Goal: Task Accomplishment & Management: Use online tool/utility

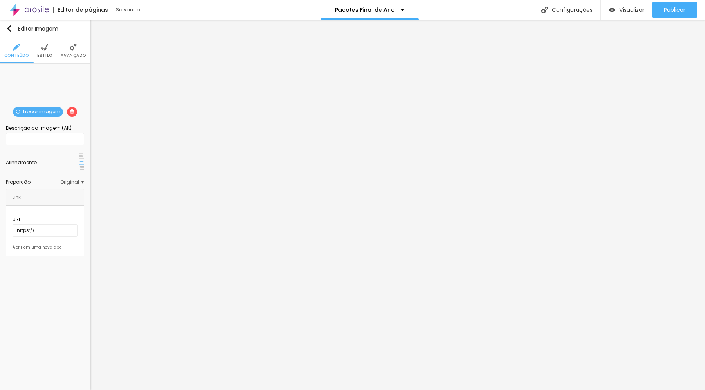
click at [44, 110] on span "Trocar imagem" at bounding box center [38, 112] width 50 height 10
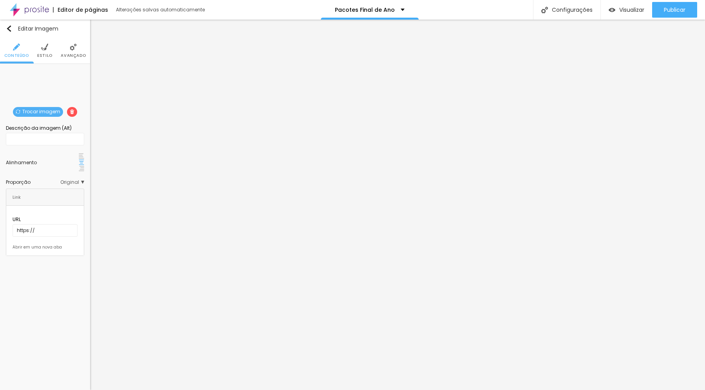
click at [43, 50] on img at bounding box center [44, 46] width 7 height 7
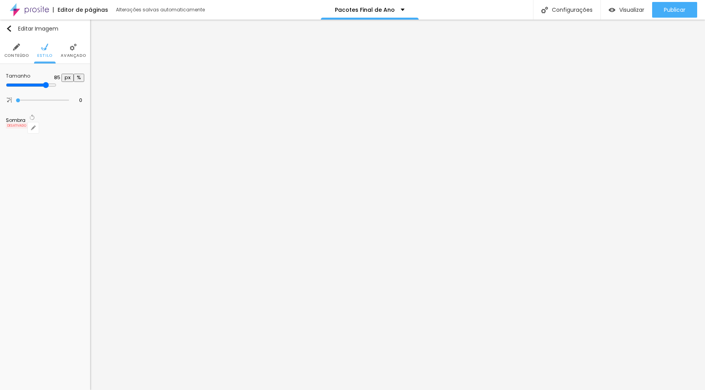
type input "80"
type input "75"
type input "80"
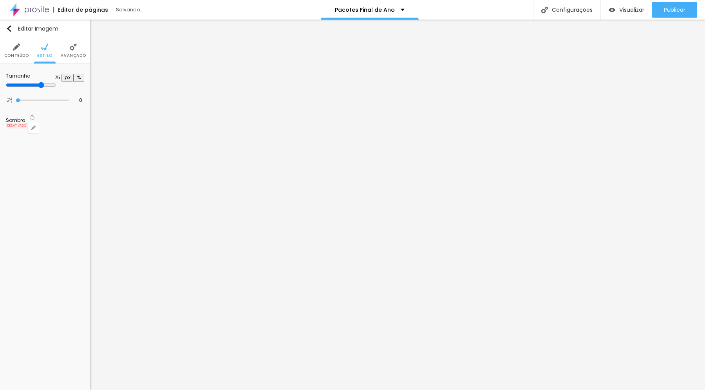
type input "80"
type input "85"
type input "90"
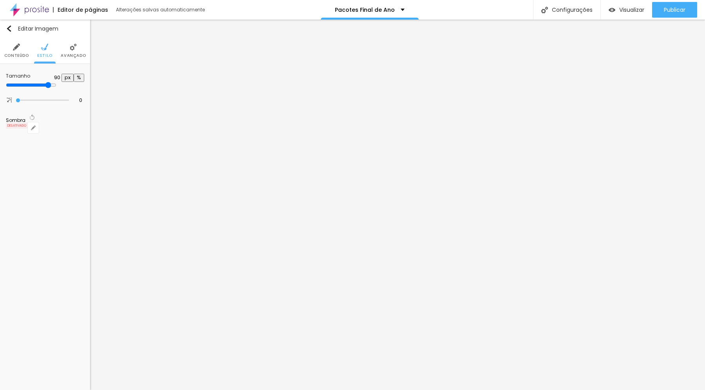
type input "95"
type input "100"
drag, startPoint x: 68, startPoint y: 85, endPoint x: 92, endPoint y: 87, distance: 24.3
type input "100"
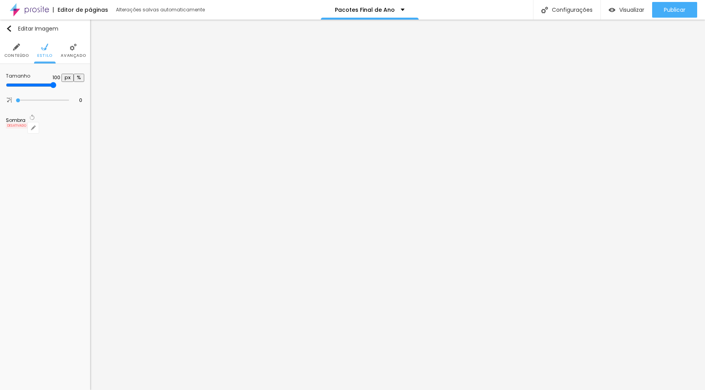
click at [56, 87] on input "range" at bounding box center [31, 85] width 51 height 6
type input "6"
type input "7"
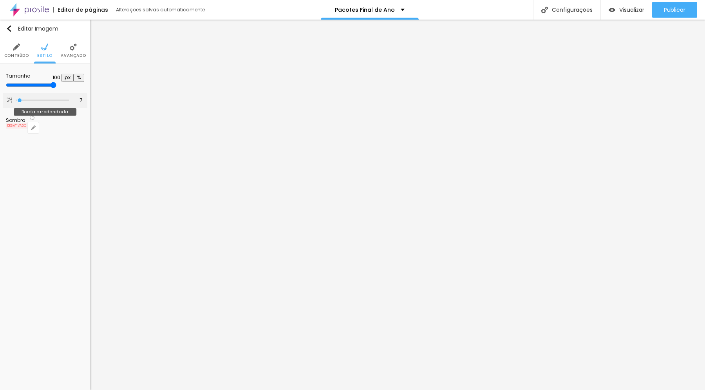
type input "8"
type input "9"
type input "11"
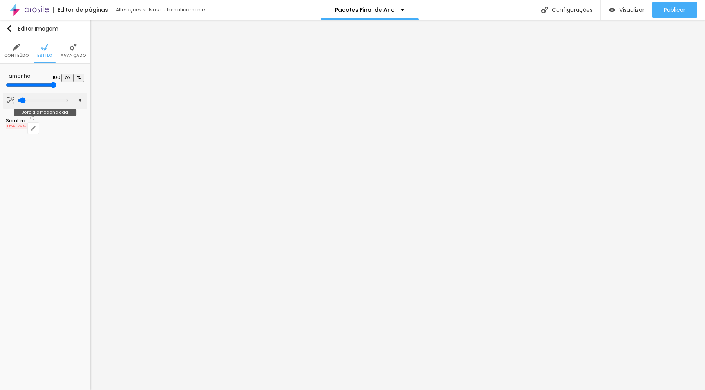
type input "11"
type input "12"
type input "13"
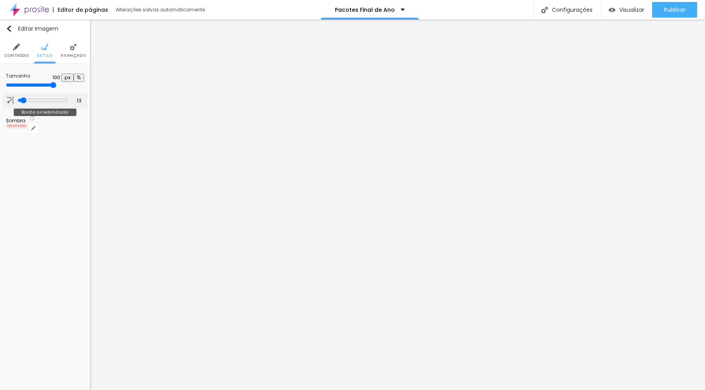
type input "15"
type input "18"
type input "19"
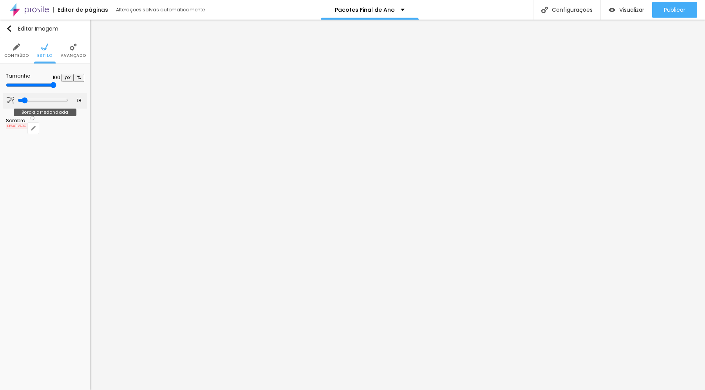
type input "19"
type input "20"
type input "22"
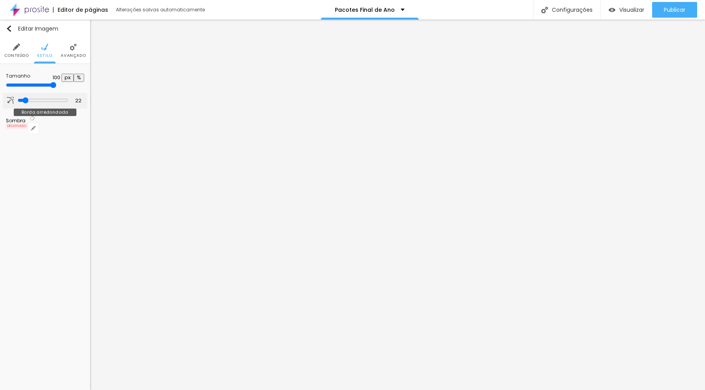
type input "23"
type input "24"
type input "25"
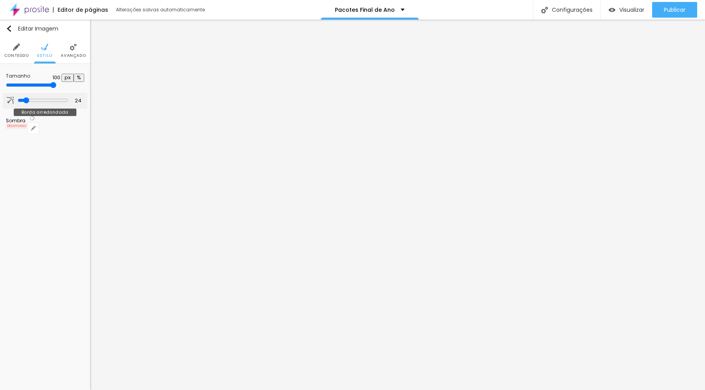
type input "25"
type input "26"
type input "25"
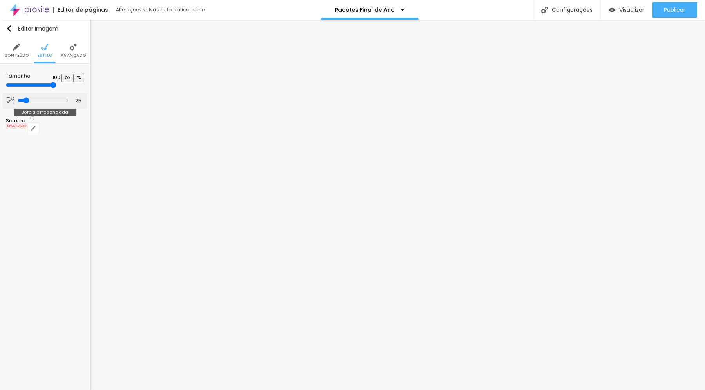
type input "23"
type input "21"
type input "20"
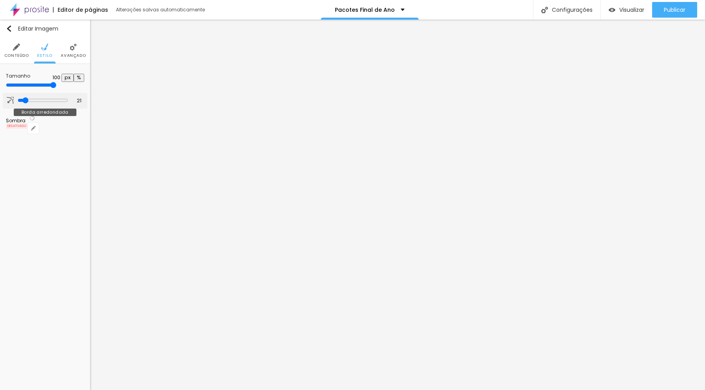
type input "20"
type input "19"
type input "18"
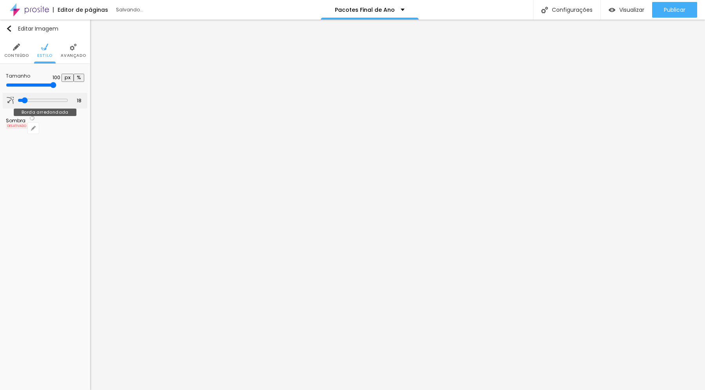
type input "17"
type input "16"
type input "18"
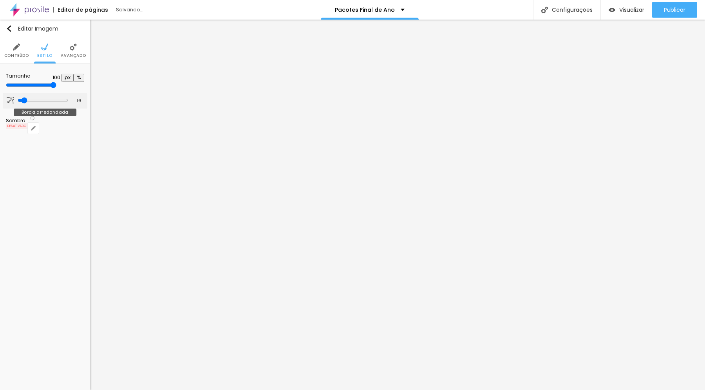
type input "18"
type input "26"
type input "28"
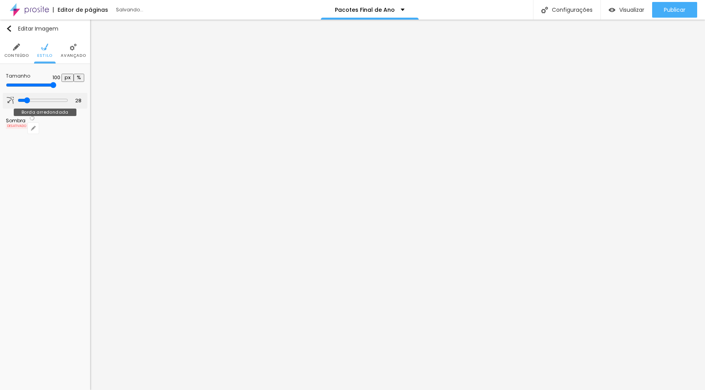
type input "29"
type input "30"
type input "31"
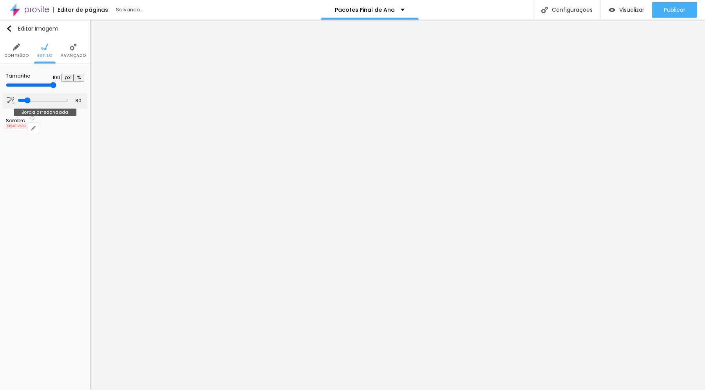
type input "31"
type input "32"
type input "33"
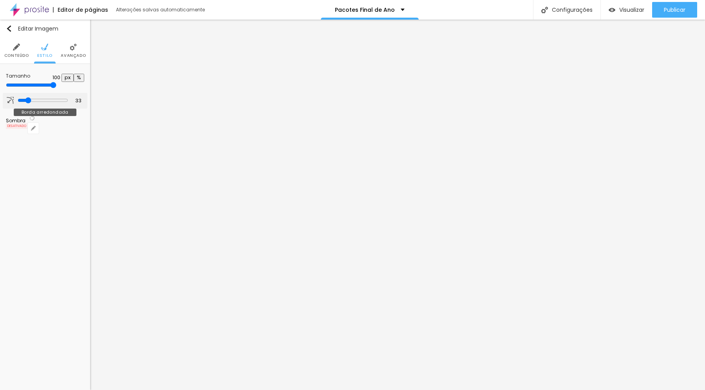
type input "34"
type input "36"
type input "56"
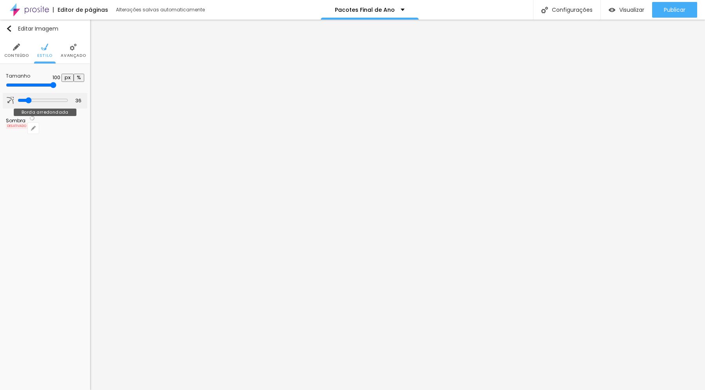
type input "56"
type input "74"
type input "75"
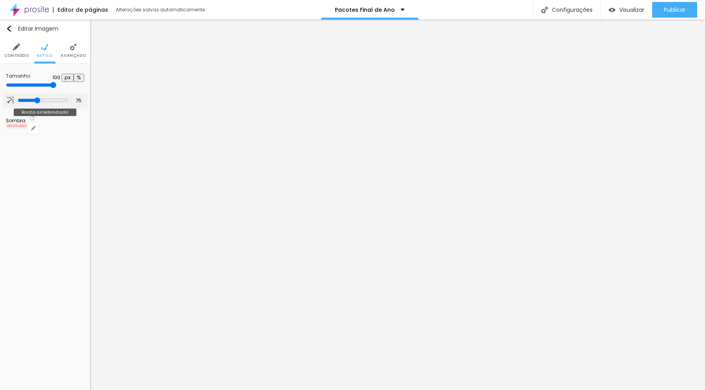
type input "78"
type input "80"
type input "82"
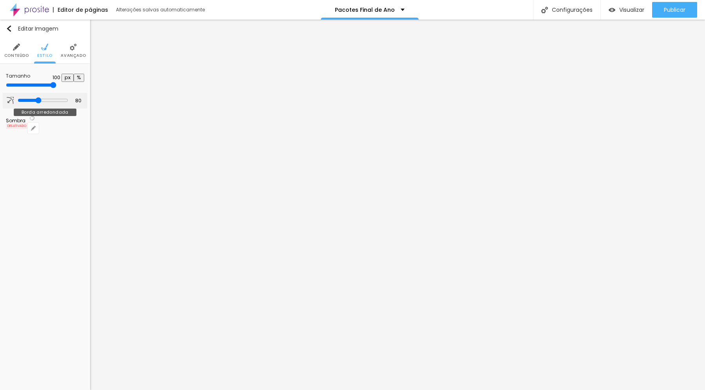
type input "82"
type input "83"
type input "84"
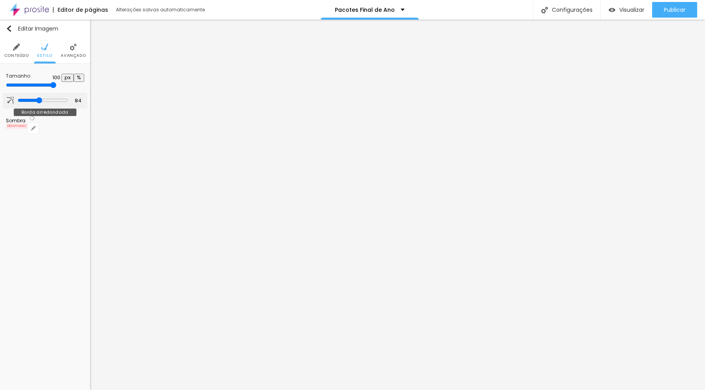
type input "83"
type input "82"
type input "81"
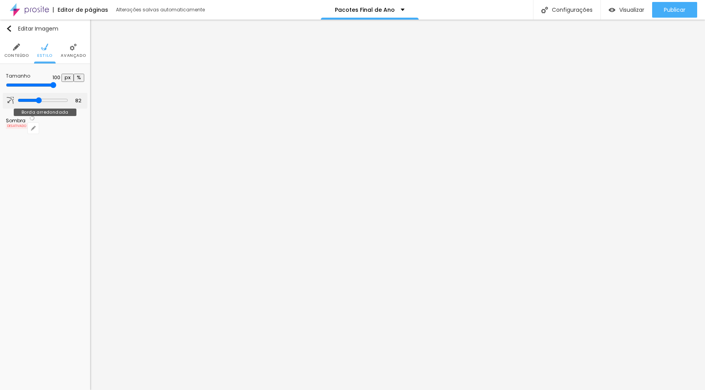
type input "81"
type input "79"
type input "73"
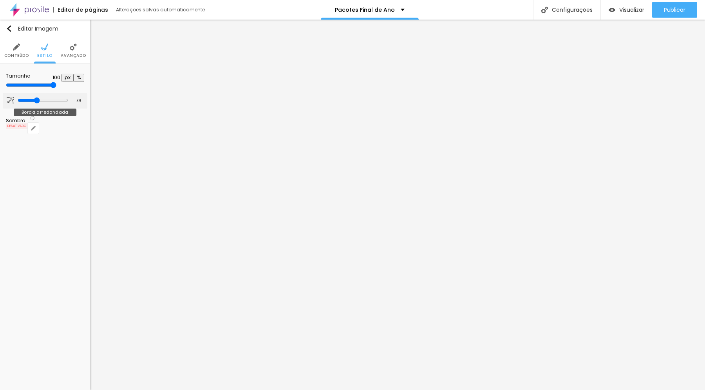
type input "71"
type input "68"
type input "64"
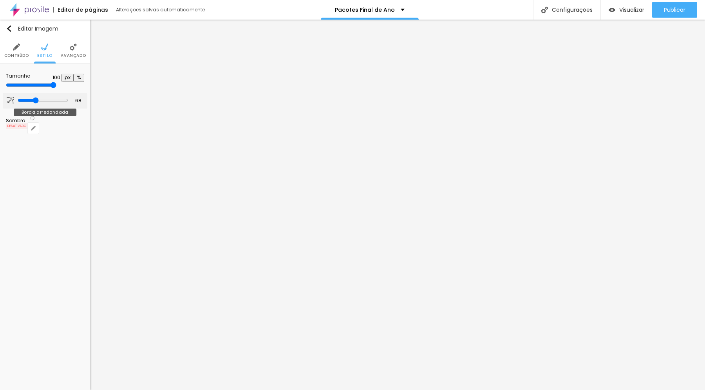
type input "64"
type input "62"
type input "60"
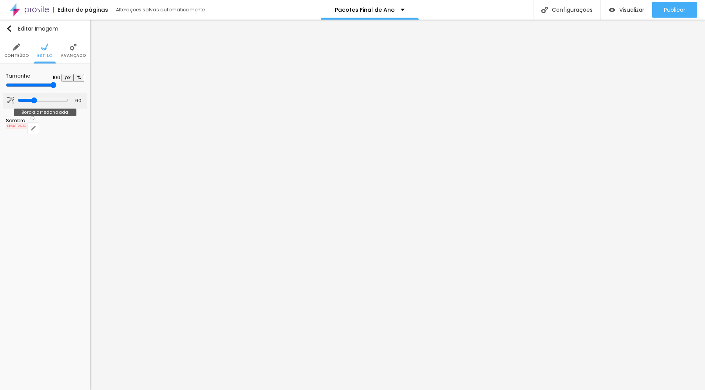
type input "59"
type input "57"
type input "56"
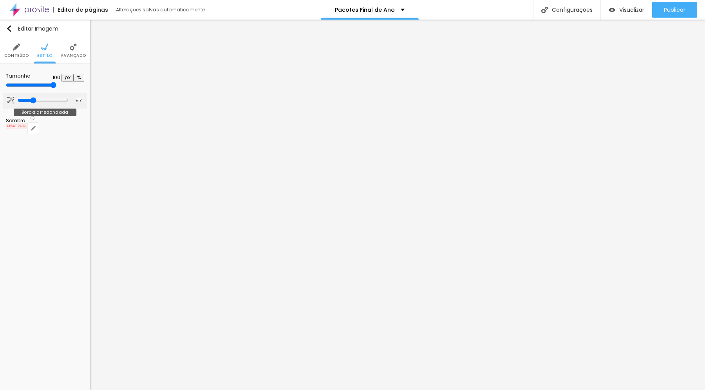
type input "56"
type input "54"
type input "52"
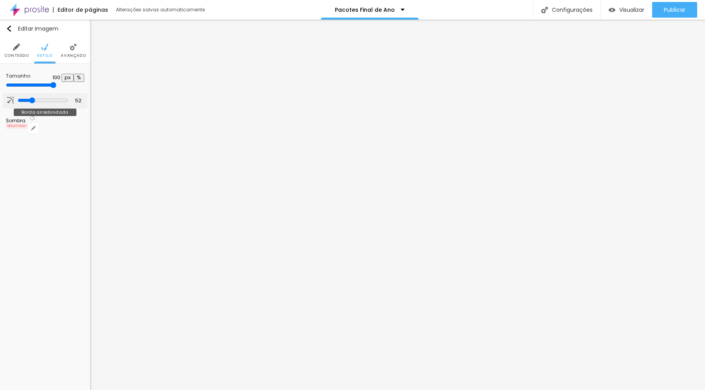
type input "50"
type input "49"
type input "48"
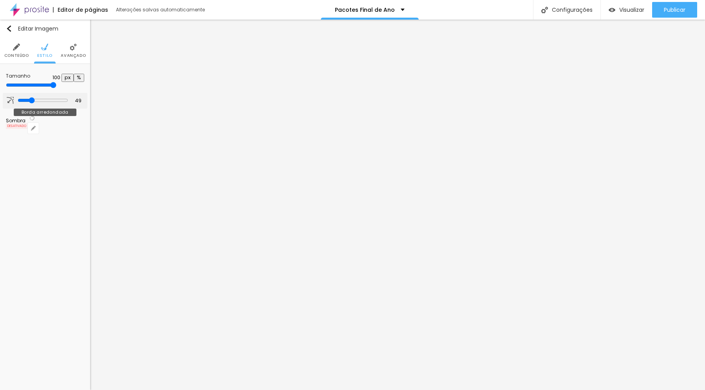
type input "48"
type input "47"
type input "46"
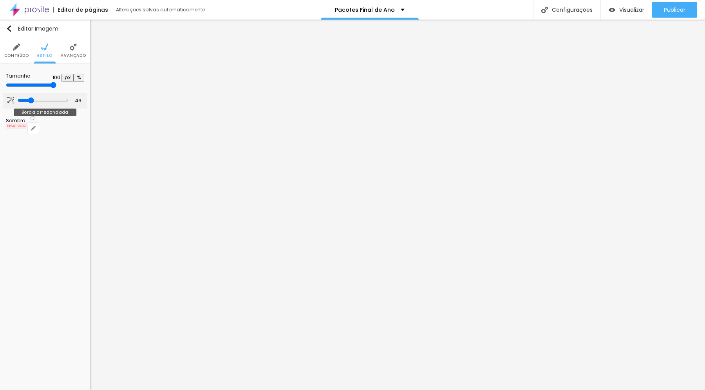
type input "45"
type input "44"
type input "43"
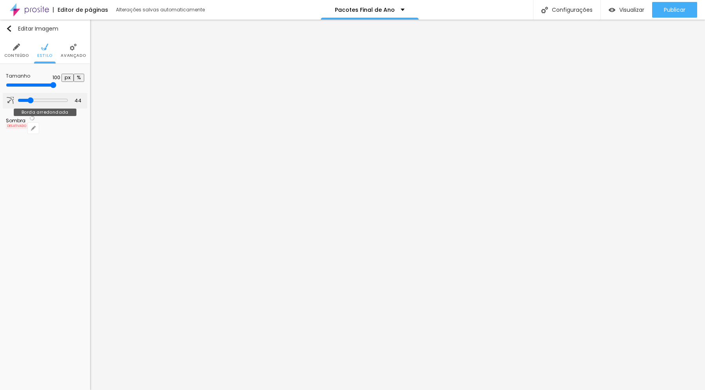
type input "43"
type input "42"
type input "40"
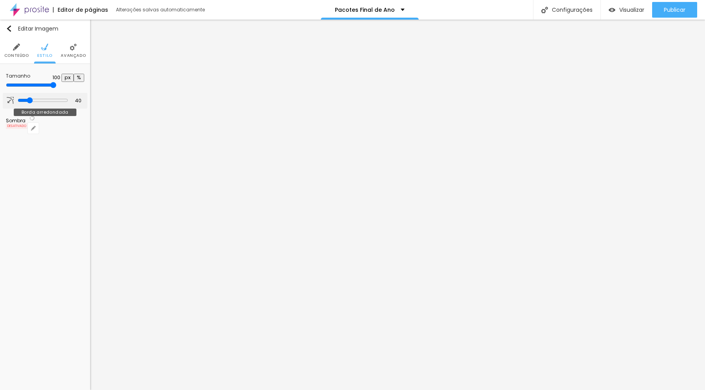
type input "39"
type input "38"
type input "37"
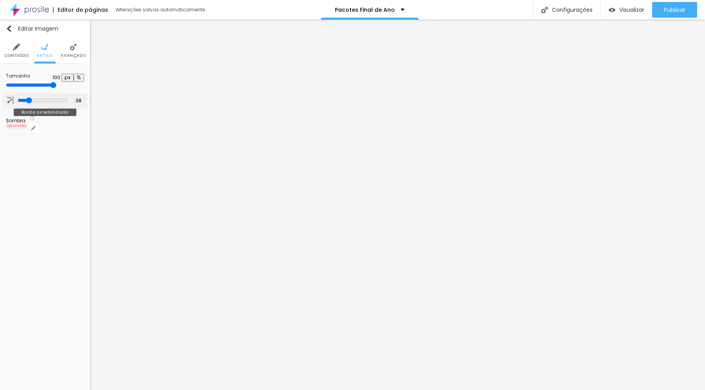
type input "37"
type input "36"
type input "35"
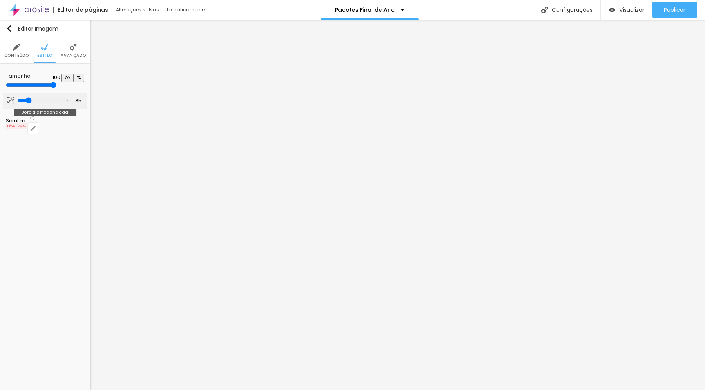
type input "34"
type input "33"
type input "32"
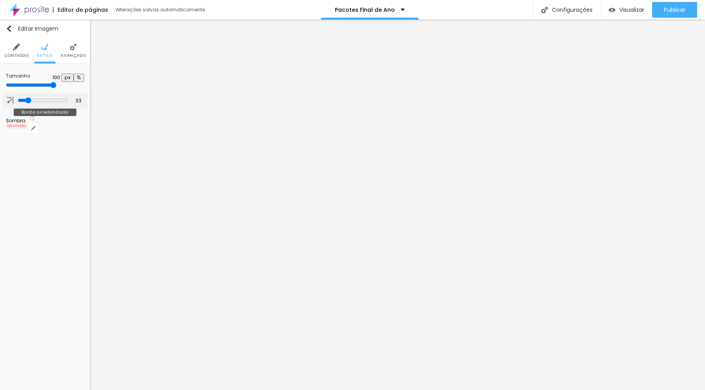
type input "32"
type input "31"
type input "30"
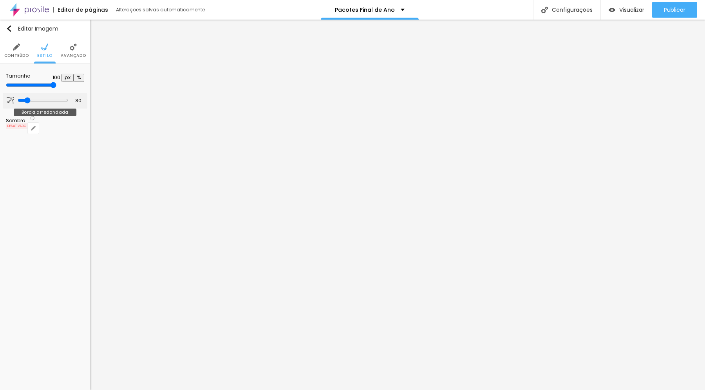
type input "29"
type input "28"
type input "27"
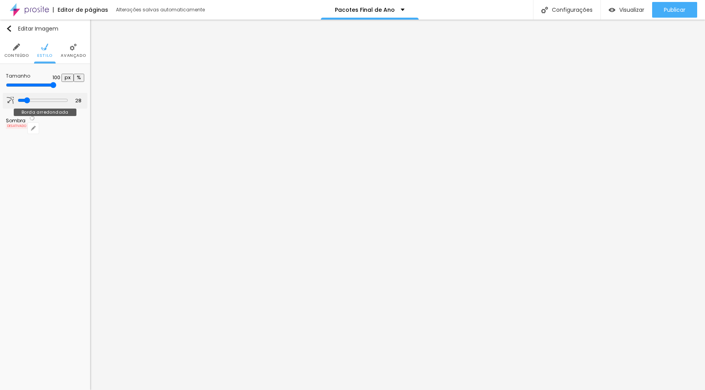
type input "27"
type input "26"
type input "25"
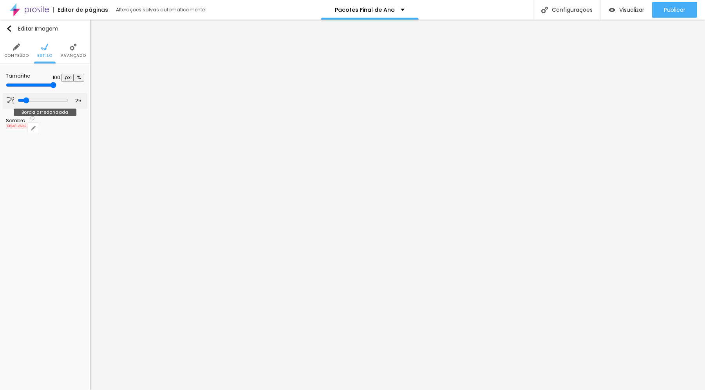
type input "25"
drag, startPoint x: 20, startPoint y: 99, endPoint x: 29, endPoint y: 96, distance: 9.9
click at [24, 100] on input "range" at bounding box center [43, 100] width 51 height 6
click at [74, 49] on img at bounding box center [73, 46] width 7 height 7
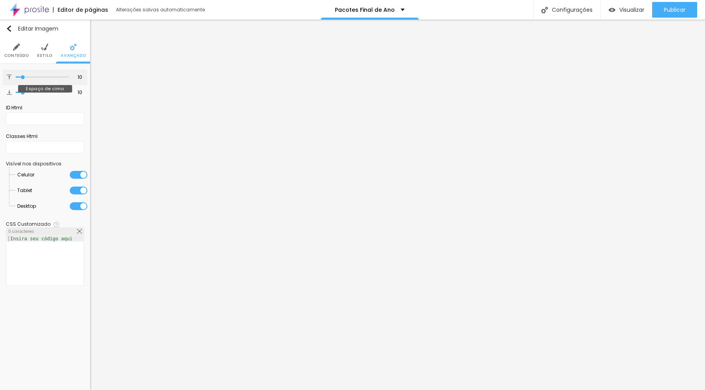
type input "12"
type input "13"
type input "14"
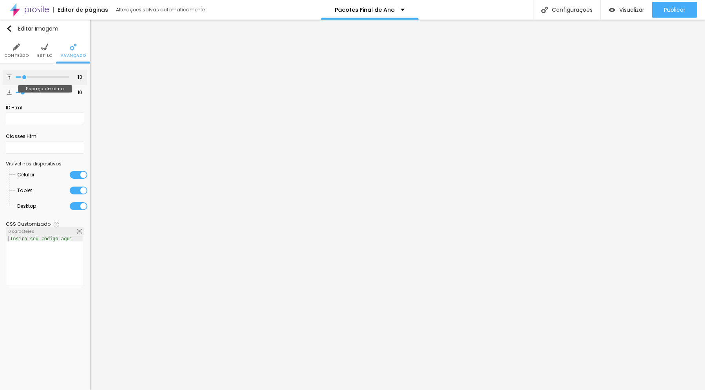
type input "14"
type input "15"
type input "16"
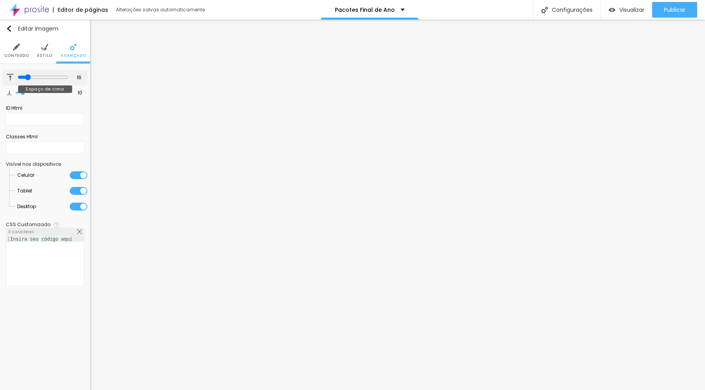
type input "17"
type input "18"
type input "19"
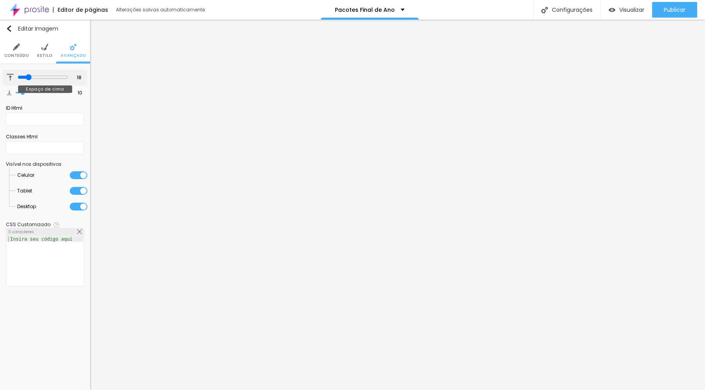
type input "19"
type input "20"
type input "21"
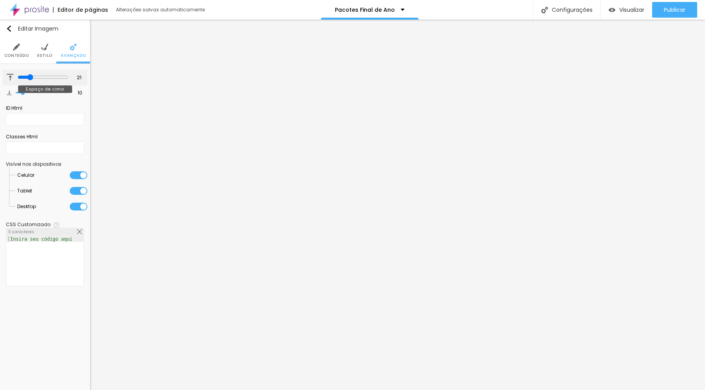
type input "24"
drag, startPoint x: 24, startPoint y: 78, endPoint x: 81, endPoint y: 79, distance: 56.8
click at [68, 79] on input "range" at bounding box center [43, 77] width 51 height 6
click at [20, 54] on span "Conteúdo" at bounding box center [16, 56] width 25 height 4
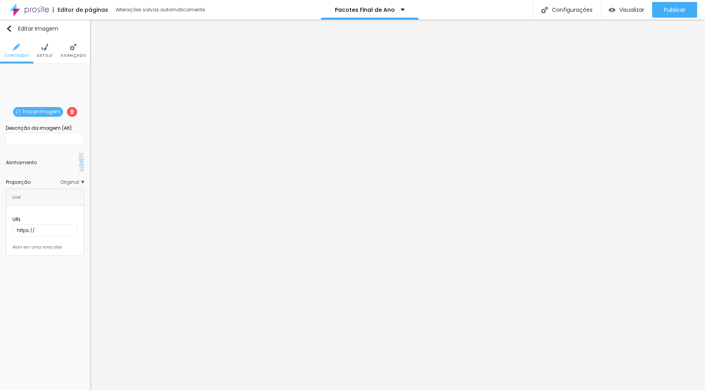
click at [76, 180] on span "Original" at bounding box center [72, 182] width 24 height 5
click at [48, 211] on span "Quadrado" at bounding box center [42, 214] width 25 height 7
click at [45, 200] on span "Padrão" at bounding box center [39, 203] width 18 height 7
click at [43, 190] on span "Cinema" at bounding box center [40, 193] width 20 height 7
click at [43, 200] on span "Padrão" at bounding box center [39, 203] width 18 height 7
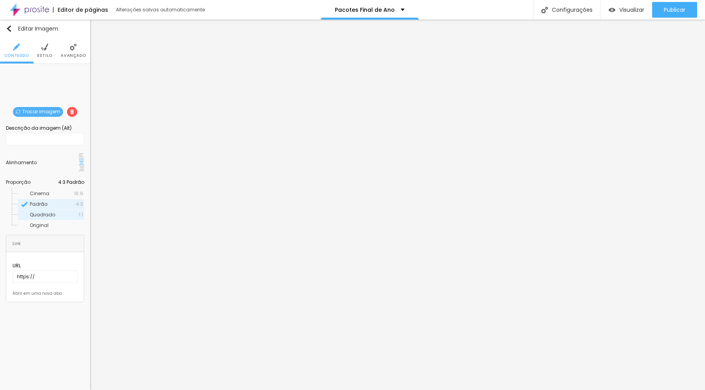
click at [42, 211] on span "Quadrado" at bounding box center [42, 214] width 25 height 7
click at [46, 50] on img at bounding box center [44, 46] width 7 height 7
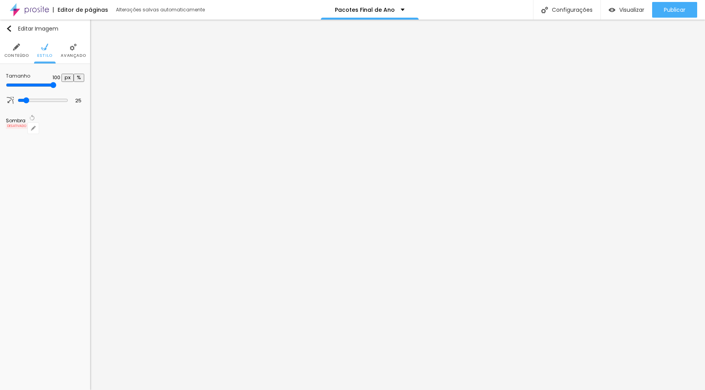
drag, startPoint x: 81, startPoint y: 85, endPoint x: 85, endPoint y: 85, distance: 4.7
click at [56, 85] on input "range" at bounding box center [31, 85] width 51 height 6
click at [70, 54] on span "Avançado" at bounding box center [73, 56] width 25 height 4
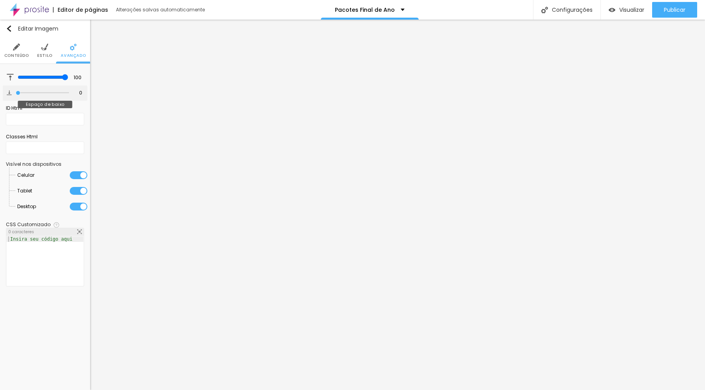
drag, startPoint x: 23, startPoint y: 92, endPoint x: 14, endPoint y: 92, distance: 9.4
click at [16, 92] on input "range" at bounding box center [42, 93] width 53 height 4
drag, startPoint x: 64, startPoint y: 79, endPoint x: 49, endPoint y: 78, distance: 14.9
click at [49, 78] on input "range" at bounding box center [43, 77] width 51 height 6
click at [15, 50] on img at bounding box center [16, 46] width 7 height 7
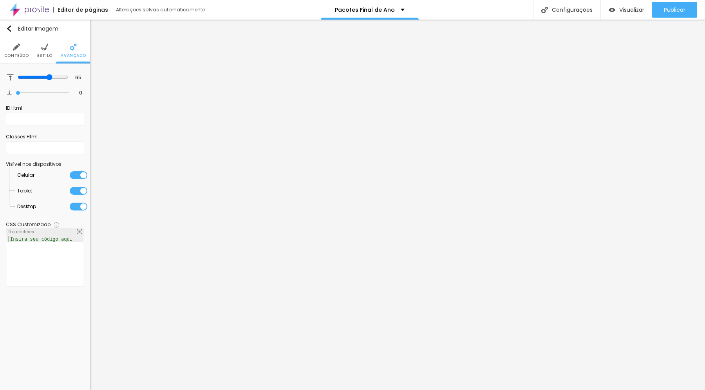
click at [15, 50] on img at bounding box center [16, 46] width 7 height 7
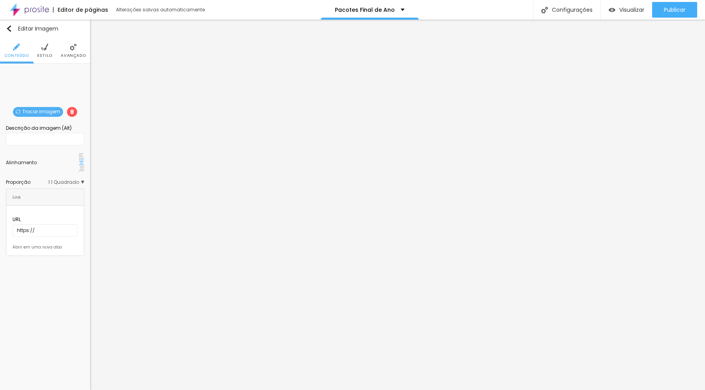
click at [42, 109] on span "Trocar imagem" at bounding box center [38, 112] width 50 height 10
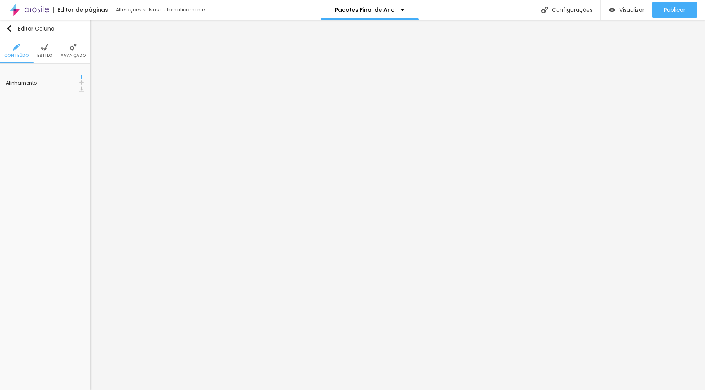
click at [47, 54] on span "Estilo" at bounding box center [44, 56] width 15 height 4
click at [22, 51] on li "Conteúdo" at bounding box center [16, 51] width 25 height 26
click at [69, 51] on li "Avançado" at bounding box center [73, 51] width 25 height 26
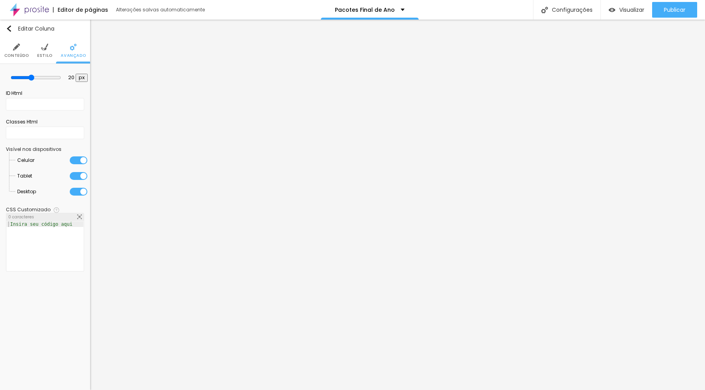
click at [14, 52] on li "Conteúdo" at bounding box center [16, 51] width 25 height 26
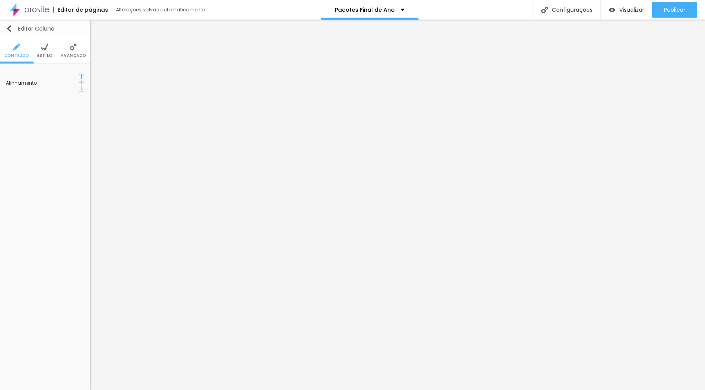
click at [8, 29] on img "button" at bounding box center [9, 28] width 6 height 6
click at [60, 111] on span "Adicionar imagem" at bounding box center [45, 112] width 58 height 10
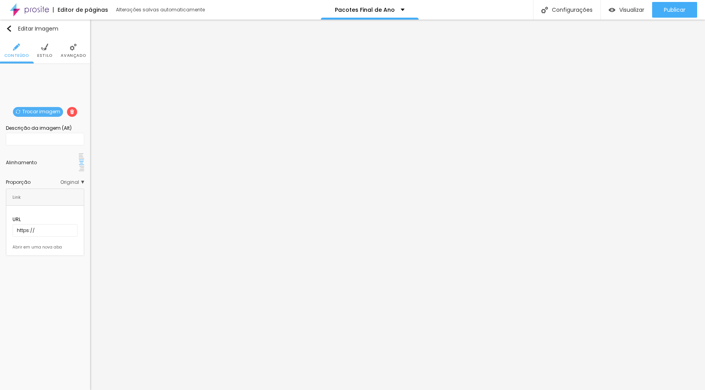
click at [45, 48] on img at bounding box center [44, 46] width 7 height 7
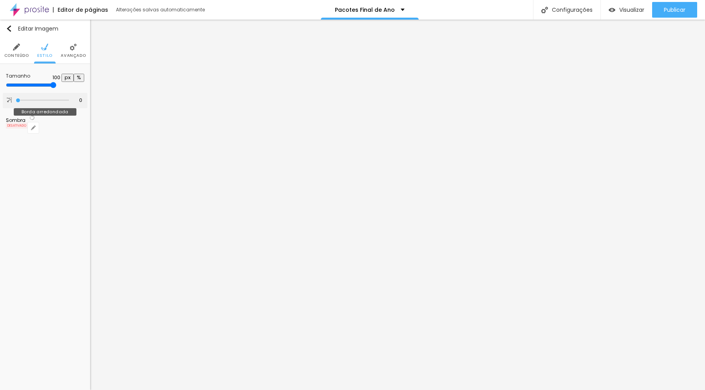
click at [16, 98] on input "range" at bounding box center [42, 100] width 53 height 4
drag, startPoint x: 79, startPoint y: 83, endPoint x: 85, endPoint y: 76, distance: 8.4
click at [84, 81] on div "Tamanho 100 px % 0 Borda arredondada Sombra DESATIVADO Voltar ao padrão" at bounding box center [45, 103] width 90 height 79
click at [74, 48] on img at bounding box center [73, 46] width 7 height 7
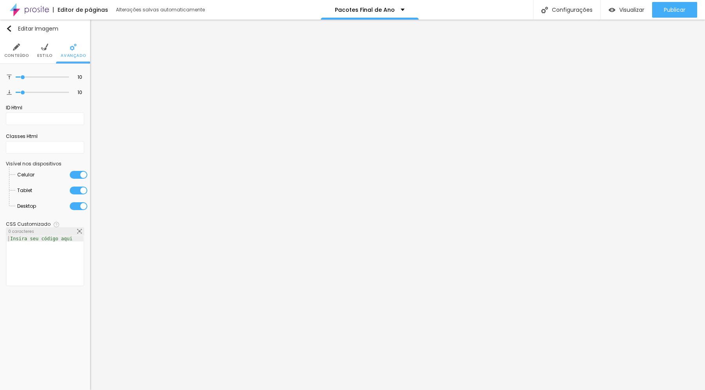
click at [18, 47] on img at bounding box center [16, 46] width 7 height 7
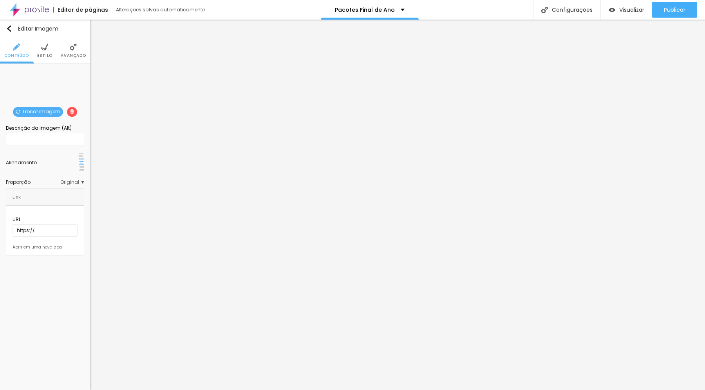
click at [80, 180] on span "Original" at bounding box center [72, 182] width 24 height 5
click at [67, 191] on span "Cinema" at bounding box center [52, 193] width 44 height 5
click at [72, 180] on span "16:9 Cinema" at bounding box center [69, 182] width 30 height 5
click at [72, 180] on span "16:9 Cinema" at bounding box center [66, 182] width 35 height 5
click at [64, 199] on div "Padrão 4:3" at bounding box center [51, 204] width 66 height 10
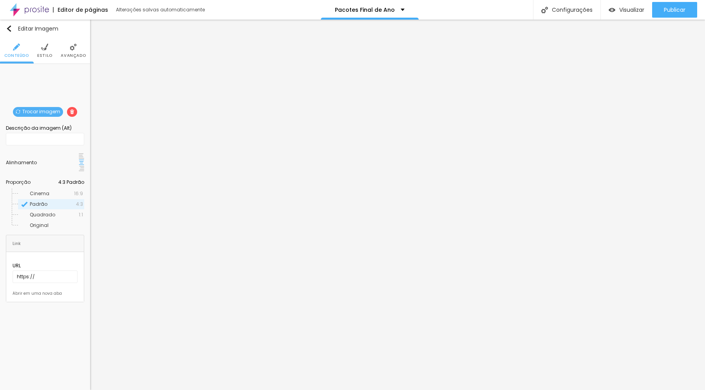
click at [70, 180] on span "4:3 Padrão" at bounding box center [71, 182] width 26 height 5
click at [81, 180] on span "4:3 Padrão" at bounding box center [68, 182] width 31 height 5
click at [61, 209] on div "Quadrado 1:1" at bounding box center [51, 214] width 66 height 10
click at [46, 109] on span "Adicionar imagem" at bounding box center [45, 112] width 58 height 10
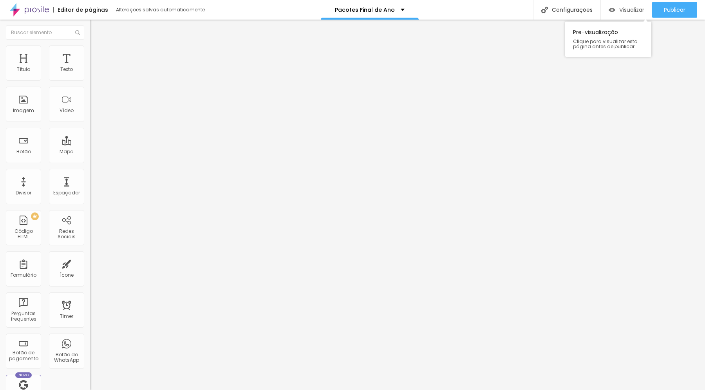
click at [635, 11] on span "Visualizar" at bounding box center [631, 10] width 25 height 6
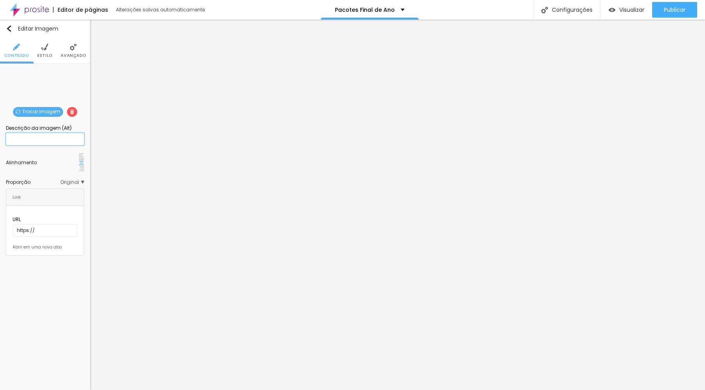
click at [40, 136] on input "text" at bounding box center [45, 139] width 78 height 13
click at [44, 109] on span "Trocar imagem" at bounding box center [38, 112] width 50 height 10
click at [75, 180] on span "Original" at bounding box center [72, 182] width 24 height 5
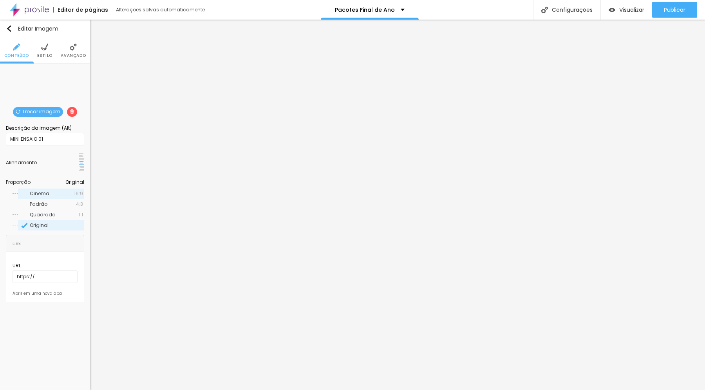
click at [64, 191] on span "Cinema" at bounding box center [52, 193] width 44 height 5
click at [47, 111] on span "Trocar imagem" at bounding box center [38, 112] width 50 height 10
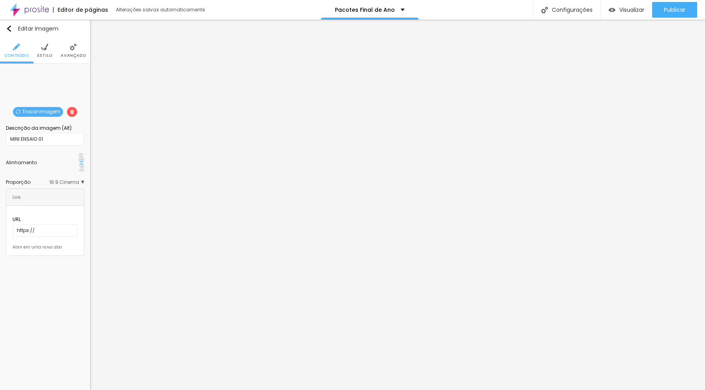
click at [45, 109] on span "Trocar imagem" at bounding box center [38, 112] width 50 height 10
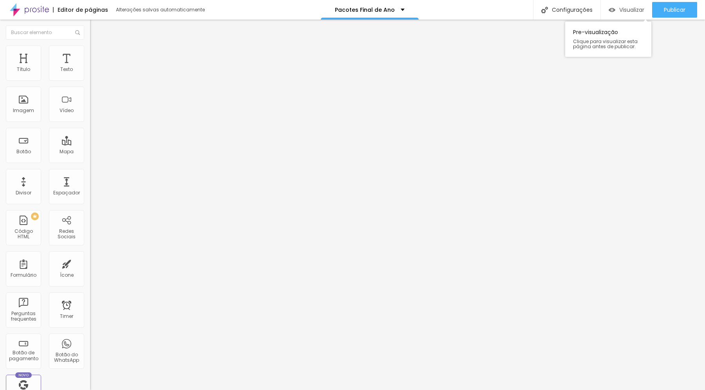
click at [622, 11] on span "Visualizar" at bounding box center [631, 10] width 25 height 6
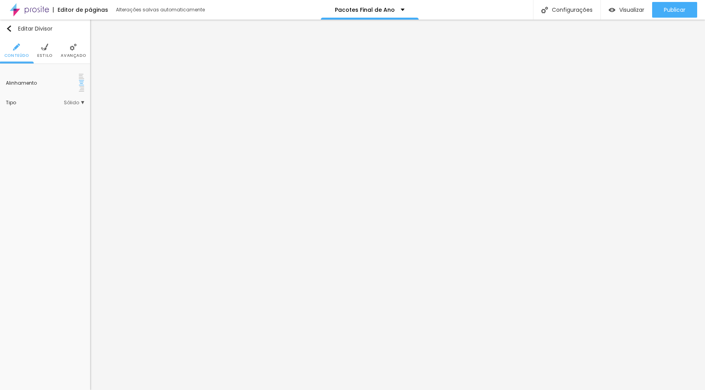
click at [43, 49] on img at bounding box center [44, 46] width 7 height 7
drag, startPoint x: 40, startPoint y: 101, endPoint x: 2, endPoint y: 101, distance: 37.6
click at [6, 101] on input "range" at bounding box center [45, 103] width 78 height 4
drag, startPoint x: 20, startPoint y: 123, endPoint x: 13, endPoint y: 123, distance: 6.7
click at [13, 123] on input "range" at bounding box center [31, 125] width 51 height 6
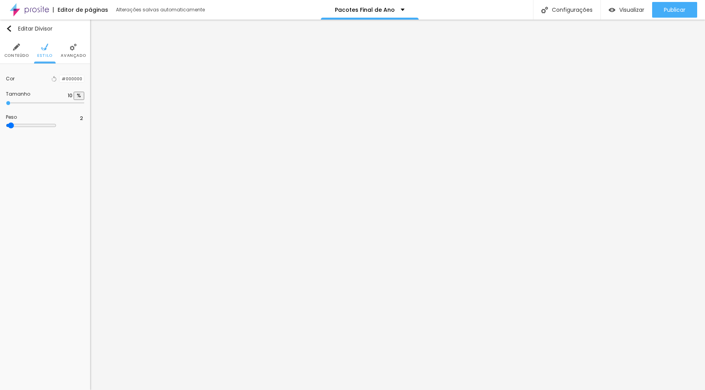
click at [70, 46] on img at bounding box center [73, 46] width 7 height 7
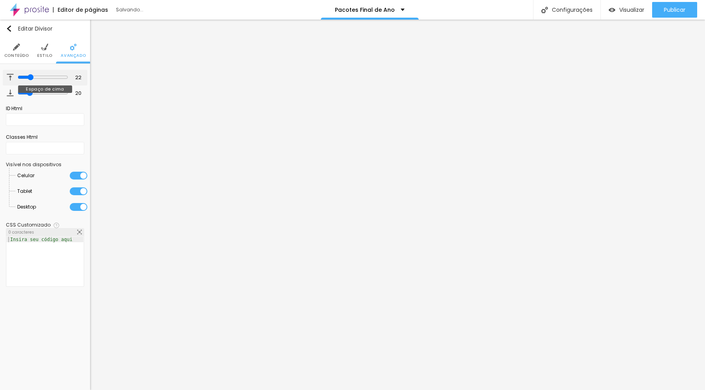
drag, startPoint x: 43, startPoint y: 78, endPoint x: 29, endPoint y: 78, distance: 14.1
click at [29, 78] on input "range" at bounding box center [43, 77] width 51 height 6
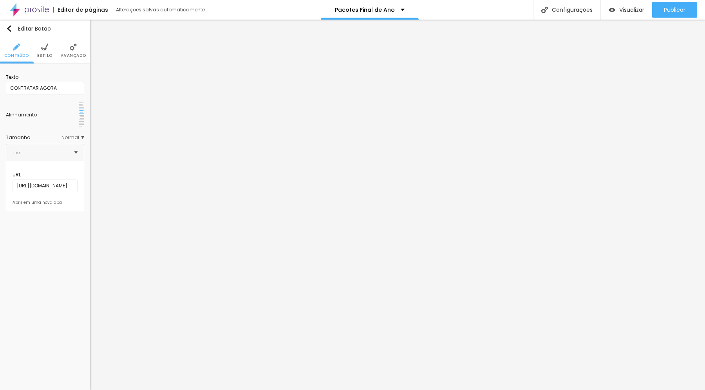
click at [43, 54] on span "Estilo" at bounding box center [44, 56] width 15 height 4
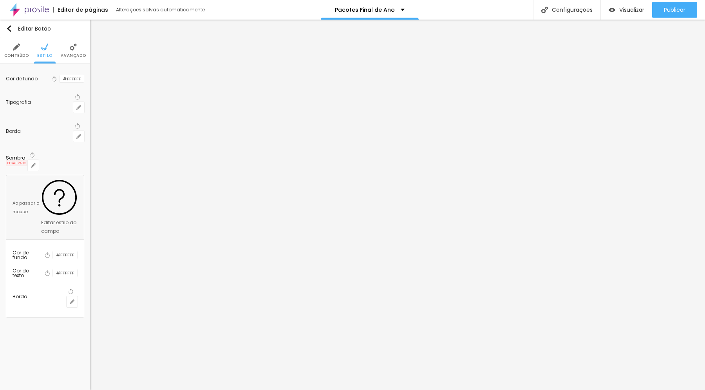
click at [70, 49] on img at bounding box center [73, 46] width 7 height 7
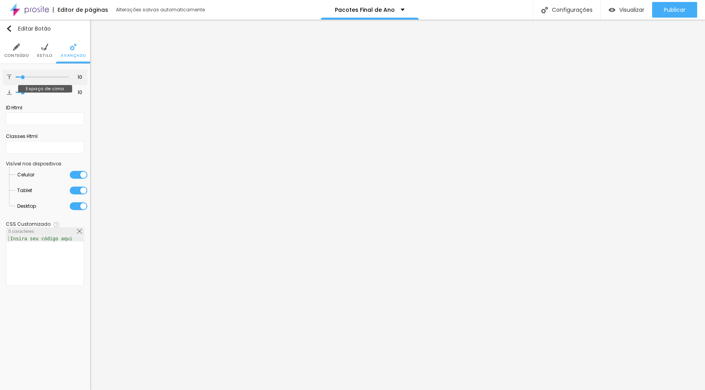
click at [23, 77] on input "range" at bounding box center [42, 77] width 53 height 4
click at [45, 49] on img at bounding box center [44, 46] width 7 height 7
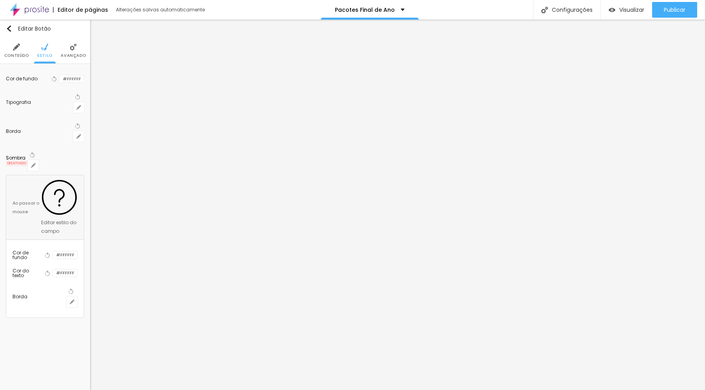
click at [12, 50] on li "Conteúdo" at bounding box center [16, 51] width 25 height 26
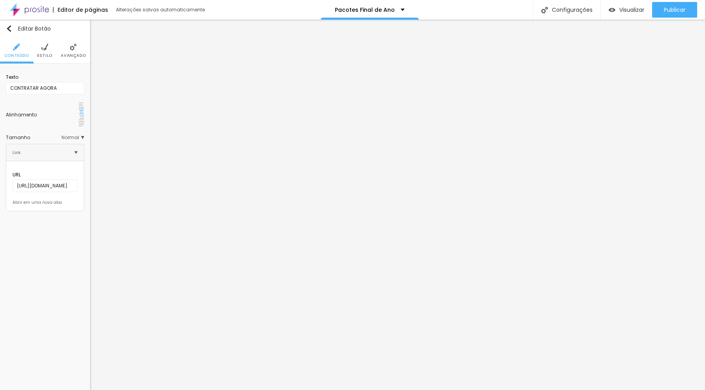
click at [64, 135] on span "Normal" at bounding box center [72, 137] width 23 height 5
click at [56, 146] on span "Pequeno" at bounding box center [56, 148] width 53 height 5
click at [67, 135] on span "Pequeno" at bounding box center [73, 137] width 21 height 5
click at [67, 135] on span "Pequeno" at bounding box center [71, 137] width 26 height 5
click at [56, 165] on div "Grande" at bounding box center [51, 170] width 66 height 10
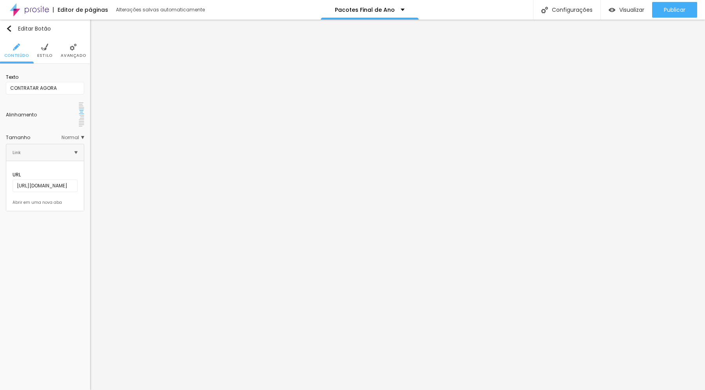
click at [74, 135] on span "Normal" at bounding box center [72, 137] width 23 height 5
click at [48, 168] on span "Grande" at bounding box center [56, 170] width 53 height 5
click at [80, 135] on span "Normal" at bounding box center [72, 137] width 23 height 5
click at [62, 168] on span "Grande" at bounding box center [56, 170] width 53 height 5
click at [54, 215] on input "[URL][DOMAIN_NAME]" at bounding box center [45, 221] width 65 height 13
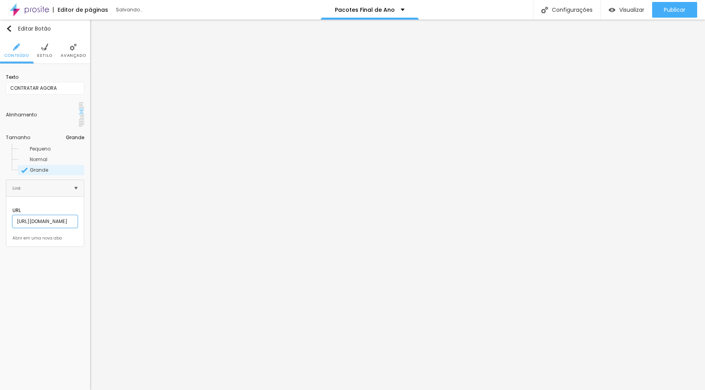
scroll to position [0, 11]
drag, startPoint x: 69, startPoint y: 197, endPoint x: 84, endPoint y: 198, distance: 15.3
click at [84, 198] on div "Texto CONTRATAR AGORA Alinhamento Tamanho Grande Pequeno Normal Grande Link URL…" at bounding box center [45, 158] width 90 height 189
click at [74, 215] on input "[URL][DOMAIN_NAME]" at bounding box center [45, 221] width 65 height 13
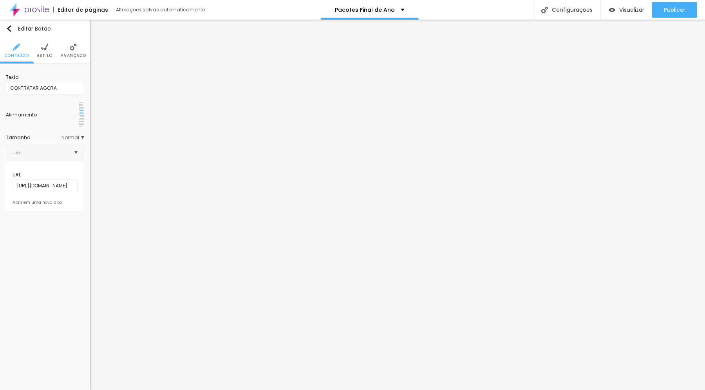
click at [73, 135] on span "Normal" at bounding box center [72, 137] width 23 height 5
click at [65, 168] on span "Grande" at bounding box center [56, 170] width 53 height 5
drag, startPoint x: 77, startPoint y: 119, endPoint x: 77, endPoint y: 124, distance: 4.3
click at [77, 135] on span "Normal" at bounding box center [72, 137] width 23 height 5
click at [66, 168] on span "Grande" at bounding box center [56, 170] width 53 height 5
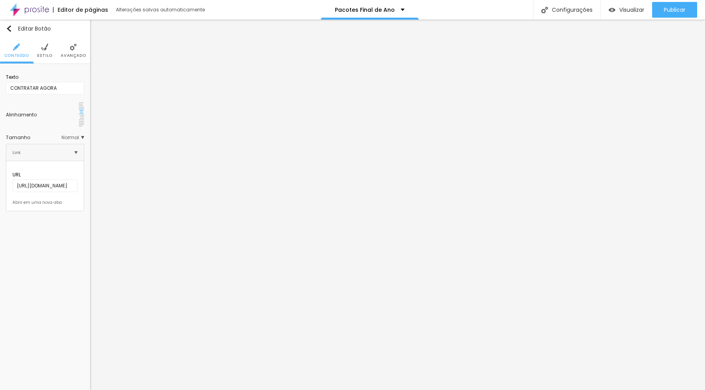
click at [76, 135] on span "Normal" at bounding box center [72, 137] width 23 height 5
click at [60, 165] on div "Grande" at bounding box center [51, 170] width 66 height 10
click at [73, 51] on li "Avançado" at bounding box center [73, 51] width 25 height 26
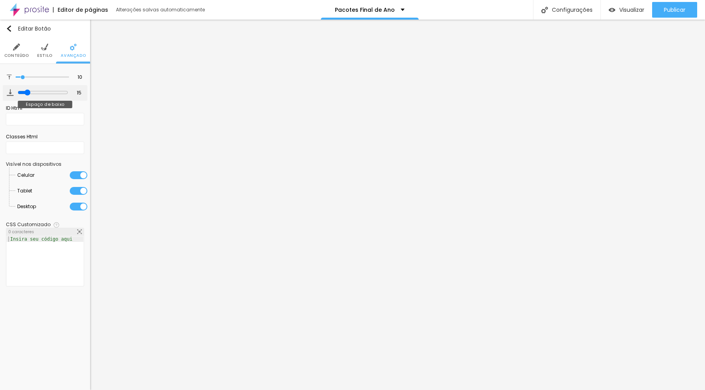
click at [25, 93] on input "range" at bounding box center [43, 92] width 51 height 6
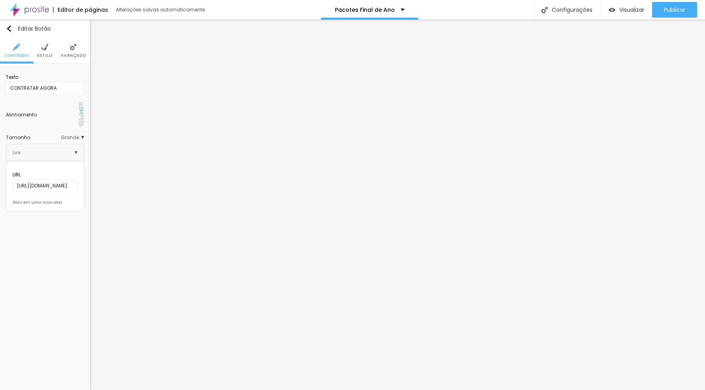
drag, startPoint x: 72, startPoint y: 53, endPoint x: 74, endPoint y: 60, distance: 6.5
click at [72, 54] on span "Avançado" at bounding box center [73, 56] width 25 height 4
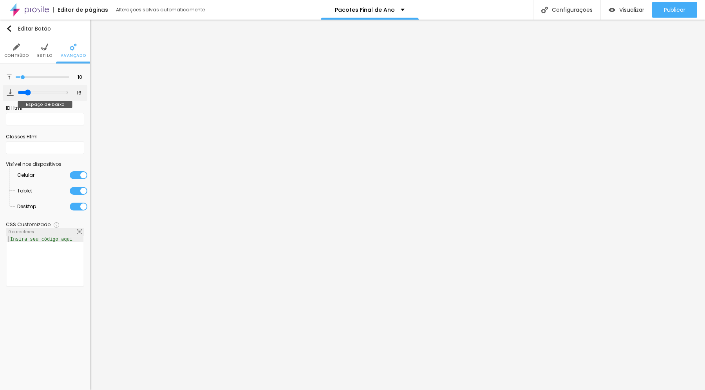
click at [26, 92] on input "range" at bounding box center [43, 92] width 51 height 6
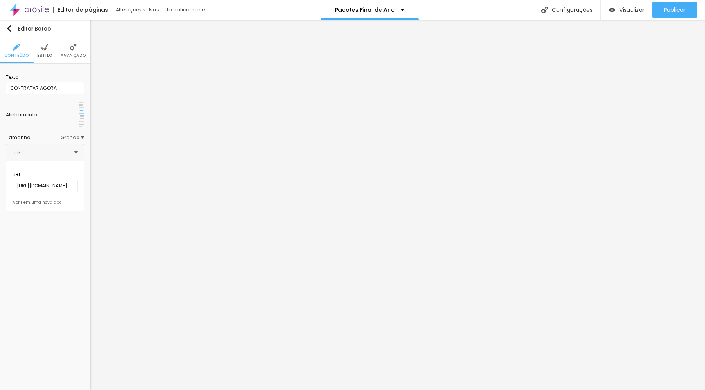
click at [73, 54] on span "Avançado" at bounding box center [73, 56] width 25 height 4
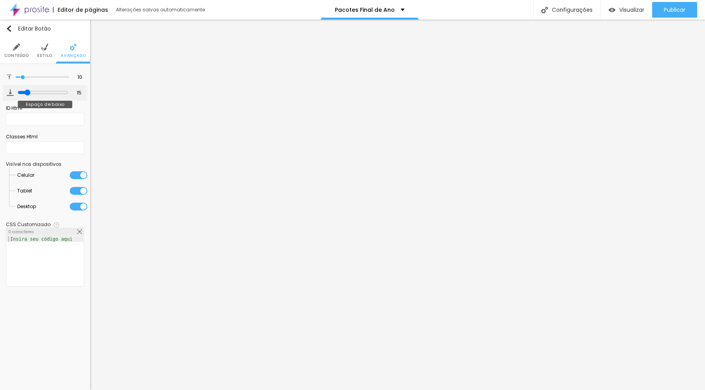
click at [25, 92] on input "range" at bounding box center [43, 92] width 51 height 6
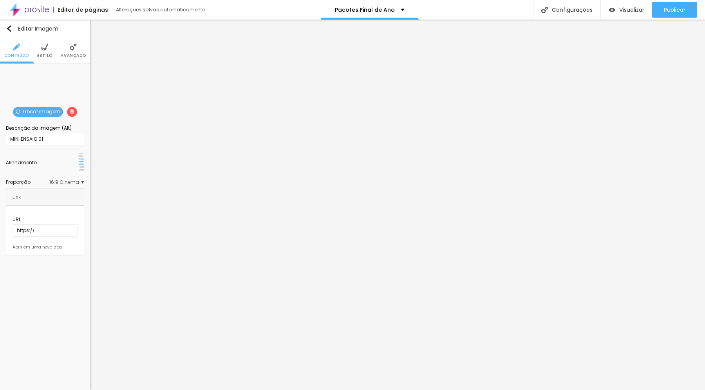
click at [49, 111] on span "Trocar imagem" at bounding box center [38, 112] width 50 height 10
click at [53, 111] on span "Trocar imagem" at bounding box center [38, 112] width 50 height 10
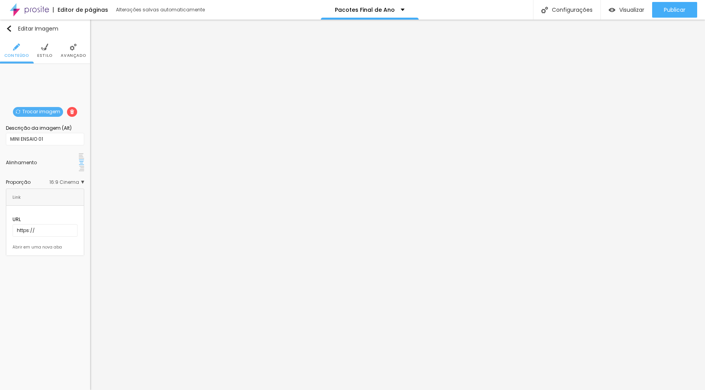
scroll to position [94, 0]
click at [45, 109] on span "Trocar imagem" at bounding box center [38, 112] width 50 height 10
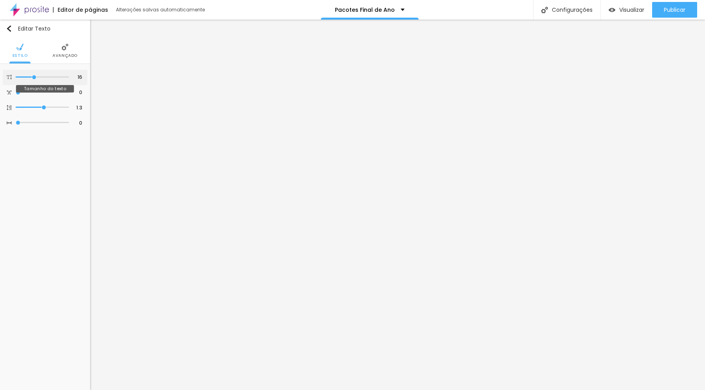
drag, startPoint x: 42, startPoint y: 78, endPoint x: 35, endPoint y: 78, distance: 7.5
click at [35, 78] on input "range" at bounding box center [42, 77] width 53 height 4
click at [60, 51] on li "Avançado" at bounding box center [64, 51] width 25 height 26
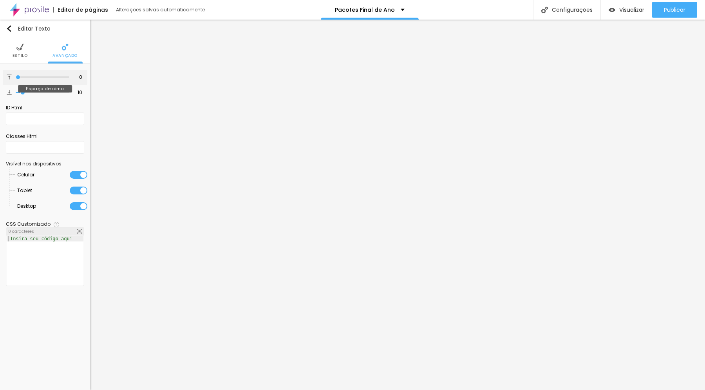
drag, startPoint x: 18, startPoint y: 76, endPoint x: 14, endPoint y: 76, distance: 4.7
click at [16, 76] on input "range" at bounding box center [42, 77] width 53 height 4
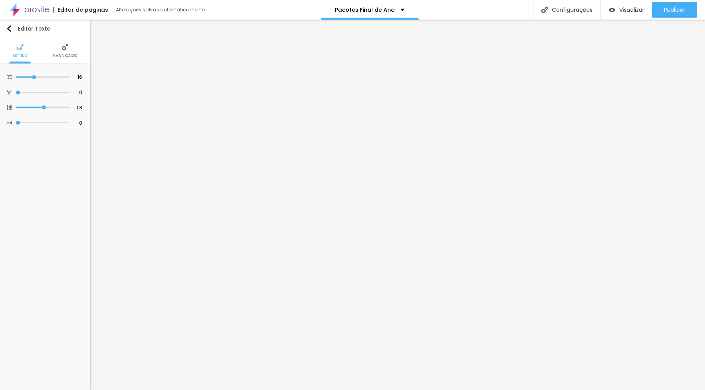
click at [65, 49] on img at bounding box center [64, 46] width 7 height 7
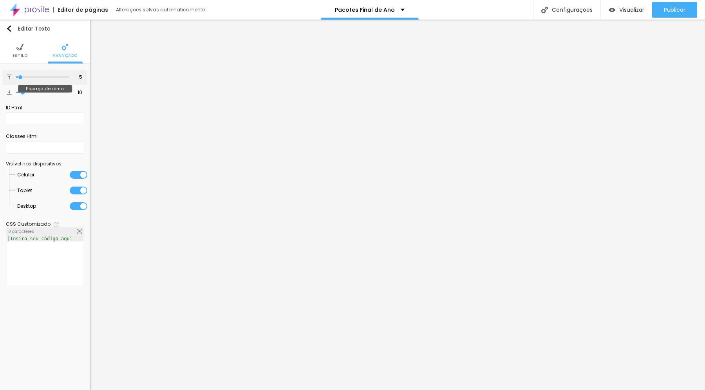
click at [20, 78] on input "range" at bounding box center [42, 77] width 53 height 4
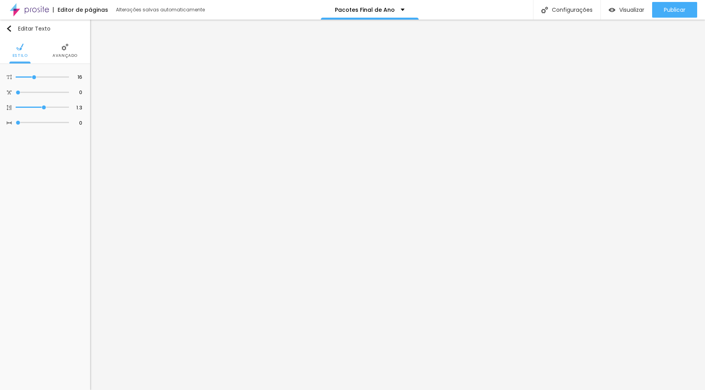
click at [65, 55] on span "Avançado" at bounding box center [64, 56] width 25 height 4
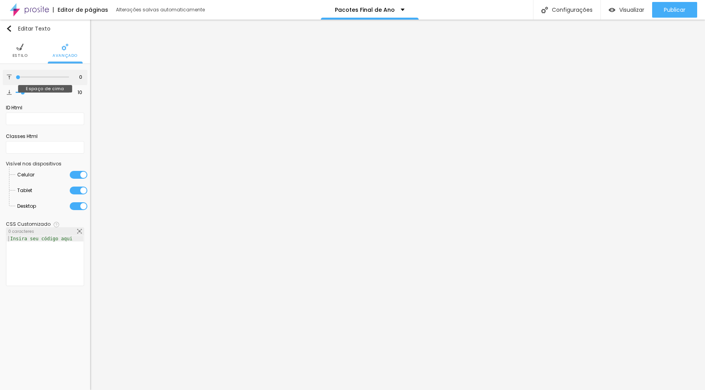
click at [16, 77] on input "range" at bounding box center [42, 77] width 53 height 4
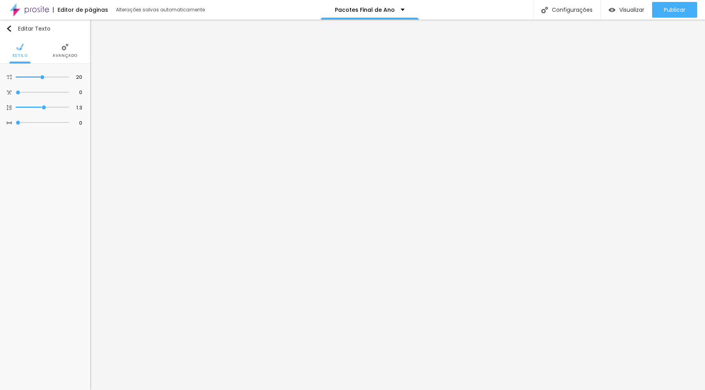
click at [68, 48] on li "Avançado" at bounding box center [64, 51] width 25 height 26
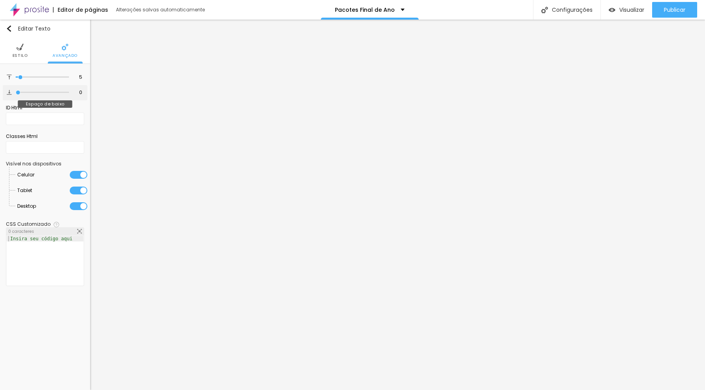
drag, startPoint x: 23, startPoint y: 93, endPoint x: 14, endPoint y: 94, distance: 9.0
click at [13, 93] on div "0 Espaço de baixo" at bounding box center [45, 92] width 85 height 15
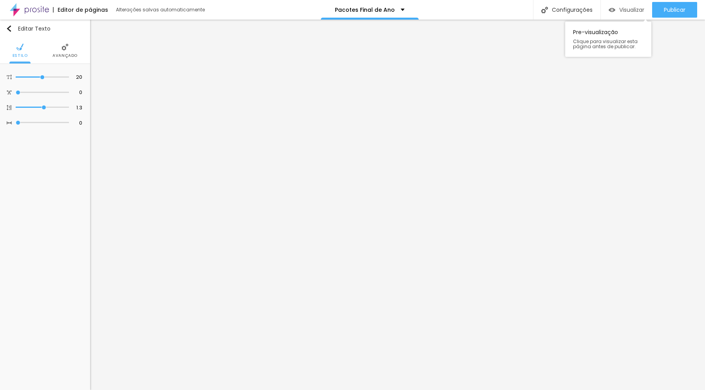
click at [621, 11] on span "Visualizar" at bounding box center [631, 10] width 25 height 6
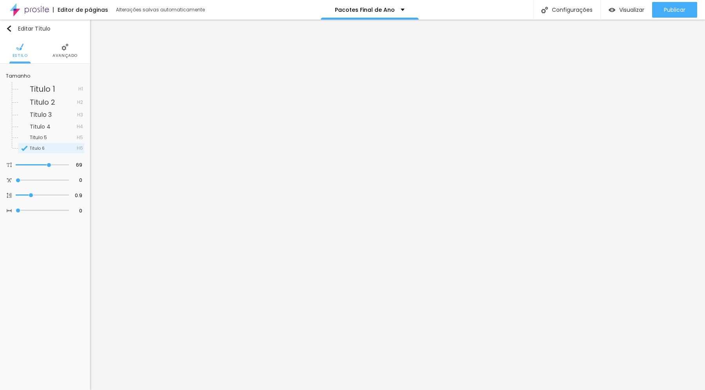
click at [64, 54] on span "Avançado" at bounding box center [64, 56] width 25 height 4
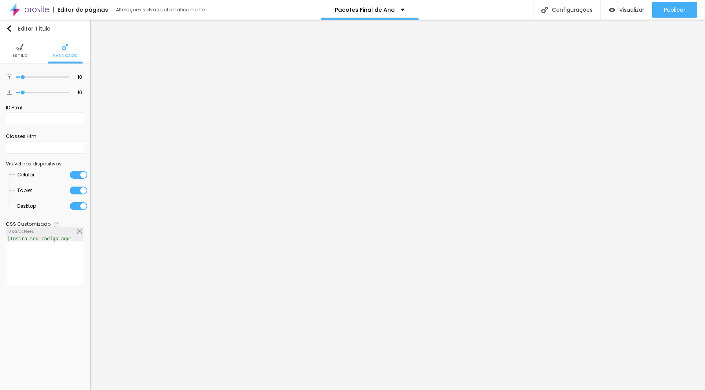
click at [18, 51] on li "Estilo" at bounding box center [20, 51] width 15 height 26
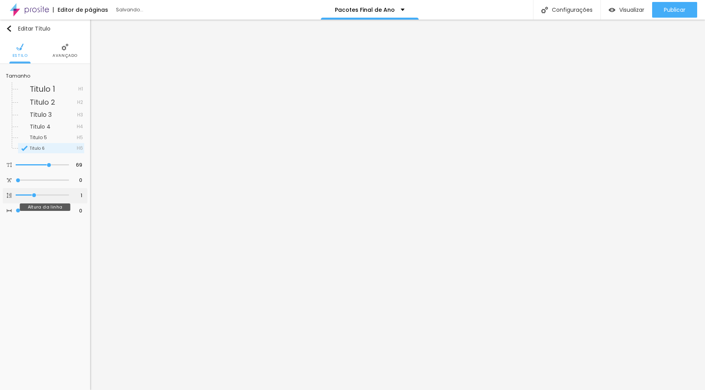
click at [34, 194] on input "range" at bounding box center [42, 195] width 53 height 4
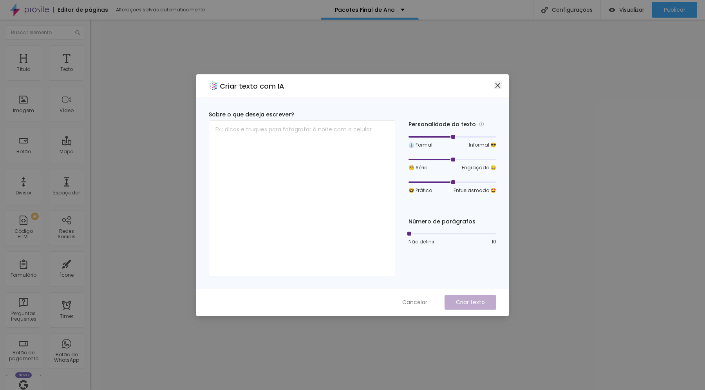
click at [498, 84] on icon "close" at bounding box center [498, 85] width 6 height 6
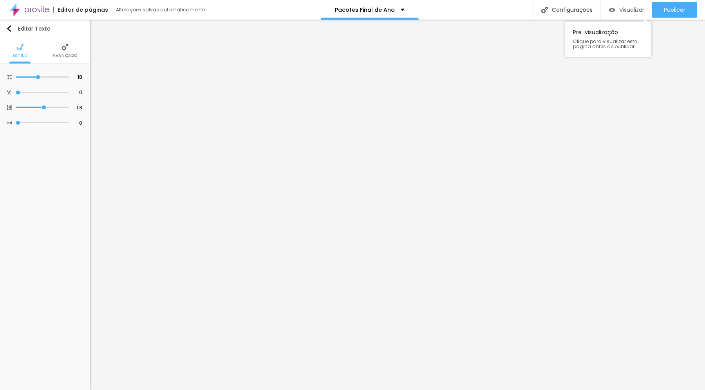
click at [628, 12] on span "Visualizar" at bounding box center [631, 10] width 25 height 6
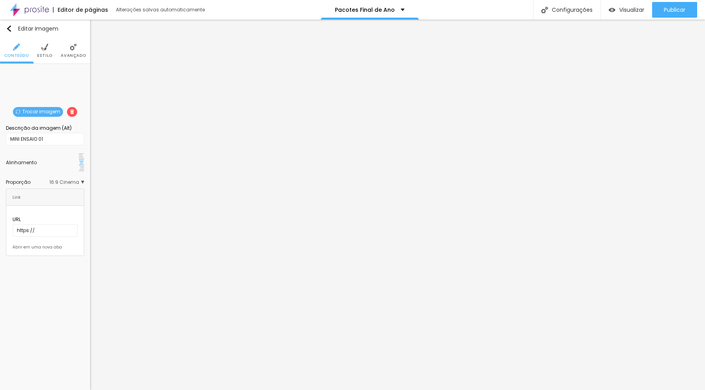
click at [50, 112] on span "Trocar imagem" at bounding box center [38, 112] width 50 height 10
click at [35, 113] on span "Trocar imagem" at bounding box center [38, 112] width 50 height 10
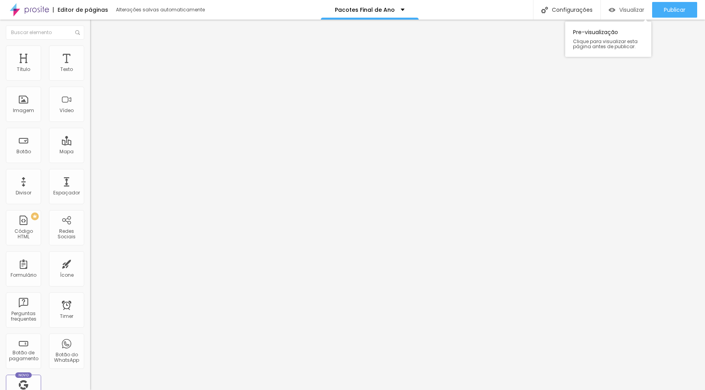
click at [625, 7] on span "Visualizar" at bounding box center [631, 10] width 25 height 6
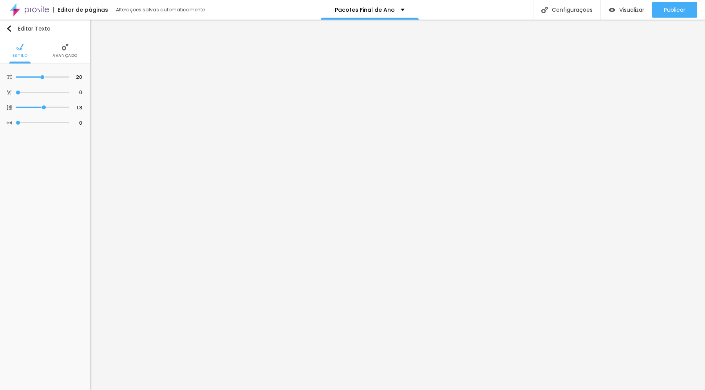
click at [65, 51] on li "Avançado" at bounding box center [64, 51] width 25 height 26
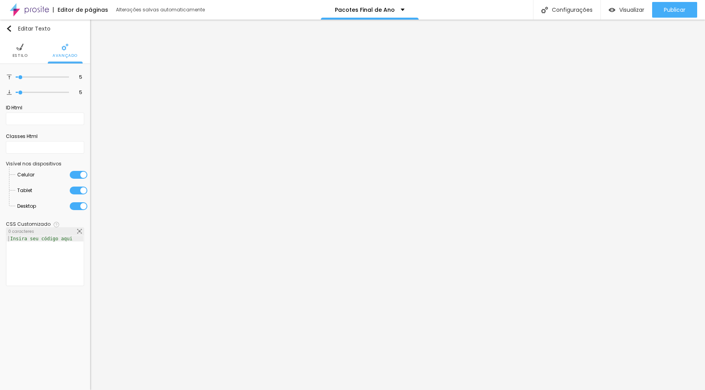
click at [20, 52] on li "Estilo" at bounding box center [20, 51] width 15 height 26
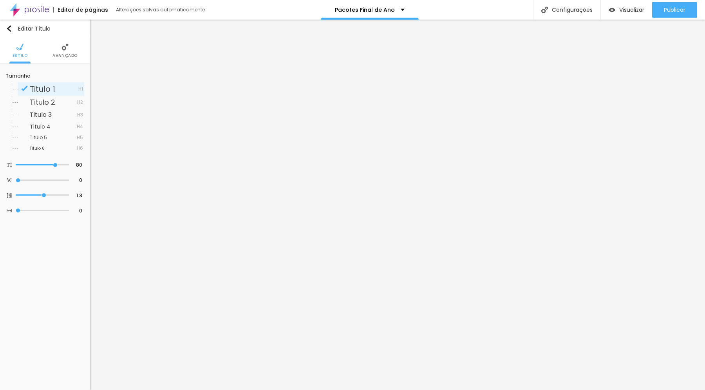
click at [62, 49] on img at bounding box center [64, 46] width 7 height 7
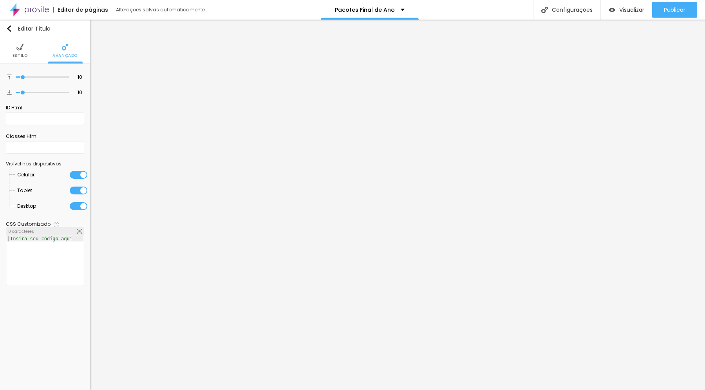
click at [22, 51] on li "Estilo" at bounding box center [20, 51] width 15 height 26
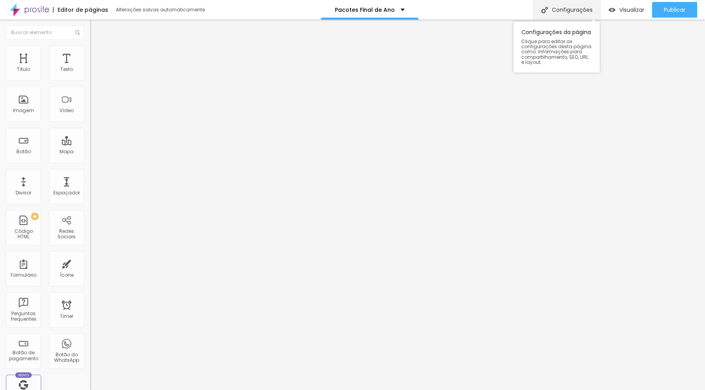
click at [576, 11] on div "Configurações" at bounding box center [566, 10] width 67 height 20
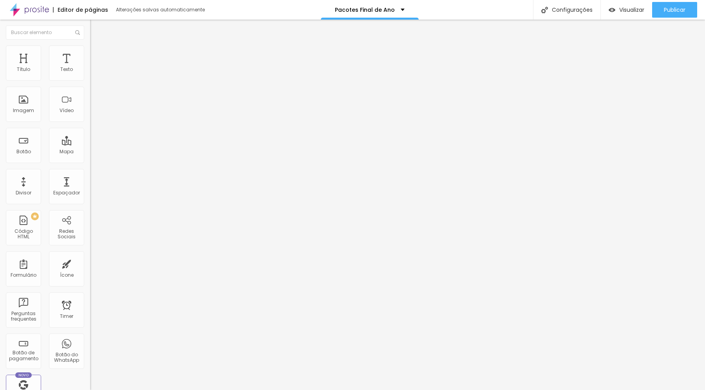
paste textarea "2025, Aliança, Aniversário, Bebê, Bodas, Brianna, Cake, Canela, casal, Casament…"
drag, startPoint x: 296, startPoint y: 273, endPoint x: 282, endPoint y: 272, distance: 14.9
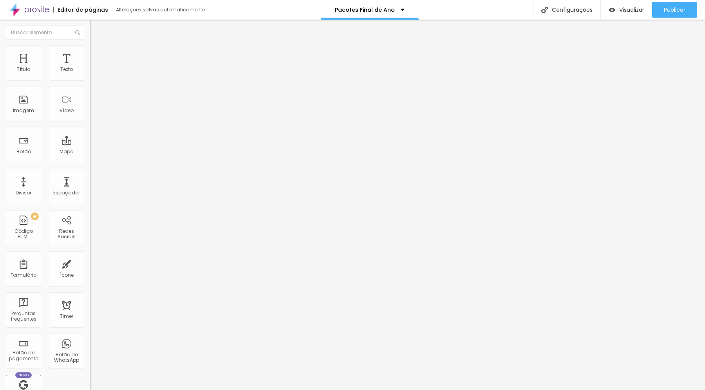
drag, startPoint x: 215, startPoint y: 77, endPoint x: 218, endPoint y: 83, distance: 6.3
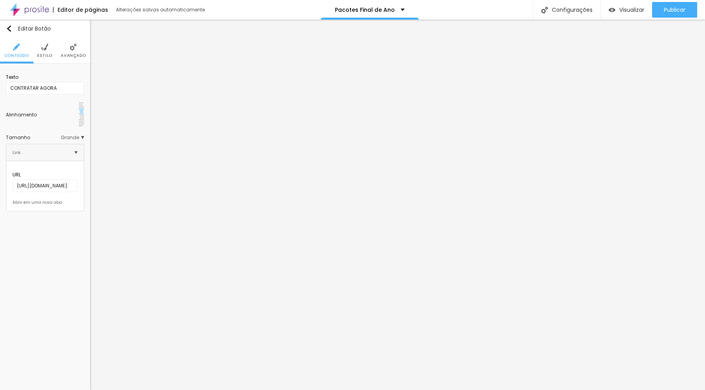
click at [43, 51] on li "Estilo" at bounding box center [44, 51] width 15 height 26
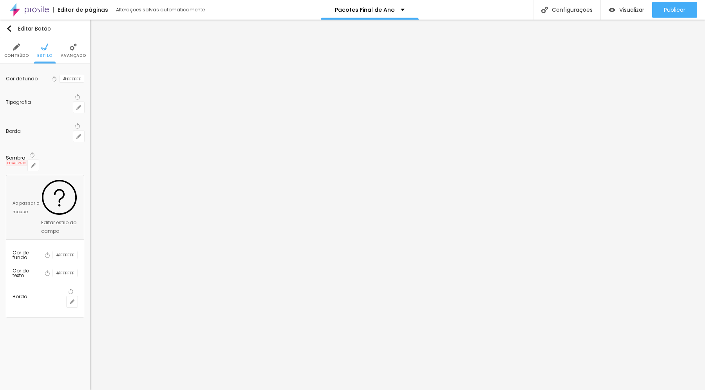
click at [60, 79] on div at bounding box center [60, 78] width 0 height 7
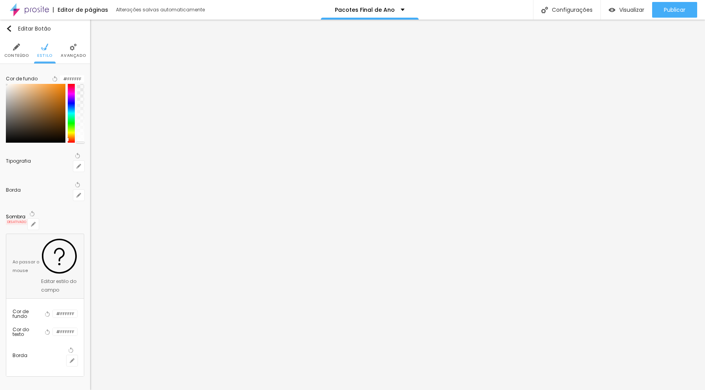
click at [69, 142] on div at bounding box center [71, 113] width 7 height 59
drag, startPoint x: 30, startPoint y: 104, endPoint x: 48, endPoint y: 99, distance: 19.0
click at [48, 99] on div at bounding box center [36, 113] width 60 height 59
click at [68, 143] on div at bounding box center [69, 141] width 2 height 4
drag, startPoint x: 49, startPoint y: 102, endPoint x: 65, endPoint y: 100, distance: 16.6
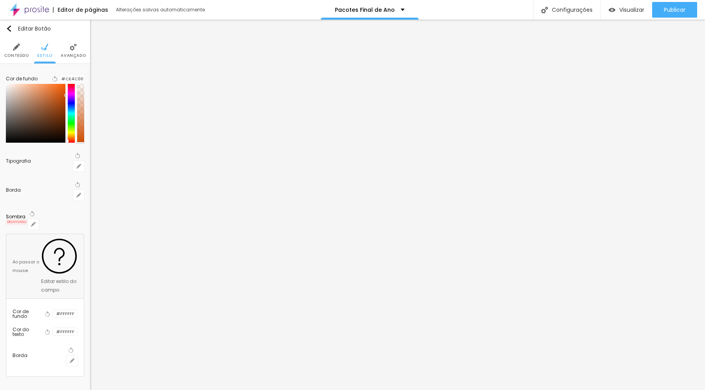
click at [65, 100] on div at bounding box center [45, 113] width 78 height 59
click at [17, 54] on span "Conteúdo" at bounding box center [16, 56] width 25 height 4
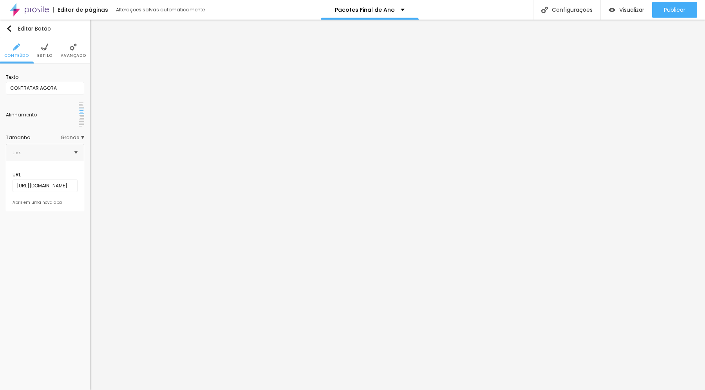
click at [78, 151] on img at bounding box center [75, 152] width 3 height 3
click at [44, 54] on span "Estilo" at bounding box center [44, 56] width 15 height 4
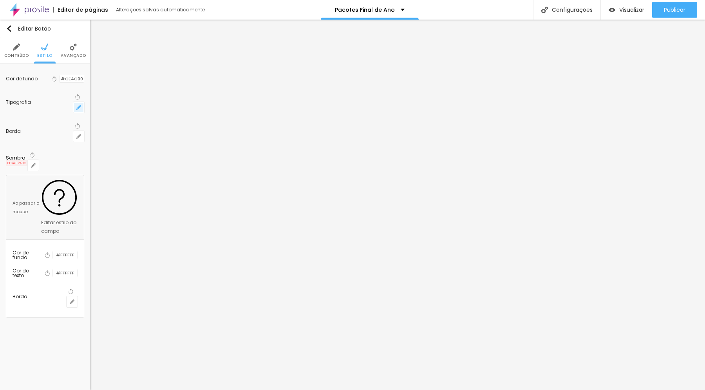
click at [78, 105] on icon "button" at bounding box center [78, 107] width 5 height 5
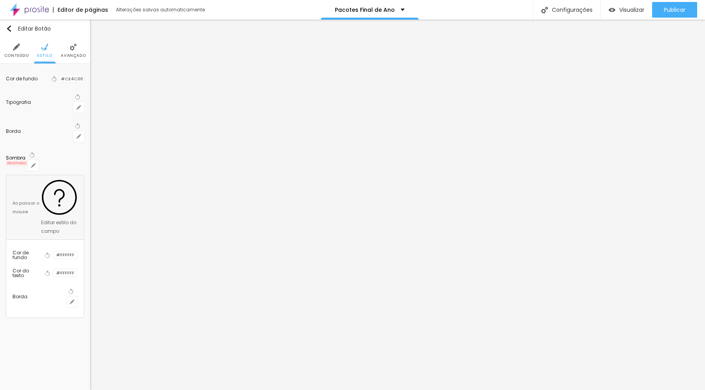
drag, startPoint x: 120, startPoint y: 152, endPoint x: 136, endPoint y: 152, distance: 16.5
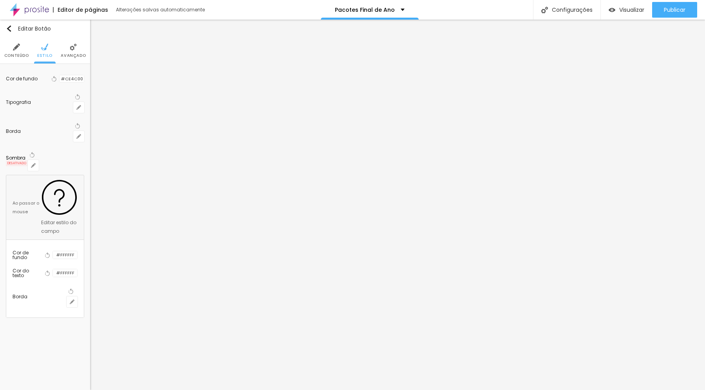
click at [411, 389] on div at bounding box center [352, 390] width 705 height 0
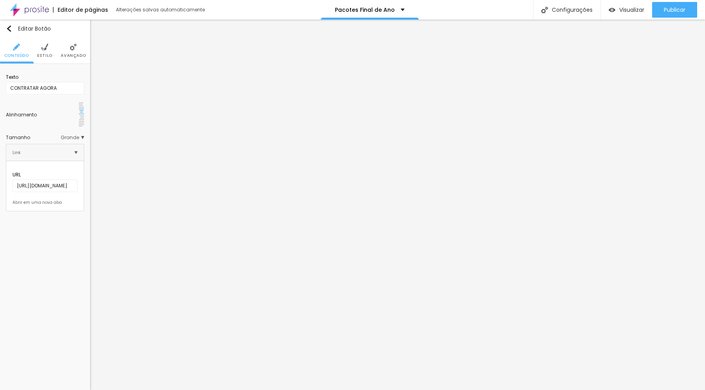
click at [46, 54] on span "Estilo" at bounding box center [44, 56] width 15 height 4
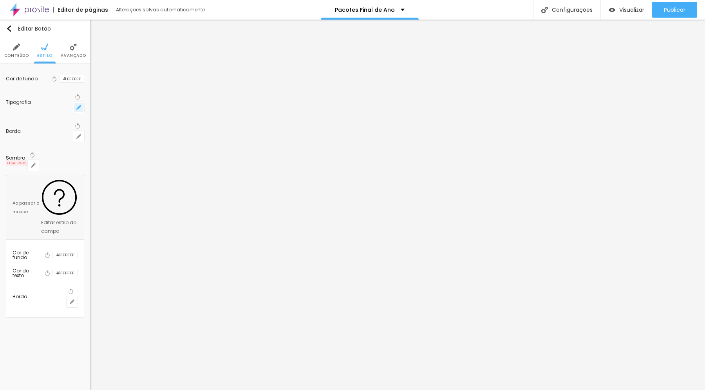
click at [79, 106] on icon "button" at bounding box center [78, 107] width 3 height 3
click at [366, 389] on div at bounding box center [352, 390] width 705 height 0
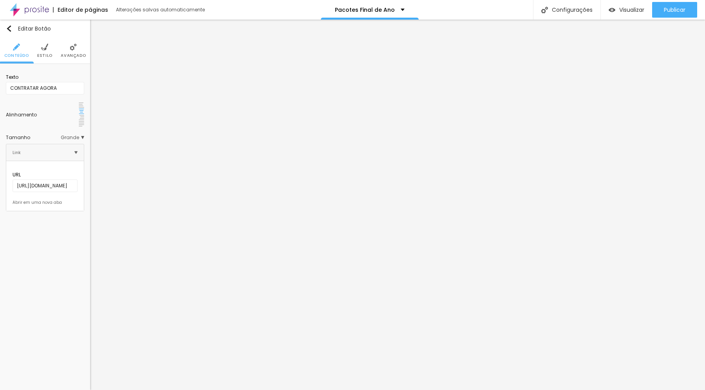
click at [49, 46] on li "Estilo" at bounding box center [44, 51] width 15 height 26
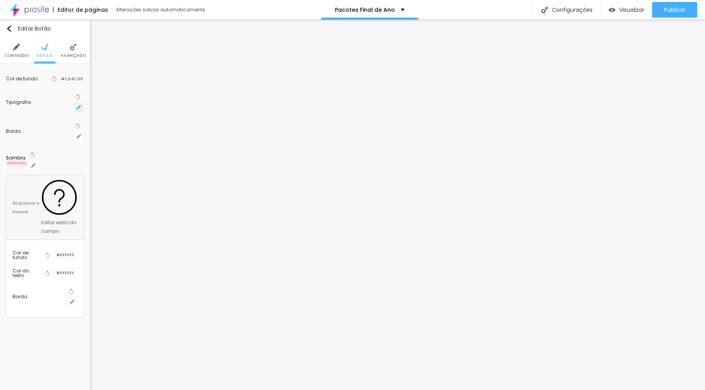
click at [80, 105] on icon "button" at bounding box center [80, 106] width 2 height 2
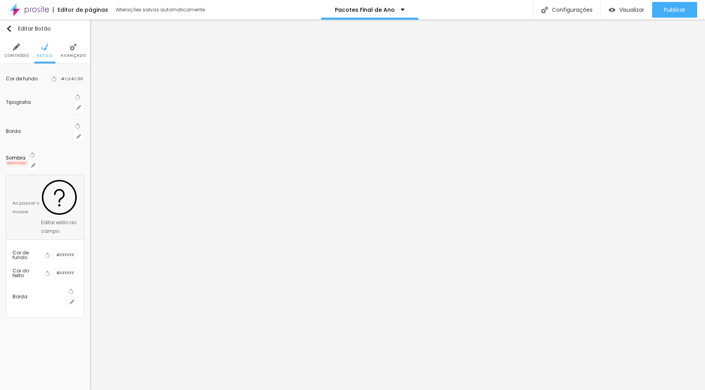
click at [412, 389] on div at bounding box center [352, 390] width 705 height 0
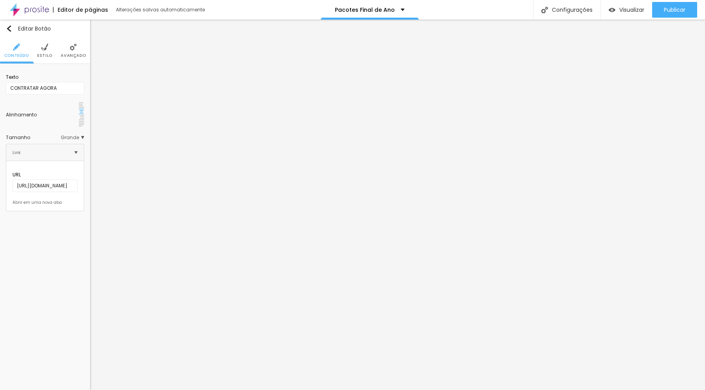
click at [45, 51] on li "Estilo" at bounding box center [44, 51] width 15 height 26
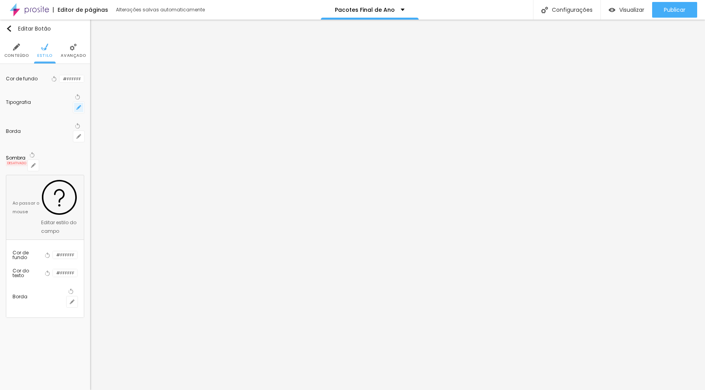
click at [80, 105] on icon "button" at bounding box center [78, 107] width 5 height 5
click at [367, 389] on div at bounding box center [352, 390] width 705 height 0
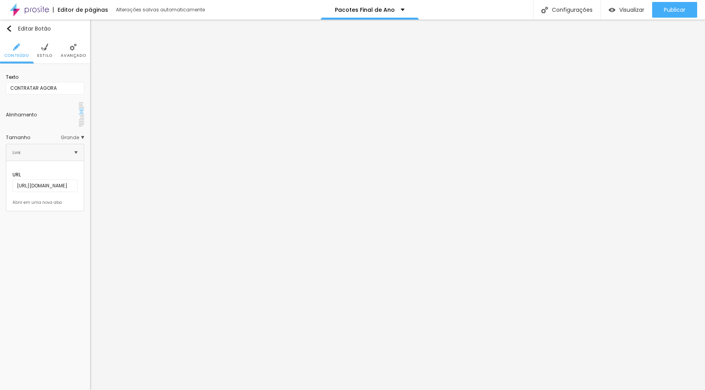
click at [44, 54] on span "Estilo" at bounding box center [44, 56] width 15 height 4
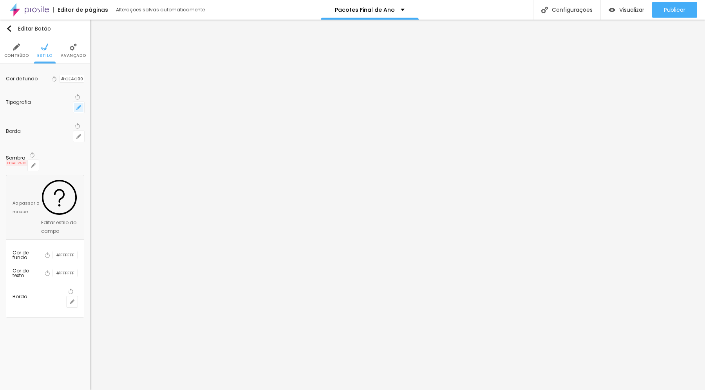
click at [78, 106] on icon "button" at bounding box center [78, 107] width 3 height 3
drag, startPoint x: 136, startPoint y: 152, endPoint x: 143, endPoint y: 151, distance: 7.5
click at [345, 389] on div at bounding box center [352, 390] width 705 height 0
click at [68, 78] on input "#CE4C00" at bounding box center [72, 78] width 24 height 7
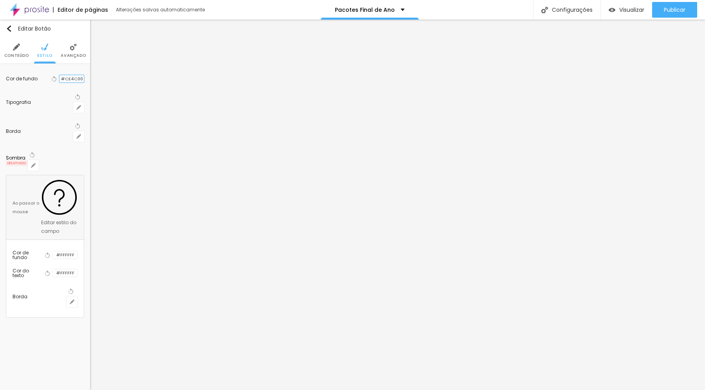
click at [68, 78] on input "#CE4C00" at bounding box center [72, 78] width 24 height 7
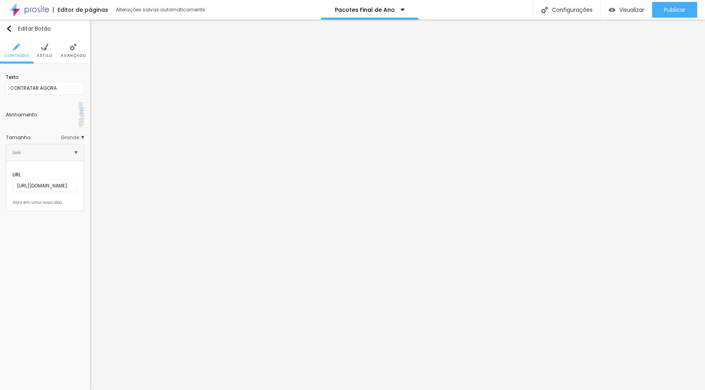
click at [42, 49] on img at bounding box center [44, 46] width 7 height 7
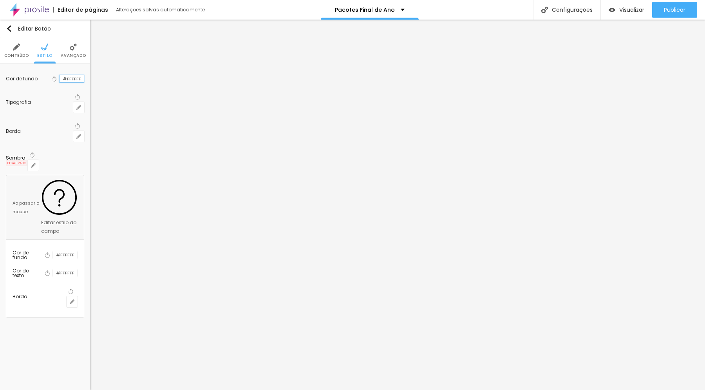
click at [74, 77] on input "#FFFFFF" at bounding box center [72, 78] width 24 height 7
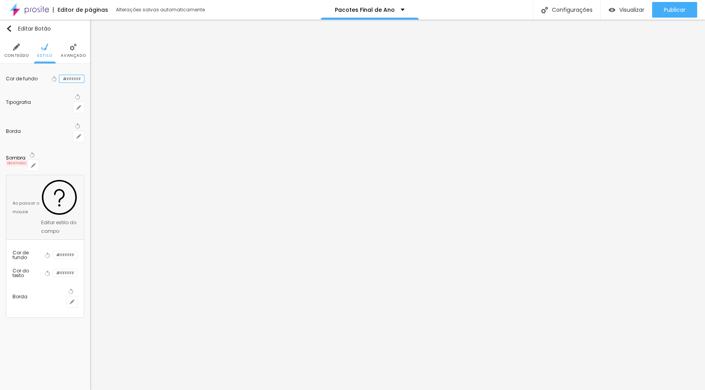
click at [74, 77] on input "#FFFFFF" at bounding box center [72, 78] width 24 height 7
paste input "CE4C00"
click at [77, 105] on icon "button" at bounding box center [78, 107] width 5 height 5
drag, startPoint x: 119, startPoint y: 153, endPoint x: 132, endPoint y: 153, distance: 13.3
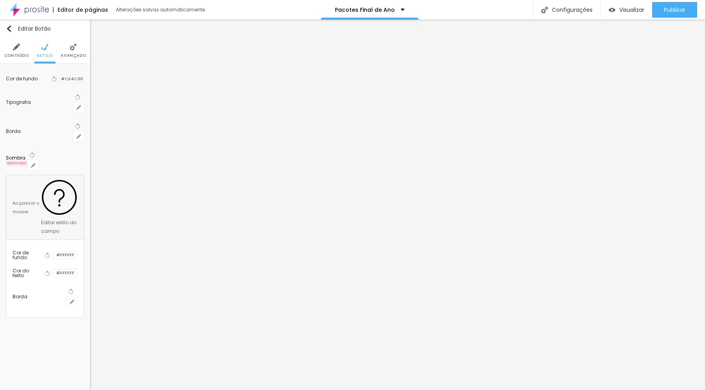
click at [71, 389] on div at bounding box center [352, 390] width 705 height 0
click at [71, 51] on li "Avançado" at bounding box center [73, 51] width 25 height 26
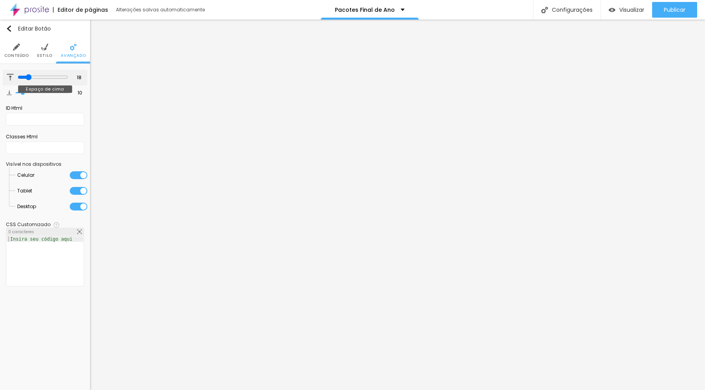
drag, startPoint x: 23, startPoint y: 78, endPoint x: 27, endPoint y: 79, distance: 3.9
click at [27, 79] on input "range" at bounding box center [43, 77] width 51 height 6
click at [42, 49] on img at bounding box center [44, 46] width 7 height 7
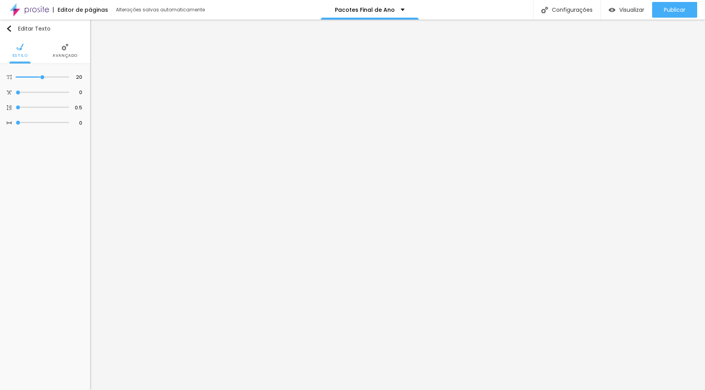
click at [62, 50] on img at bounding box center [64, 46] width 7 height 7
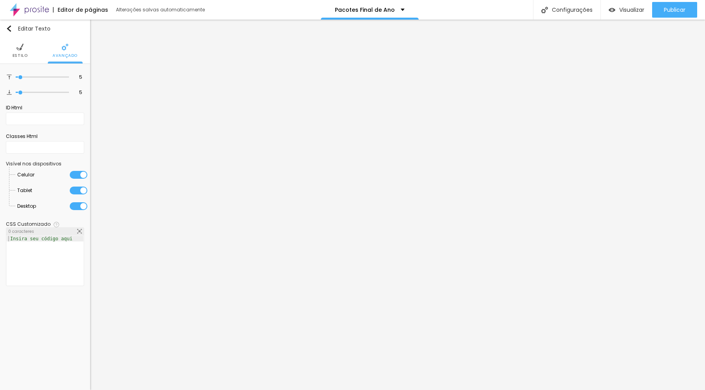
click at [19, 49] on img at bounding box center [19, 46] width 7 height 7
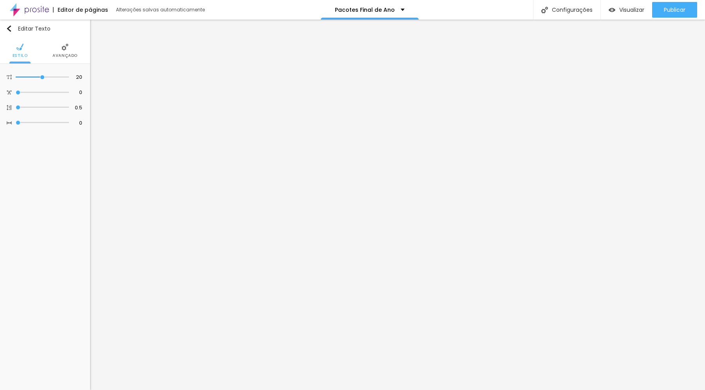
click at [60, 52] on li "Avançado" at bounding box center [64, 51] width 25 height 26
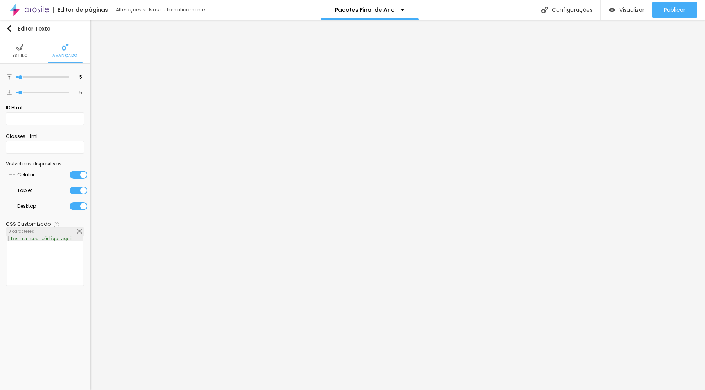
click at [38, 240] on div "Insira seu código aqui" at bounding box center [41, 238] width 69 height 5
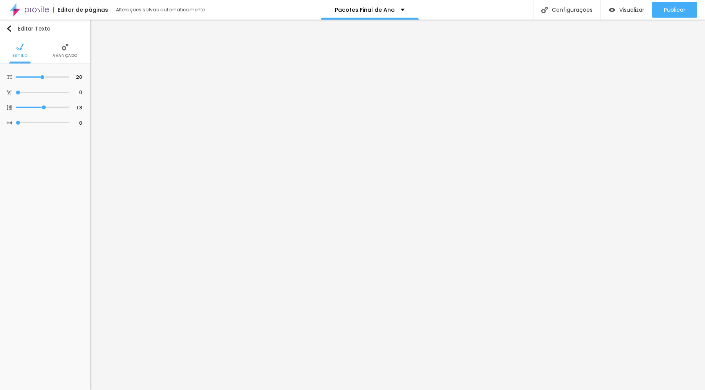
click at [65, 49] on img at bounding box center [64, 46] width 7 height 7
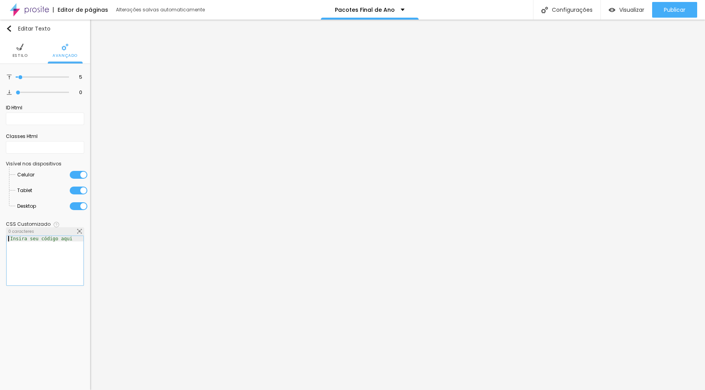
click at [43, 244] on div at bounding box center [45, 266] width 77 height 61
click at [44, 240] on div "Insira seu código aqui" at bounding box center [41, 238] width 69 height 5
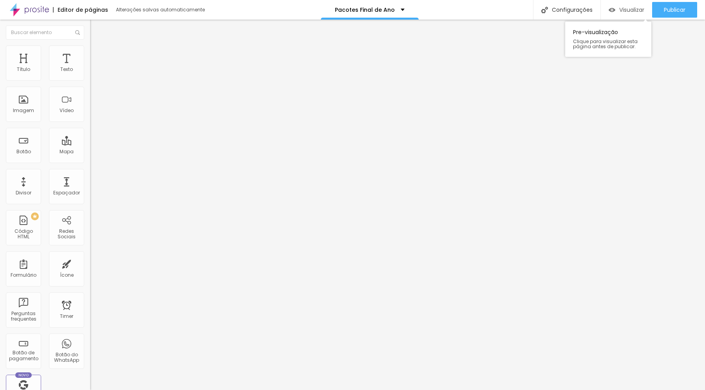
click at [616, 7] on div "Visualizar" at bounding box center [627, 10] width 36 height 7
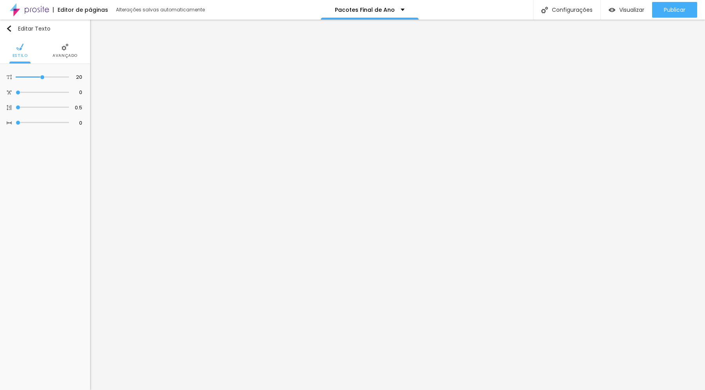
click at [68, 52] on li "Avançado" at bounding box center [64, 51] width 25 height 26
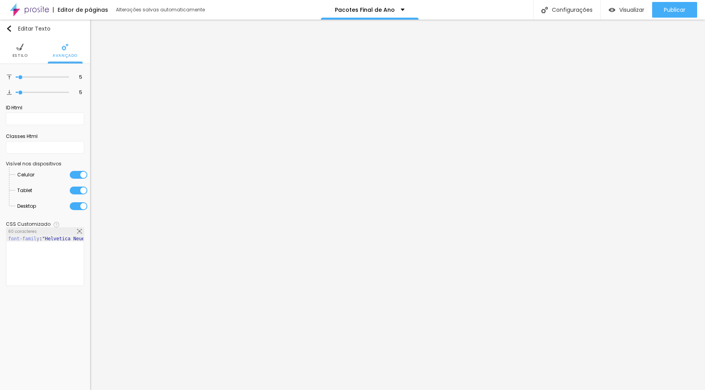
click at [40, 238] on div "font-family : "Helvetica Neue" , Helvetica, Arial, sans-serif;" at bounding box center [93, 266] width 173 height 61
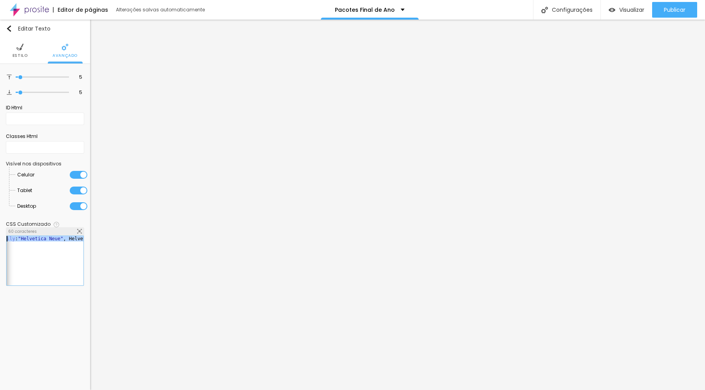
drag, startPoint x: 39, startPoint y: 239, endPoint x: 0, endPoint y: 238, distance: 39.2
click at [0, 238] on div "5 Espaço de cima 5 Espaço de baixo ID Html Classes Html Visível nos dispositivo…" at bounding box center [45, 179] width 90 height 231
click at [53, 240] on div "font-family : "Helvetica Neue" , Helvetica, Arial, sans-serif;" at bounding box center [93, 266] width 173 height 61
drag, startPoint x: 46, startPoint y: 239, endPoint x: 0, endPoint y: 239, distance: 46.2
click at [0, 239] on div "5 Espaço de cima 5 Espaço de baixo ID Html Classes Html Visível nos dispositivo…" at bounding box center [45, 179] width 90 height 231
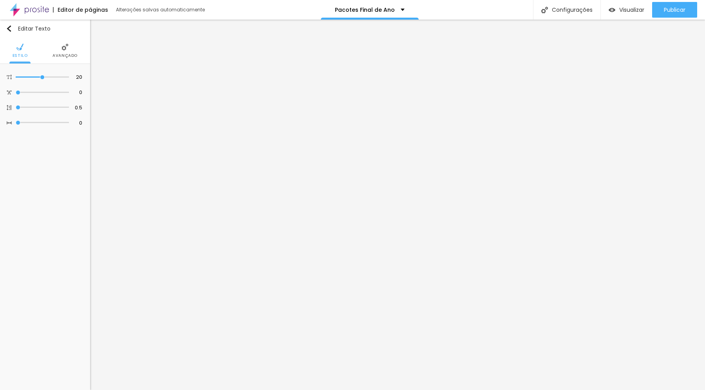
click at [67, 49] on img at bounding box center [64, 46] width 7 height 7
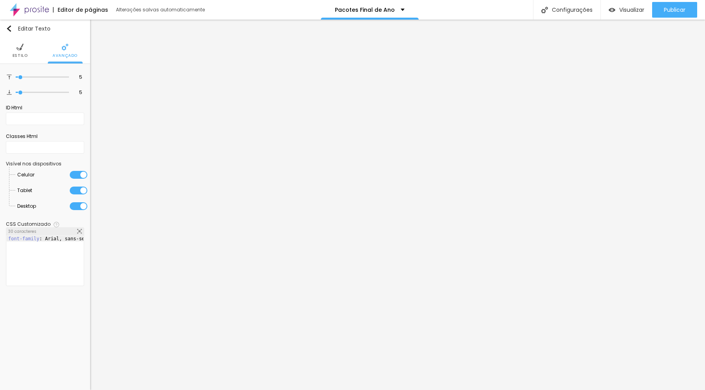
scroll to position [0, 11]
click at [47, 251] on div "font-family : Arial, sans-serif" at bounding box center [51, 266] width 88 height 61
click at [53, 238] on div "font-family : Arial, sans-serif" at bounding box center [39, 266] width 88 height 61
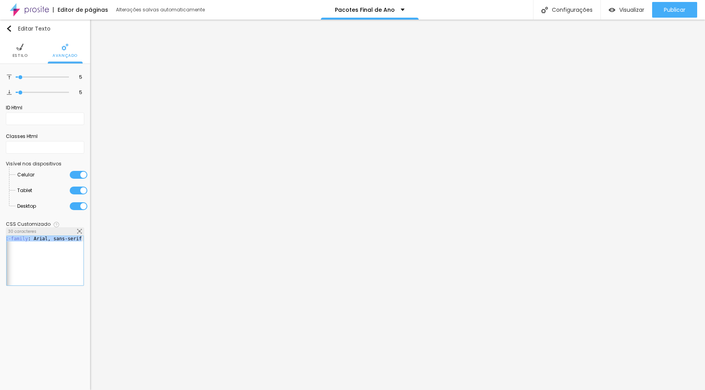
scroll to position [0, 96]
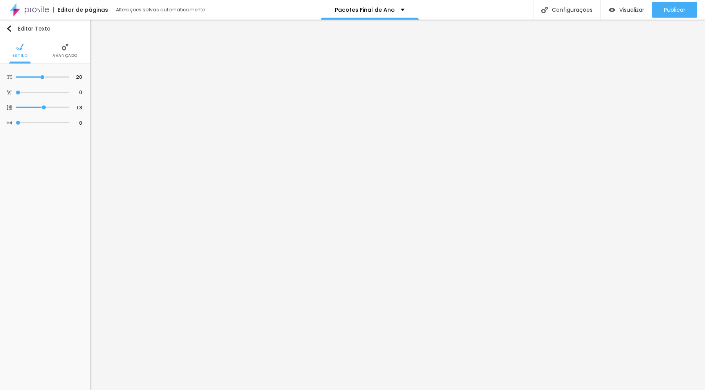
click at [66, 54] on span "Avançado" at bounding box center [64, 56] width 25 height 4
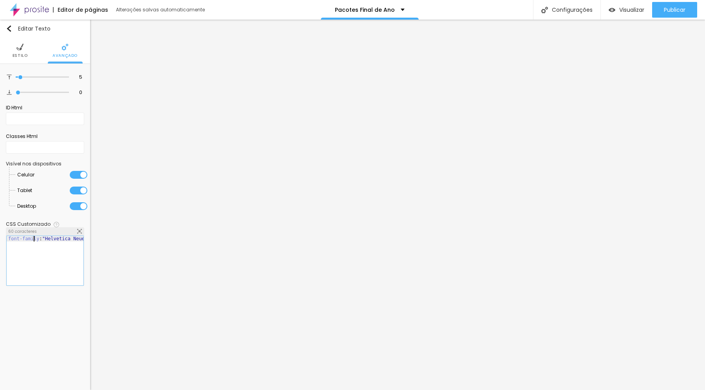
click at [34, 238] on div "font-family : "Helvetica Neue" , Helvetica, Arial, sans-serif;" at bounding box center [93, 266] width 173 height 61
click at [22, 51] on li "Estilo" at bounding box center [20, 51] width 15 height 26
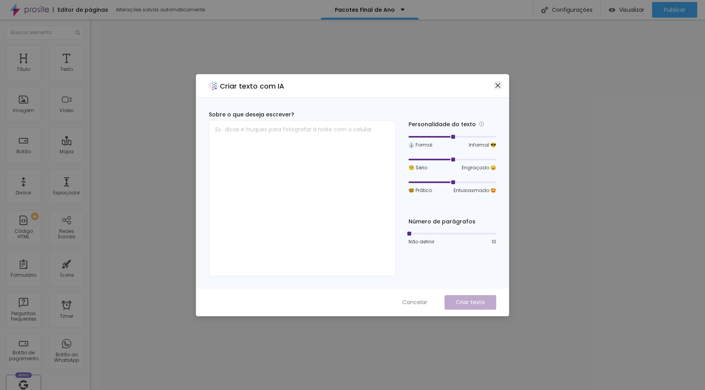
click at [496, 87] on icon "close" at bounding box center [497, 85] width 5 height 5
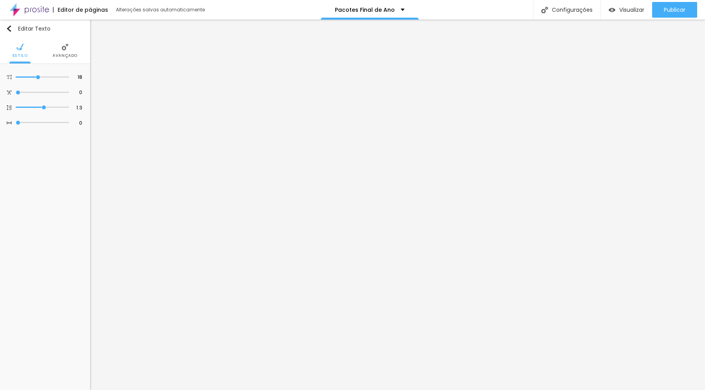
click at [60, 52] on li "Avançado" at bounding box center [64, 51] width 25 height 26
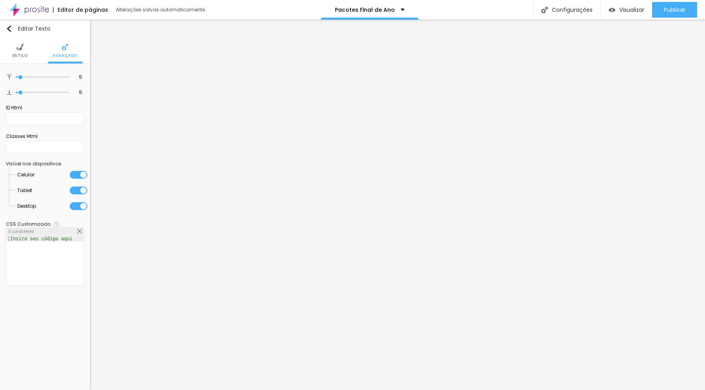
click at [34, 241] on div at bounding box center [45, 266] width 77 height 61
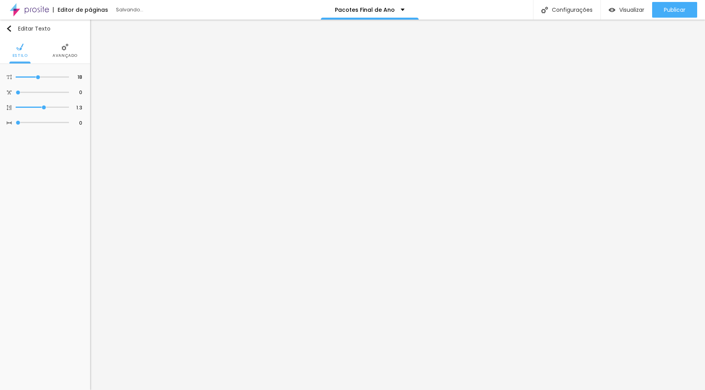
click at [62, 50] on img at bounding box center [64, 46] width 7 height 7
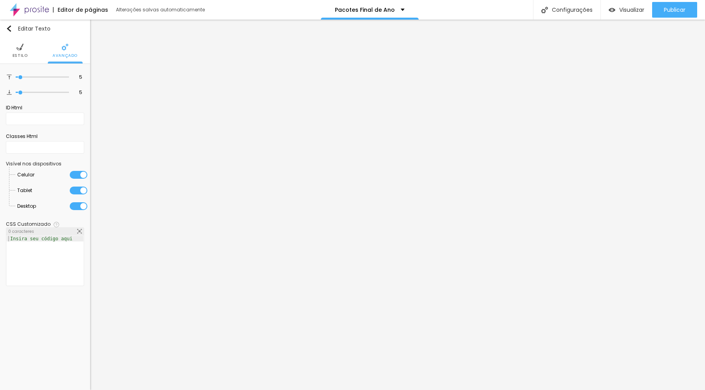
click at [38, 249] on div at bounding box center [45, 266] width 77 height 61
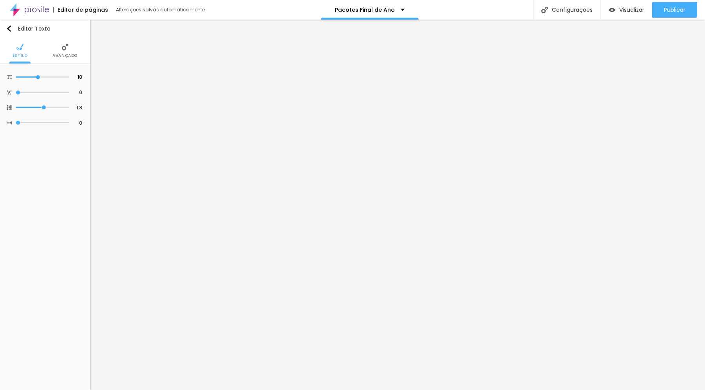
click at [63, 49] on img at bounding box center [64, 46] width 7 height 7
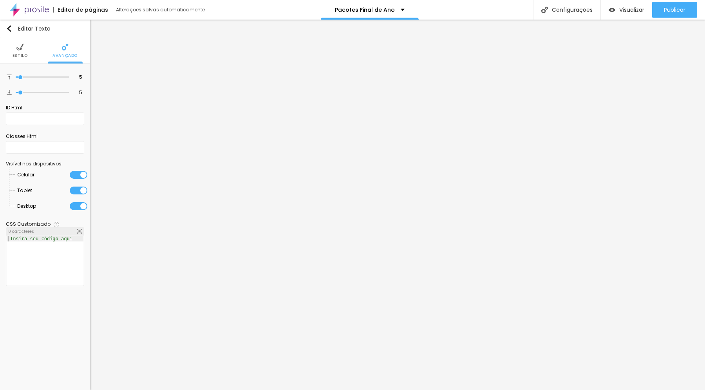
click at [39, 250] on div at bounding box center [45, 266] width 77 height 61
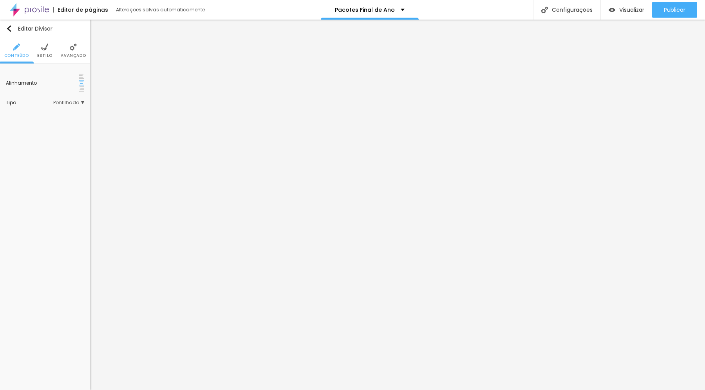
click at [44, 52] on li "Estilo" at bounding box center [44, 51] width 15 height 26
drag, startPoint x: 80, startPoint y: 104, endPoint x: 7, endPoint y: 103, distance: 73.6
click at [7, 103] on input "range" at bounding box center [45, 103] width 78 height 4
drag, startPoint x: 6, startPoint y: 125, endPoint x: 11, endPoint y: 126, distance: 5.1
click at [11, 126] on input "range" at bounding box center [31, 125] width 51 height 6
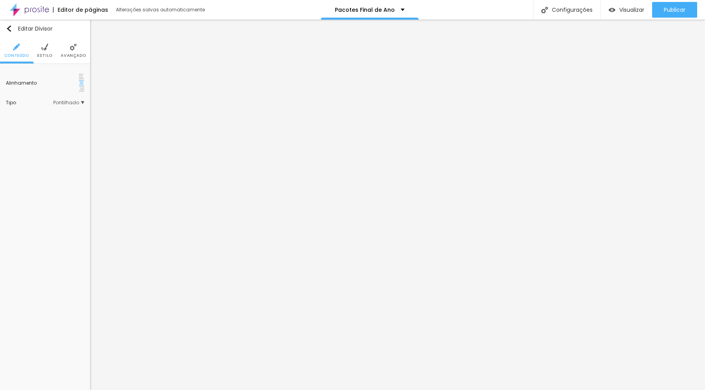
drag, startPoint x: 47, startPoint y: 50, endPoint x: 48, endPoint y: 60, distance: 10.2
click at [47, 50] on img at bounding box center [44, 46] width 7 height 7
drag, startPoint x: 78, startPoint y: 103, endPoint x: 5, endPoint y: 112, distance: 73.7
click at [0, 101] on div "Cor Voltar ao padrão #DBDADA Tamanho 10 % Peso 1" at bounding box center [45, 101] width 90 height 75
click at [11, 123] on input "range" at bounding box center [31, 125] width 51 height 6
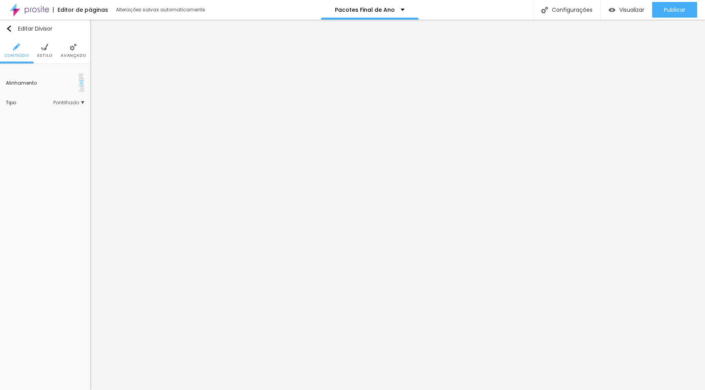
click at [47, 52] on li "Estilo" at bounding box center [44, 51] width 15 height 26
click at [11, 125] on input "range" at bounding box center [31, 125] width 51 height 6
drag, startPoint x: 81, startPoint y: 103, endPoint x: 3, endPoint y: 105, distance: 78.0
click at [0, 102] on div "Cor Voltar ao padrão #DBDADA Tamanho 10 % Peso 2" at bounding box center [45, 101] width 90 height 75
drag, startPoint x: 43, startPoint y: 48, endPoint x: 43, endPoint y: 52, distance: 4.3
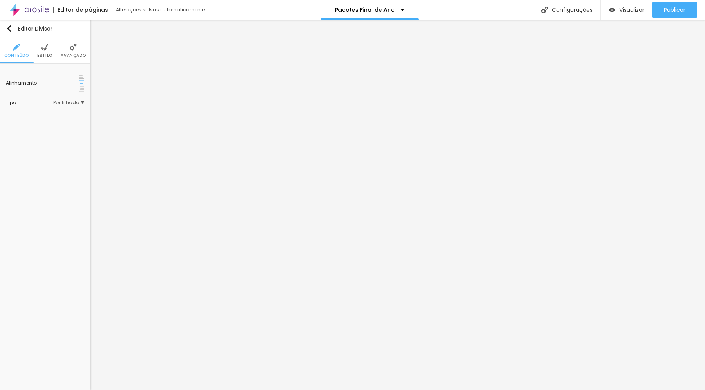
click at [43, 48] on img at bounding box center [44, 46] width 7 height 7
drag, startPoint x: 76, startPoint y: 102, endPoint x: 5, endPoint y: 112, distance: 71.5
click at [6, 103] on input "range" at bounding box center [45, 103] width 78 height 4
click at [11, 125] on input "range" at bounding box center [31, 125] width 51 height 6
click at [45, 51] on li "Estilo" at bounding box center [44, 51] width 15 height 26
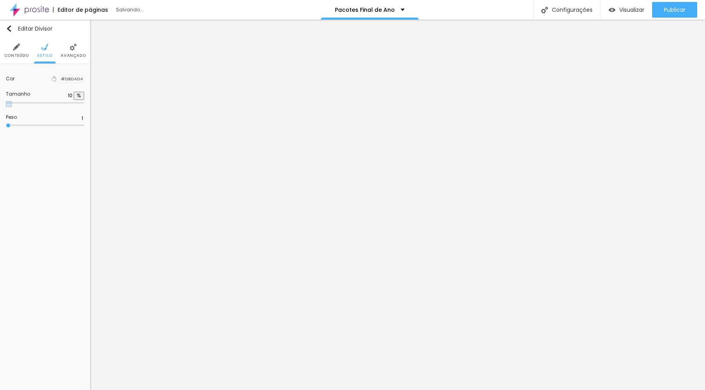
drag, startPoint x: 78, startPoint y: 101, endPoint x: 0, endPoint y: 102, distance: 77.5
click at [0, 102] on div "Cor Voltar ao padrão #DBDADA Tamanho 10 % Peso 1" at bounding box center [45, 101] width 90 height 75
drag, startPoint x: 7, startPoint y: 125, endPoint x: 11, endPoint y: 125, distance: 3.9
click at [11, 125] on input "range" at bounding box center [31, 125] width 51 height 6
click at [623, 11] on span "Visualizar" at bounding box center [631, 10] width 25 height 6
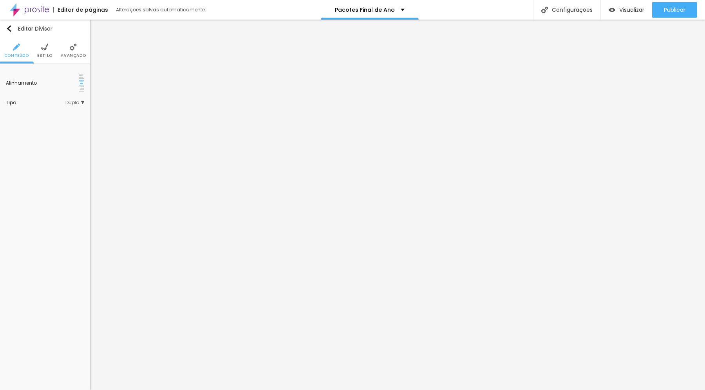
click at [46, 52] on li "Estilo" at bounding box center [44, 51] width 15 height 26
click at [71, 51] on li "Avançado" at bounding box center [73, 51] width 25 height 26
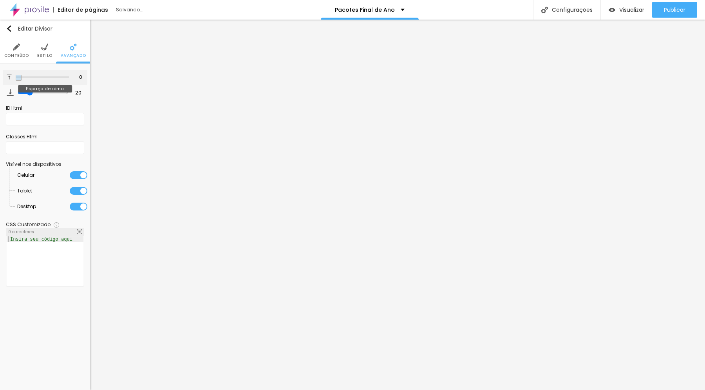
drag, startPoint x: 28, startPoint y: 78, endPoint x: 12, endPoint y: 78, distance: 15.7
click at [16, 78] on input "range" at bounding box center [42, 77] width 53 height 4
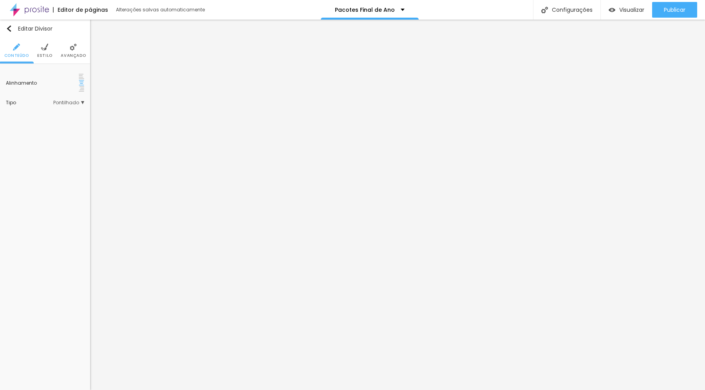
click at [46, 50] on img at bounding box center [44, 46] width 7 height 7
click at [70, 50] on img at bounding box center [73, 46] width 7 height 7
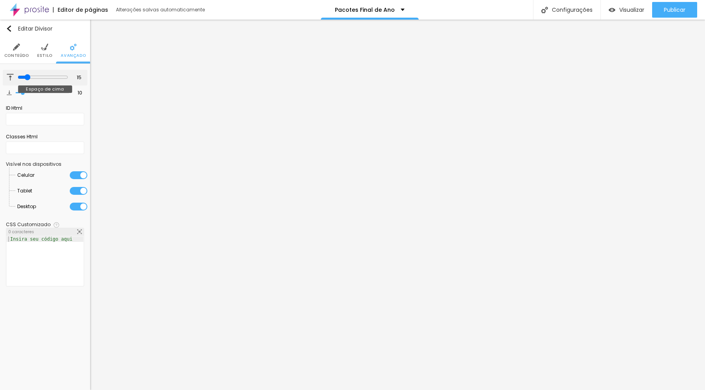
click at [25, 77] on input "range" at bounding box center [43, 77] width 51 height 6
drag, startPoint x: 22, startPoint y: 90, endPoint x: 18, endPoint y: 90, distance: 4.3
click at [17, 91] on input "range" at bounding box center [42, 93] width 53 height 4
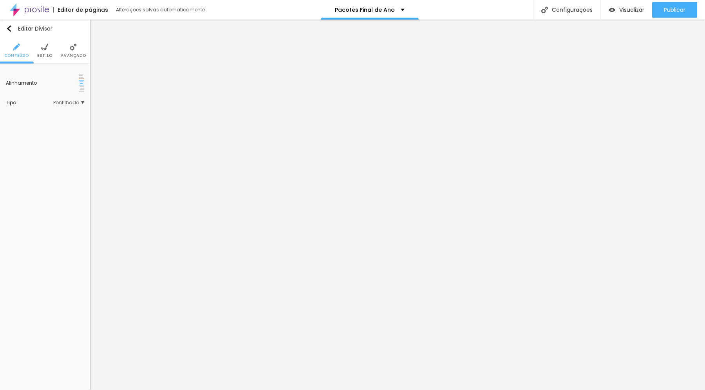
click at [72, 46] on img at bounding box center [73, 46] width 7 height 7
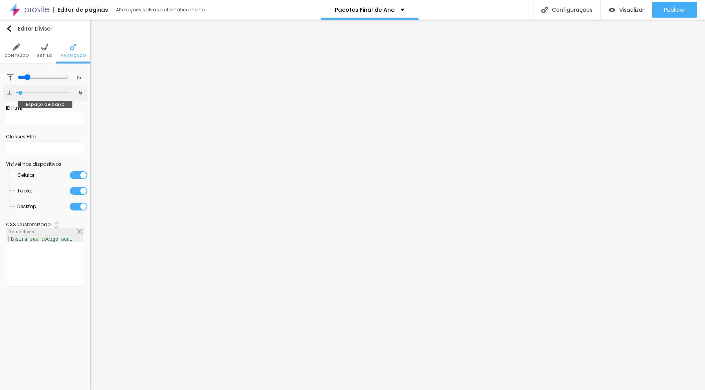
click at [20, 92] on input "range" at bounding box center [42, 93] width 53 height 4
click at [43, 51] on li "Estilo" at bounding box center [44, 51] width 15 height 26
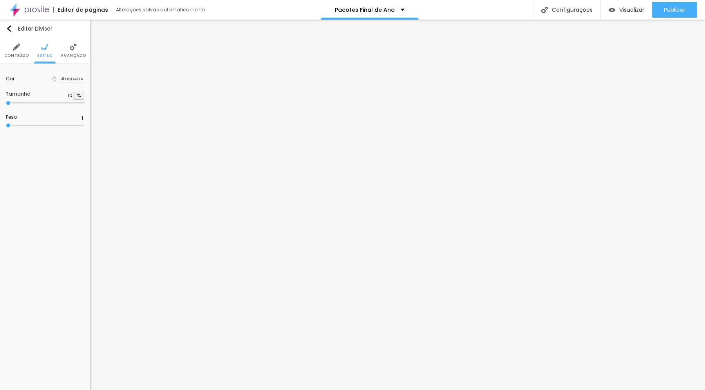
click at [10, 124] on input "range" at bounding box center [45, 125] width 78 height 4
drag, startPoint x: 10, startPoint y: 124, endPoint x: 3, endPoint y: 124, distance: 6.7
click at [6, 124] on input "range" at bounding box center [45, 125] width 78 height 4
drag, startPoint x: 10, startPoint y: 103, endPoint x: 20, endPoint y: 103, distance: 10.6
click at [20, 103] on input "range" at bounding box center [31, 103] width 51 height 6
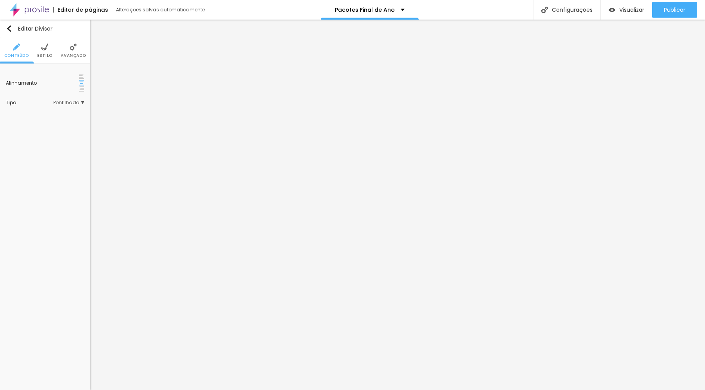
click at [46, 50] on img at bounding box center [44, 46] width 7 height 7
click at [76, 51] on li "Avançado" at bounding box center [73, 51] width 25 height 26
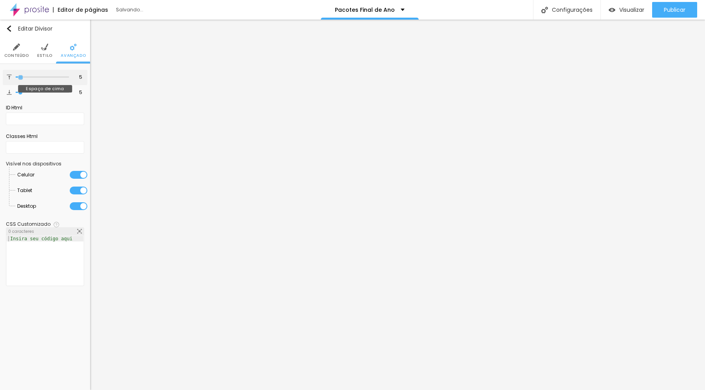
drag, startPoint x: 25, startPoint y: 78, endPoint x: 20, endPoint y: 78, distance: 4.3
click at [20, 78] on input "range" at bounding box center [42, 77] width 53 height 4
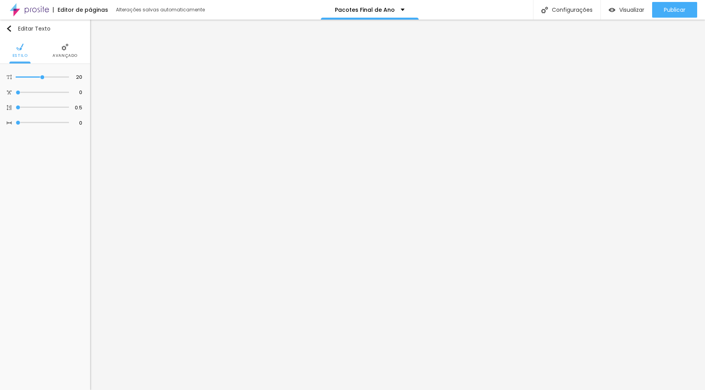
click at [66, 50] on img at bounding box center [64, 46] width 7 height 7
click at [72, 49] on img at bounding box center [73, 46] width 7 height 7
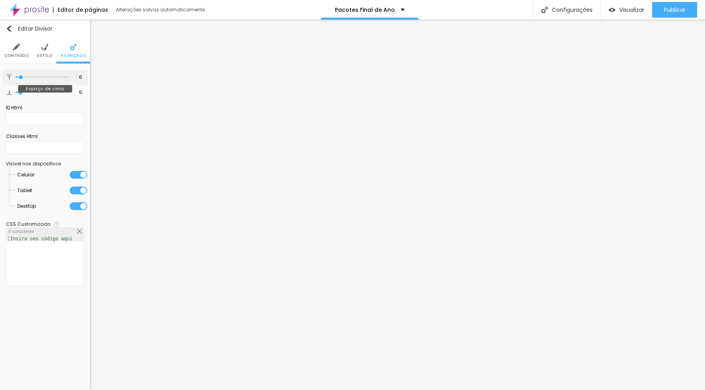
click at [21, 77] on input "range" at bounding box center [42, 77] width 53 height 4
click at [21, 78] on input "range" at bounding box center [42, 77] width 53 height 4
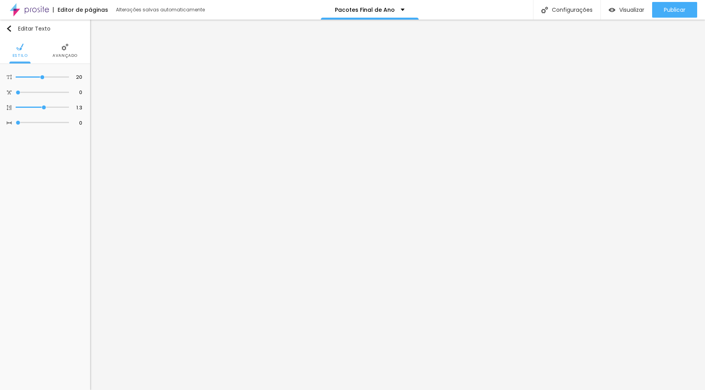
click at [68, 51] on li "Avançado" at bounding box center [64, 51] width 25 height 26
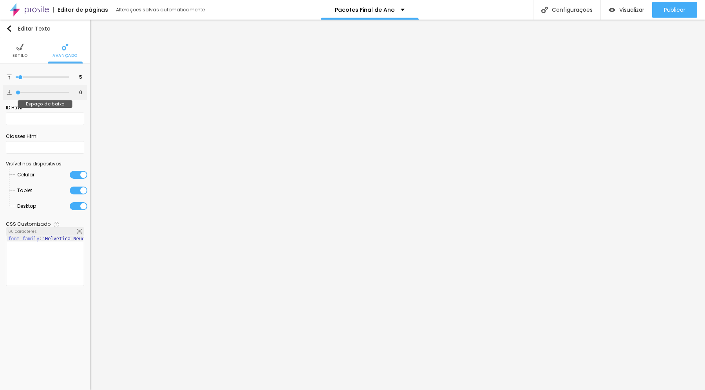
drag, startPoint x: 18, startPoint y: 92, endPoint x: 19, endPoint y: 98, distance: 6.7
click at [17, 92] on input "range" at bounding box center [42, 92] width 53 height 4
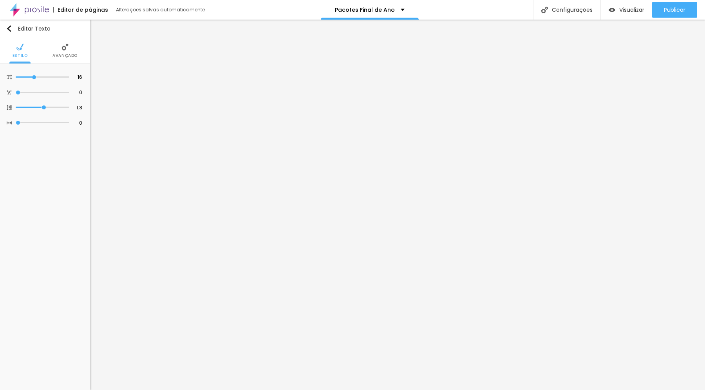
click at [65, 45] on img at bounding box center [64, 46] width 7 height 7
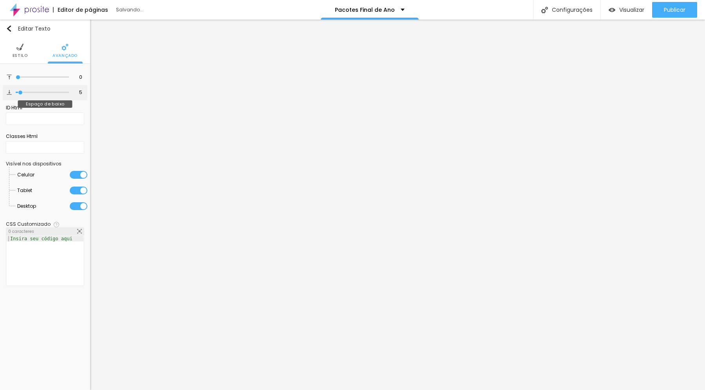
click at [20, 91] on input "range" at bounding box center [42, 92] width 53 height 4
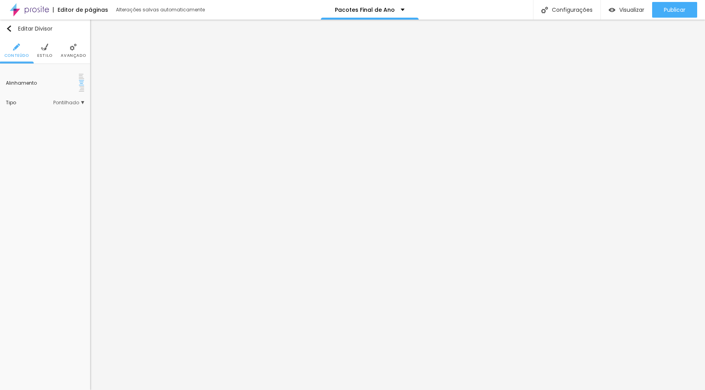
click at [70, 48] on img at bounding box center [73, 46] width 7 height 7
click at [60, 50] on li "Avançado" at bounding box center [64, 51] width 25 height 26
click at [63, 52] on li "Avançado" at bounding box center [64, 51] width 25 height 26
click at [63, 46] on img at bounding box center [64, 46] width 7 height 7
click at [60, 54] on span "Avançado" at bounding box center [64, 56] width 25 height 4
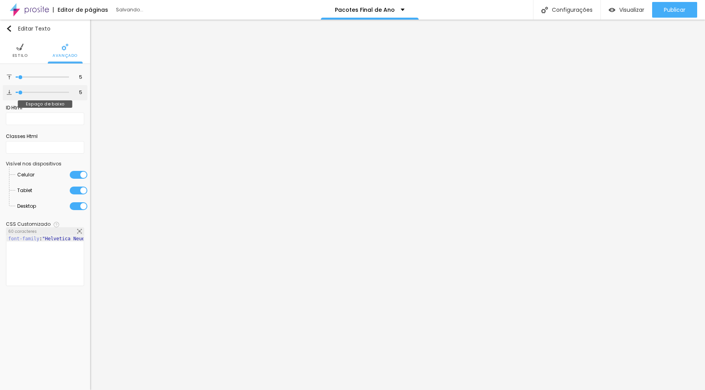
click at [21, 92] on input "range" at bounding box center [42, 92] width 53 height 4
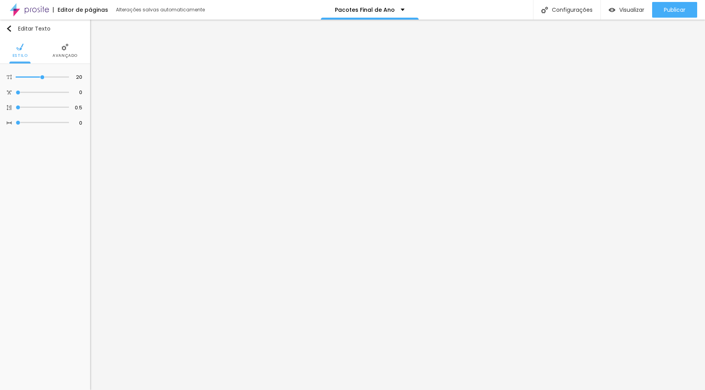
click at [64, 52] on li "Avançado" at bounding box center [64, 51] width 25 height 26
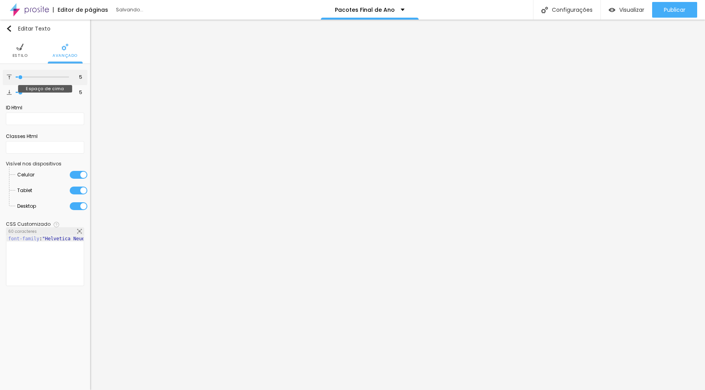
click at [21, 77] on input "range" at bounding box center [42, 77] width 53 height 4
click at [23, 90] on input "range" at bounding box center [42, 92] width 53 height 4
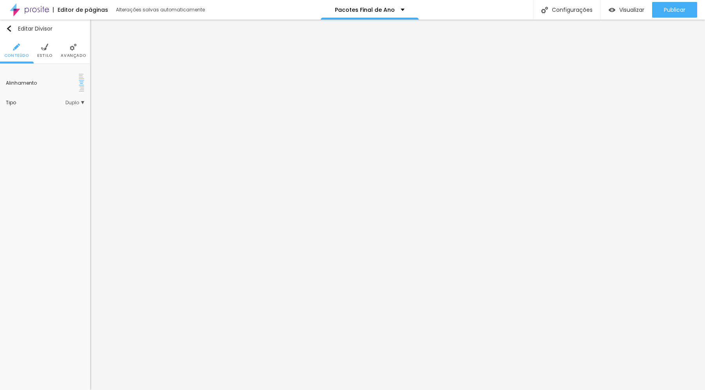
click at [75, 51] on li "Avançado" at bounding box center [73, 51] width 25 height 26
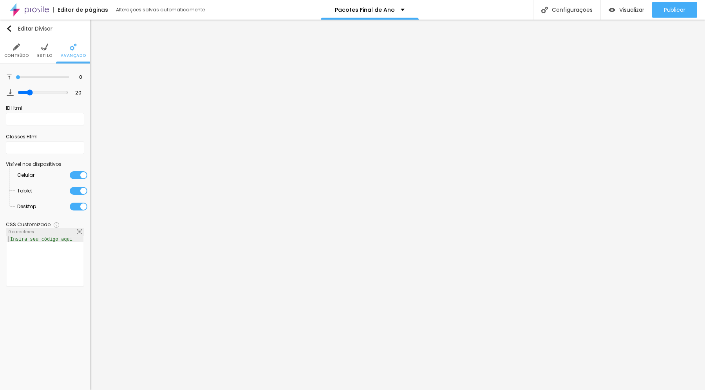
click at [41, 49] on img at bounding box center [44, 46] width 7 height 7
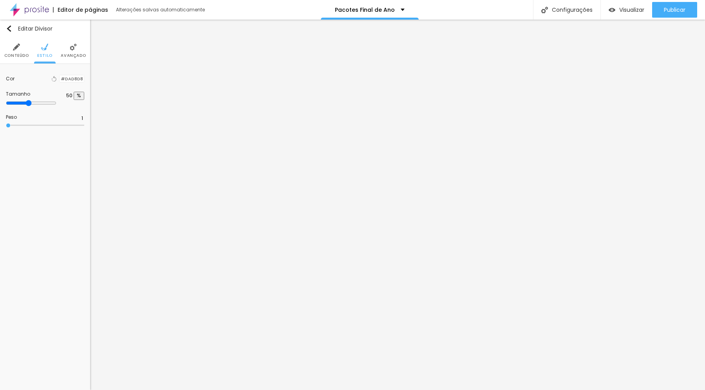
drag, startPoint x: 80, startPoint y: 103, endPoint x: 40, endPoint y: 102, distance: 39.6
click at [40, 102] on input "range" at bounding box center [31, 103] width 51 height 6
drag, startPoint x: 63, startPoint y: 78, endPoint x: 79, endPoint y: 78, distance: 16.9
click at [68, 78] on input "range" at bounding box center [43, 77] width 51 height 6
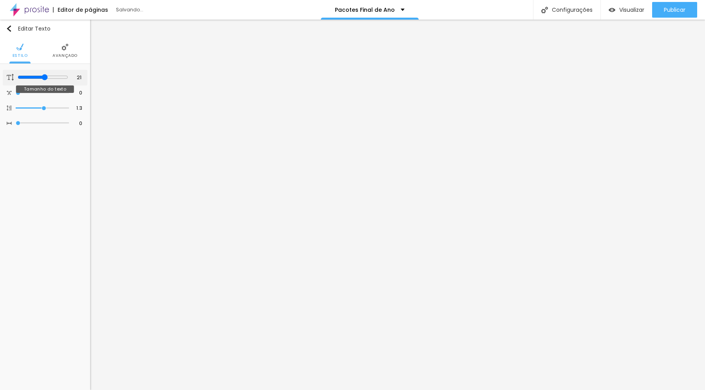
drag, startPoint x: 65, startPoint y: 77, endPoint x: 44, endPoint y: 78, distance: 21.1
click at [44, 78] on input "range" at bounding box center [43, 77] width 51 height 6
click at [43, 78] on input "range" at bounding box center [42, 77] width 53 height 4
click at [66, 52] on li "Avançado" at bounding box center [64, 51] width 25 height 26
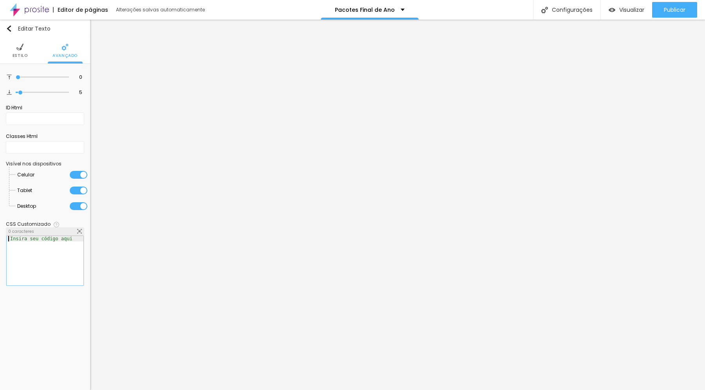
click at [42, 238] on div "Insira seu código aqui" at bounding box center [41, 238] width 69 height 5
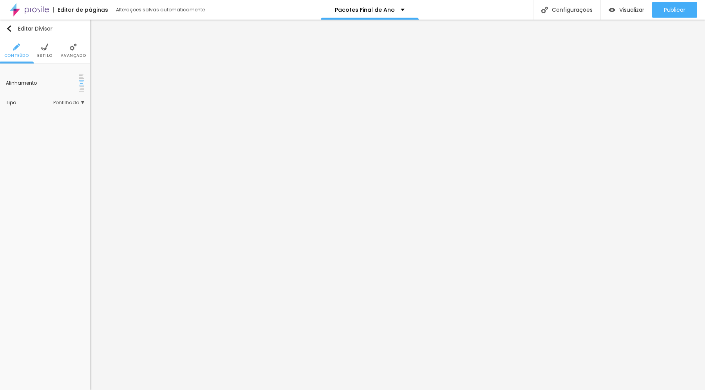
click at [69, 54] on span "Avançado" at bounding box center [73, 56] width 25 height 4
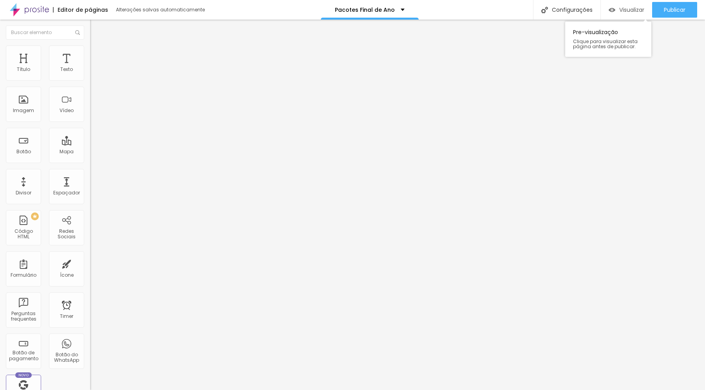
click at [624, 8] on span "Visualizar" at bounding box center [631, 10] width 25 height 6
click at [668, 9] on span "Publicar" at bounding box center [675, 10] width 22 height 6
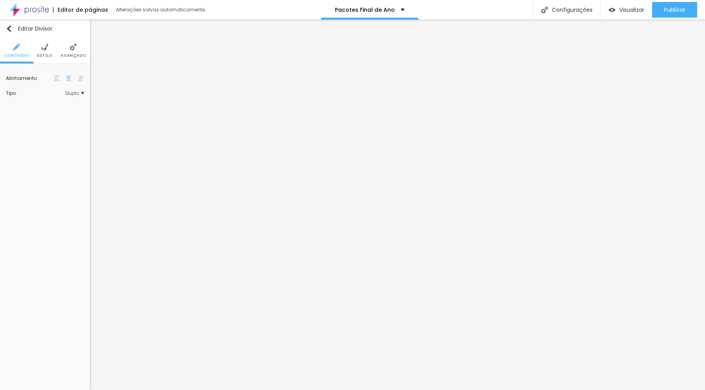
click at [72, 50] on img at bounding box center [73, 46] width 7 height 7
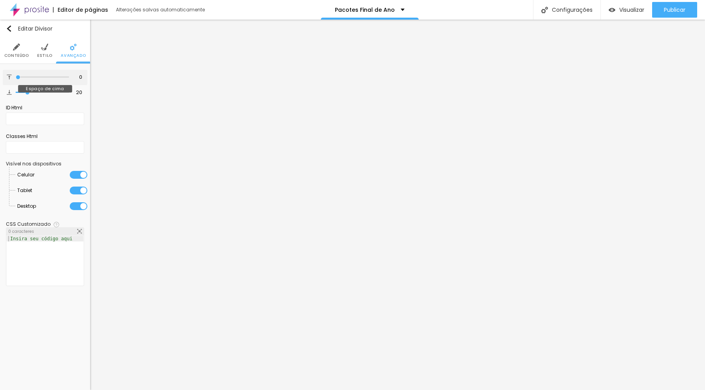
type input "3"
type input "4"
type input "5"
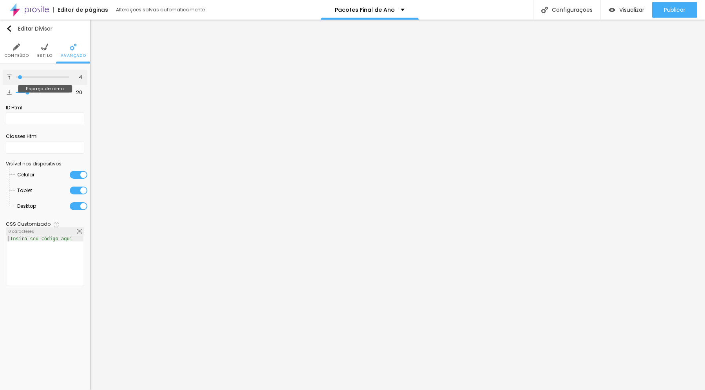
type input "5"
type input "6"
type input "7"
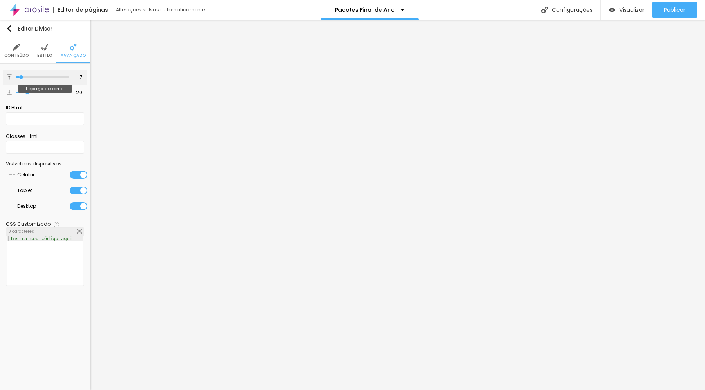
type input "8"
type input "9"
type input "10"
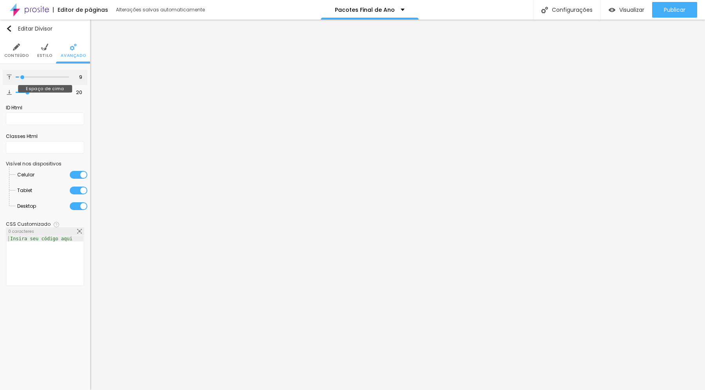
type input "10"
type input "11"
type input "12"
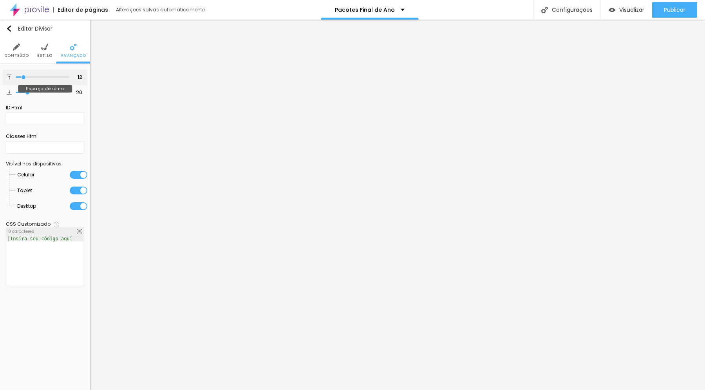
type input "13"
type input "14"
type input "15"
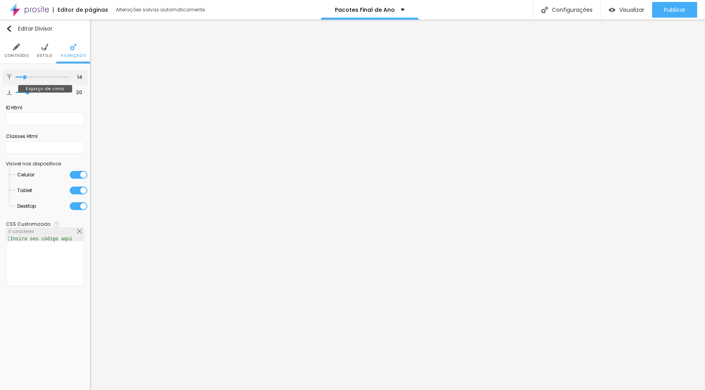
type input "15"
drag, startPoint x: 18, startPoint y: 77, endPoint x: 25, endPoint y: 78, distance: 7.5
type input "15"
click at [25, 78] on input "range" at bounding box center [42, 77] width 53 height 4
type input "19"
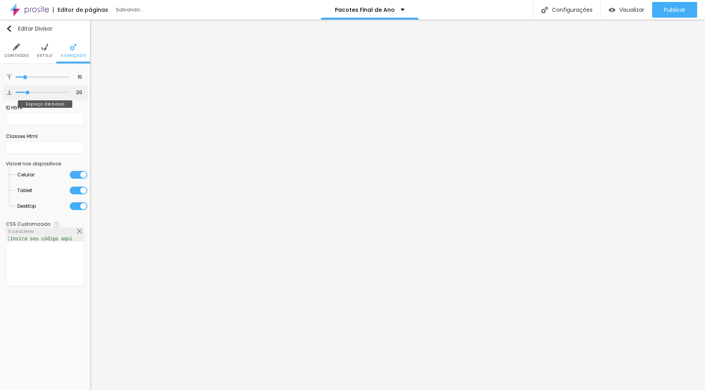
type input "19"
type input "18"
type input "17"
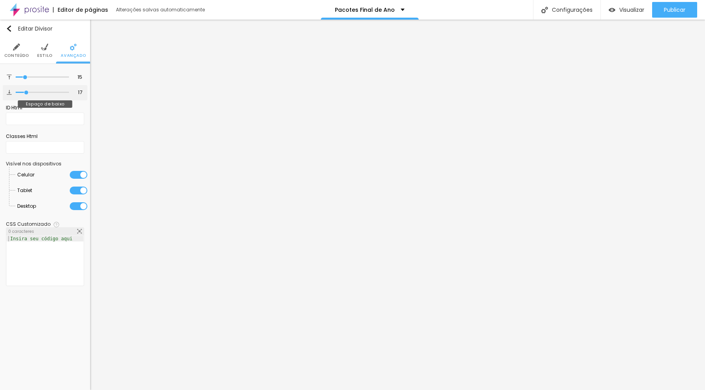
type input "16"
type input "15"
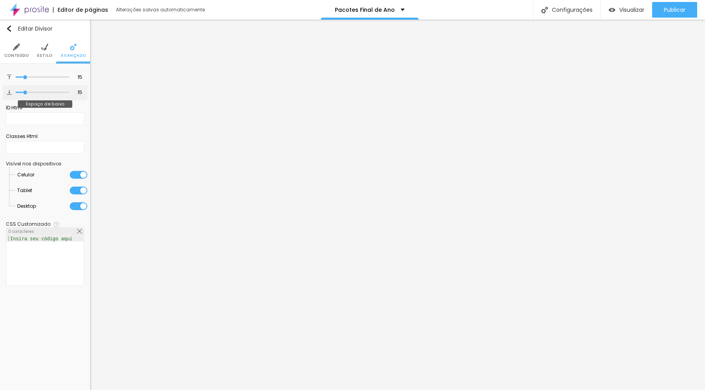
click at [25, 91] on input "range" at bounding box center [42, 92] width 53 height 4
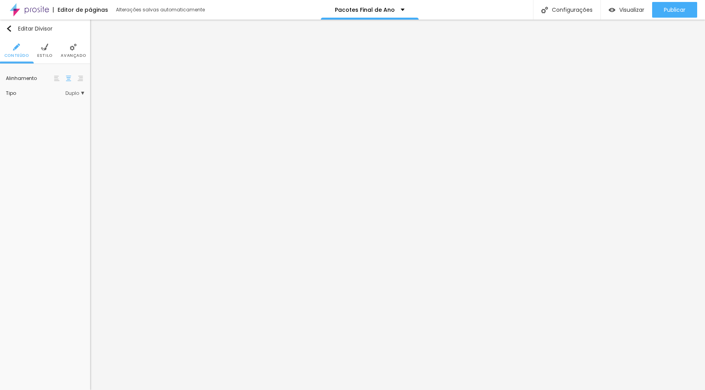
click at [46, 51] on li "Estilo" at bounding box center [44, 51] width 15 height 26
drag, startPoint x: 68, startPoint y: 50, endPoint x: 63, endPoint y: 58, distance: 9.9
click at [68, 51] on li "Avançado" at bounding box center [73, 51] width 25 height 26
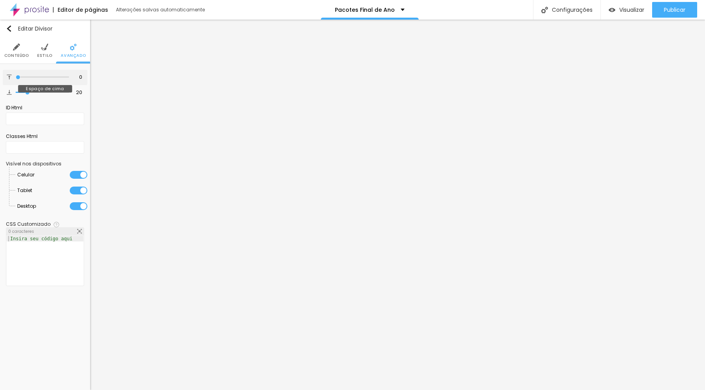
type input "1"
type input "2"
type input "3"
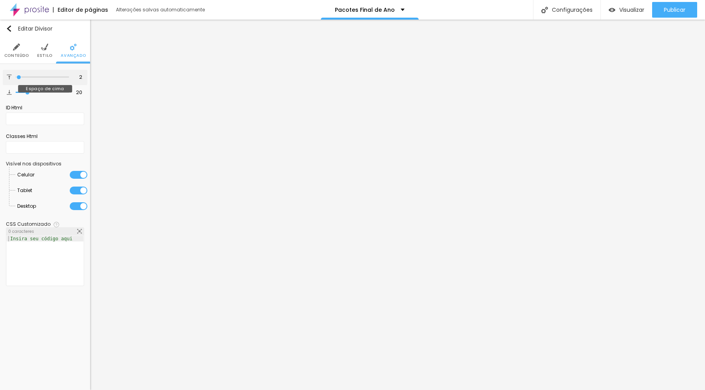
type input "3"
type input "4"
type input "5"
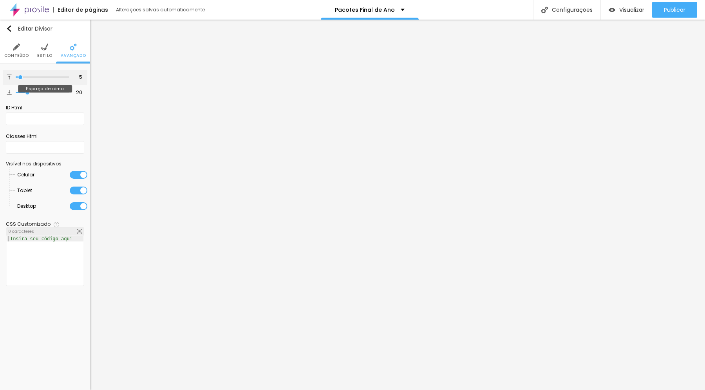
type input "6"
type input "7"
type input "8"
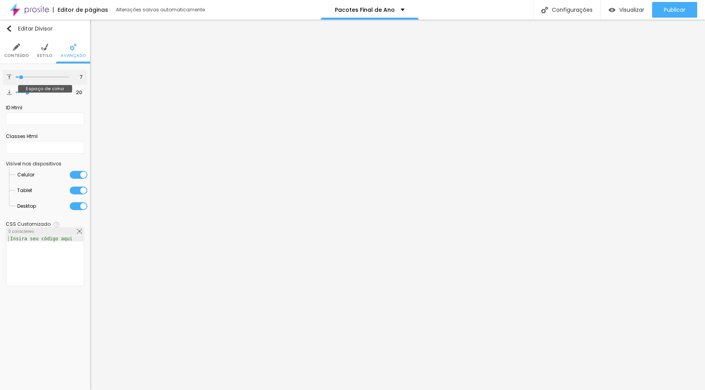
type input "8"
type input "9"
type input "10"
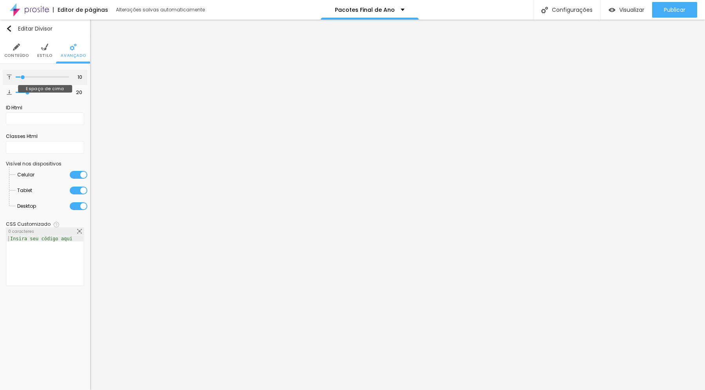
type input "11"
type input "12"
type input "13"
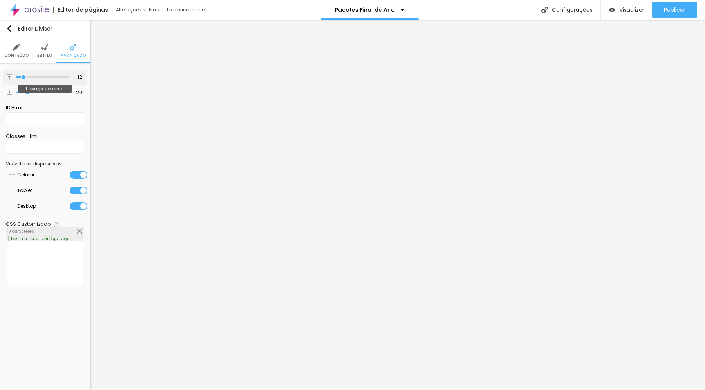
type input "13"
type input "14"
type input "15"
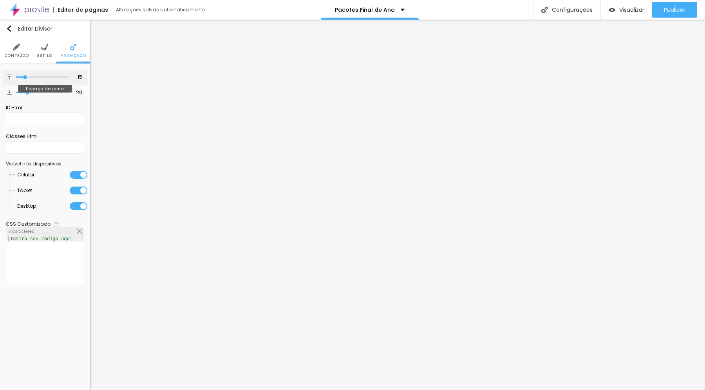
type input "15"
drag, startPoint x: 18, startPoint y: 77, endPoint x: 25, endPoint y: 78, distance: 7.5
click at [25, 77] on input "range" at bounding box center [42, 77] width 53 height 4
type input "18"
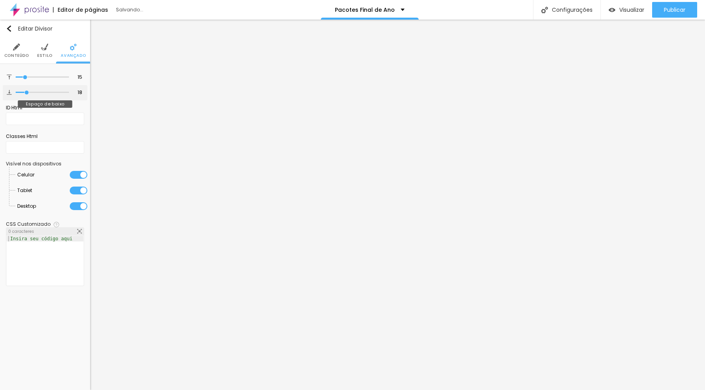
type input "17"
type input "16"
type input "15"
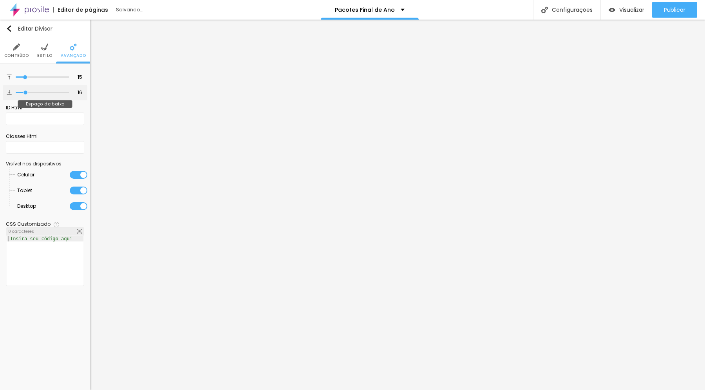
type input "15"
click at [25, 91] on input "range" at bounding box center [42, 92] width 53 height 4
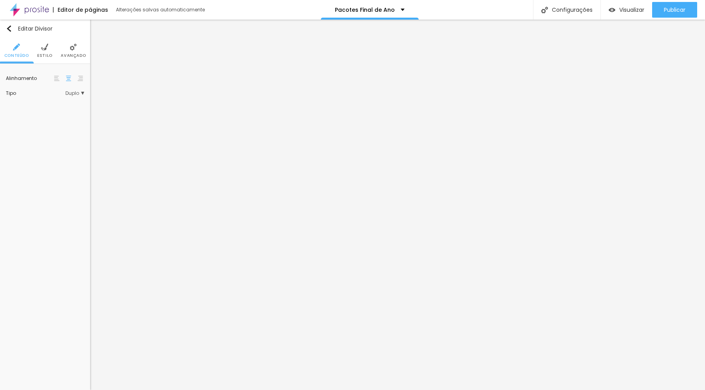
click at [73, 52] on li "Avançado" at bounding box center [73, 51] width 25 height 26
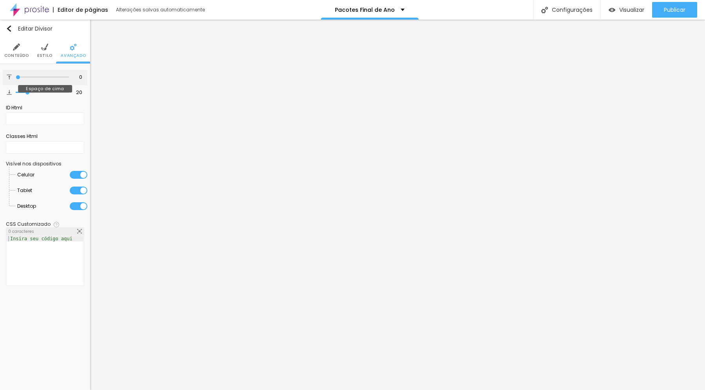
type input "2"
type input "1"
type input "2"
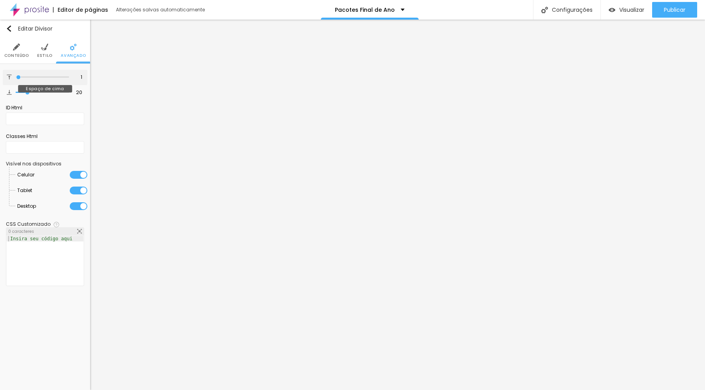
type input "2"
type input "3"
type input "4"
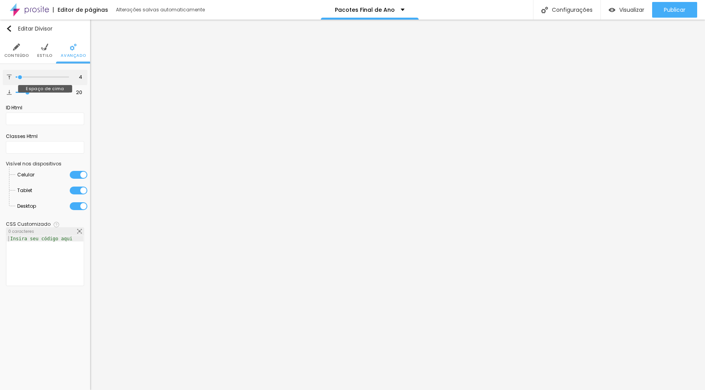
type input "5"
type input "6"
type input "7"
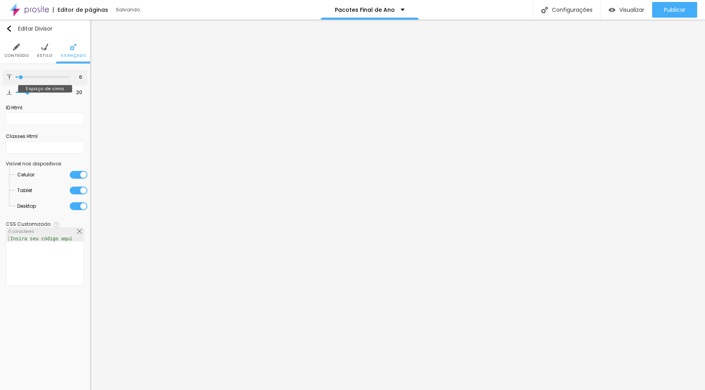
type input "7"
type input "8"
type input "9"
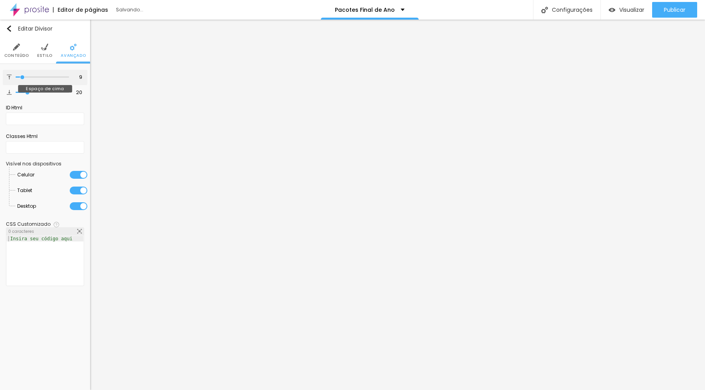
type input "10"
type input "11"
type input "12"
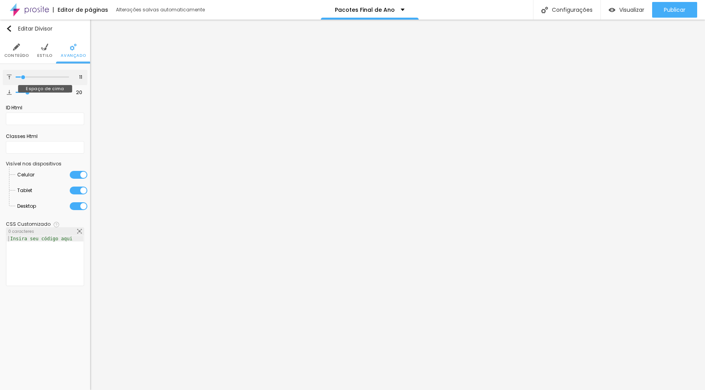
type input "12"
type input "13"
type input "14"
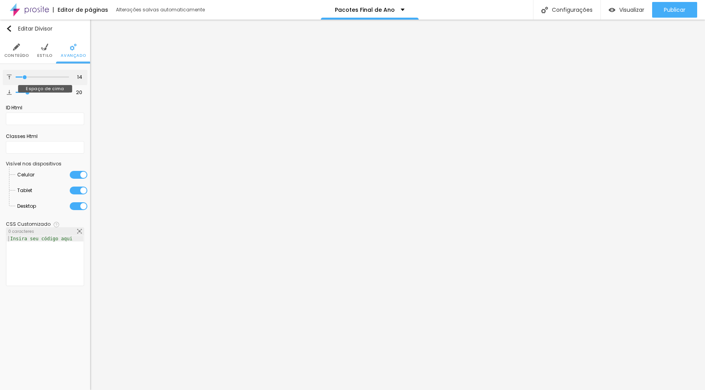
type input "15"
drag, startPoint x: 19, startPoint y: 78, endPoint x: 25, endPoint y: 78, distance: 6.3
type input "15"
click at [25, 78] on input "range" at bounding box center [42, 77] width 53 height 4
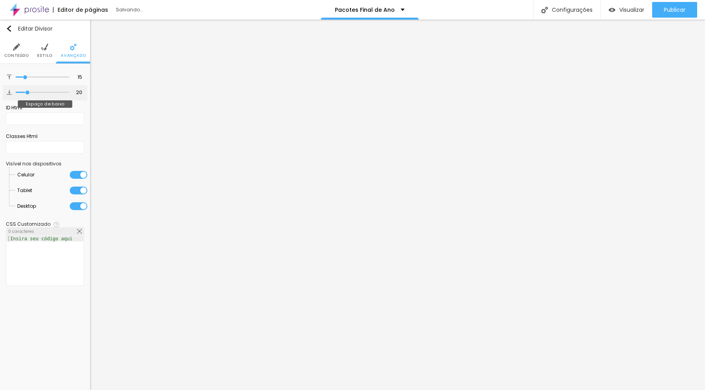
type input "21"
type input "20"
type input "19"
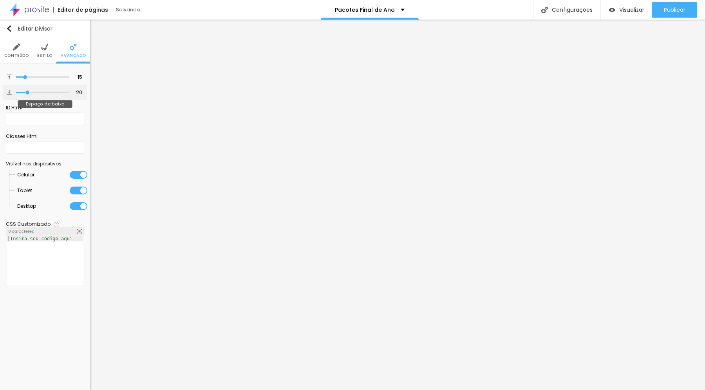
type input "19"
type input "18"
type input "17"
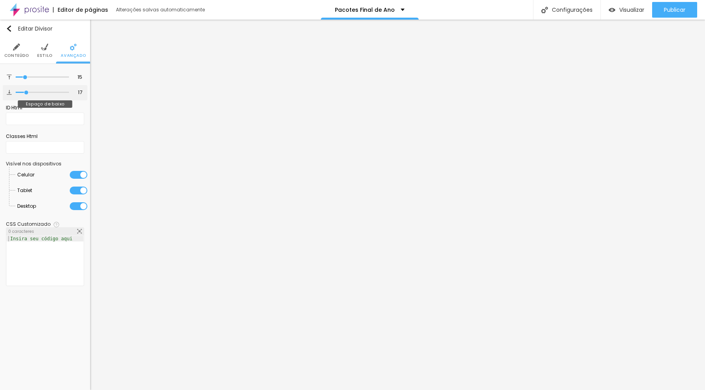
type input "16"
type input "15"
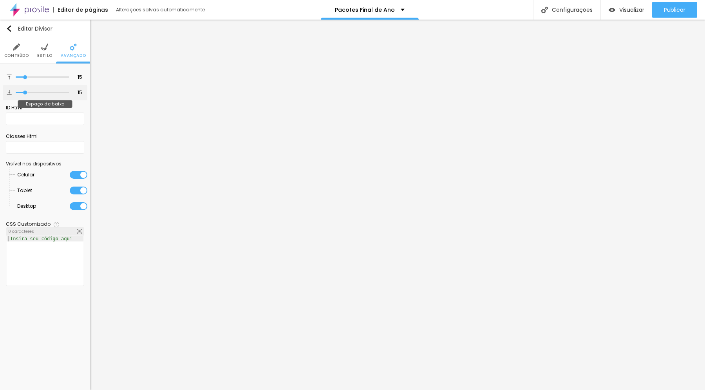
click at [25, 92] on input "range" at bounding box center [42, 92] width 53 height 4
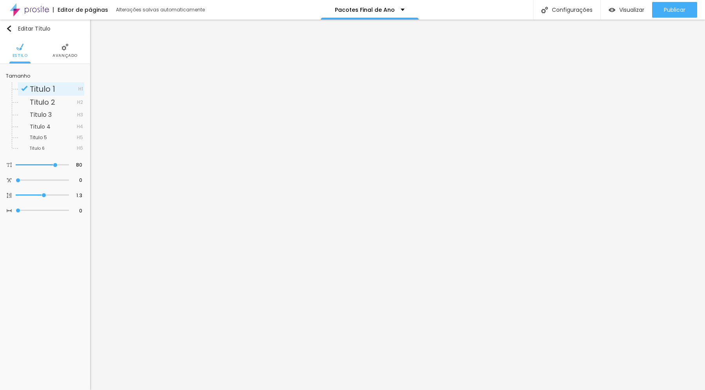
click at [63, 50] on img at bounding box center [64, 46] width 7 height 7
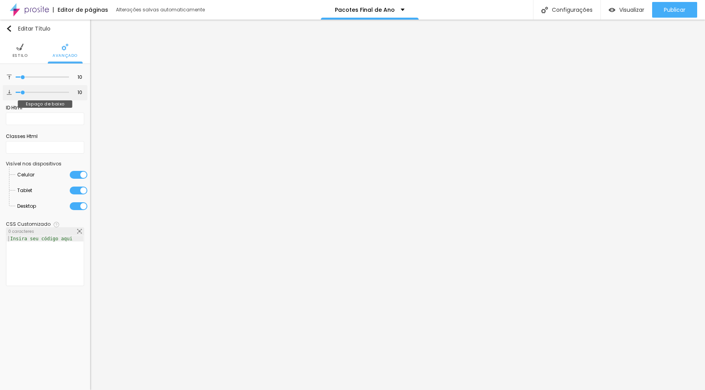
type input "9"
type input "10"
type input "12"
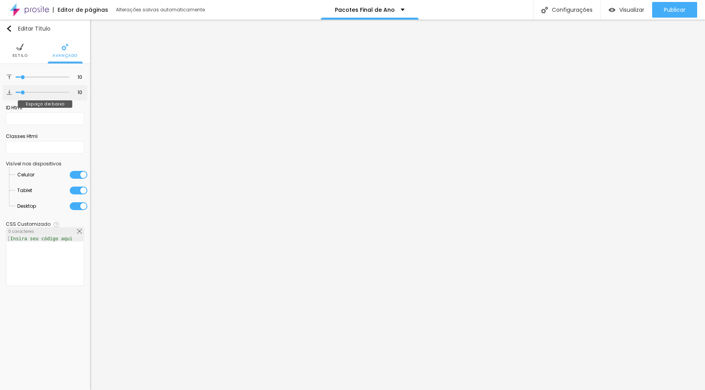
type input "12"
type input "13"
type input "14"
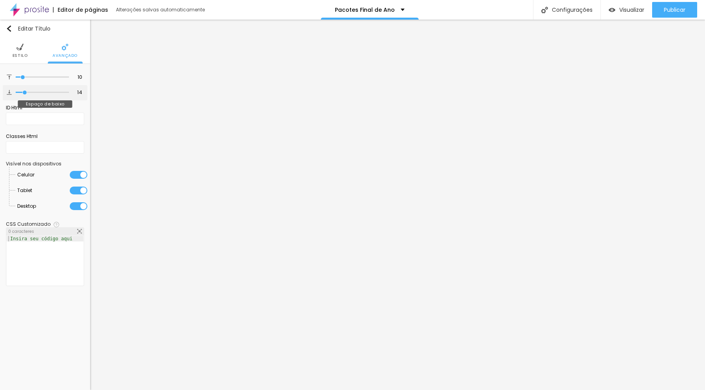
type input "15"
type input "16"
type input "17"
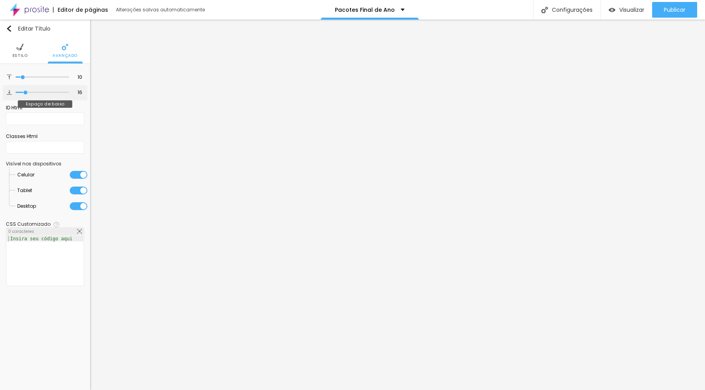
type input "17"
type input "18"
type input "20"
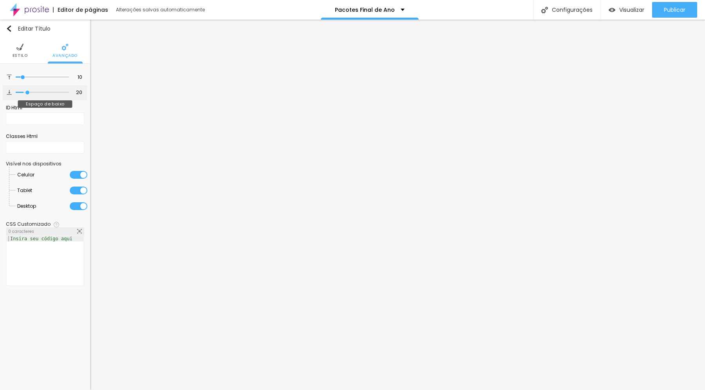
type input "21"
type input "22"
type input "23"
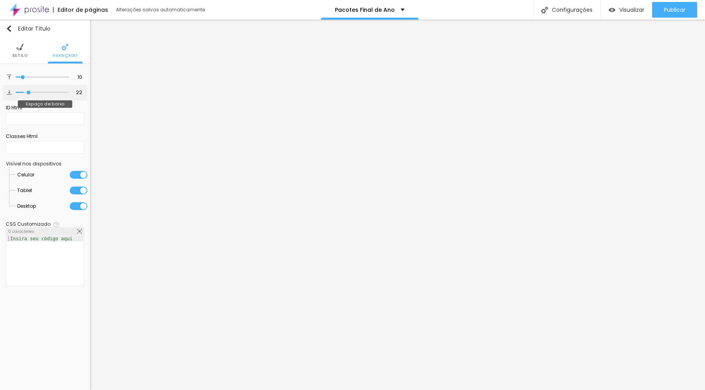
type input "23"
type input "24"
type input "27"
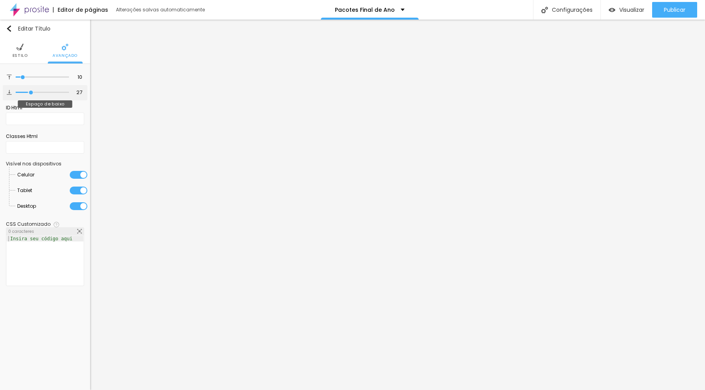
type input "32"
type input "31"
type input "30"
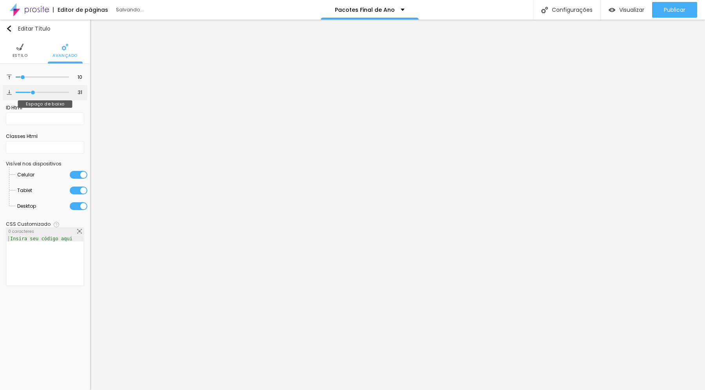
type input "30"
type input "31"
type input "32"
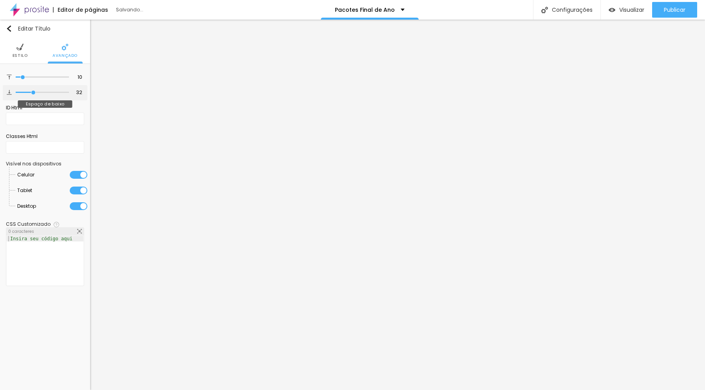
type input "33"
type input "34"
type input "35"
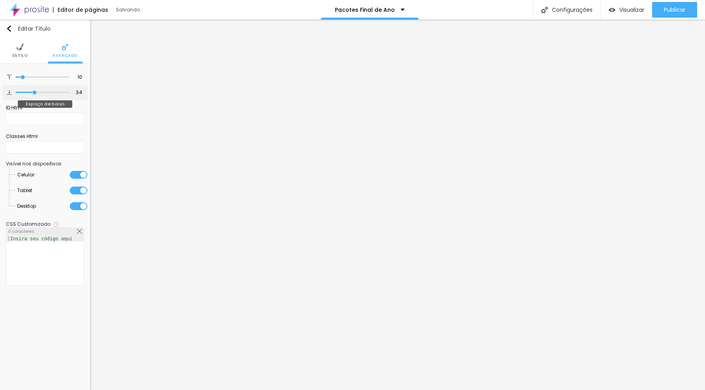
type input "35"
drag, startPoint x: 22, startPoint y: 94, endPoint x: 35, endPoint y: 94, distance: 12.5
type input "35"
click at [35, 94] on input "range" at bounding box center [42, 92] width 53 height 4
click at [630, 9] on span "Visualizar" at bounding box center [631, 10] width 25 height 6
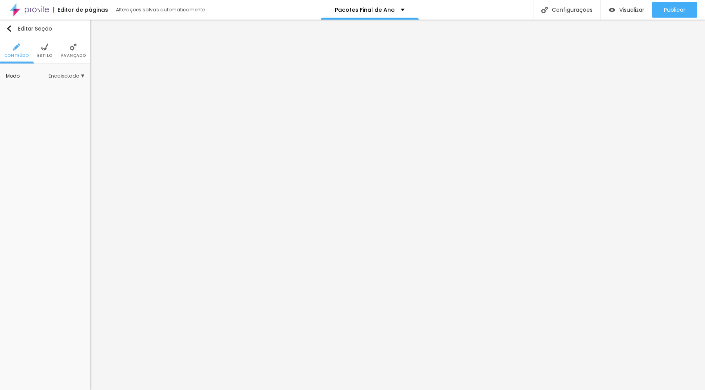
click at [46, 49] on img at bounding box center [44, 46] width 7 height 7
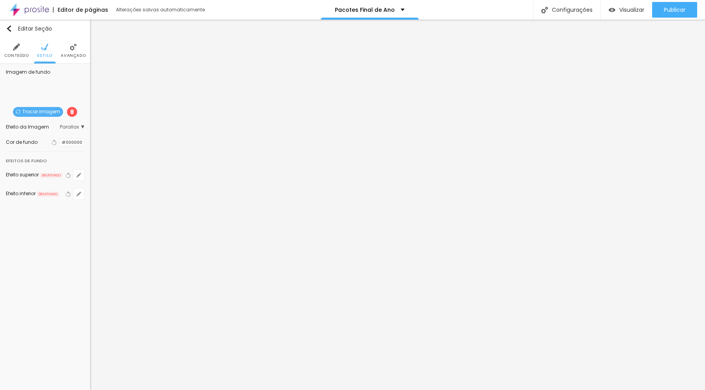
click at [70, 111] on img at bounding box center [72, 111] width 5 height 5
click at [67, 143] on input "#000000" at bounding box center [72, 142] width 24 height 7
click at [60, 143] on div at bounding box center [60, 142] width 0 height 7
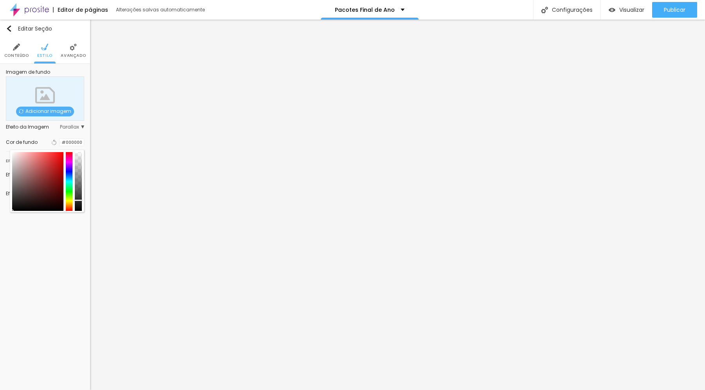
click at [60, 143] on div at bounding box center [60, 142] width 0 height 7
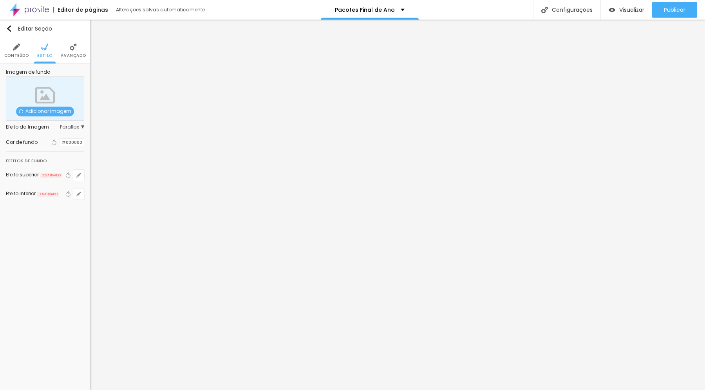
click at [60, 143] on div at bounding box center [60, 142] width 0 height 7
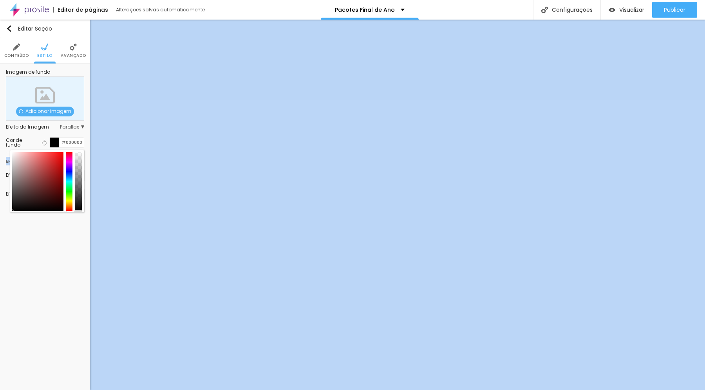
drag, startPoint x: 79, startPoint y: 201, endPoint x: 74, endPoint y: 213, distance: 13.3
click at [75, 215] on div "Imagem de fundo Adicionar imagem Efeito da Imagem Parallax Nenhum Parallax Cor …" at bounding box center [45, 139] width 90 height 151
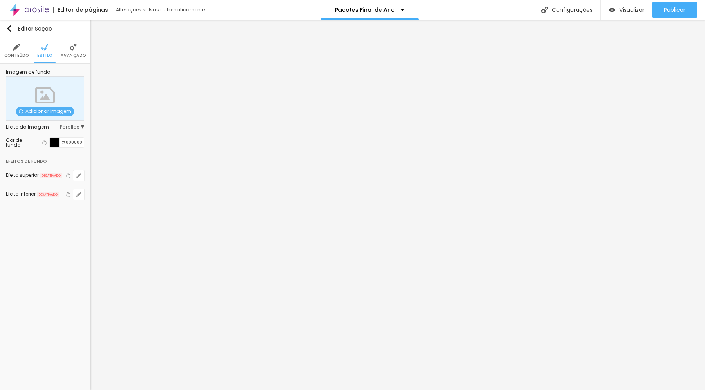
click at [54, 141] on div at bounding box center [55, 142] width 10 height 10
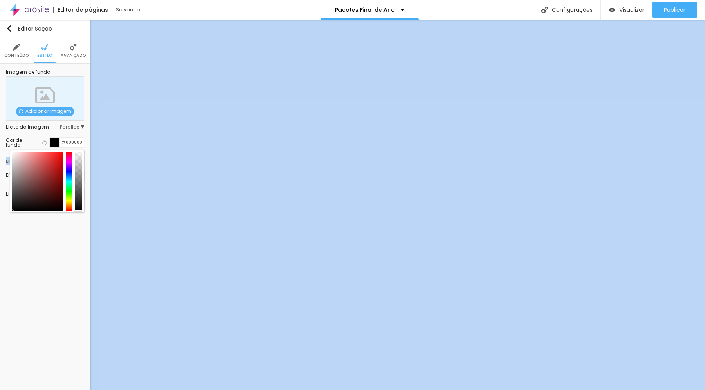
drag, startPoint x: 78, startPoint y: 203, endPoint x: 80, endPoint y: 230, distance: 26.7
click at [81, 231] on div "Editar Seção Conteúdo Estilo Avançado Imagem de fundo Adicionar imagem Efeito d…" at bounding box center [45, 205] width 90 height 370
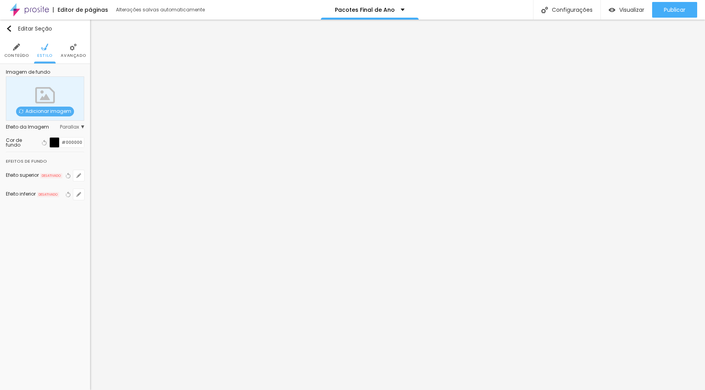
click at [55, 143] on div at bounding box center [55, 142] width 10 height 10
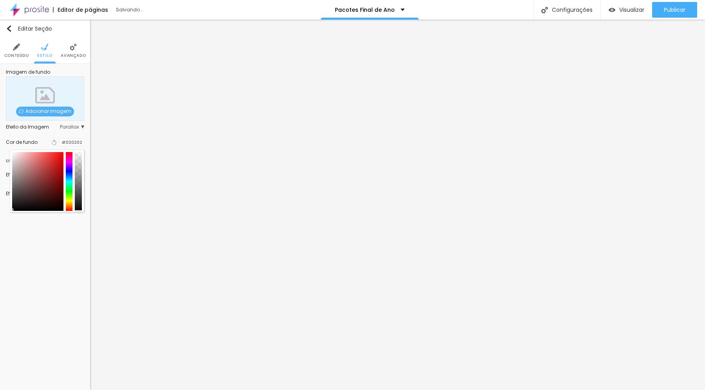
type input "#000000"
drag, startPoint x: 19, startPoint y: 173, endPoint x: 8, endPoint y: 212, distance: 41.0
click at [8, 212] on div "Imagem de fundo Adicionar imagem Efeito da Imagem Parallax Nenhum Parallax Cor …" at bounding box center [45, 139] width 90 height 151
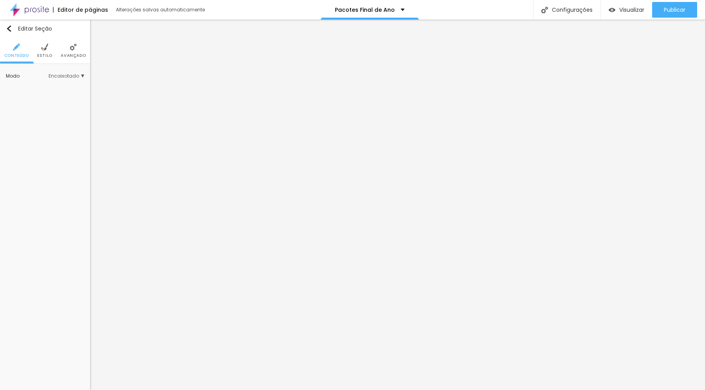
click at [45, 49] on img at bounding box center [44, 46] width 7 height 7
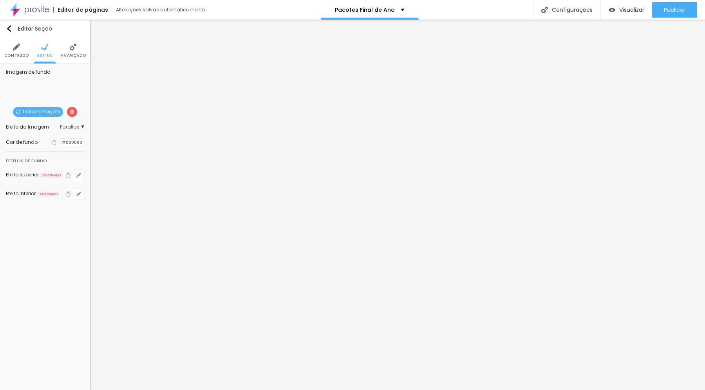
click at [72, 112] on img at bounding box center [72, 111] width 5 height 5
click at [60, 141] on div at bounding box center [60, 142] width 0 height 7
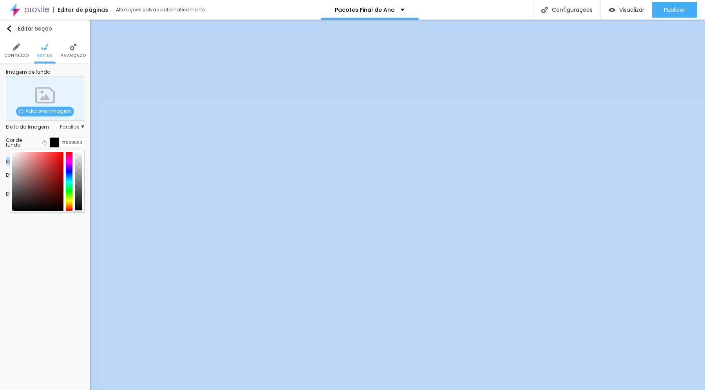
drag, startPoint x: 80, startPoint y: 199, endPoint x: 76, endPoint y: 212, distance: 13.5
click at [78, 213] on div "Imagem de fundo Adicionar imagem Efeito da Imagem Parallax Nenhum Parallax Cor …" at bounding box center [45, 139] width 90 height 151
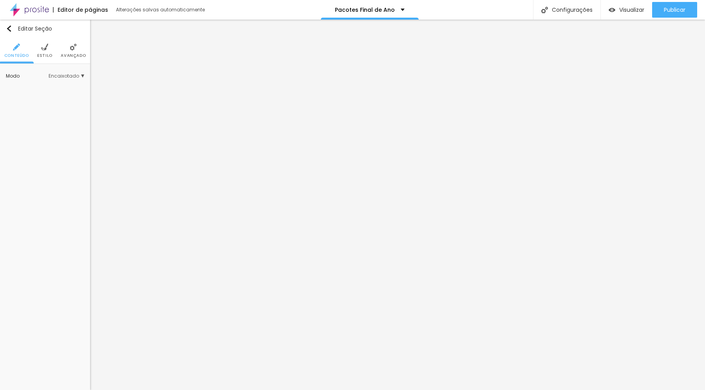
click at [69, 52] on li "Avançado" at bounding box center [73, 51] width 25 height 26
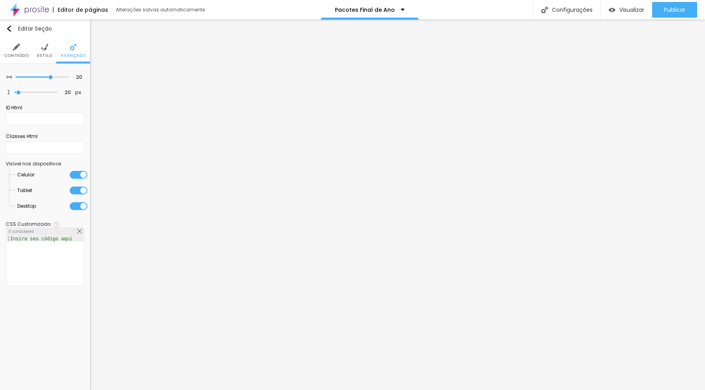
click at [45, 54] on span "Estilo" at bounding box center [44, 56] width 15 height 4
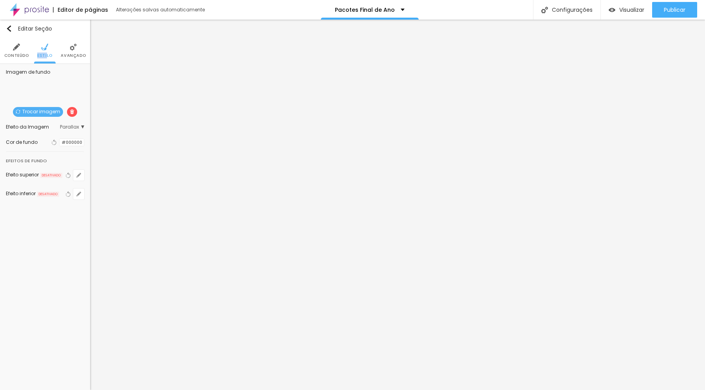
click at [70, 112] on img at bounding box center [72, 111] width 5 height 5
click at [60, 142] on div at bounding box center [60, 142] width 0 height 7
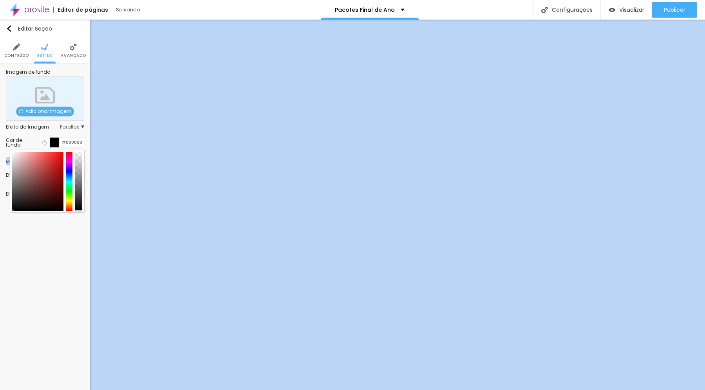
drag, startPoint x: 79, startPoint y: 202, endPoint x: 83, endPoint y: 217, distance: 15.4
click at [80, 217] on div "Editar Seção Conteúdo Estilo Avançado Imagem de fundo Adicionar imagem Efeito d…" at bounding box center [45, 205] width 90 height 370
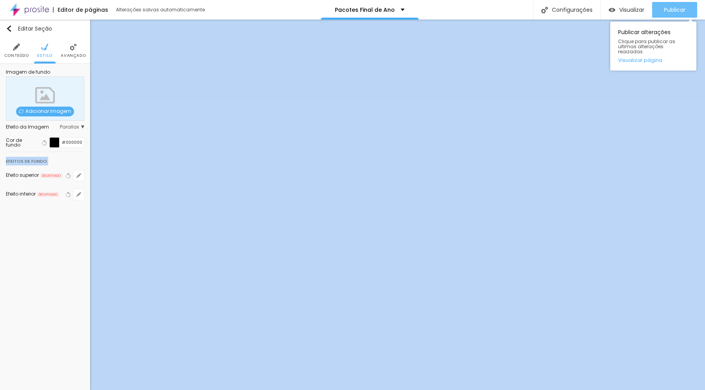
click at [666, 9] on span "Publicar" at bounding box center [675, 10] width 22 height 6
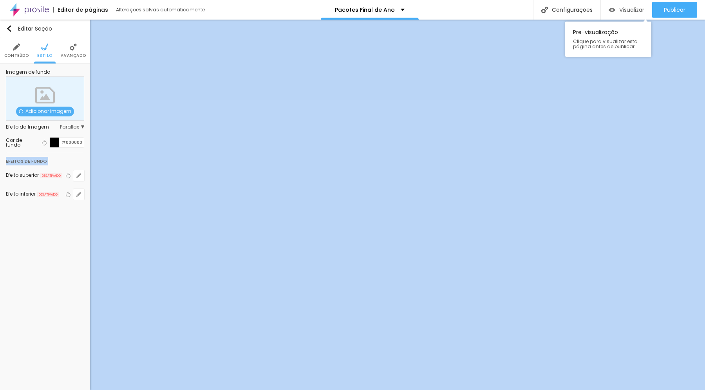
click at [632, 10] on span "Visualizar" at bounding box center [631, 10] width 25 height 6
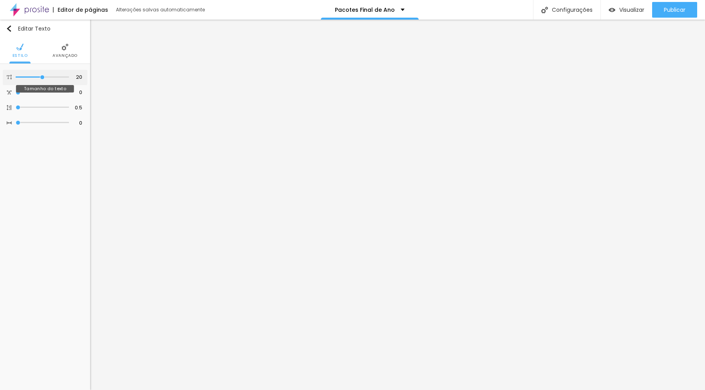
type input "21"
type input "22"
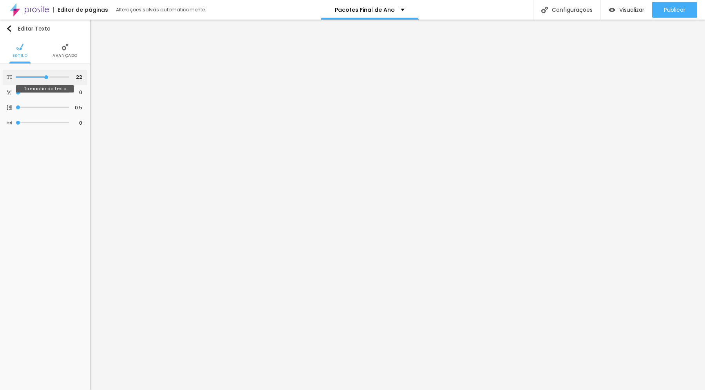
click at [45, 78] on input "range" at bounding box center [42, 77] width 53 height 4
type input "21"
type input "22"
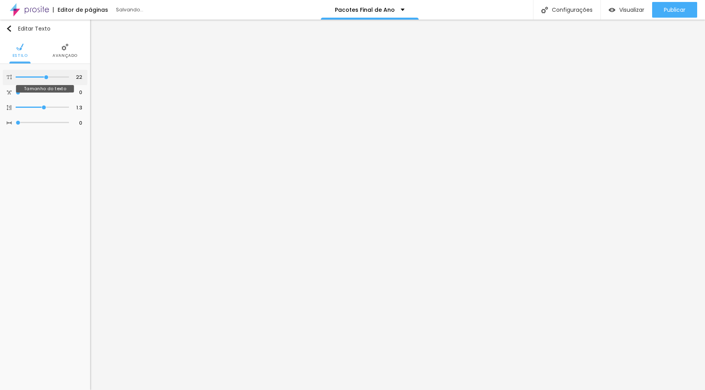
type input "22"
click at [45, 78] on input "range" at bounding box center [42, 77] width 53 height 4
type input "19"
type input "20"
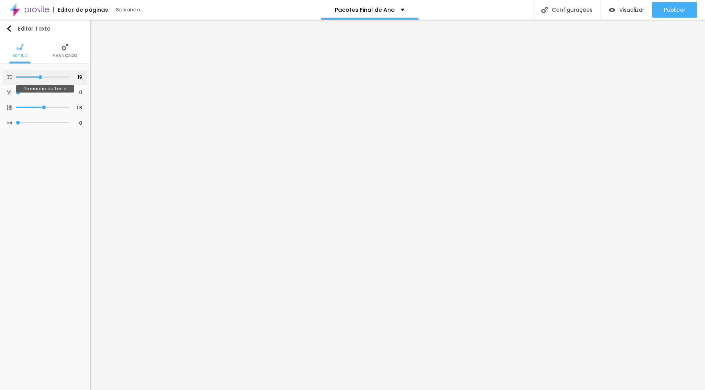
type input "20"
type input "21"
type input "22"
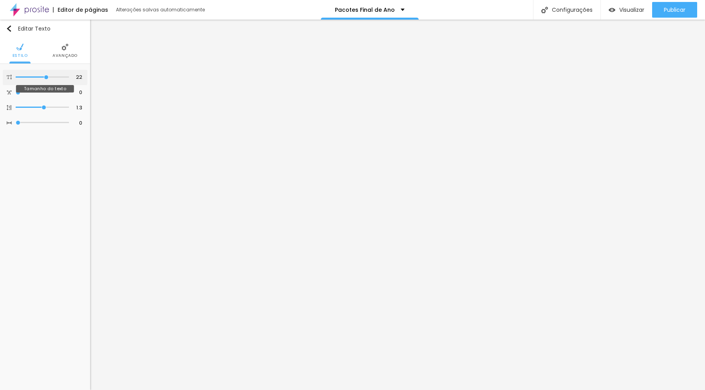
drag, startPoint x: 38, startPoint y: 77, endPoint x: 45, endPoint y: 77, distance: 7.0
type input "22"
click at [45, 77] on input "range" at bounding box center [42, 77] width 53 height 4
type input "19"
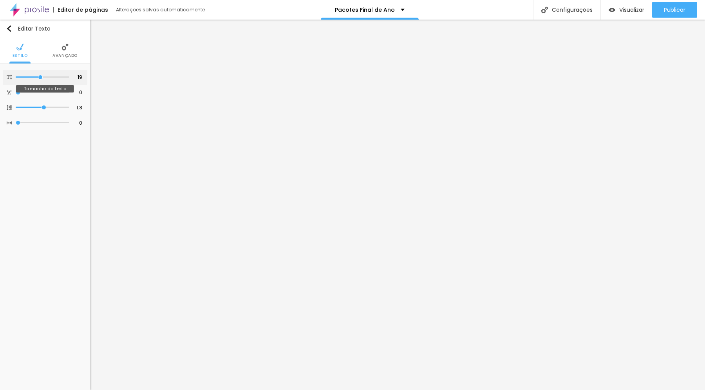
type input "20"
type input "21"
type input "22"
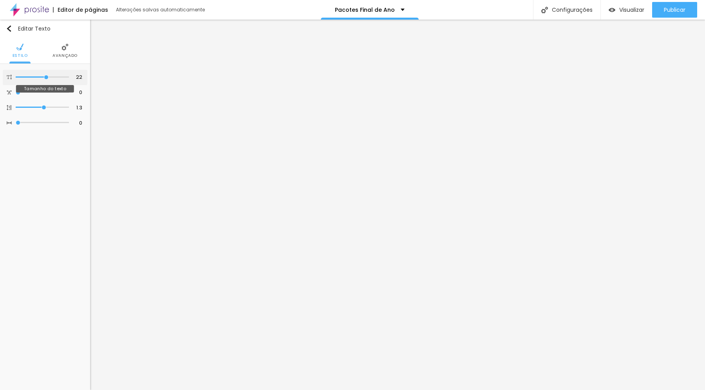
drag, startPoint x: 39, startPoint y: 78, endPoint x: 46, endPoint y: 79, distance: 6.7
click at [46, 79] on input "range" at bounding box center [42, 77] width 53 height 4
drag, startPoint x: 37, startPoint y: 77, endPoint x: 45, endPoint y: 77, distance: 8.2
click at [45, 77] on input "range" at bounding box center [42, 77] width 53 height 4
click at [45, 50] on img at bounding box center [44, 46] width 7 height 7
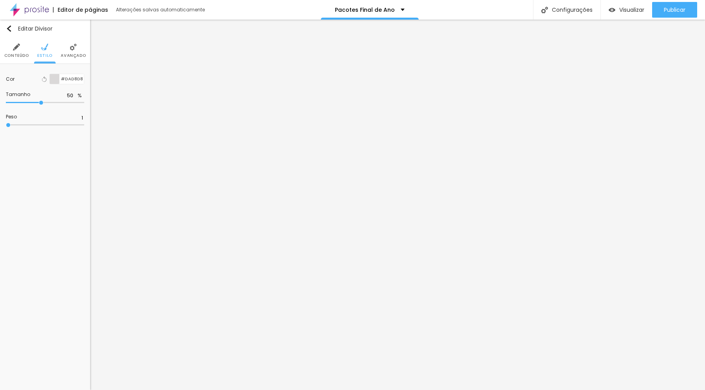
click at [67, 50] on li "Avançado" at bounding box center [73, 51] width 25 height 26
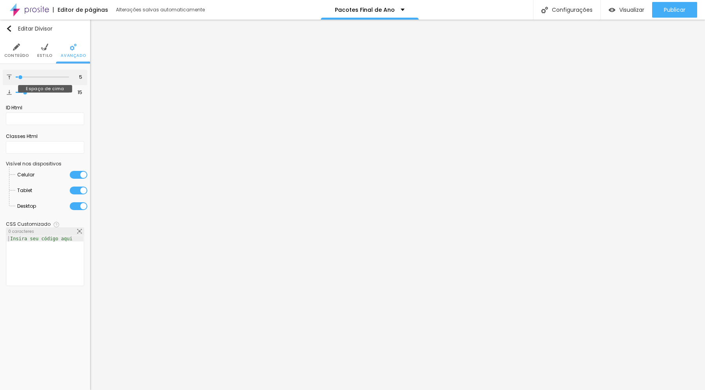
click at [21, 78] on input "range" at bounding box center [42, 77] width 53 height 4
click at [23, 78] on input "range" at bounding box center [42, 77] width 53 height 4
click at [23, 92] on input "range" at bounding box center [42, 92] width 53 height 4
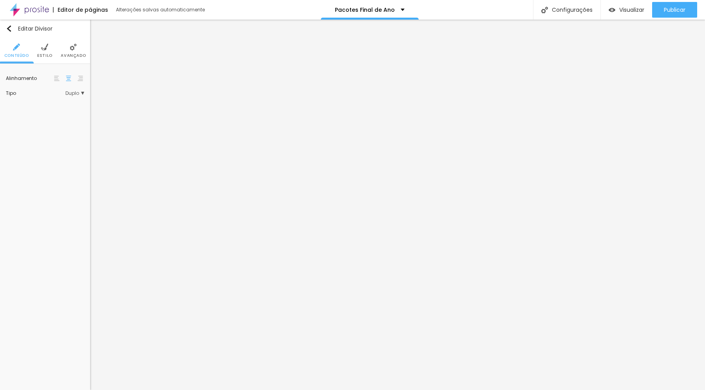
click at [66, 54] on span "Avançado" at bounding box center [73, 56] width 25 height 4
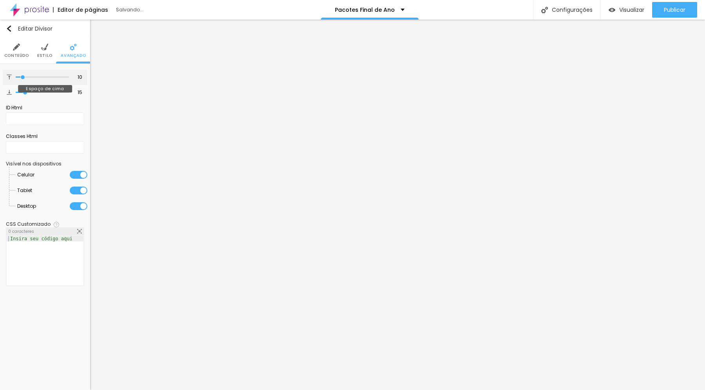
click at [23, 78] on input "range" at bounding box center [42, 77] width 53 height 4
click at [23, 92] on input "range" at bounding box center [42, 92] width 53 height 4
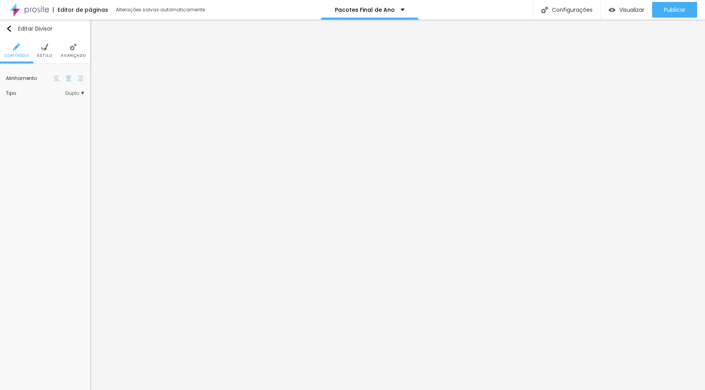
drag, startPoint x: 70, startPoint y: 53, endPoint x: 68, endPoint y: 64, distance: 11.1
click at [70, 54] on span "Avançado" at bounding box center [73, 56] width 25 height 4
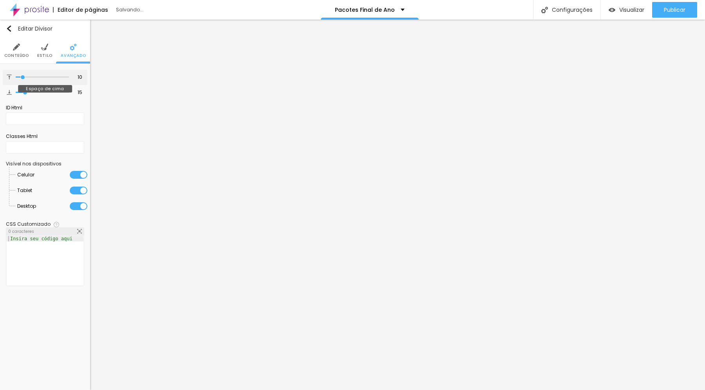
click at [23, 78] on input "range" at bounding box center [42, 77] width 53 height 4
click at [23, 91] on input "range" at bounding box center [42, 92] width 53 height 4
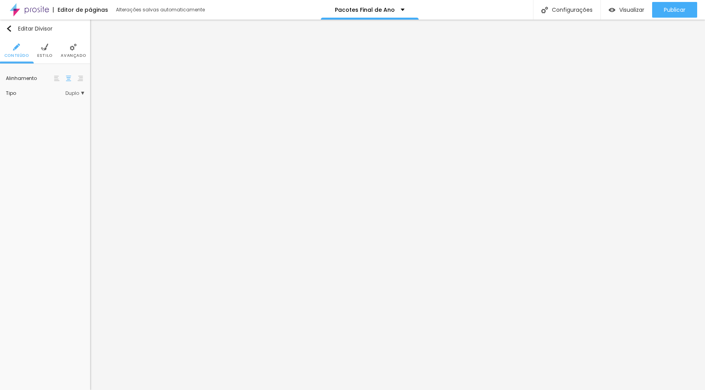
drag, startPoint x: 76, startPoint y: 45, endPoint x: 72, endPoint y: 51, distance: 7.9
click at [76, 45] on img at bounding box center [73, 46] width 7 height 7
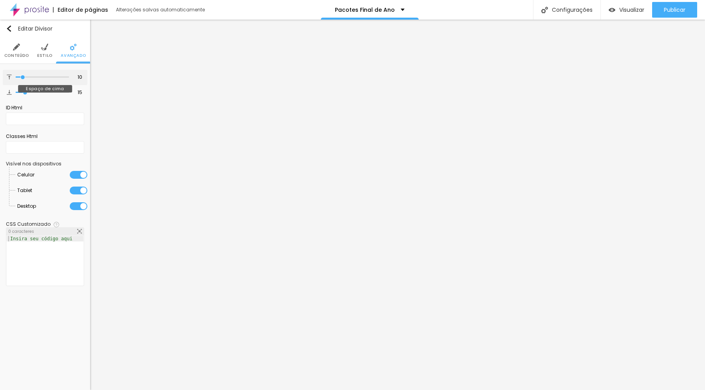
click at [23, 79] on input "range" at bounding box center [42, 77] width 53 height 4
click at [23, 92] on input "range" at bounding box center [42, 92] width 53 height 4
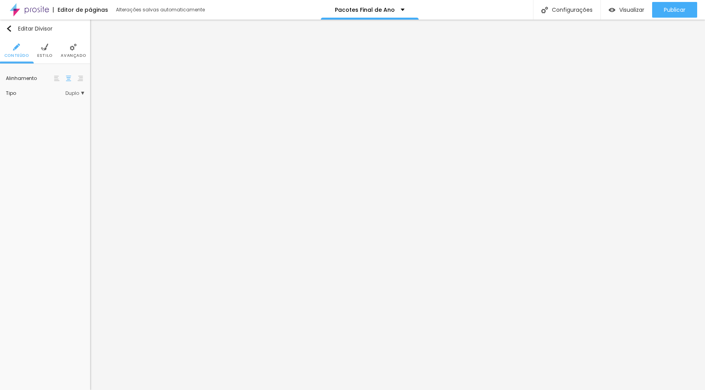
click at [66, 51] on li "Avançado" at bounding box center [73, 51] width 25 height 26
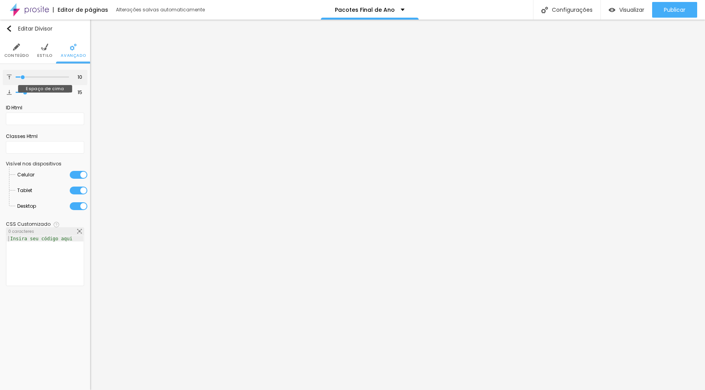
click at [23, 78] on input "range" at bounding box center [42, 77] width 53 height 4
click at [23, 92] on input "range" at bounding box center [42, 92] width 53 height 4
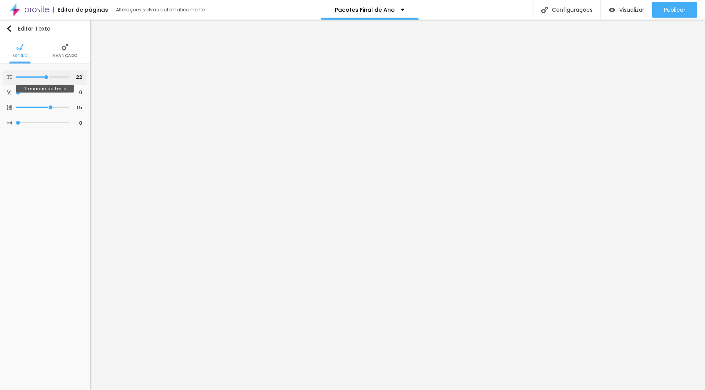
click at [45, 78] on input "range" at bounding box center [42, 77] width 53 height 4
click at [69, 48] on li "Avançado" at bounding box center [64, 51] width 25 height 26
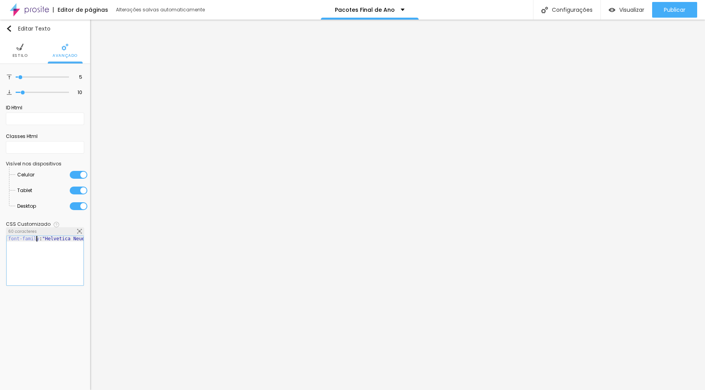
click at [37, 239] on div "font-family : "Helvetica Neue" , Helvetica, Arial, sans-serif;" at bounding box center [93, 266] width 173 height 61
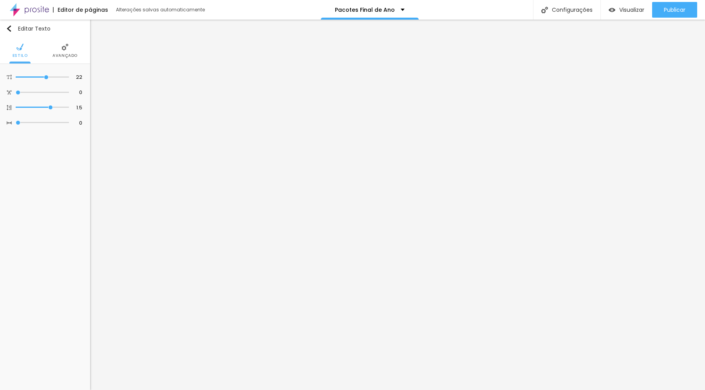
click at [69, 50] on li "Avançado" at bounding box center [64, 51] width 25 height 26
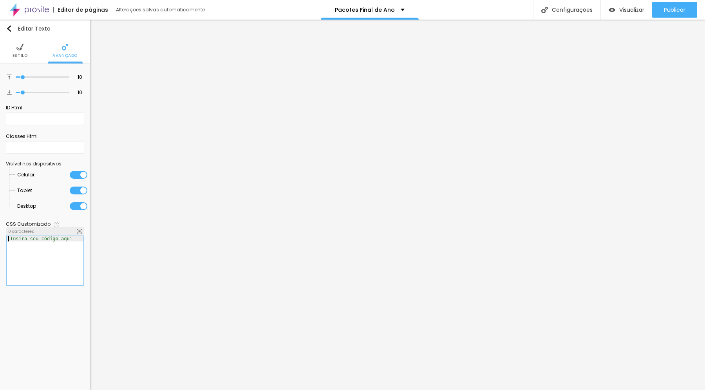
click at [32, 251] on div at bounding box center [45, 266] width 77 height 61
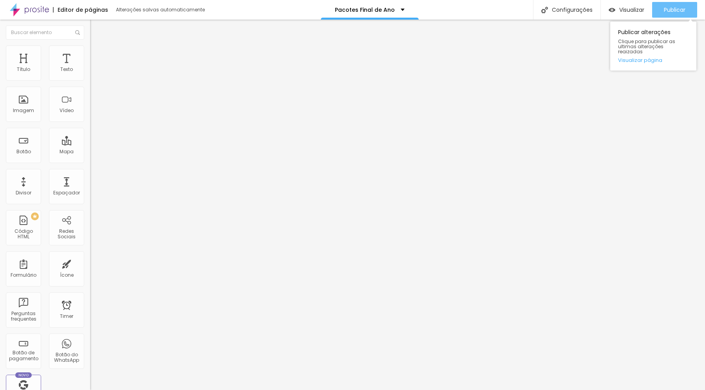
click at [657, 11] on button "Publicar" at bounding box center [674, 10] width 45 height 16
click at [631, 9] on span "Visualizar" at bounding box center [631, 10] width 25 height 6
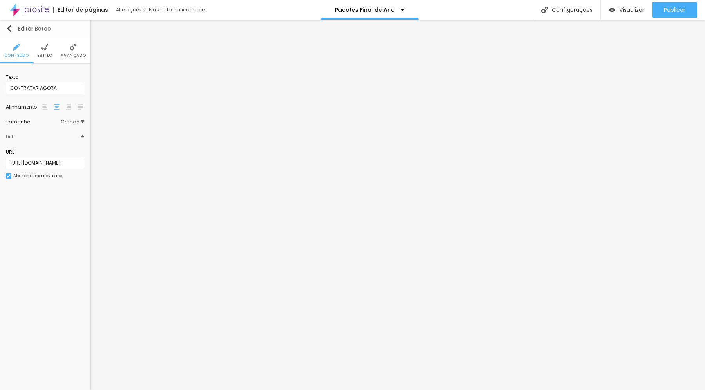
click at [7, 28] on img "button" at bounding box center [9, 28] width 6 height 6
click at [9, 27] on img "button" at bounding box center [9, 28] width 6 height 6
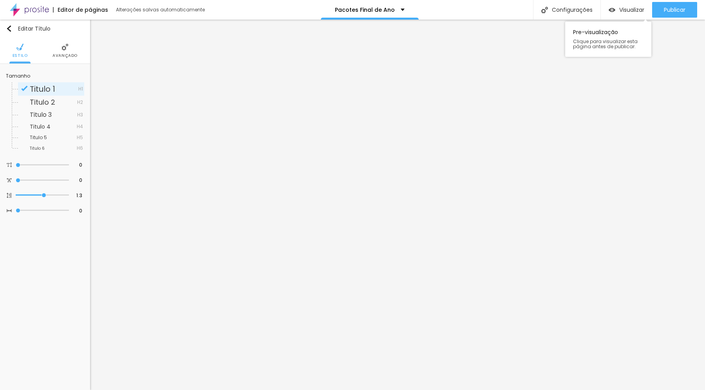
scroll to position [0, 0]
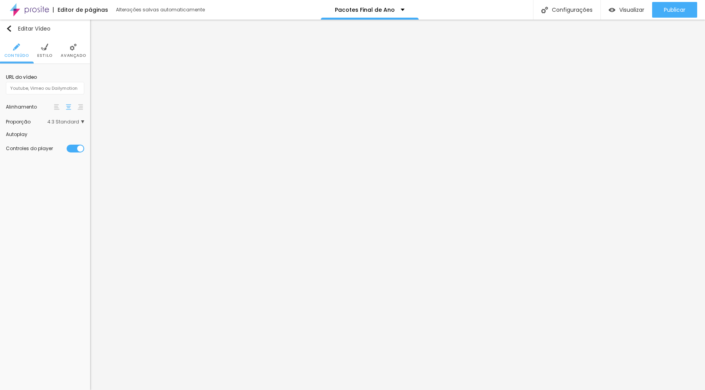
click at [42, 49] on img at bounding box center [44, 46] width 7 height 7
click at [70, 49] on img at bounding box center [73, 46] width 7 height 7
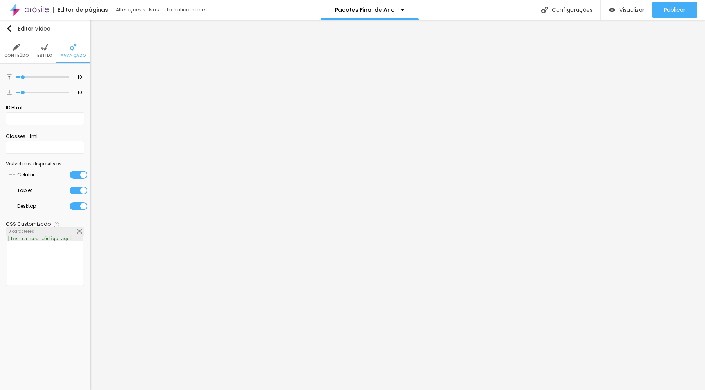
click at [16, 48] on img at bounding box center [16, 46] width 7 height 7
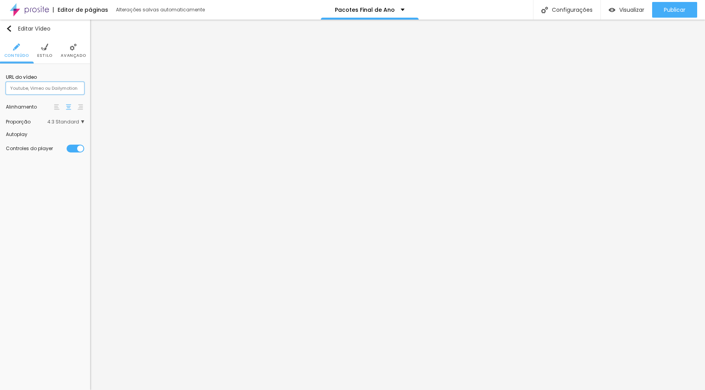
click at [38, 89] on input "text" at bounding box center [45, 88] width 78 height 13
paste input "[URL][DOMAIN_NAME]"
click at [84, 134] on div at bounding box center [84, 134] width 0 height 0
click at [73, 150] on div at bounding box center [76, 152] width 18 height 8
click at [45, 49] on img at bounding box center [44, 46] width 7 height 7
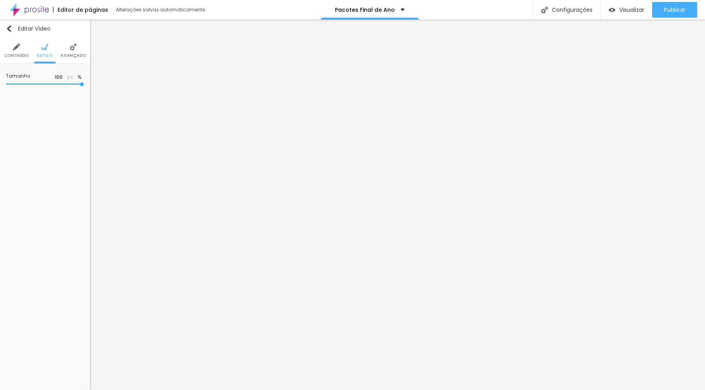
drag, startPoint x: 78, startPoint y: 85, endPoint x: 94, endPoint y: 94, distance: 18.6
click at [84, 86] on input "range" at bounding box center [45, 84] width 78 height 4
click at [72, 56] on span "Avançado" at bounding box center [73, 56] width 25 height 4
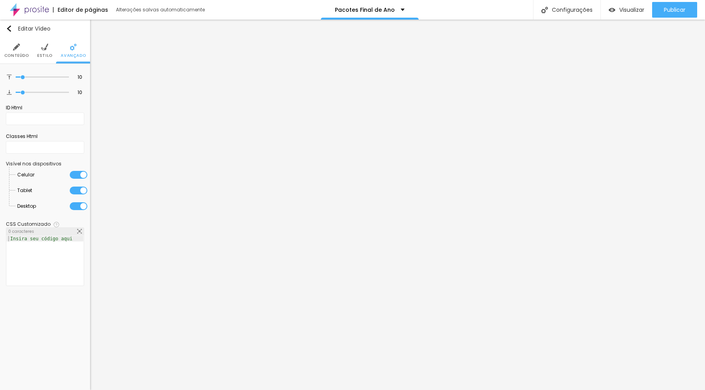
drag, startPoint x: 43, startPoint y: 51, endPoint x: 38, endPoint y: 51, distance: 4.7
click at [42, 51] on li "Estilo" at bounding box center [44, 51] width 15 height 26
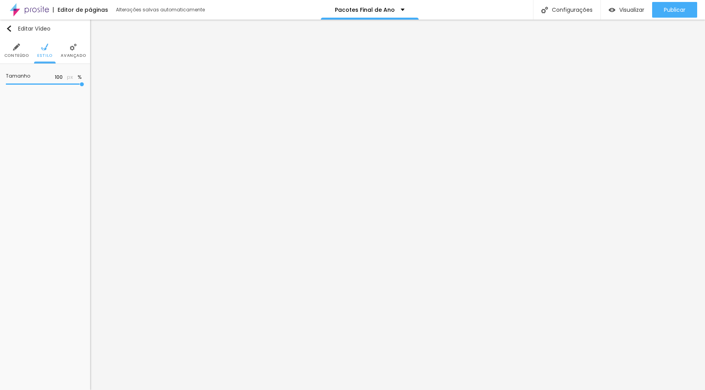
click at [21, 49] on li "Conteúdo" at bounding box center [16, 51] width 25 height 26
click at [69, 122] on span "4:3 Standard" at bounding box center [65, 121] width 37 height 5
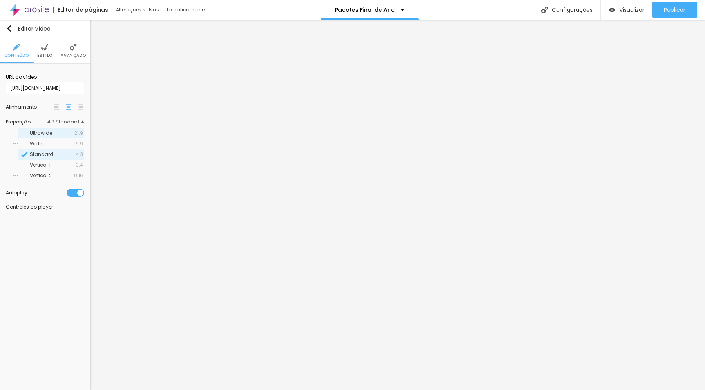
click at [52, 133] on span "Ultrawide" at bounding box center [41, 133] width 22 height 7
click at [65, 122] on span "21:9 Ultrawide" at bounding box center [65, 121] width 37 height 5
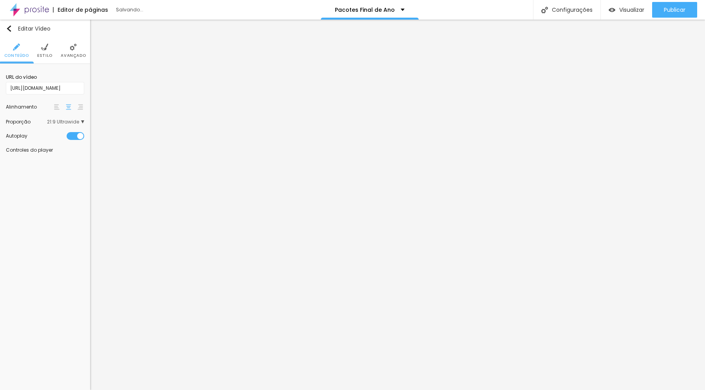
click at [65, 122] on span "21:9 Ultrawide" at bounding box center [65, 121] width 37 height 5
click at [53, 140] on div "Wide 16:9" at bounding box center [51, 144] width 66 height 10
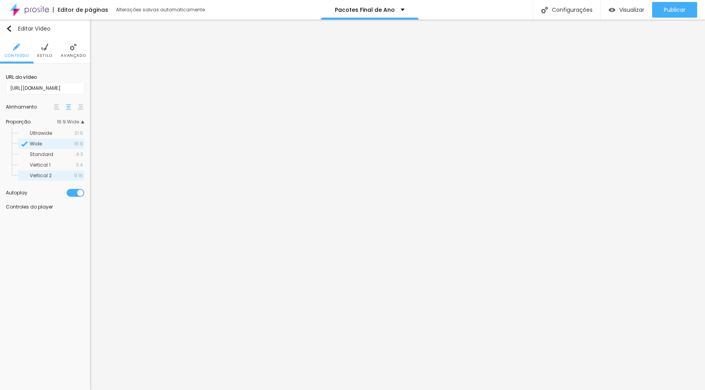
click at [47, 173] on span "Vertical 2" at bounding box center [41, 175] width 22 height 7
click at [72, 192] on div at bounding box center [76, 193] width 18 height 8
click at [84, 204] on div at bounding box center [84, 204] width 0 height 0
click at [71, 51] on img at bounding box center [73, 46] width 7 height 7
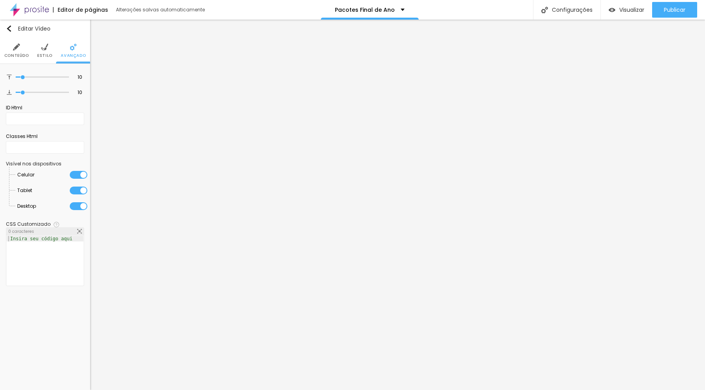
click at [45, 49] on img at bounding box center [44, 46] width 7 height 7
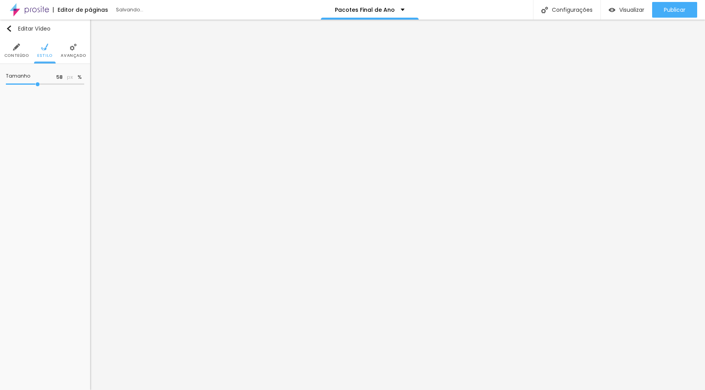
drag, startPoint x: 81, startPoint y: 85, endPoint x: 38, endPoint y: 83, distance: 43.5
click at [38, 83] on input "range" at bounding box center [45, 84] width 78 height 4
drag, startPoint x: 54, startPoint y: 83, endPoint x: 88, endPoint y: 85, distance: 33.3
click at [84, 85] on input "range" at bounding box center [45, 84] width 78 height 4
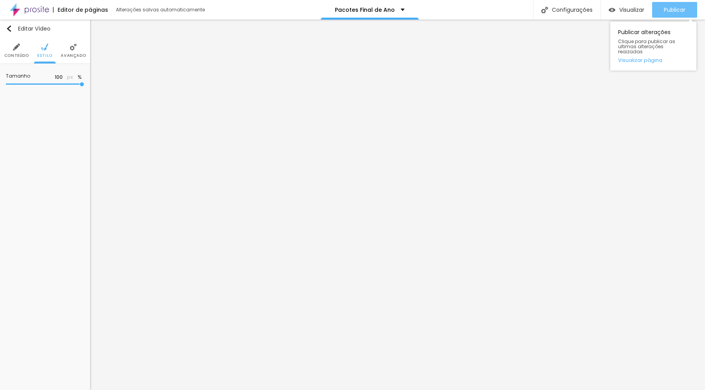
click at [659, 11] on button "Publicar" at bounding box center [674, 10] width 45 height 16
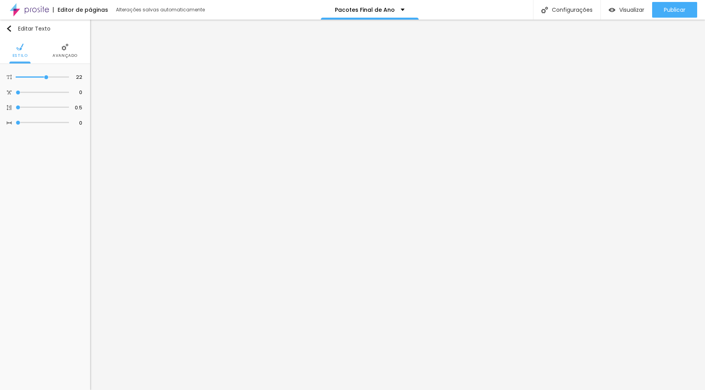
click at [66, 49] on img at bounding box center [64, 46] width 7 height 7
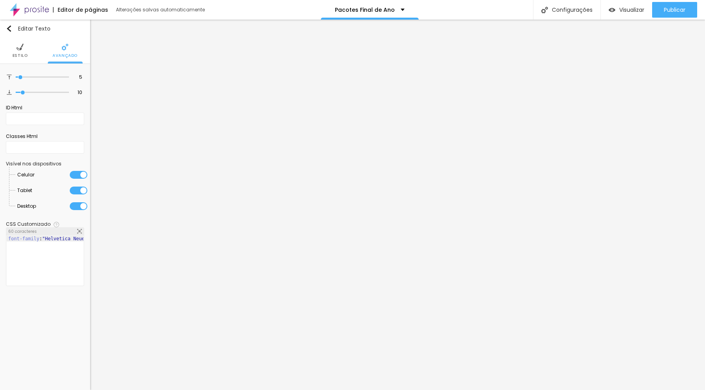
click at [20, 49] on img at bounding box center [19, 46] width 7 height 7
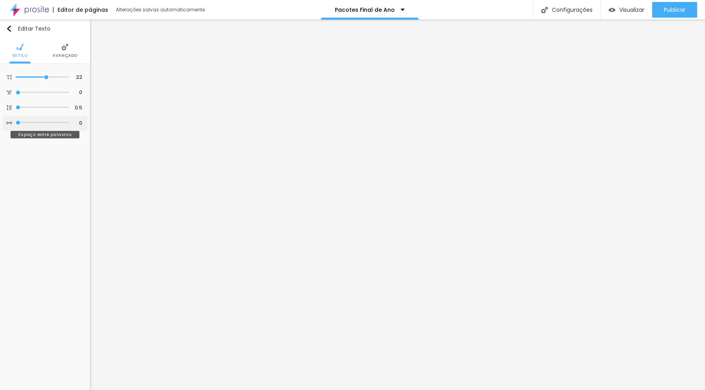
click at [16, 123] on input "range" at bounding box center [42, 123] width 53 height 4
drag, startPoint x: 46, startPoint y: 76, endPoint x: 61, endPoint y: 76, distance: 14.9
click at [61, 76] on input "range" at bounding box center [42, 77] width 53 height 4
drag, startPoint x: 48, startPoint y: 76, endPoint x: 61, endPoint y: 78, distance: 13.0
click at [61, 78] on input "range" at bounding box center [42, 77] width 53 height 4
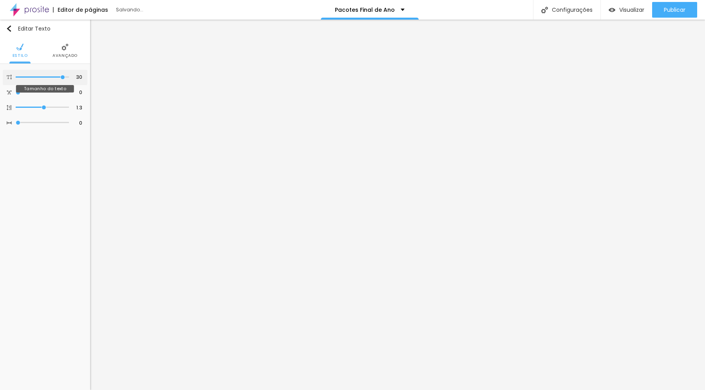
drag, startPoint x: 49, startPoint y: 78, endPoint x: 61, endPoint y: 78, distance: 12.5
click at [61, 78] on input "range" at bounding box center [42, 77] width 53 height 4
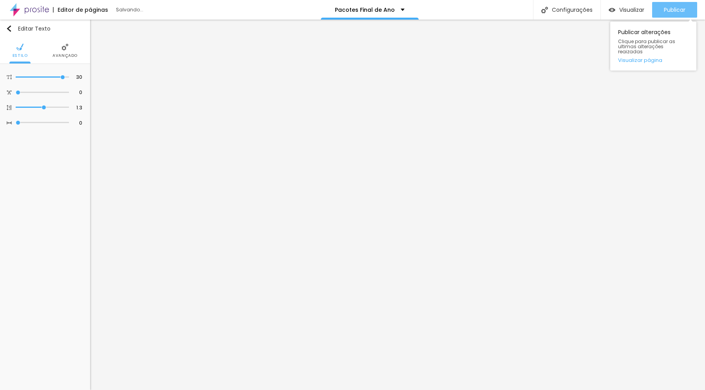
click at [661, 14] on button "Publicar" at bounding box center [674, 10] width 45 height 16
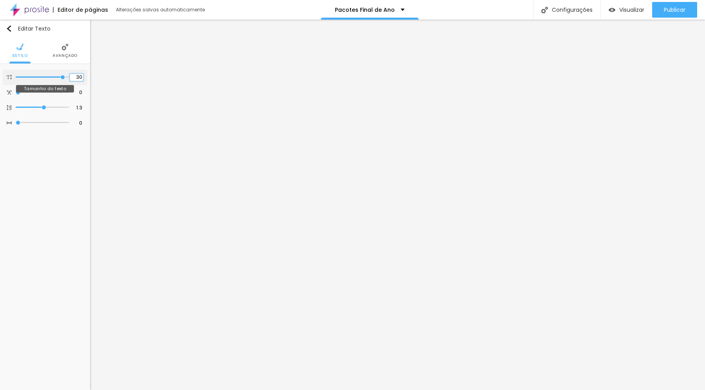
click at [80, 76] on input "30" at bounding box center [77, 77] width 14 height 7
click at [78, 75] on input "30" at bounding box center [77, 77] width 14 height 7
click at [78, 74] on input "22" at bounding box center [77, 77] width 14 height 7
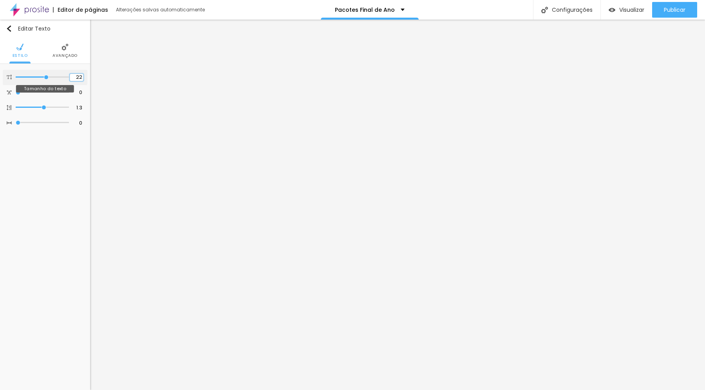
click at [78, 74] on input "22" at bounding box center [77, 77] width 14 height 7
click at [80, 76] on input "22" at bounding box center [77, 77] width 14 height 7
click at [80, 77] on input "22" at bounding box center [77, 77] width 14 height 7
click at [78, 76] on input "22" at bounding box center [77, 77] width 14 height 7
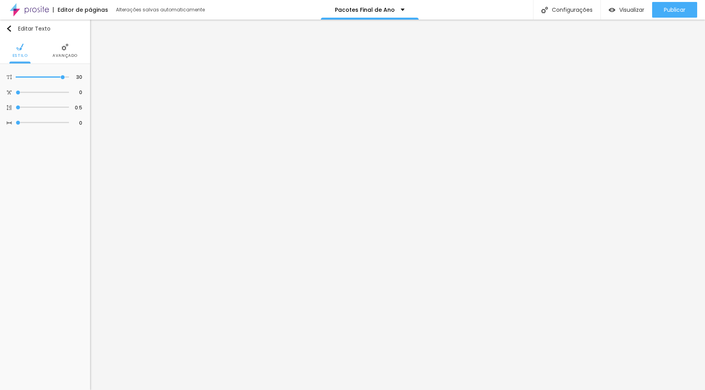
click at [61, 52] on li "Avançado" at bounding box center [64, 51] width 25 height 26
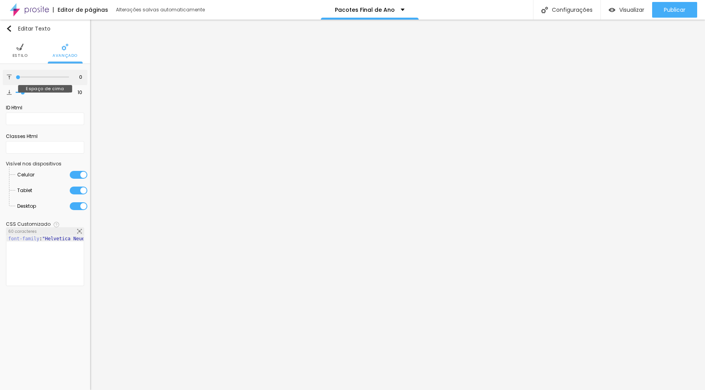
drag, startPoint x: 20, startPoint y: 78, endPoint x: 10, endPoint y: 78, distance: 10.2
click at [16, 78] on input "range" at bounding box center [42, 77] width 53 height 4
drag, startPoint x: 20, startPoint y: 90, endPoint x: 9, endPoint y: 88, distance: 11.1
click at [16, 90] on input "range" at bounding box center [42, 92] width 53 height 4
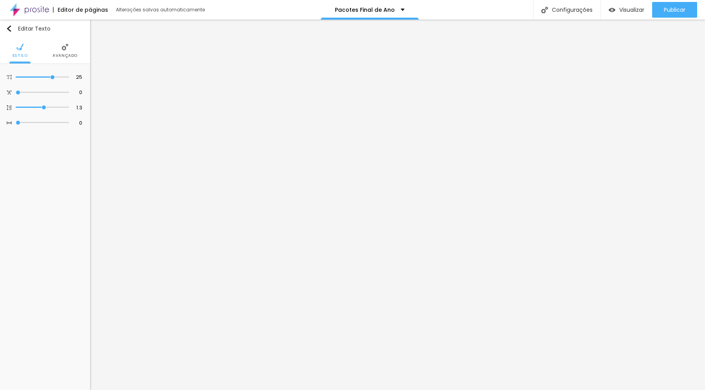
click at [60, 49] on li "Avançado" at bounding box center [64, 51] width 25 height 26
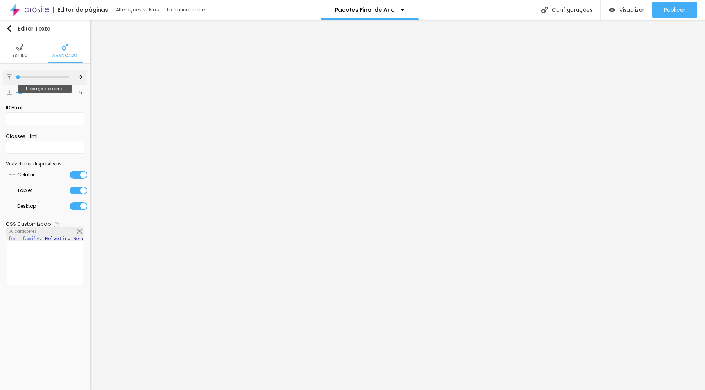
drag, startPoint x: 18, startPoint y: 76, endPoint x: 5, endPoint y: 76, distance: 12.9
click at [16, 76] on input "range" at bounding box center [42, 77] width 53 height 4
drag, startPoint x: 13, startPoint y: 90, endPoint x: 12, endPoint y: 94, distance: 4.4
click at [16, 90] on input "range" at bounding box center [42, 92] width 53 height 4
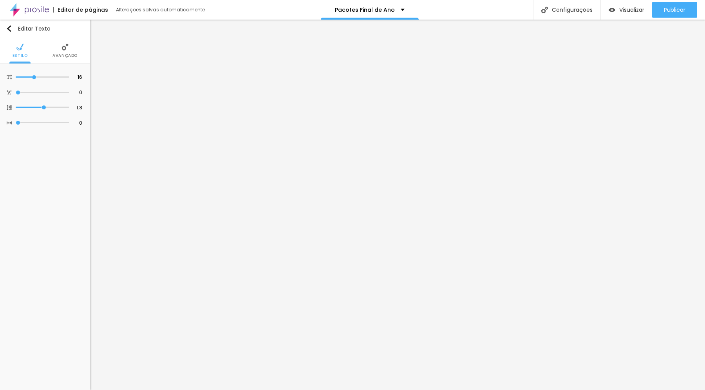
click at [62, 51] on li "Avançado" at bounding box center [64, 51] width 25 height 26
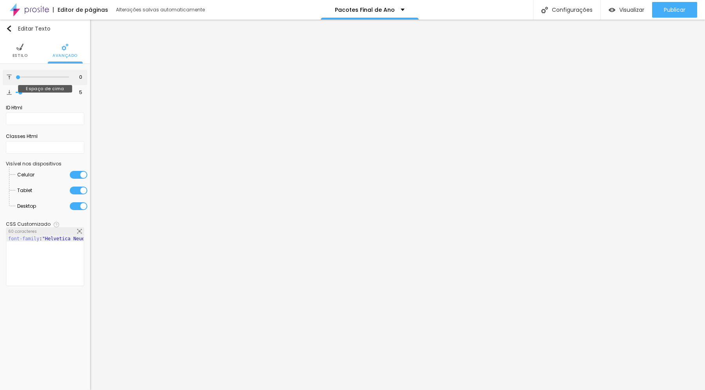
drag, startPoint x: 13, startPoint y: 79, endPoint x: 13, endPoint y: 84, distance: 5.1
click at [9, 79] on div "0 Espaço de cima" at bounding box center [45, 77] width 85 height 15
click at [5, 91] on div "0 Espaço de baixo" at bounding box center [45, 92] width 85 height 15
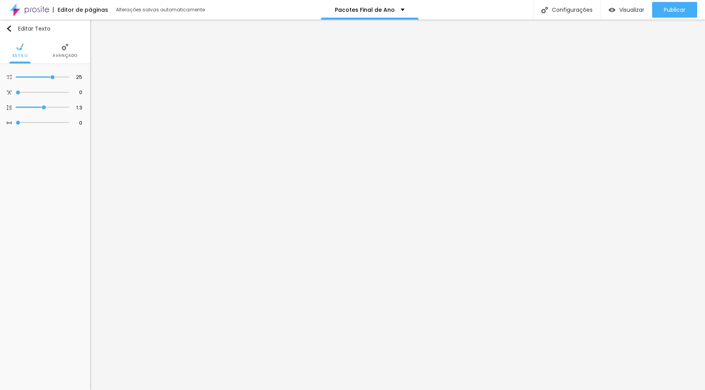
click at [63, 51] on li "Avançado" at bounding box center [64, 51] width 25 height 26
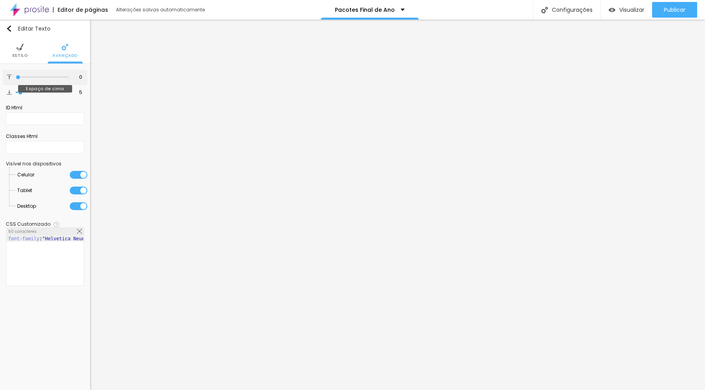
drag, startPoint x: 8, startPoint y: 78, endPoint x: 11, endPoint y: 81, distance: 4.2
click at [16, 78] on input "range" at bounding box center [42, 77] width 53 height 4
click at [4, 93] on div "0 Espaço de baixo" at bounding box center [45, 92] width 85 height 15
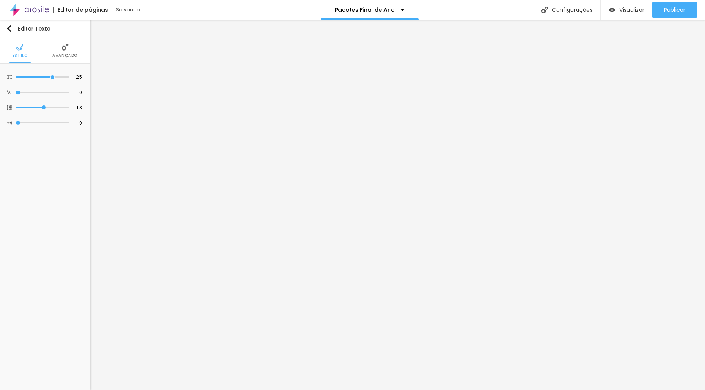
drag, startPoint x: 65, startPoint y: 51, endPoint x: 63, endPoint y: 61, distance: 10.8
click at [65, 51] on li "Avançado" at bounding box center [64, 51] width 25 height 26
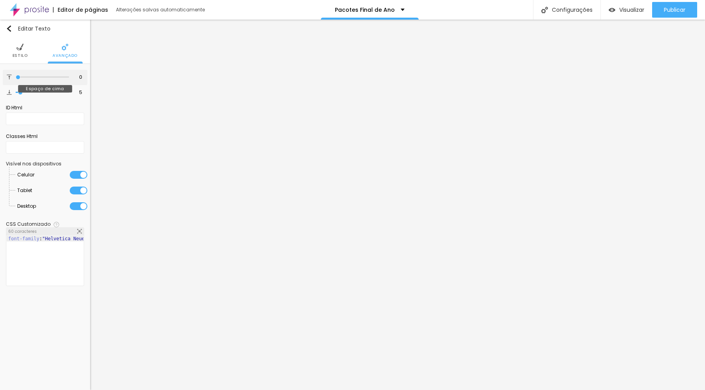
click at [16, 78] on input "range" at bounding box center [42, 77] width 53 height 4
drag, startPoint x: 13, startPoint y: 90, endPoint x: 7, endPoint y: 90, distance: 5.5
click at [7, 90] on div "0 Espaço de baixo" at bounding box center [45, 92] width 85 height 15
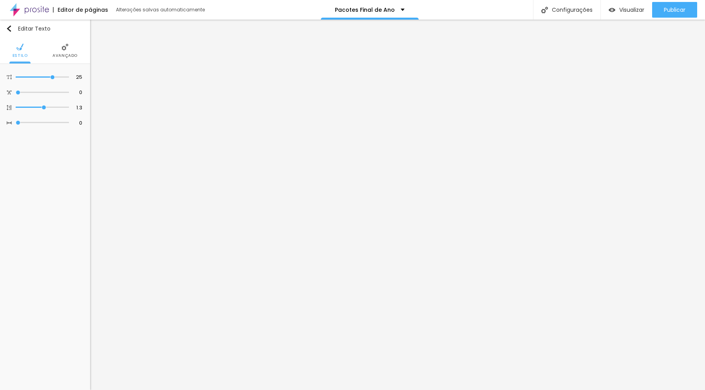
click at [63, 54] on span "Avançado" at bounding box center [64, 56] width 25 height 4
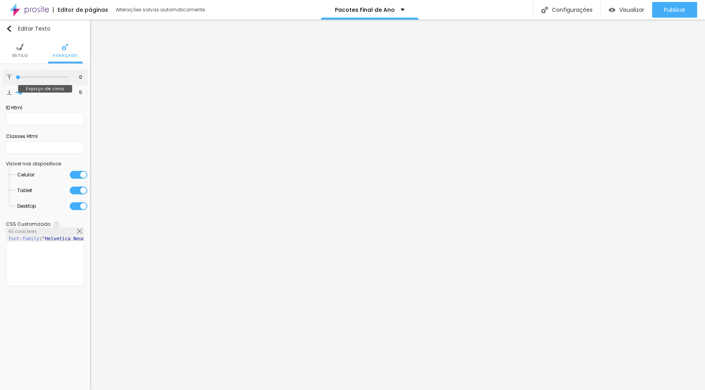
click at [8, 79] on div "0 Espaço de cima" at bounding box center [45, 77] width 85 height 15
drag, startPoint x: 20, startPoint y: 92, endPoint x: 10, endPoint y: 92, distance: 9.4
click at [6, 92] on div "0 Espaço de baixo" at bounding box center [45, 92] width 85 height 15
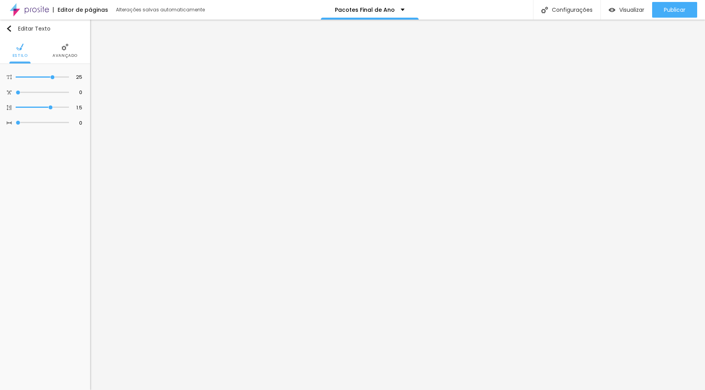
click at [65, 49] on img at bounding box center [64, 46] width 7 height 7
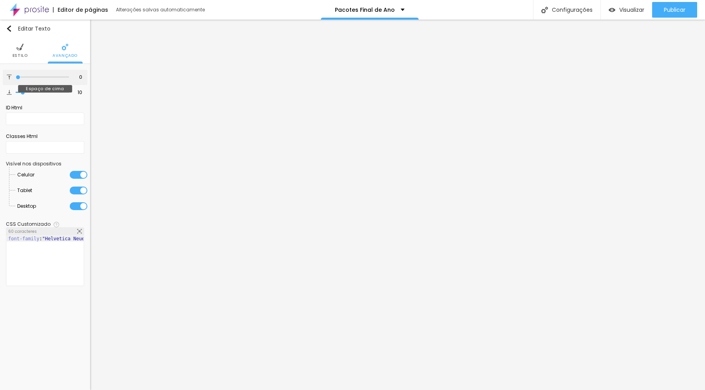
drag, startPoint x: 16, startPoint y: 78, endPoint x: 9, endPoint y: 83, distance: 8.4
click at [6, 79] on div "0 Espaço de cima" at bounding box center [45, 77] width 85 height 15
click at [16, 93] on input "range" at bounding box center [42, 92] width 53 height 4
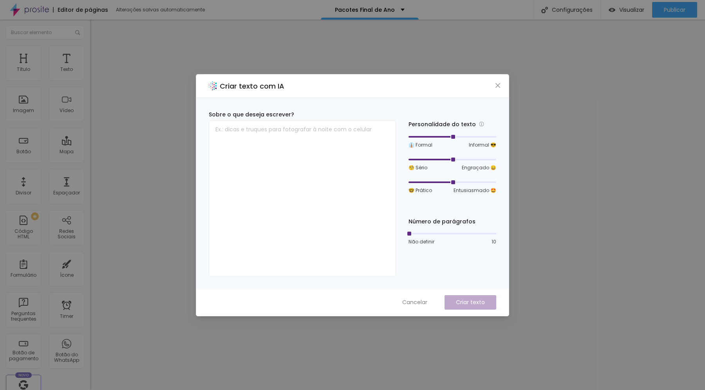
click at [497, 83] on icon "close" at bounding box center [498, 85] width 6 height 6
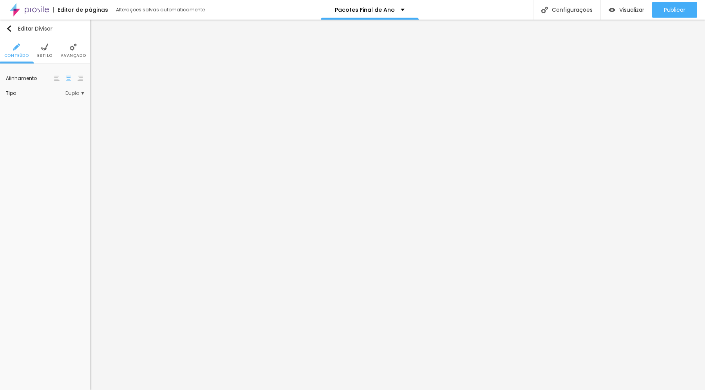
click at [67, 54] on span "Avançado" at bounding box center [73, 56] width 25 height 4
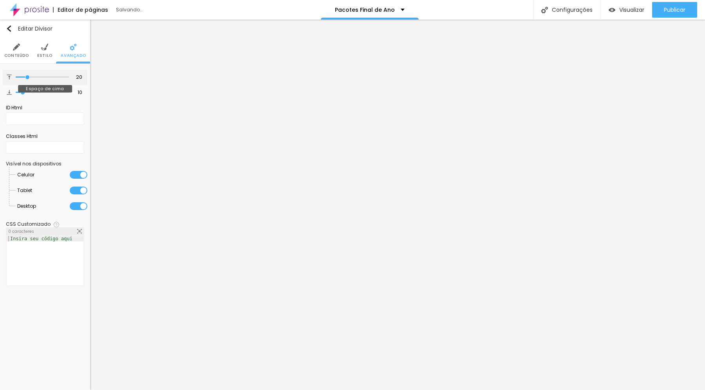
drag, startPoint x: 22, startPoint y: 79, endPoint x: 28, endPoint y: 79, distance: 5.9
click at [28, 79] on input "range" at bounding box center [42, 77] width 53 height 4
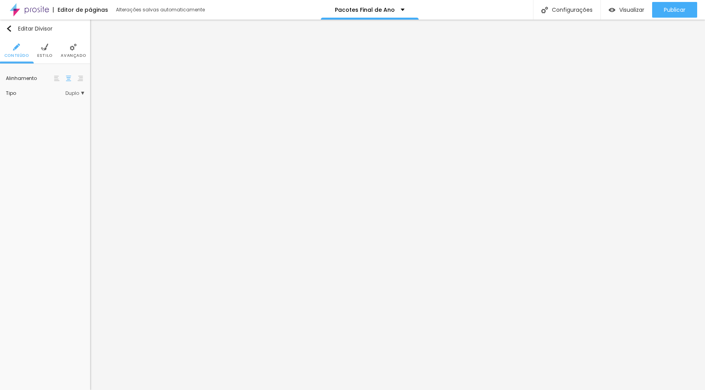
click at [72, 51] on li "Avançado" at bounding box center [73, 51] width 25 height 26
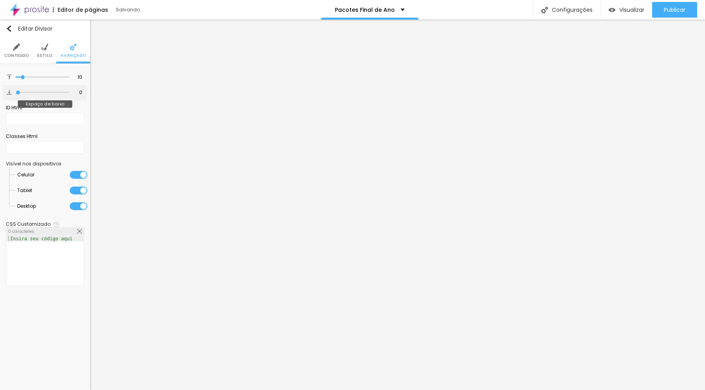
drag, startPoint x: 23, startPoint y: 91, endPoint x: 14, endPoint y: 91, distance: 8.2
click at [16, 91] on input "range" at bounding box center [42, 92] width 53 height 4
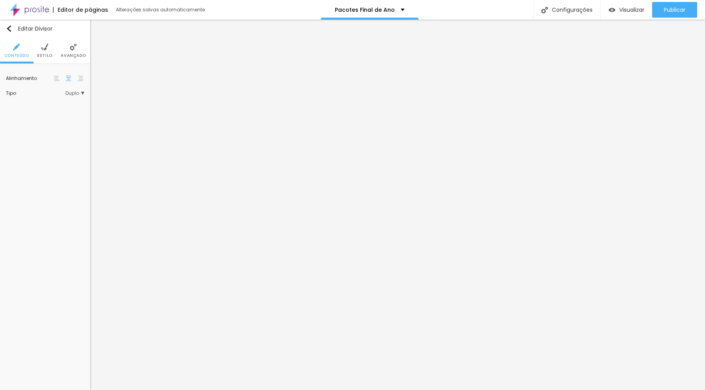
click at [73, 51] on li "Avançado" at bounding box center [73, 51] width 25 height 26
click at [74, 47] on img at bounding box center [73, 46] width 7 height 7
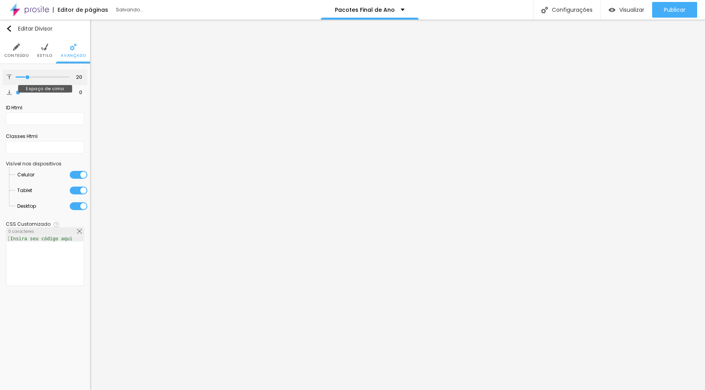
drag, startPoint x: 23, startPoint y: 78, endPoint x: 28, endPoint y: 78, distance: 5.1
click at [28, 78] on input "range" at bounding box center [42, 77] width 53 height 4
drag, startPoint x: 18, startPoint y: 91, endPoint x: 23, endPoint y: 91, distance: 5.1
click at [23, 91] on input "range" at bounding box center [42, 92] width 53 height 4
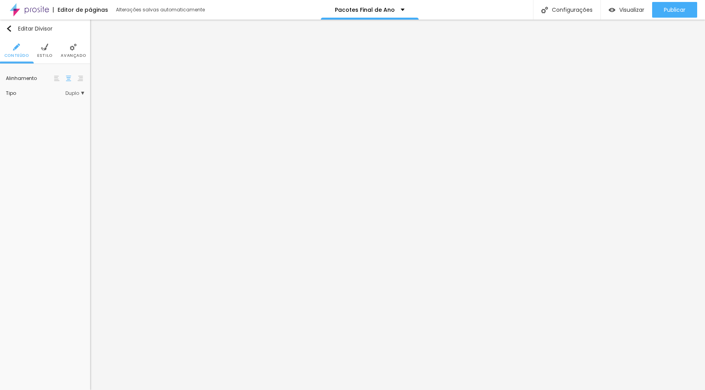
click at [73, 49] on img at bounding box center [73, 46] width 7 height 7
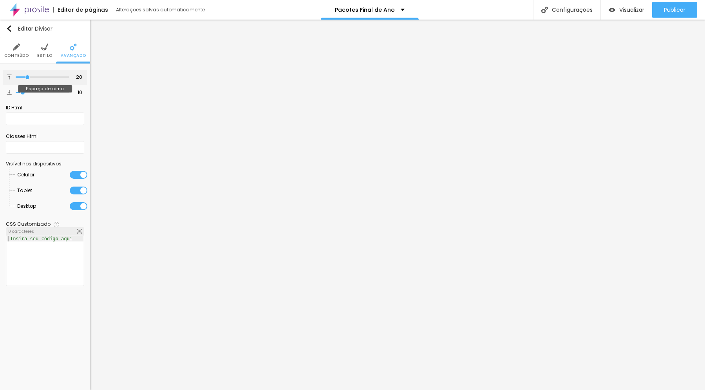
click at [28, 78] on input "range" at bounding box center [42, 77] width 53 height 4
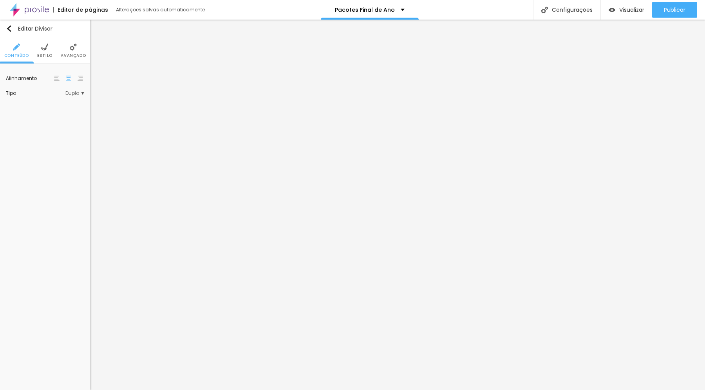
click at [70, 51] on li "Avançado" at bounding box center [73, 51] width 25 height 26
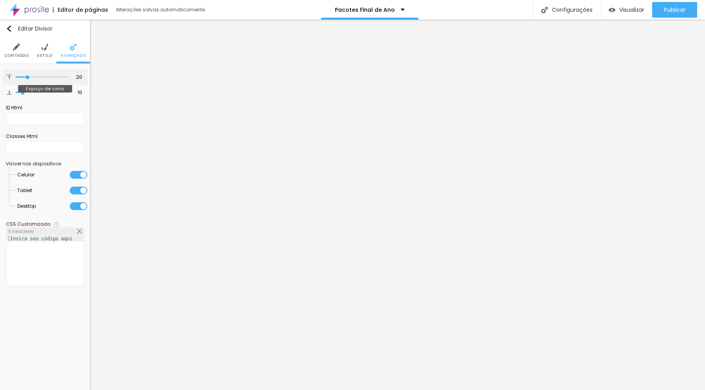
drag, startPoint x: 23, startPoint y: 77, endPoint x: 28, endPoint y: 78, distance: 4.8
click at [28, 78] on input "range" at bounding box center [42, 77] width 53 height 4
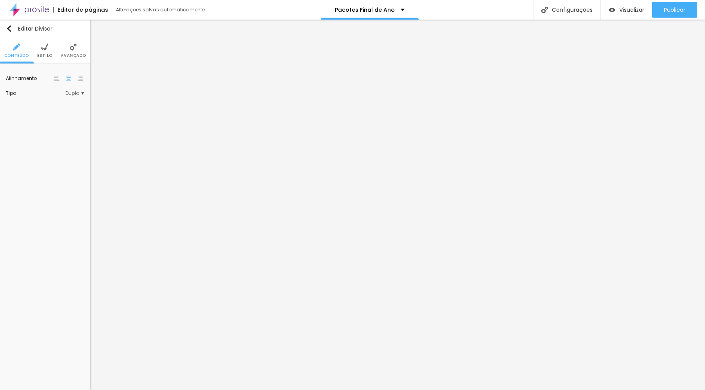
drag, startPoint x: 73, startPoint y: 53, endPoint x: 67, endPoint y: 57, distance: 6.7
click at [73, 54] on span "Avançado" at bounding box center [73, 56] width 25 height 4
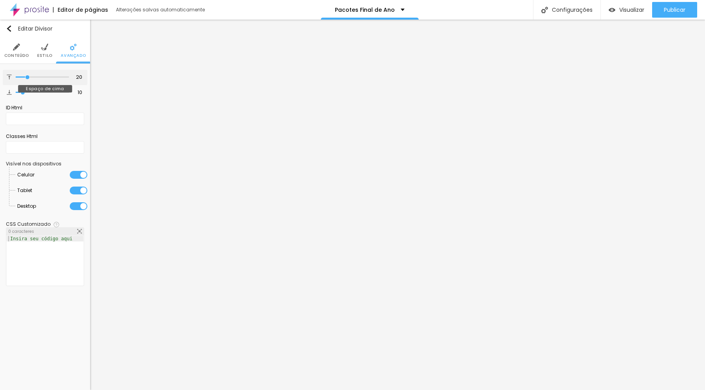
click at [27, 78] on input "range" at bounding box center [42, 77] width 53 height 4
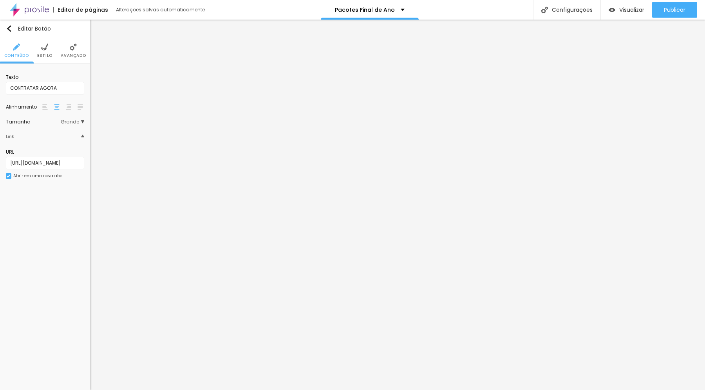
click at [67, 51] on li "Avançado" at bounding box center [73, 51] width 25 height 26
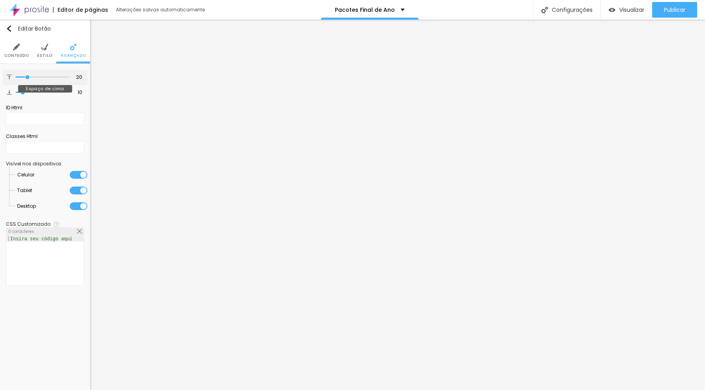
drag, startPoint x: 23, startPoint y: 78, endPoint x: 28, endPoint y: 78, distance: 4.3
click at [28, 78] on input "range" at bounding box center [42, 77] width 53 height 4
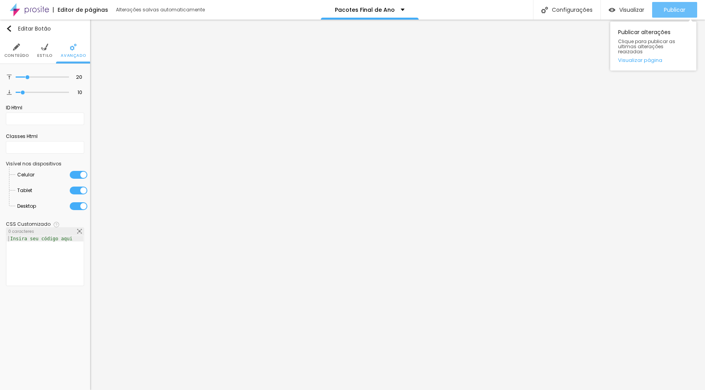
drag, startPoint x: 666, startPoint y: 9, endPoint x: 661, endPoint y: 12, distance: 6.2
click at [666, 9] on span "Publicar" at bounding box center [675, 10] width 22 height 6
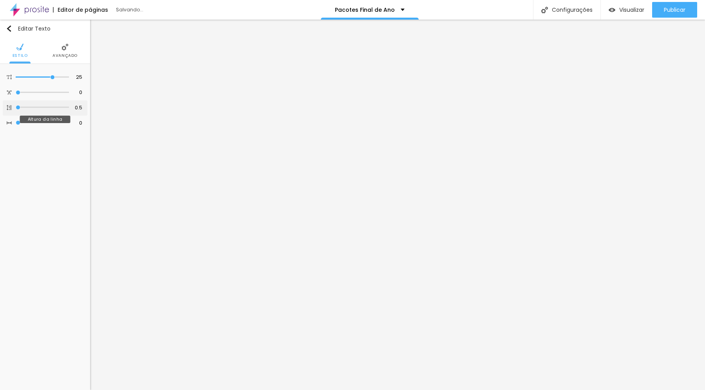
drag, startPoint x: 43, startPoint y: 108, endPoint x: 9, endPoint y: 109, distance: 33.3
click at [9, 109] on div "0.5 Altura da linha" at bounding box center [45, 107] width 85 height 15
drag, startPoint x: 30, startPoint y: 108, endPoint x: 20, endPoint y: 119, distance: 15.3
click at [0, 108] on div "25 Tamanho do texto 0 Espaço entre letras 0.5 Altura da linha 0 Espaço entre pa…" at bounding box center [45, 100] width 90 height 73
drag, startPoint x: 20, startPoint y: 107, endPoint x: 8, endPoint y: 107, distance: 12.1
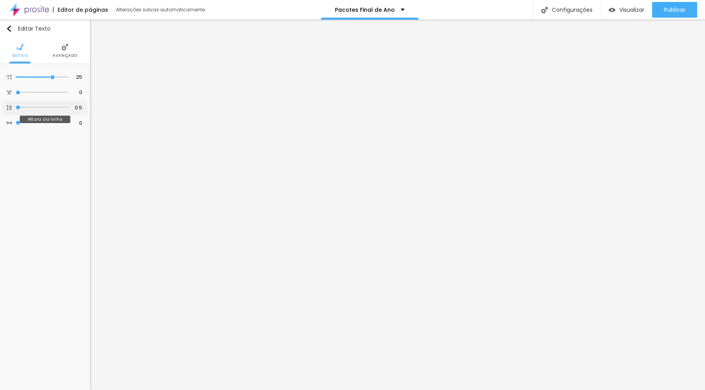
click at [16, 107] on input "range" at bounding box center [42, 107] width 53 height 4
drag, startPoint x: 20, startPoint y: 107, endPoint x: 45, endPoint y: 108, distance: 25.1
click at [45, 108] on input "range" at bounding box center [42, 107] width 53 height 4
drag, startPoint x: 20, startPoint y: 107, endPoint x: 43, endPoint y: 107, distance: 23.1
click at [43, 107] on input "range" at bounding box center [42, 107] width 53 height 4
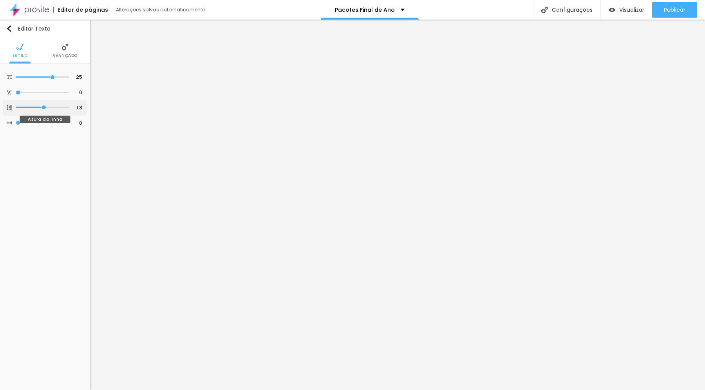
drag, startPoint x: 24, startPoint y: 108, endPoint x: 42, endPoint y: 108, distance: 18.4
click at [42, 108] on input "range" at bounding box center [42, 107] width 53 height 4
drag, startPoint x: 18, startPoint y: 108, endPoint x: 42, endPoint y: 110, distance: 24.4
click at [42, 109] on input "range" at bounding box center [42, 107] width 53 height 4
click at [63, 52] on li "Avançado" at bounding box center [64, 51] width 25 height 26
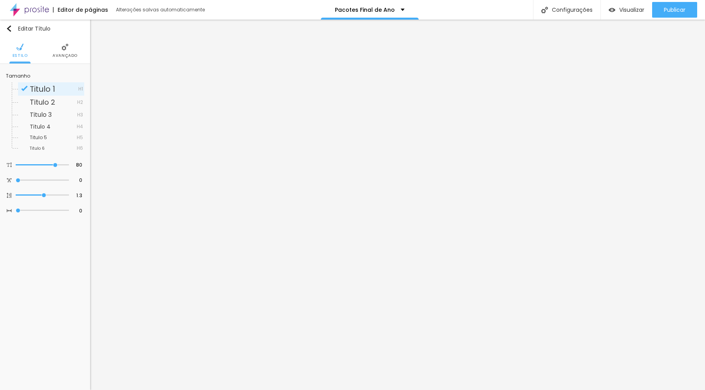
click at [64, 49] on img at bounding box center [64, 46] width 7 height 7
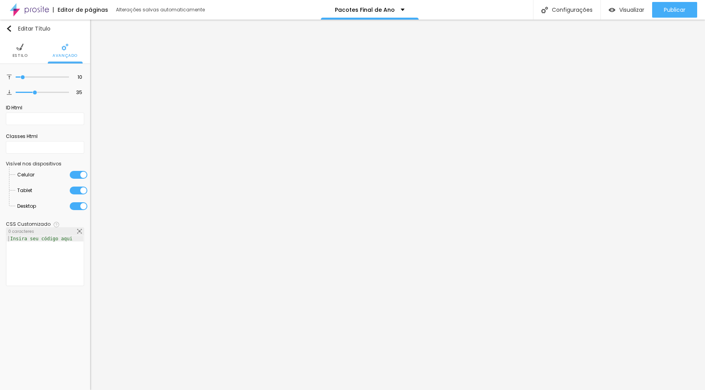
click at [25, 49] on li "Estilo" at bounding box center [20, 51] width 15 height 26
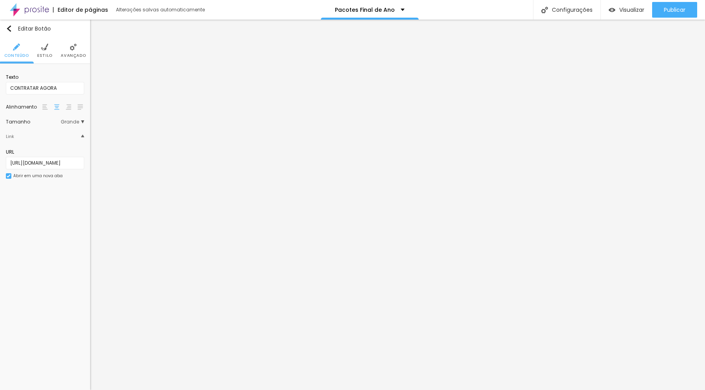
click at [73, 46] on img at bounding box center [73, 46] width 7 height 7
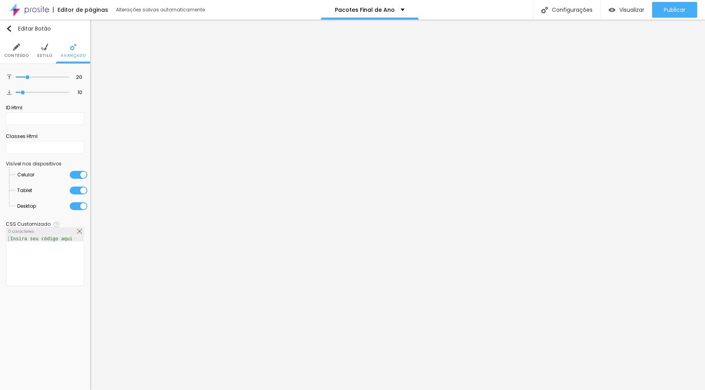
click at [42, 48] on img at bounding box center [44, 46] width 7 height 7
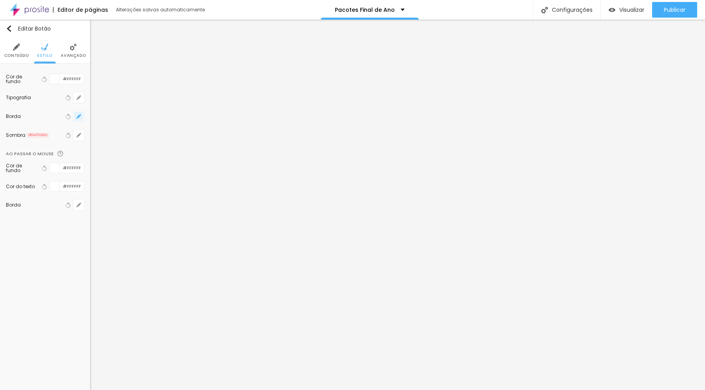
click at [78, 117] on icon "button" at bounding box center [78, 116] width 3 height 3
drag, startPoint x: 84, startPoint y: 144, endPoint x: 192, endPoint y: 157, distance: 109.1
click at [192, 157] on body "Editor de páginas Salvando... Pacotes Final de Ano Configurações Configurações …" at bounding box center [352, 195] width 705 height 390
drag, startPoint x: 85, startPoint y: 166, endPoint x: 54, endPoint y: 176, distance: 32.4
click at [76, 168] on input "range" at bounding box center [103, 166] width 54 height 4
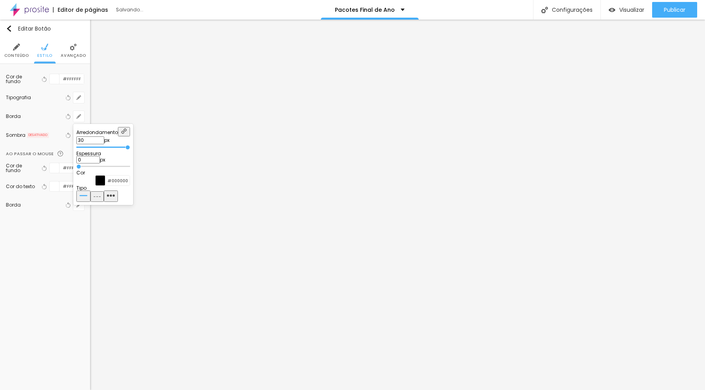
click at [101, 199] on img "button" at bounding box center [97, 195] width 7 height 7
click at [87, 199] on img "button" at bounding box center [83, 195] width 8 height 8
click at [386, 281] on div at bounding box center [352, 195] width 705 height 390
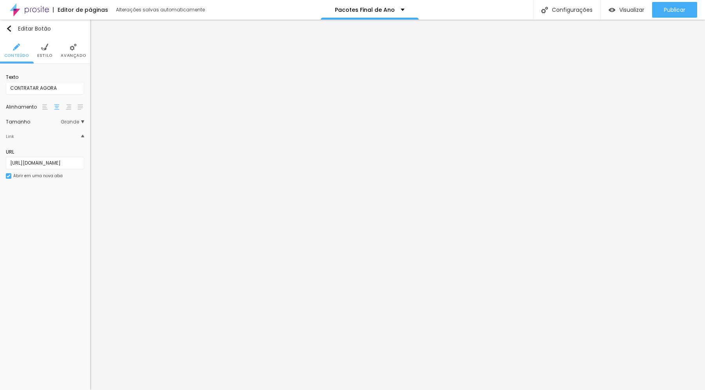
click at [44, 50] on img at bounding box center [44, 46] width 7 height 7
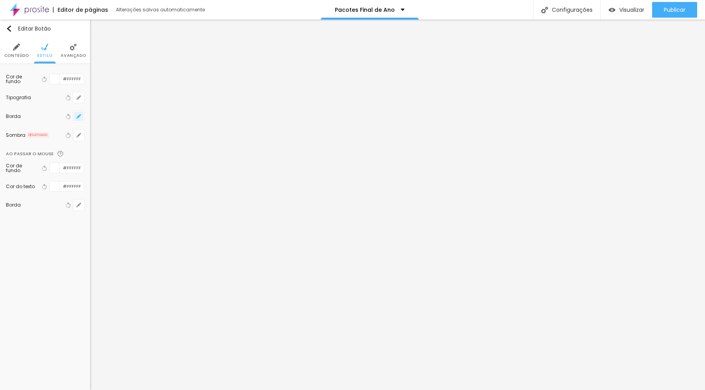
click at [79, 116] on icon "button" at bounding box center [78, 116] width 3 height 3
drag, startPoint x: 87, startPoint y: 146, endPoint x: 223, endPoint y: 168, distance: 137.6
click at [222, 166] on body "Editor de páginas Alterações [PERSON_NAME] automaticamente Pacotes Final de Ano…" at bounding box center [352, 195] width 705 height 390
click at [520, 310] on div at bounding box center [352, 195] width 705 height 390
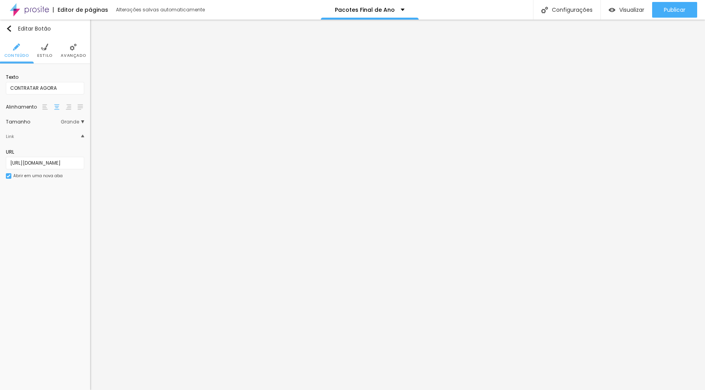
click at [47, 47] on img at bounding box center [44, 46] width 7 height 7
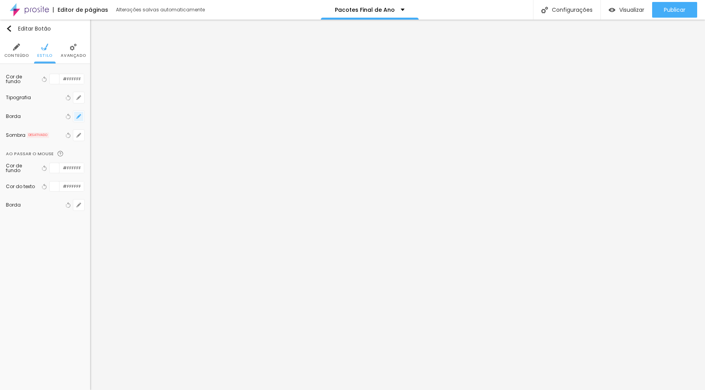
click at [79, 113] on button "button" at bounding box center [78, 116] width 11 height 11
drag, startPoint x: 88, startPoint y: 145, endPoint x: 193, endPoint y: 152, distance: 105.2
click at [193, 152] on body "Editor de páginas Alterações [PERSON_NAME] automaticamente Pacotes Final de Ano…" at bounding box center [352, 195] width 705 height 390
click at [446, 282] on div at bounding box center [352, 195] width 705 height 390
click at [74, 169] on input "#FFFFFF" at bounding box center [72, 168] width 24 height 10
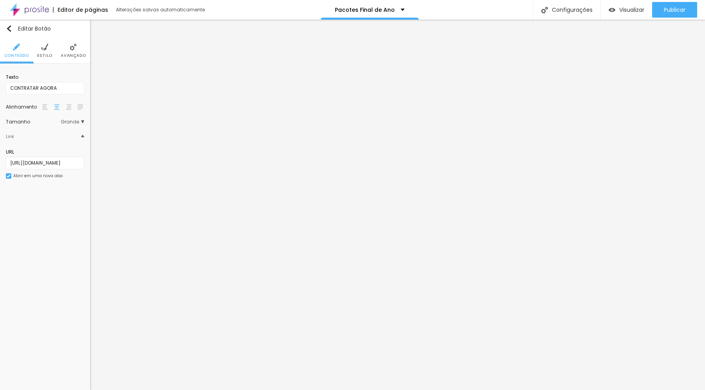
click at [46, 52] on li "Estilo" at bounding box center [44, 51] width 15 height 26
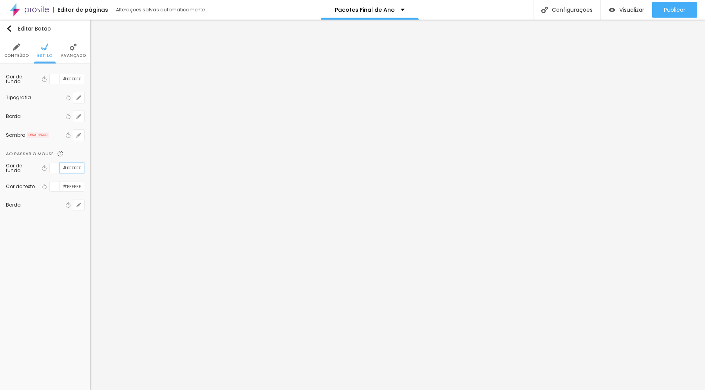
click at [74, 172] on input "#FFFFFF" at bounding box center [72, 168] width 24 height 10
click at [75, 170] on input "#FFFFFF" at bounding box center [72, 168] width 24 height 10
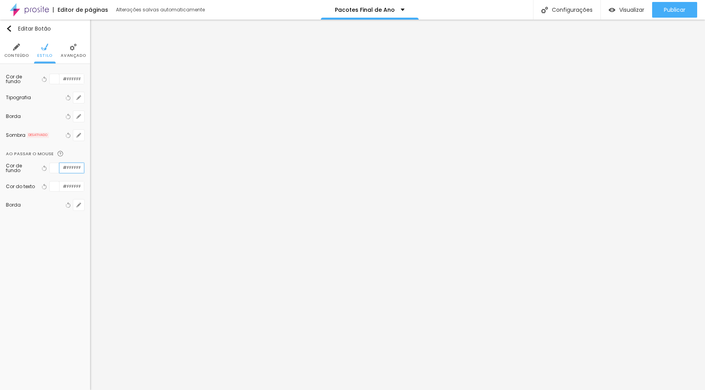
paste input "CE4C00"
click at [73, 186] on input "#FFFFFF" at bounding box center [72, 186] width 24 height 10
click at [74, 186] on input "#FFFFFF" at bounding box center [72, 186] width 24 height 10
click at [56, 188] on div at bounding box center [55, 186] width 10 height 10
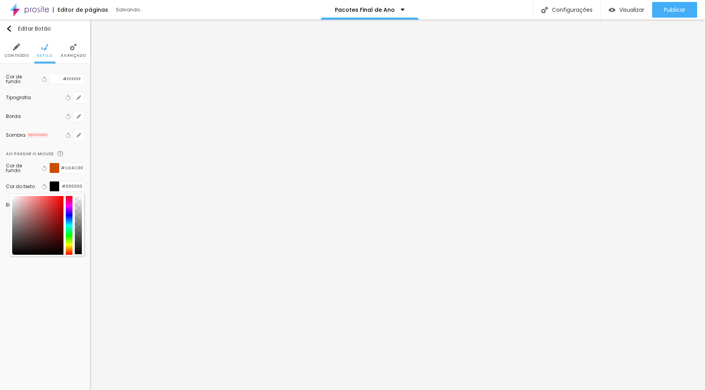
drag, startPoint x: 40, startPoint y: 234, endPoint x: 65, endPoint y: 258, distance: 34.3
click at [65, 258] on div "Editar Botão Conteúdo Estilo Avançado Cor de fundo Voltar ao padrão #FFFFFF Tip…" at bounding box center [45, 205] width 90 height 370
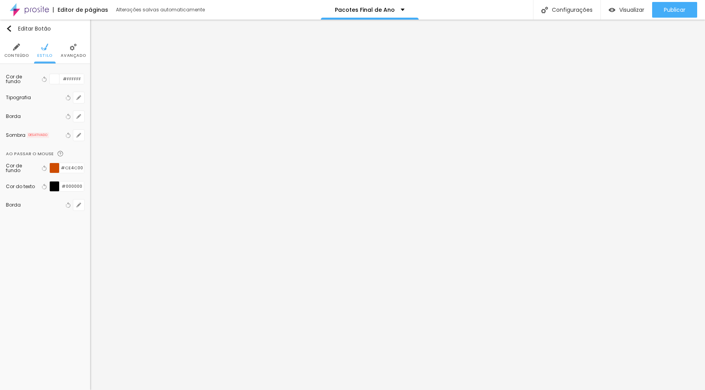
click at [60, 284] on div "Editar Botão Conteúdo Estilo Avançado Cor de fundo Voltar ao padrão #FFFFFF Tip…" at bounding box center [45, 205] width 90 height 370
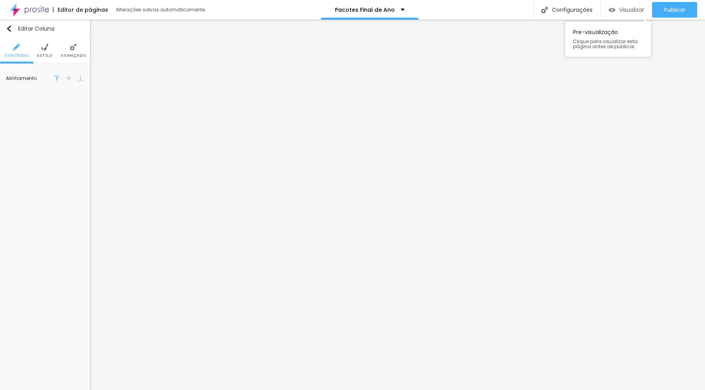
click at [623, 9] on span "Visualizar" at bounding box center [631, 10] width 25 height 6
click at [662, 9] on button "Publicar" at bounding box center [674, 10] width 45 height 16
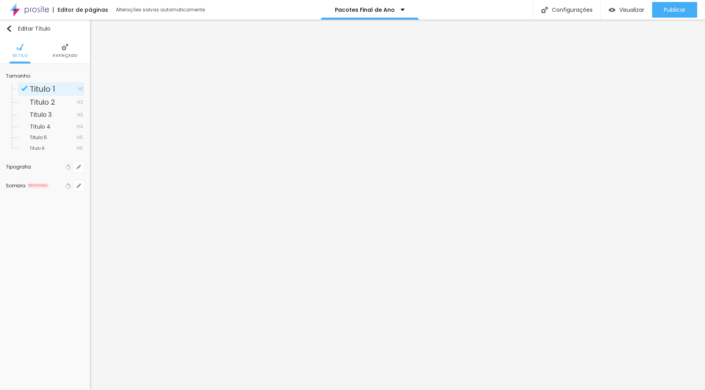
click at [55, 45] on li "Avançado" at bounding box center [64, 51] width 25 height 26
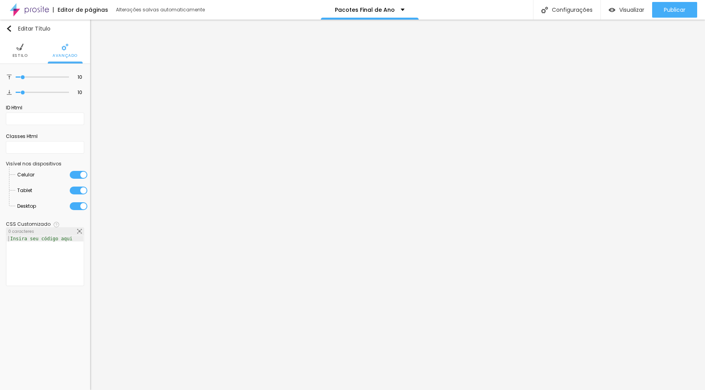
click at [20, 49] on img at bounding box center [19, 46] width 7 height 7
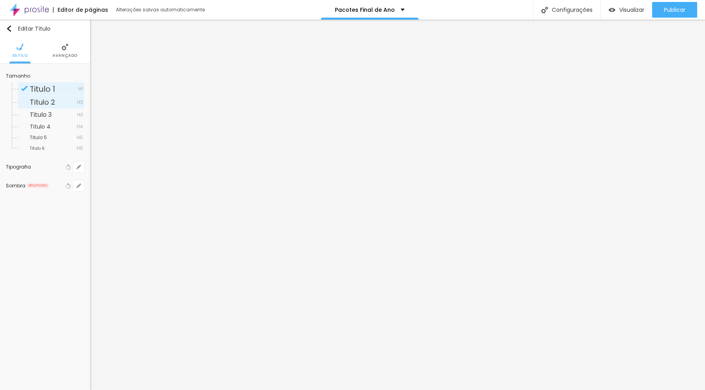
click at [40, 101] on span "Titulo 2" at bounding box center [42, 102] width 25 height 10
click at [41, 90] on span "Titulo 1" at bounding box center [42, 88] width 25 height 11
click at [61, 50] on li "Avançado" at bounding box center [64, 51] width 25 height 26
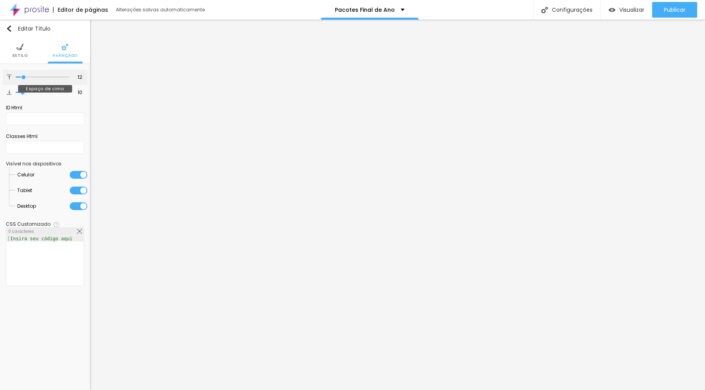
click at [24, 77] on input "range" at bounding box center [42, 77] width 53 height 4
click at [20, 52] on li "Estilo" at bounding box center [20, 51] width 15 height 26
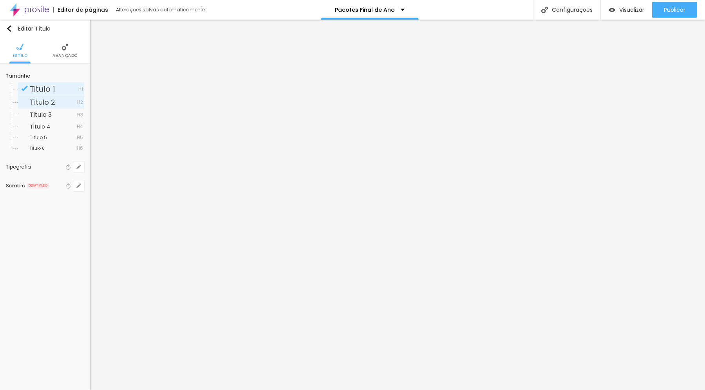
click at [35, 99] on span "Titulo 2" at bounding box center [42, 102] width 25 height 10
click at [37, 92] on span "Titulo 1" at bounding box center [42, 88] width 25 height 11
click at [37, 103] on span "Titulo 2" at bounding box center [42, 102] width 25 height 10
click at [41, 116] on span "Titulo 3" at bounding box center [41, 114] width 22 height 9
click at [78, 167] on icon "button" at bounding box center [78, 166] width 3 height 3
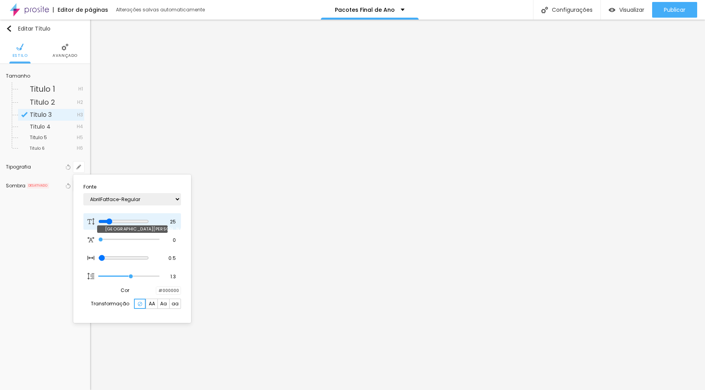
drag, startPoint x: 107, startPoint y: 222, endPoint x: 111, endPoint y: 222, distance: 4.7
click at [111, 222] on input "range" at bounding box center [123, 221] width 51 height 6
click at [349, 154] on div at bounding box center [352, 195] width 705 height 390
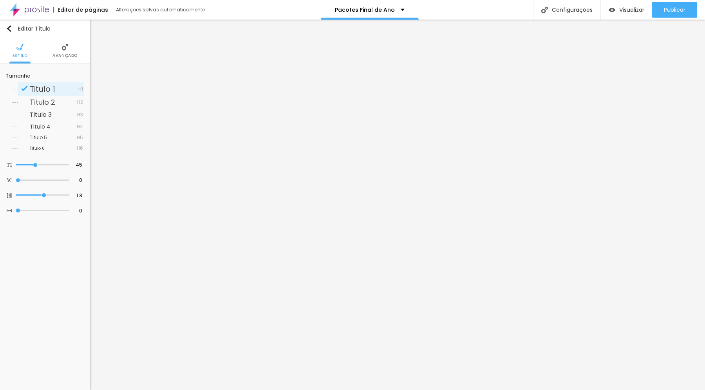
click at [65, 48] on img at bounding box center [64, 46] width 7 height 7
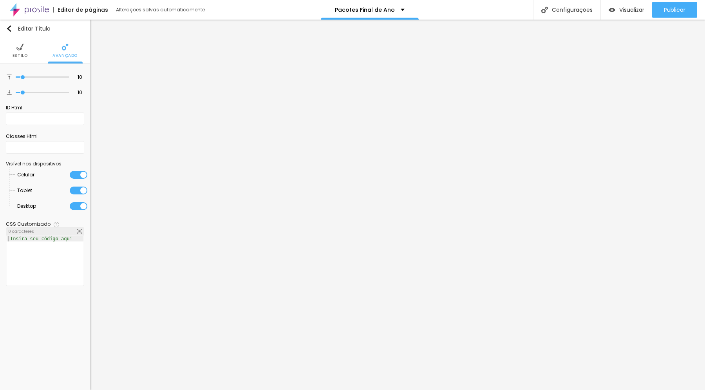
click at [20, 52] on li "Estilo" at bounding box center [20, 51] width 15 height 26
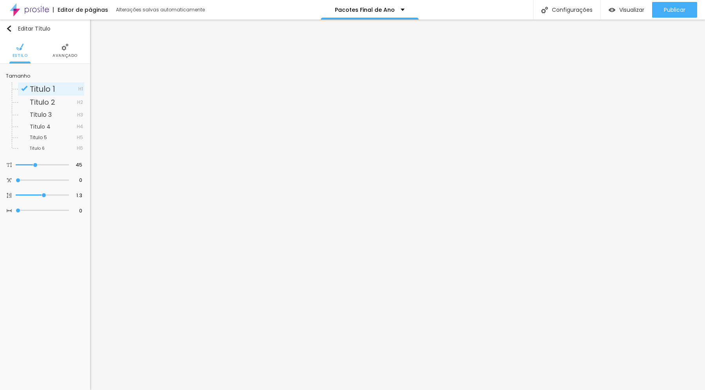
click at [49, 87] on span "Titulo 1" at bounding box center [42, 88] width 25 height 11
click at [46, 90] on span "Titulo 1" at bounding box center [42, 88] width 25 height 11
click at [79, 165] on icon "button" at bounding box center [78, 166] width 5 height 5
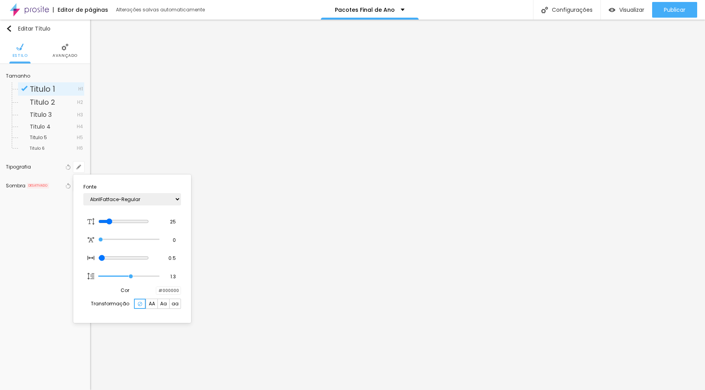
drag, startPoint x: 101, startPoint y: 238, endPoint x: 81, endPoint y: 236, distance: 19.3
click at [81, 236] on section "Fonte AbrilFatface-Regular Actor-Regular Alegreya AlegreyaBlack [PERSON_NAME] […" at bounding box center [132, 248] width 112 height 142
drag, startPoint x: 100, startPoint y: 257, endPoint x: 93, endPoint y: 263, distance: 9.4
click at [98, 256] on input "range" at bounding box center [128, 258] width 61 height 4
click at [132, 276] on input "range" at bounding box center [128, 276] width 61 height 4
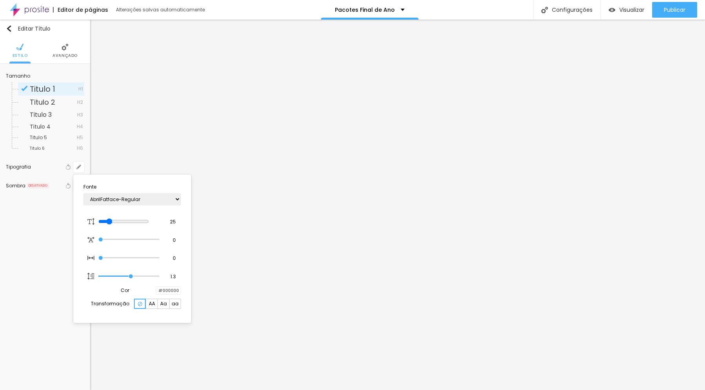
click at [149, 305] on span "AA" at bounding box center [152, 303] width 6 height 5
click at [241, 244] on div at bounding box center [352, 195] width 705 height 390
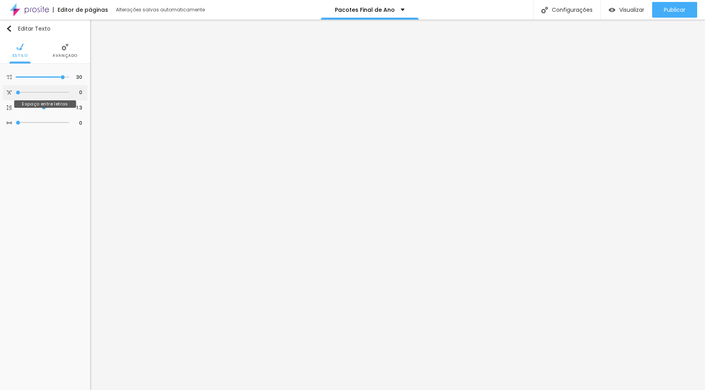
drag, startPoint x: 18, startPoint y: 92, endPoint x: 9, endPoint y: 92, distance: 9.4
click at [16, 92] on input "range" at bounding box center [42, 92] width 53 height 4
drag, startPoint x: 16, startPoint y: 123, endPoint x: 6, endPoint y: 121, distance: 10.3
click at [6, 122] on div "0 Espaço entre palavras" at bounding box center [45, 123] width 85 height 15
click at [62, 54] on span "Avançado" at bounding box center [64, 56] width 25 height 4
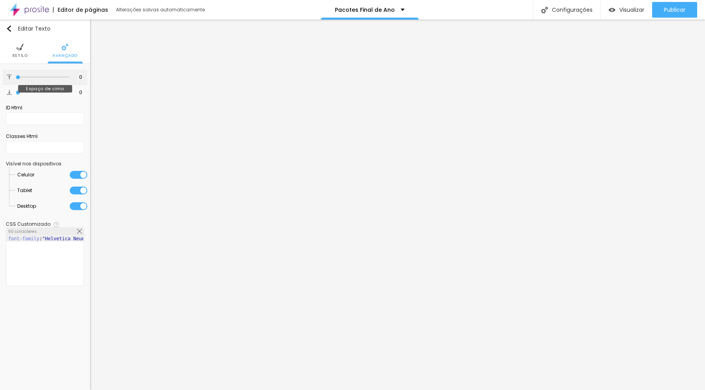
drag, startPoint x: 19, startPoint y: 78, endPoint x: 13, endPoint y: 78, distance: 6.3
click at [16, 78] on input "range" at bounding box center [42, 77] width 53 height 4
click at [20, 49] on img at bounding box center [19, 46] width 7 height 7
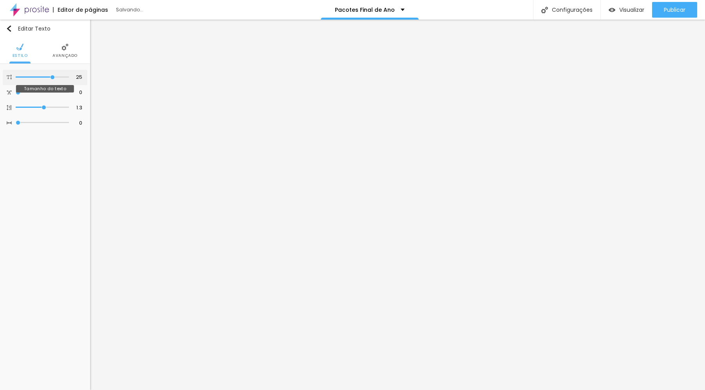
drag, startPoint x: 60, startPoint y: 77, endPoint x: 52, endPoint y: 77, distance: 7.4
click at [52, 77] on input "range" at bounding box center [42, 77] width 53 height 4
click at [52, 78] on input "range" at bounding box center [42, 77] width 53 height 4
click at [33, 76] on input "range" at bounding box center [42, 77] width 53 height 4
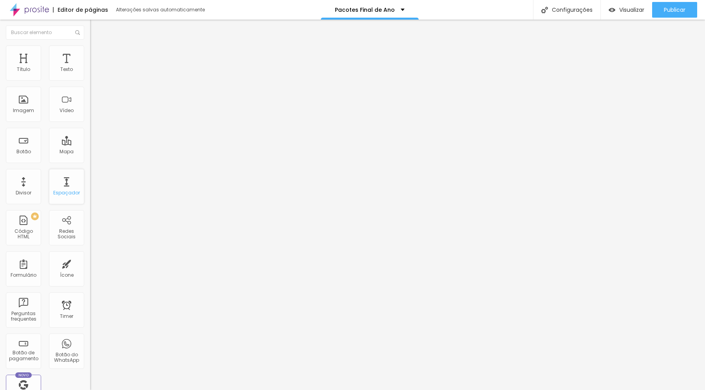
click at [65, 189] on div "Espaçador" at bounding box center [66, 186] width 35 height 35
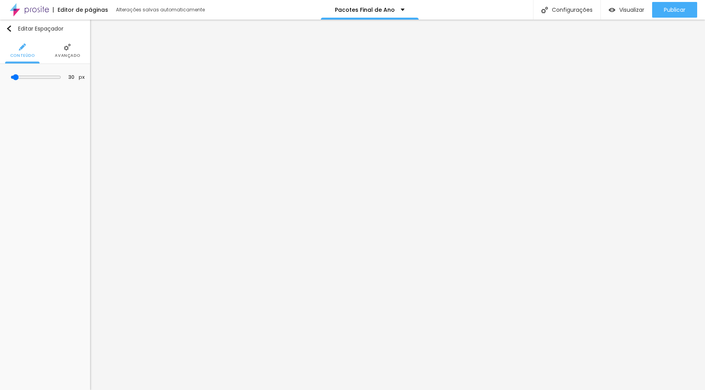
click at [65, 49] on li "Avançado" at bounding box center [67, 51] width 25 height 26
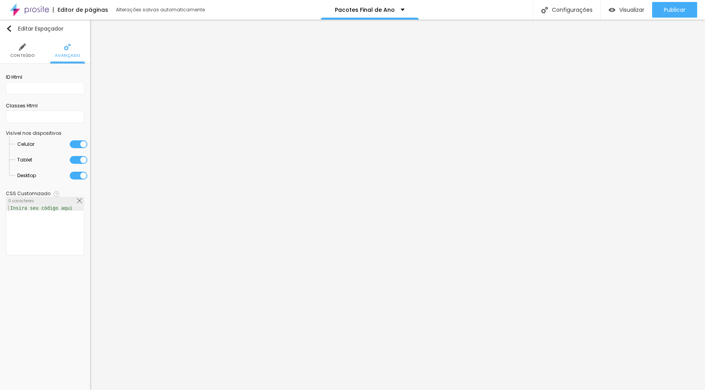
click at [29, 49] on li "Conteúdo" at bounding box center [22, 51] width 25 height 26
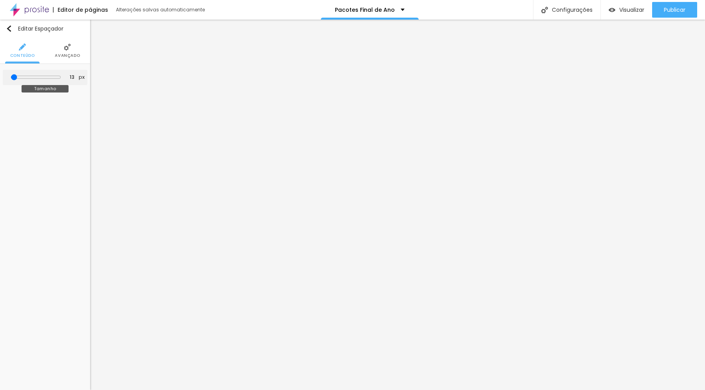
click at [18, 76] on input "range" at bounding box center [36, 77] width 51 height 6
click at [46, 49] on img at bounding box center [44, 46] width 7 height 7
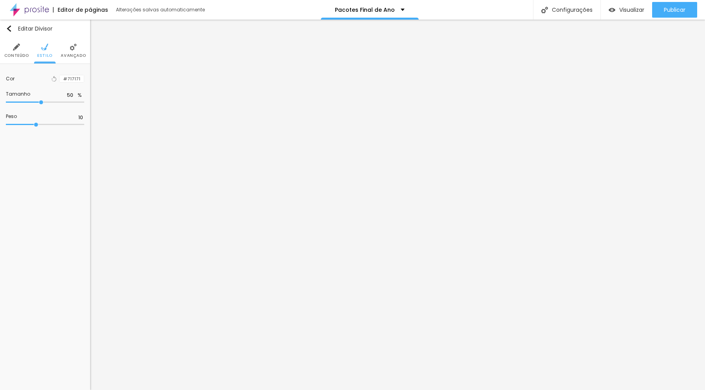
click at [68, 50] on li "Avançado" at bounding box center [73, 51] width 25 height 26
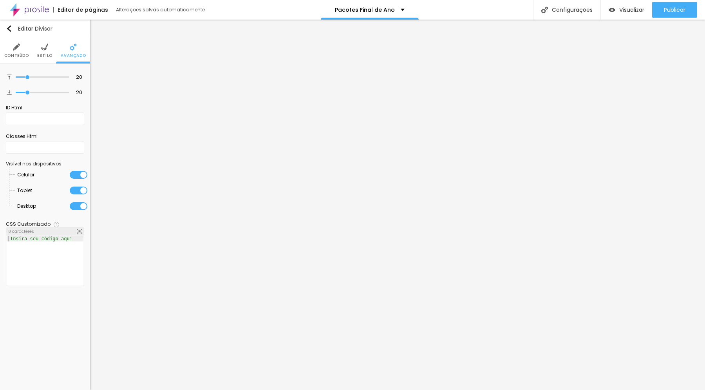
click at [45, 51] on li "Estilo" at bounding box center [44, 51] width 15 height 26
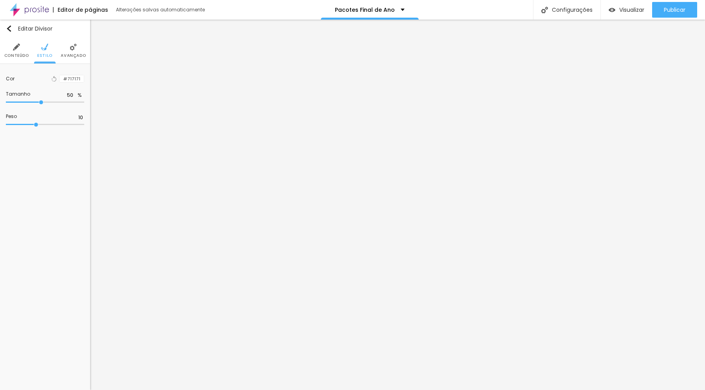
click at [16, 48] on img at bounding box center [16, 46] width 7 height 7
click at [70, 95] on span "Sólido" at bounding box center [74, 93] width 20 height 5
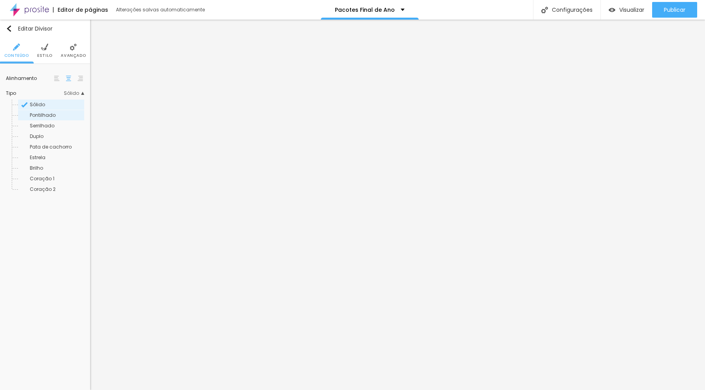
click at [57, 113] on span "Pontilhado" at bounding box center [56, 115] width 53 height 5
click at [49, 124] on span "Serrilhado" at bounding box center [42, 125] width 25 height 7
click at [46, 132] on div "Duplo" at bounding box center [51, 136] width 66 height 10
click at [43, 145] on span "Pata de cachorro" at bounding box center [51, 146] width 42 height 7
click at [43, 156] on span "Estrela" at bounding box center [38, 157] width 16 height 7
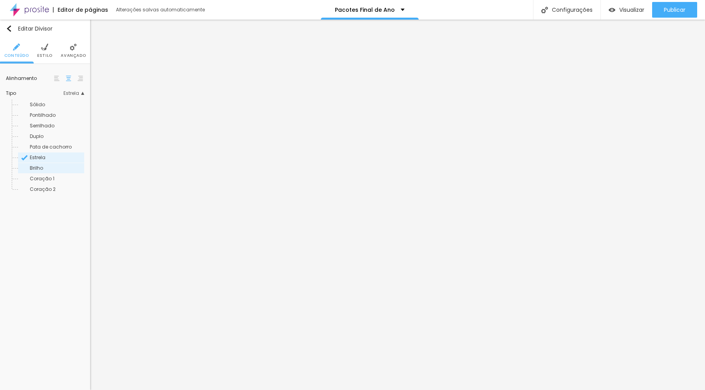
click at [43, 165] on div "Brilho" at bounding box center [51, 168] width 66 height 10
click at [45, 187] on span "Coração 2" at bounding box center [43, 189] width 26 height 7
click at [41, 101] on div "Sólido" at bounding box center [51, 104] width 66 height 10
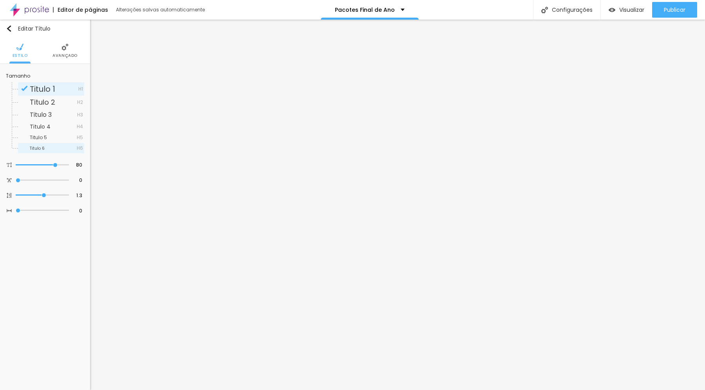
click at [42, 148] on span "Titulo 6" at bounding box center [37, 148] width 15 height 6
click at [45, 148] on span "Titulo 6" at bounding box center [53, 148] width 47 height 5
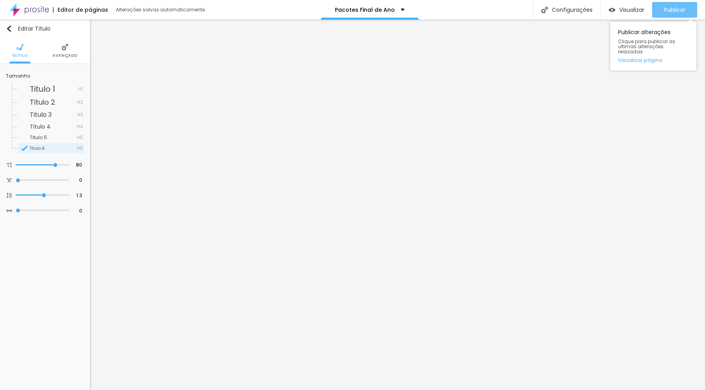
click at [670, 10] on span "Publicar" at bounding box center [675, 10] width 22 height 6
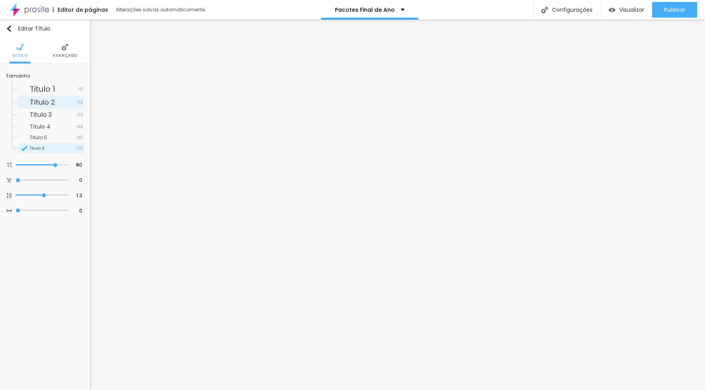
click at [49, 99] on span "Titulo 2" at bounding box center [42, 102] width 25 height 10
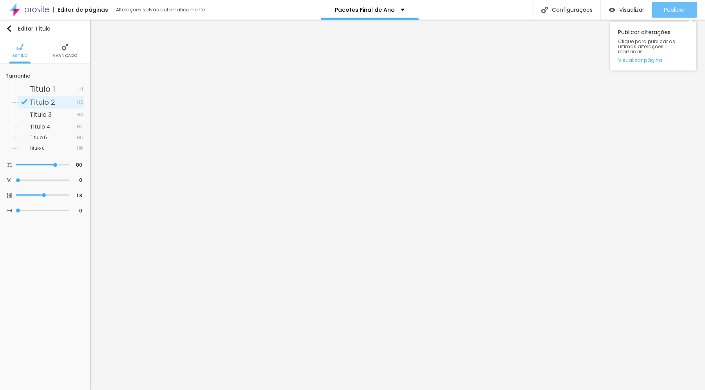
click at [664, 10] on span "Publicar" at bounding box center [675, 10] width 22 height 6
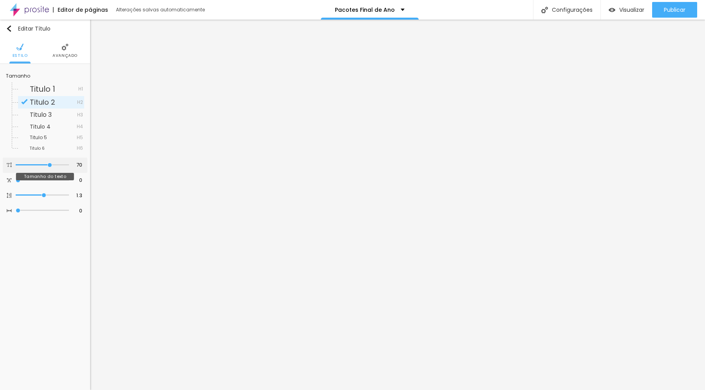
drag, startPoint x: 55, startPoint y: 165, endPoint x: 49, endPoint y: 165, distance: 5.9
click at [49, 165] on input "range" at bounding box center [42, 165] width 53 height 4
click at [45, 89] on span "Titulo 1" at bounding box center [42, 88] width 25 height 11
click at [53, 103] on span "Titulo 2" at bounding box center [42, 102] width 25 height 10
click at [50, 90] on span "Titulo 1" at bounding box center [42, 88] width 25 height 11
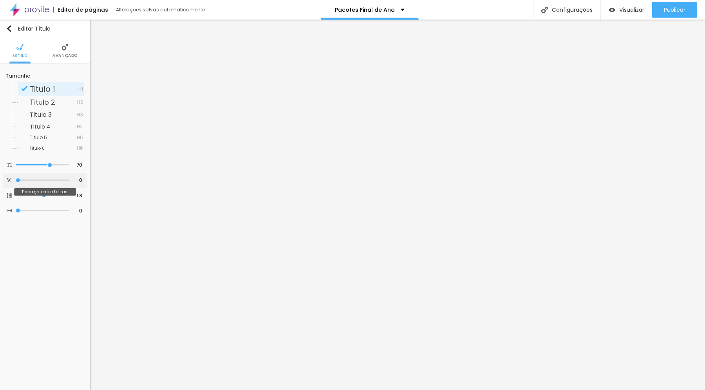
drag, startPoint x: 19, startPoint y: 181, endPoint x: 11, endPoint y: 179, distance: 7.6
click at [16, 179] on input "range" at bounding box center [42, 180] width 53 height 4
click at [61, 85] on span "Titulo 1" at bounding box center [54, 89] width 49 height 8
click at [65, 45] on img at bounding box center [64, 46] width 7 height 7
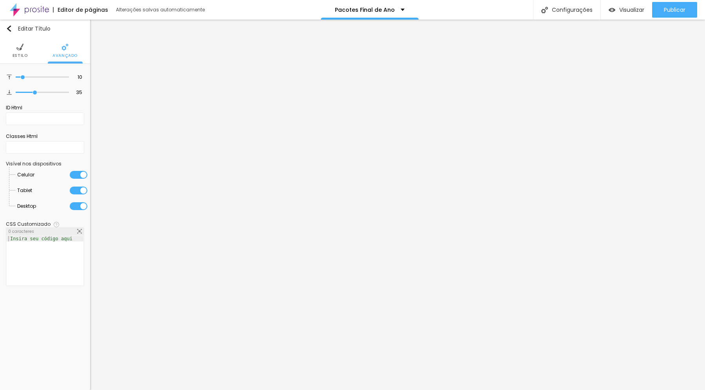
click at [20, 47] on img at bounding box center [19, 46] width 7 height 7
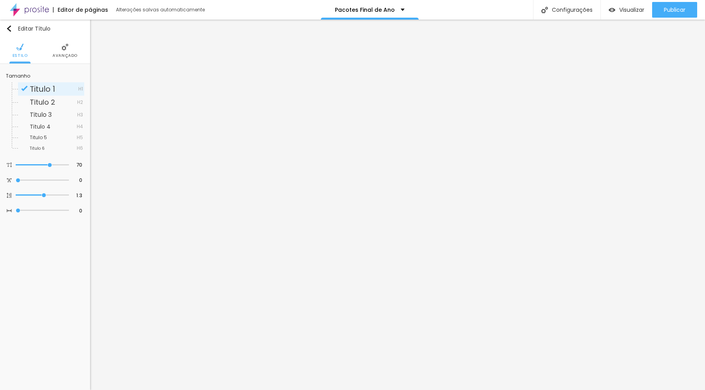
click at [45, 89] on span "Titulo 1" at bounding box center [42, 88] width 25 height 11
click at [625, 9] on span "Visualizar" at bounding box center [631, 10] width 25 height 6
click at [672, 11] on span "Publicar" at bounding box center [675, 10] width 22 height 6
drag, startPoint x: 50, startPoint y: 165, endPoint x: 54, endPoint y: 165, distance: 4.7
click at [54, 165] on input "range" at bounding box center [42, 165] width 53 height 4
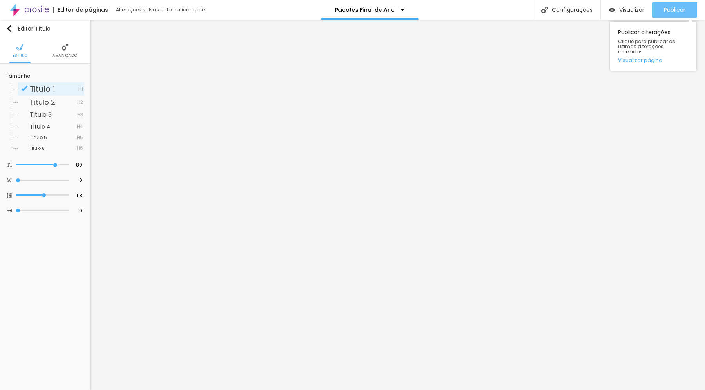
click at [664, 9] on span "Publicar" at bounding box center [675, 10] width 22 height 6
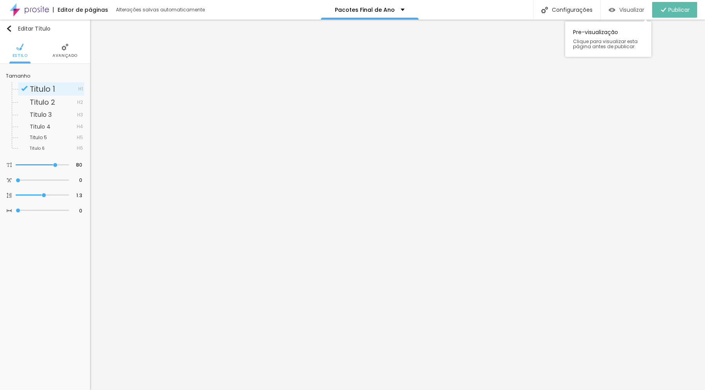
click at [619, 12] on span "Visualizar" at bounding box center [631, 10] width 25 height 6
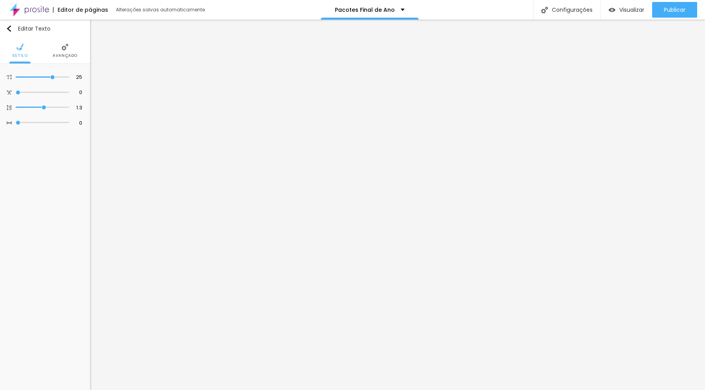
click at [58, 45] on li "Avançado" at bounding box center [64, 51] width 25 height 26
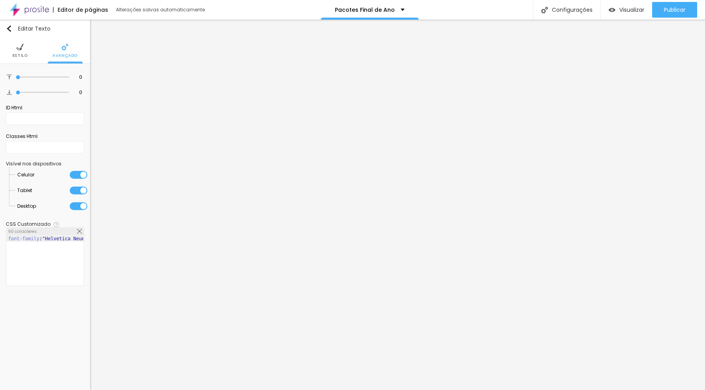
click at [48, 240] on div "font-family : "Helvetica Neue" , Helvetica, Arial, sans-serif;" at bounding box center [93, 266] width 173 height 61
drag, startPoint x: 53, startPoint y: 238, endPoint x: 61, endPoint y: 238, distance: 7.8
click at [53, 238] on div "font-family : Sans "Helvetica Neue" , Helvetica, Arial, sans-serif;" at bounding box center [99, 266] width 184 height 61
paste textarea
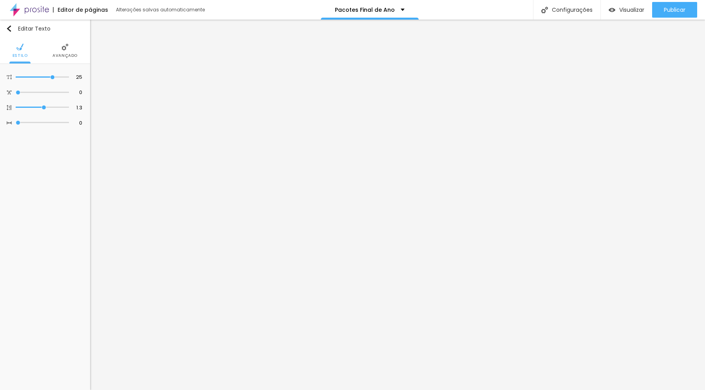
click at [70, 49] on li "Avançado" at bounding box center [64, 51] width 25 height 26
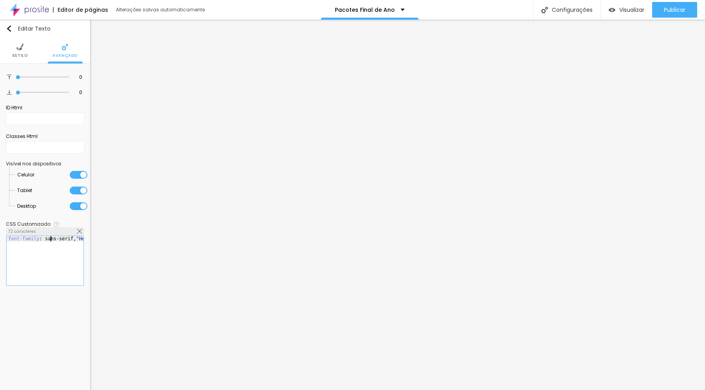
drag, startPoint x: 49, startPoint y: 240, endPoint x: 53, endPoint y: 242, distance: 4.4
click at [49, 240] on div "font-family : sans-serif, "Helvetica Neue" , Helvetica, Arial, sans-serif;" at bounding box center [110, 266] width 207 height 61
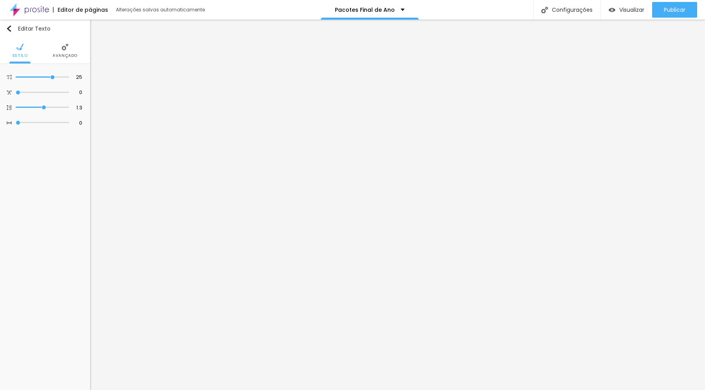
drag, startPoint x: 67, startPoint y: 46, endPoint x: 67, endPoint y: 54, distance: 8.2
click at [67, 46] on img at bounding box center [64, 46] width 7 height 7
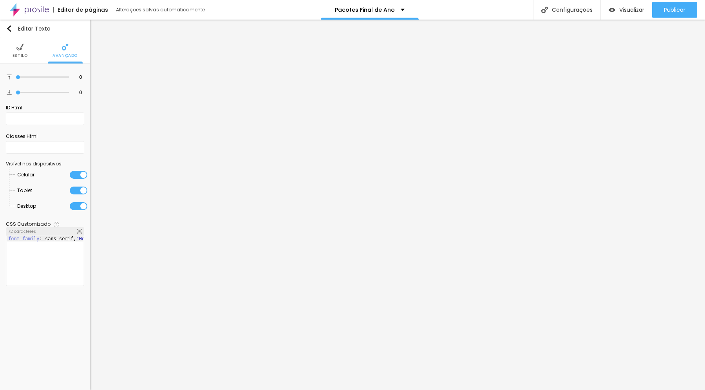
click at [52, 237] on div "font-family : sans-serif, "Helvetica Neue" , Helvetica, Arial, sans-serif;" at bounding box center [110, 266] width 207 height 61
drag, startPoint x: 46, startPoint y: 238, endPoint x: 81, endPoint y: 240, distance: 35.3
click at [65, 240] on div "font-family : Trebuchet MS;" at bounding box center [45, 266] width 77 height 61
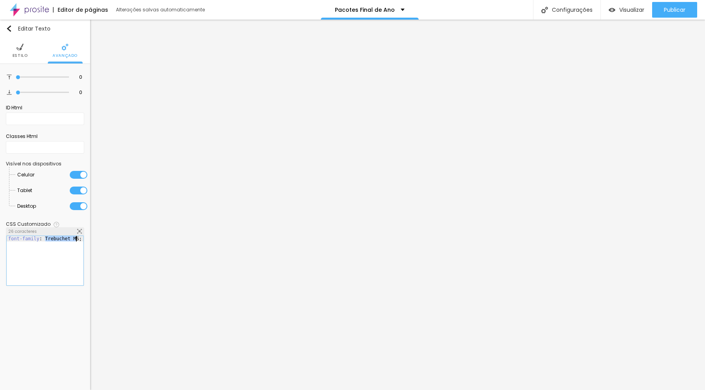
drag, startPoint x: 45, startPoint y: 238, endPoint x: 78, endPoint y: 239, distance: 32.5
click at [78, 239] on div "font-family : Trebuchet MS;" at bounding box center [45, 266] width 77 height 61
click at [65, 238] on div "font-family : Helvetica;" at bounding box center [45, 266] width 77 height 61
click at [50, 237] on div "font-family : Helvetica;" at bounding box center [45, 266] width 77 height 61
drag, startPoint x: 46, startPoint y: 237, endPoint x: 70, endPoint y: 237, distance: 23.9
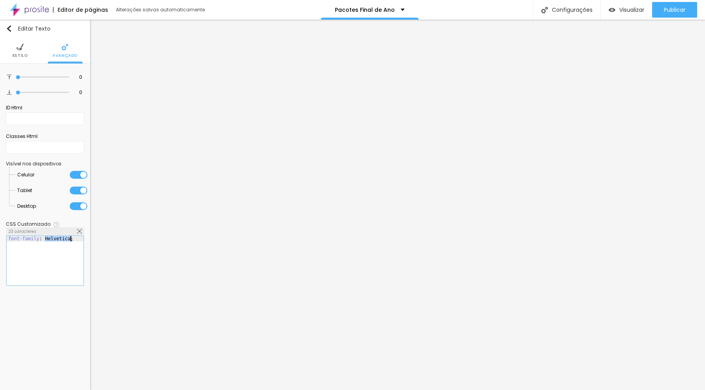
click at [70, 237] on div "font-family : Helvetica;" at bounding box center [45, 266] width 77 height 61
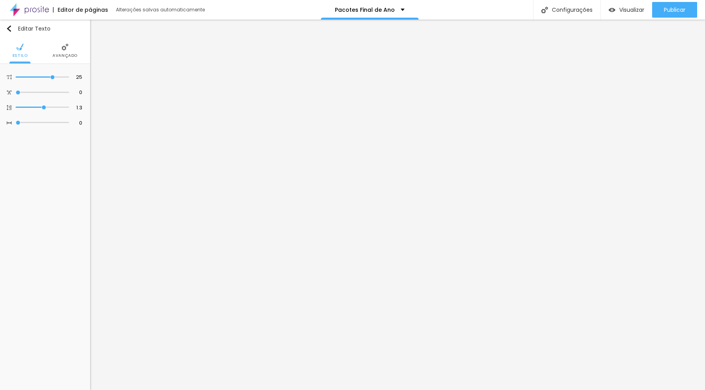
click at [62, 49] on img at bounding box center [64, 46] width 7 height 7
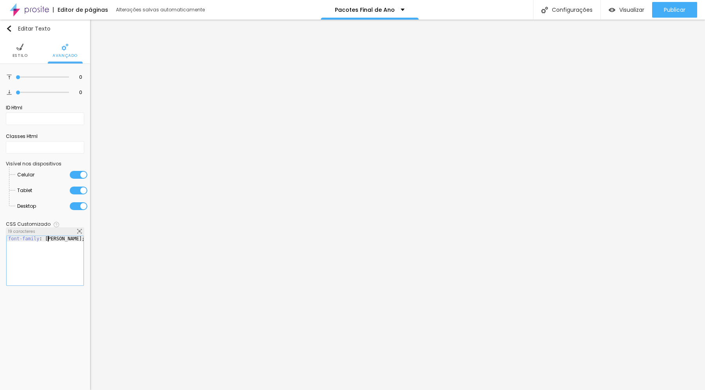
click at [49, 239] on div "font-family : [PERSON_NAME];" at bounding box center [45, 266] width 77 height 61
drag, startPoint x: 45, startPoint y: 239, endPoint x: 58, endPoint y: 239, distance: 13.7
click at [58, 239] on div "font-family : [PERSON_NAME];" at bounding box center [45, 266] width 77 height 61
click at [49, 240] on div "font-family : [PERSON_NAME];" at bounding box center [45, 266] width 77 height 61
drag, startPoint x: 45, startPoint y: 239, endPoint x: 67, endPoint y: 246, distance: 22.7
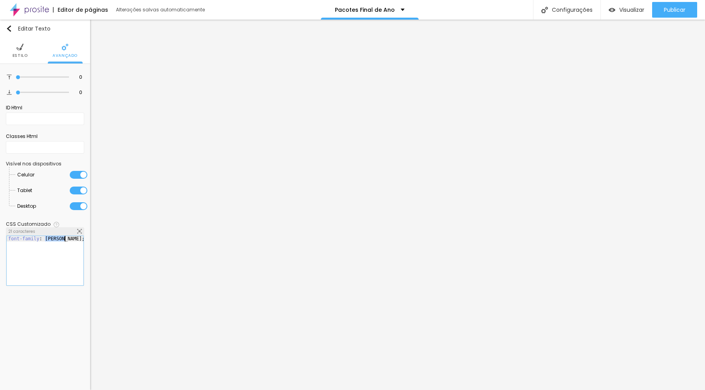
click at [65, 239] on div "font-family : [PERSON_NAME];" at bounding box center [45, 266] width 77 height 61
drag, startPoint x: 45, startPoint y: 239, endPoint x: 66, endPoint y: 243, distance: 21.5
click at [64, 239] on div "font-family : [US_STATE];" at bounding box center [45, 266] width 77 height 61
drag, startPoint x: 54, startPoint y: 238, endPoint x: 50, endPoint y: 238, distance: 4.3
click at [54, 238] on div "font-family : Courier New;" at bounding box center [45, 266] width 77 height 61
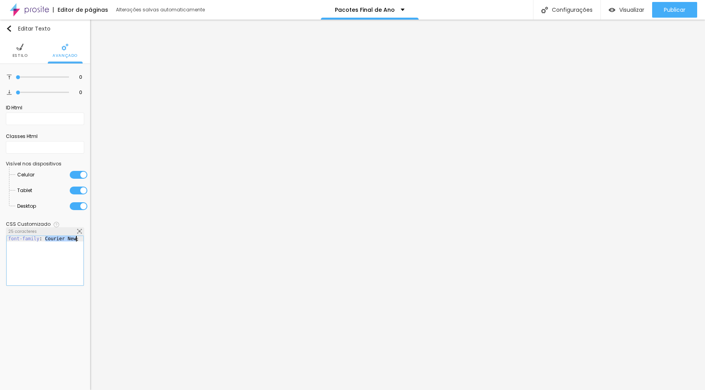
drag, startPoint x: 49, startPoint y: 238, endPoint x: 75, endPoint y: 238, distance: 25.5
click at [75, 238] on div "font-family : Courier New;" at bounding box center [45, 266] width 77 height 61
click at [48, 241] on div "font-family : Comic Sans MS;" at bounding box center [43, 266] width 79 height 61
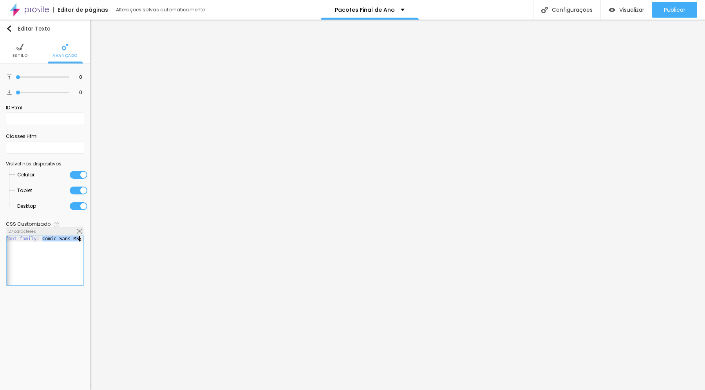
drag, startPoint x: 43, startPoint y: 238, endPoint x: 78, endPoint y: 240, distance: 35.3
click at [78, 240] on div "font-family : Comic Sans MS;" at bounding box center [43, 266] width 79 height 61
click at [62, 240] on div "font-family : Brush Script MT;" at bounding box center [42, 266] width 85 height 61
drag, startPoint x: 39, startPoint y: 238, endPoint x: 80, endPoint y: 239, distance: 40.7
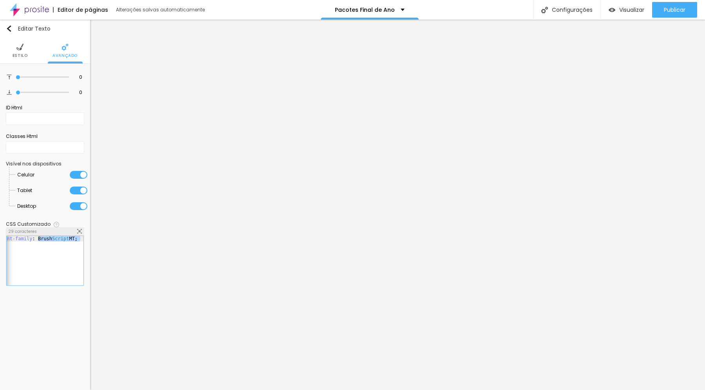
click at [80, 239] on div "font-family : Brush Script MT;" at bounding box center [42, 266] width 85 height 61
click at [56, 241] on div "font-family : [PERSON_NAME];" at bounding box center [45, 266] width 77 height 61
drag, startPoint x: 46, startPoint y: 239, endPoint x: 77, endPoint y: 244, distance: 31.8
click at [75, 238] on div "font-family : [PERSON_NAME];" at bounding box center [45, 266] width 77 height 61
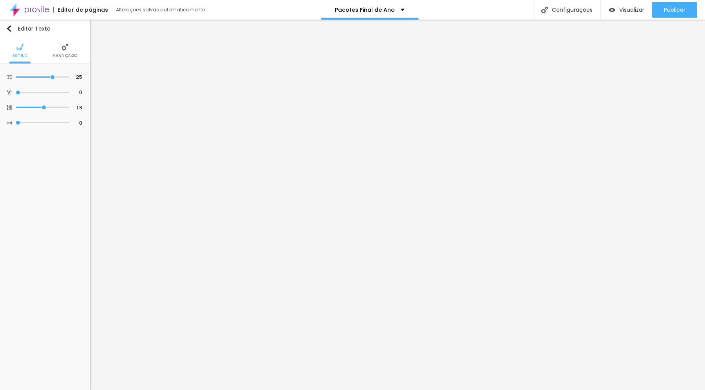
click at [66, 54] on span "Avançado" at bounding box center [64, 56] width 25 height 4
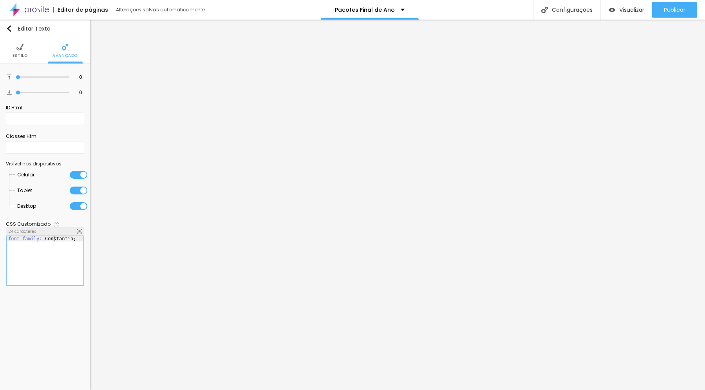
click at [54, 238] on div "font-family : [PERSON_NAME];" at bounding box center [45, 266] width 77 height 61
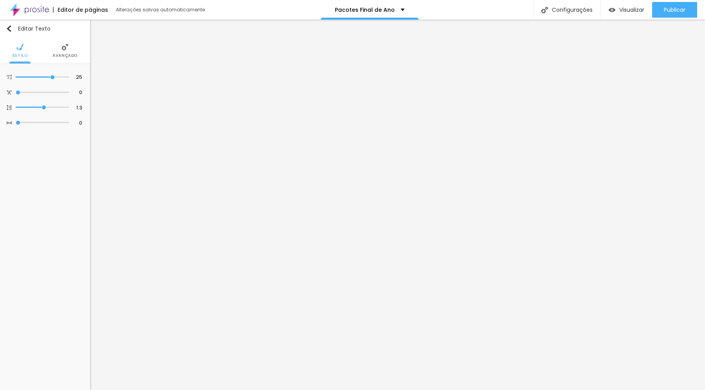
click at [68, 49] on img at bounding box center [64, 46] width 7 height 7
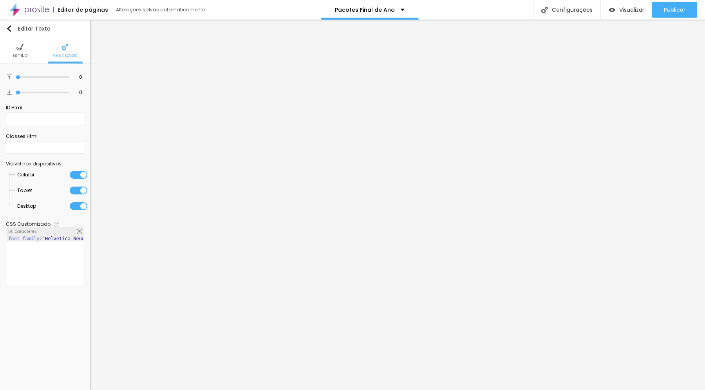
click at [52, 240] on div "font-family : "Helvetica Neue" , Helvetica, Arial, sans-serif;" at bounding box center [93, 266] width 173 height 61
click at [51, 240] on div "font-family : "Helvetica Neue" , Helvetica, Arial, sans-serif;" at bounding box center [93, 266] width 173 height 61
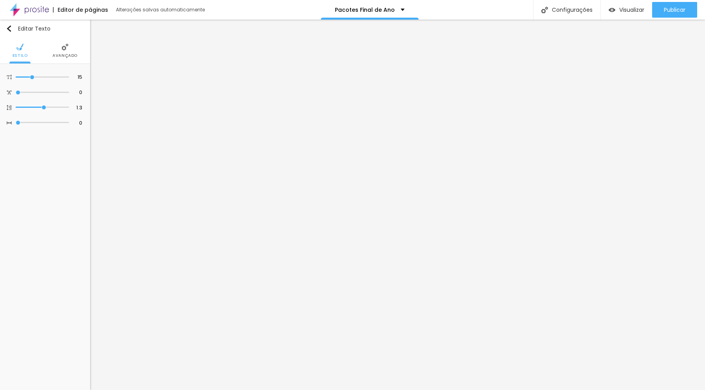
click at [66, 48] on img at bounding box center [64, 46] width 7 height 7
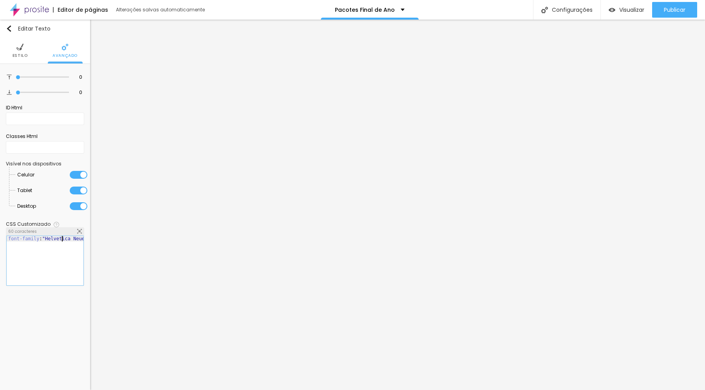
click at [61, 237] on div "font-family : "Helvetica Neue" , Helvetica, Arial, sans-serif;" at bounding box center [93, 266] width 173 height 61
click at [61, 236] on div "font-family : "Helvetica Neue" , Helvetica, Arial, sans-serif;" at bounding box center [93, 266] width 173 height 61
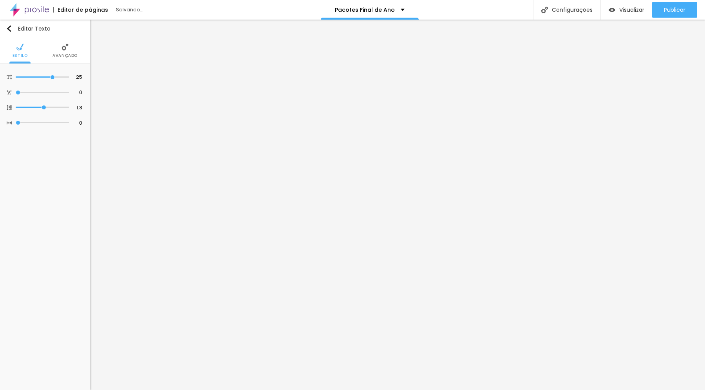
click at [65, 54] on span "Avançado" at bounding box center [64, 56] width 25 height 4
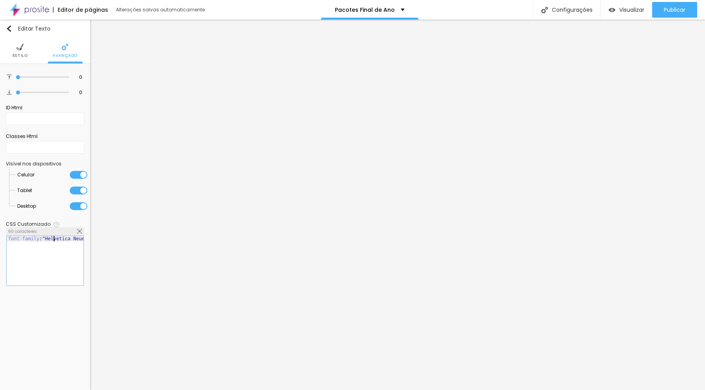
click at [54, 240] on div "font-family : "Helvetica Neue" , Helvetica, Arial, sans-serif;" at bounding box center [93, 266] width 173 height 61
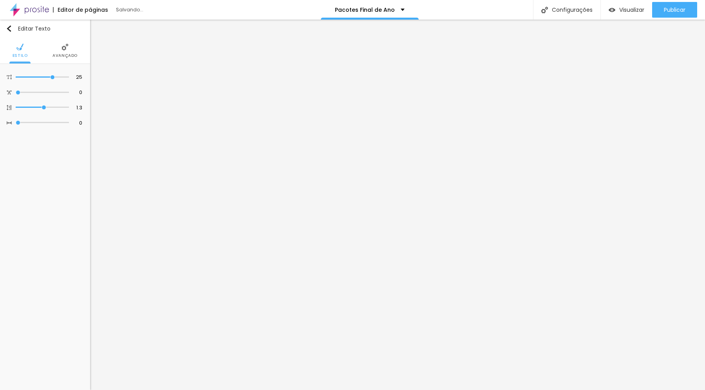
click at [64, 52] on li "Avançado" at bounding box center [64, 51] width 25 height 26
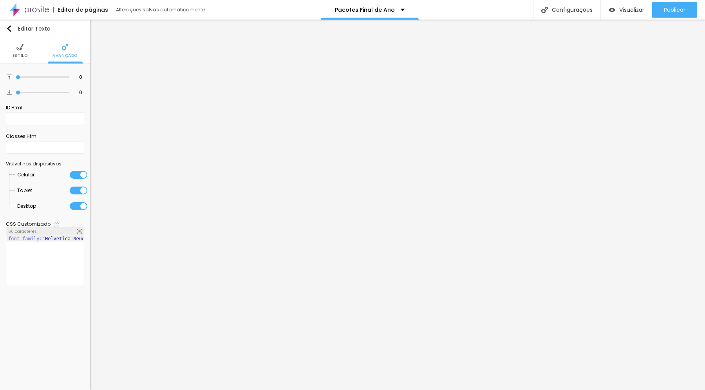
click at [61, 236] on div "font-family : "Helvetica Neue" , Helvetica, Arial, sans-serif;" at bounding box center [93, 266] width 173 height 61
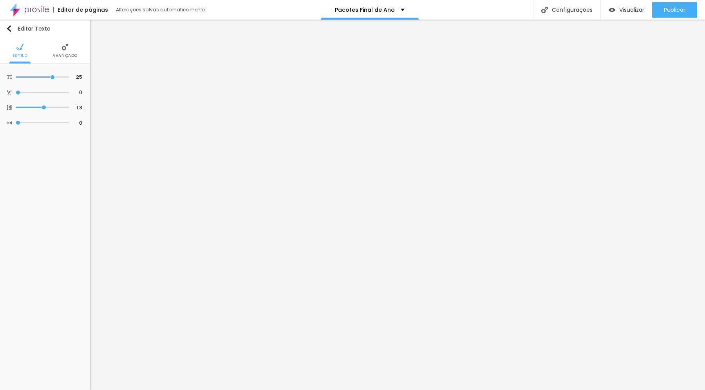
click at [65, 54] on span "Avançado" at bounding box center [64, 56] width 25 height 4
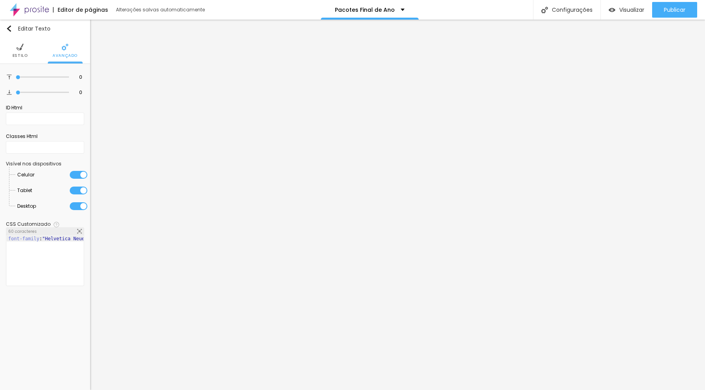
click at [68, 237] on div "font-family : "Helvetica Neue" , Helvetica, Arial, sans-serif;" at bounding box center [93, 266] width 173 height 61
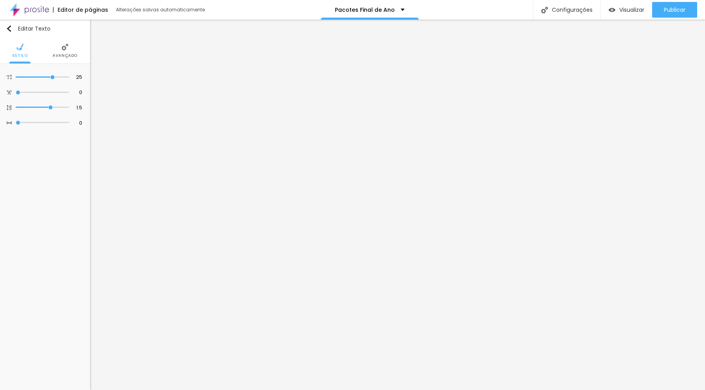
drag, startPoint x: 69, startPoint y: 49, endPoint x: 69, endPoint y: 54, distance: 5.1
click at [69, 49] on li "Avançado" at bounding box center [64, 51] width 25 height 26
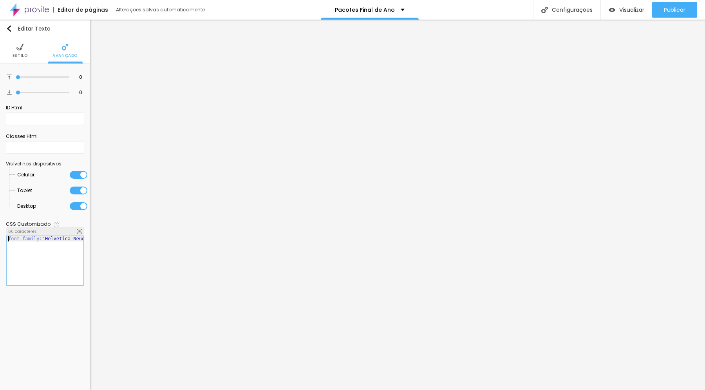
click at [70, 236] on div "font-family : "Helvetica Neue" , Helvetica, Arial, sans-serif;" at bounding box center [93, 266] width 173 height 61
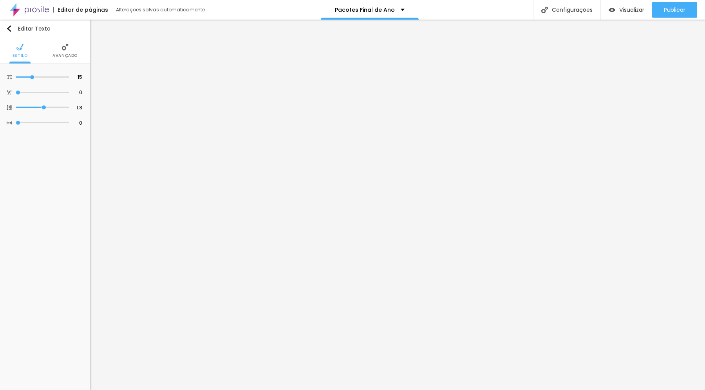
click at [62, 47] on img at bounding box center [64, 46] width 7 height 7
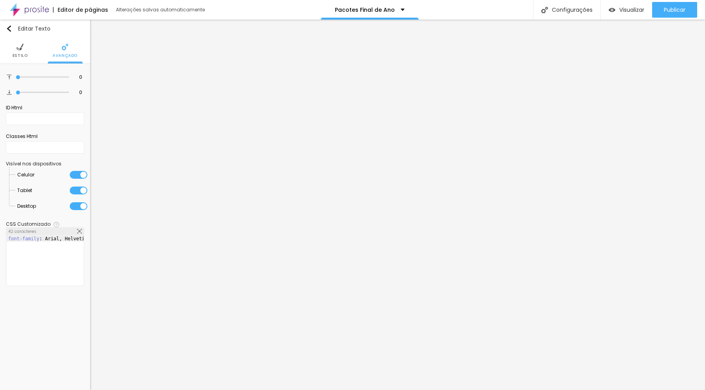
click at [20, 49] on img at bounding box center [19, 46] width 7 height 7
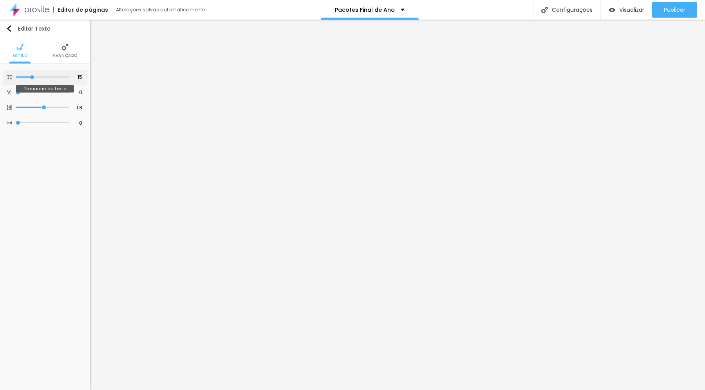
click at [32, 75] on input "range" at bounding box center [42, 77] width 53 height 4
drag, startPoint x: 52, startPoint y: 76, endPoint x: 47, endPoint y: 76, distance: 5.5
click at [47, 76] on input "range" at bounding box center [42, 77] width 53 height 4
drag, startPoint x: 52, startPoint y: 78, endPoint x: 49, endPoint y: 82, distance: 5.3
click at [47, 78] on input "range" at bounding box center [42, 77] width 53 height 4
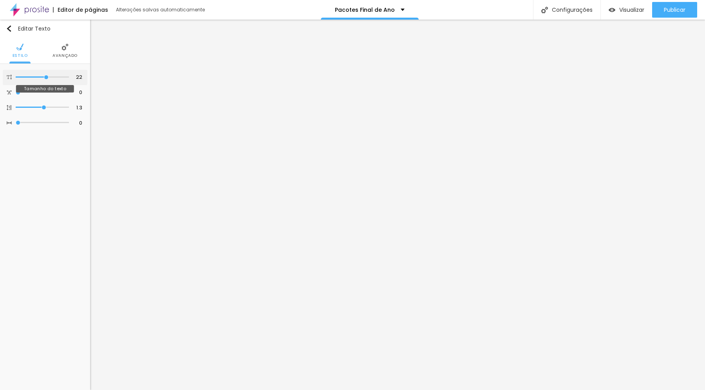
drag, startPoint x: 51, startPoint y: 76, endPoint x: 48, endPoint y: 82, distance: 6.5
click at [47, 76] on input "range" at bounding box center [42, 77] width 53 height 4
drag, startPoint x: 52, startPoint y: 79, endPoint x: 47, endPoint y: 81, distance: 5.6
click at [47, 79] on input "range" at bounding box center [42, 77] width 53 height 4
drag, startPoint x: 53, startPoint y: 76, endPoint x: 46, endPoint y: 76, distance: 6.7
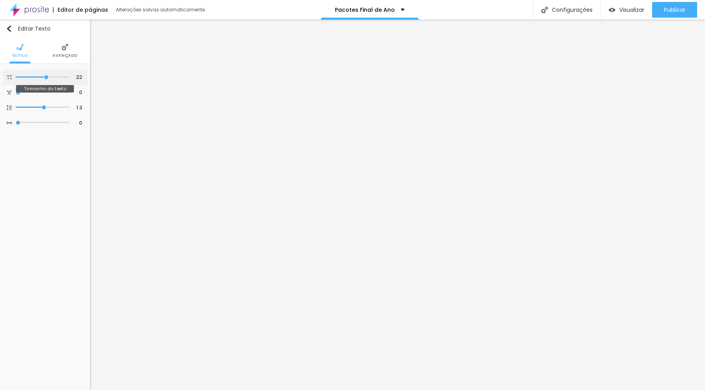
click at [46, 76] on input "range" at bounding box center [42, 77] width 53 height 4
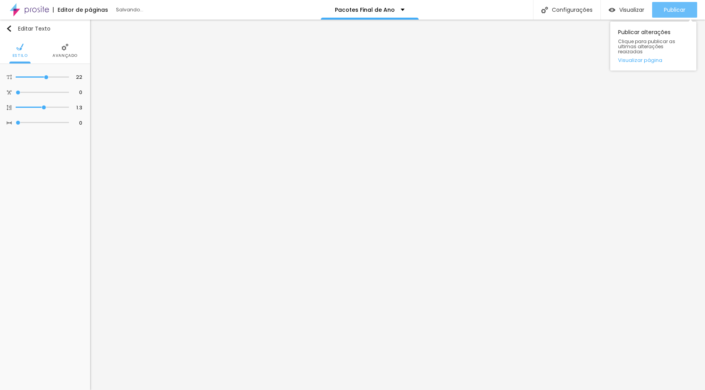
click at [661, 11] on button "Publicar" at bounding box center [674, 10] width 45 height 16
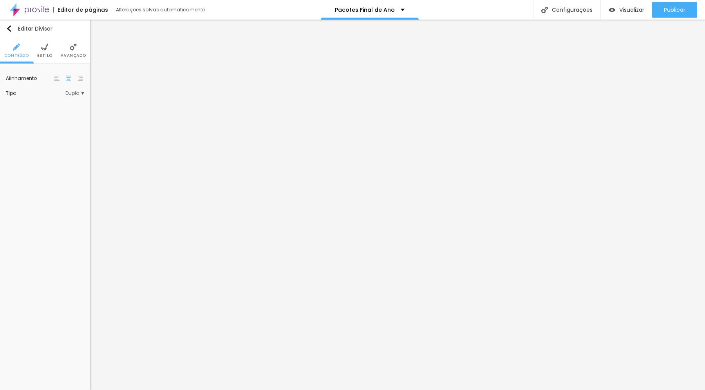
click at [47, 51] on li "Estilo" at bounding box center [44, 51] width 15 height 26
drag, startPoint x: 8, startPoint y: 124, endPoint x: 20, endPoint y: 122, distance: 11.5
click at [18, 124] on input "range" at bounding box center [45, 125] width 78 height 4
drag, startPoint x: 10, startPoint y: 102, endPoint x: 0, endPoint y: 103, distance: 9.9
click at [0, 102] on div "Cor Voltar ao padrão #DAD8D8 Tamanho 10 % Peso 4" at bounding box center [45, 101] width 90 height 75
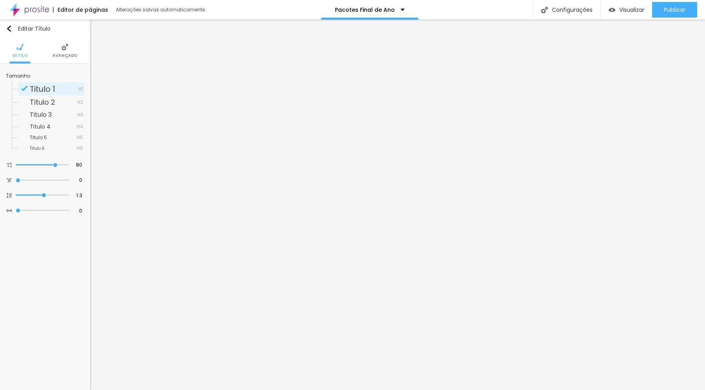
click at [63, 50] on img at bounding box center [64, 46] width 7 height 7
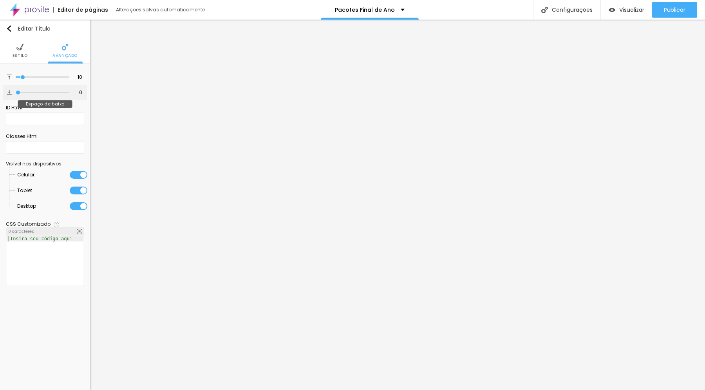
drag, startPoint x: 34, startPoint y: 92, endPoint x: 9, endPoint y: 93, distance: 24.7
click at [16, 93] on input "range" at bounding box center [42, 92] width 53 height 4
drag, startPoint x: 23, startPoint y: 78, endPoint x: 12, endPoint y: 83, distance: 12.3
click at [10, 79] on div "0 Espaço de cima" at bounding box center [45, 77] width 85 height 15
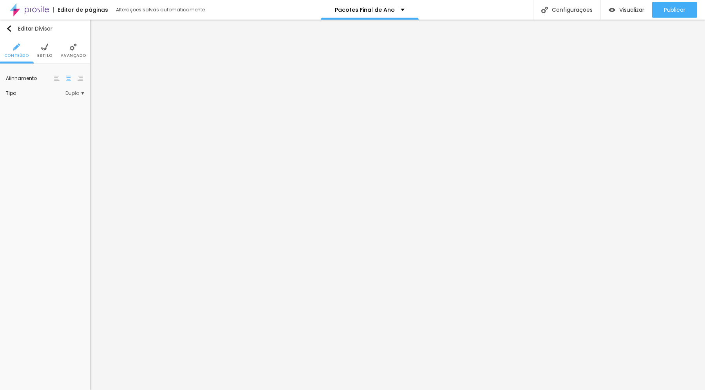
click at [78, 93] on span "Duplo" at bounding box center [74, 93] width 19 height 5
click at [60, 104] on span "Sólido" at bounding box center [56, 104] width 53 height 5
click at [69, 56] on span "Avançado" at bounding box center [73, 56] width 25 height 4
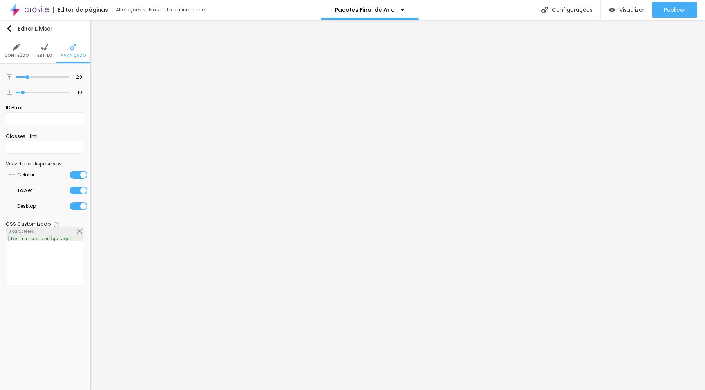
click at [47, 46] on img at bounding box center [44, 46] width 7 height 7
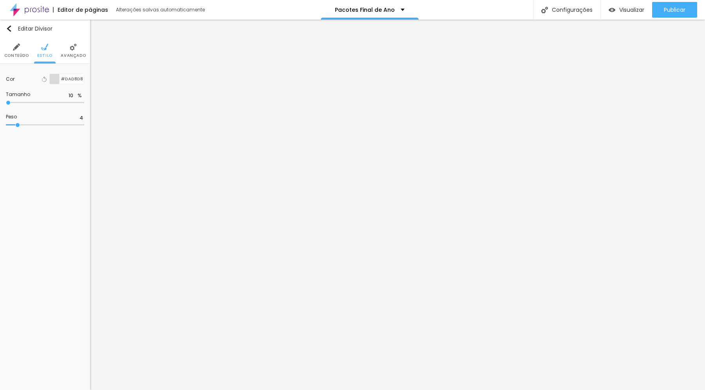
click at [56, 78] on div at bounding box center [55, 79] width 10 height 10
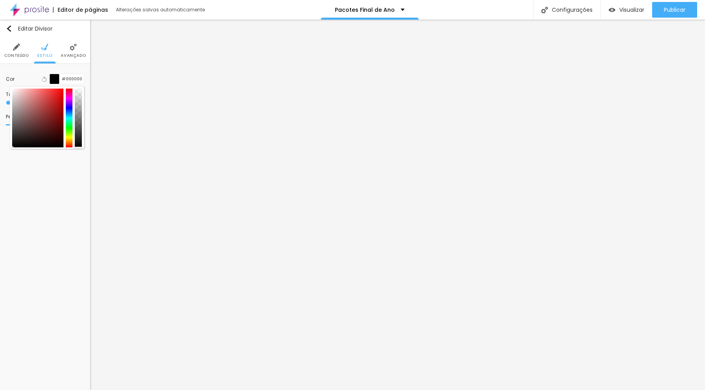
drag, startPoint x: 22, startPoint y: 141, endPoint x: 10, endPoint y: 148, distance: 14.0
click at [10, 148] on div at bounding box center [47, 117] width 74 height 63
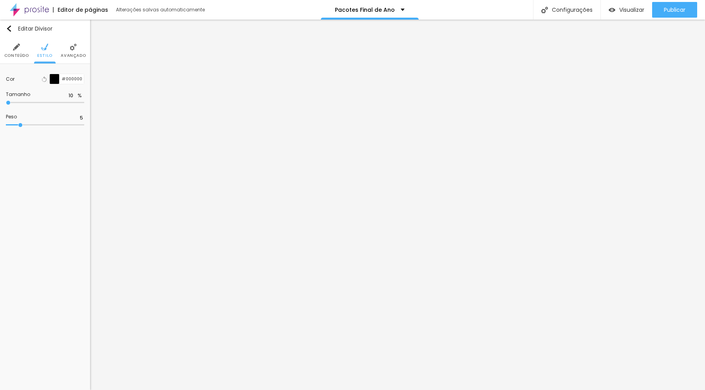
drag, startPoint x: 17, startPoint y: 125, endPoint x: 22, endPoint y: 125, distance: 4.3
click at [22, 125] on input "range" at bounding box center [45, 125] width 78 height 4
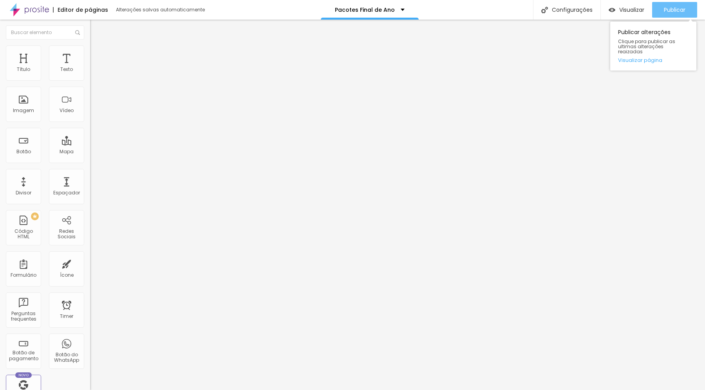
click at [672, 11] on span "Publicar" at bounding box center [675, 10] width 22 height 6
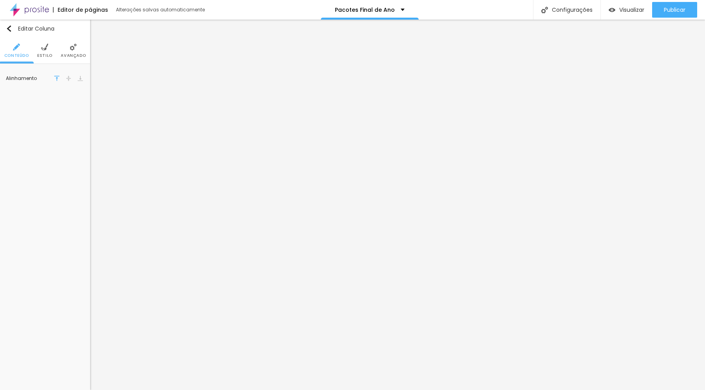
click at [42, 47] on img at bounding box center [44, 46] width 7 height 7
click at [71, 48] on img at bounding box center [73, 46] width 7 height 7
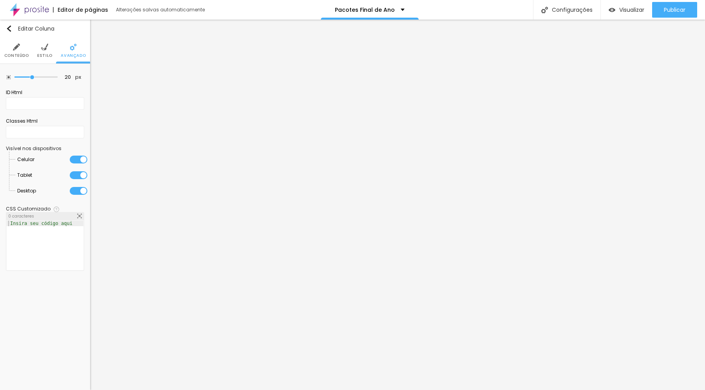
click at [12, 50] on li "Conteúdo" at bounding box center [16, 51] width 25 height 26
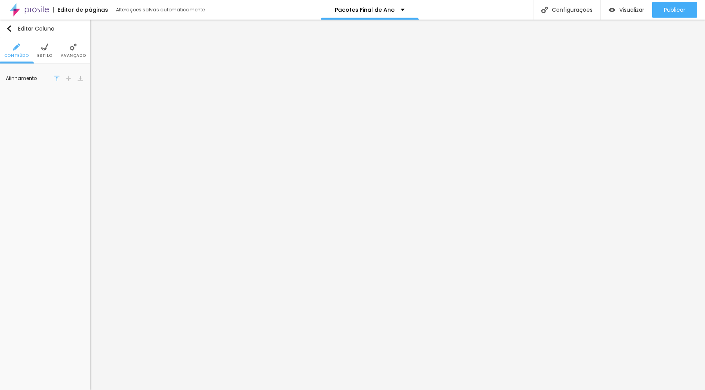
click at [10, 31] on img "button" at bounding box center [9, 28] width 6 height 6
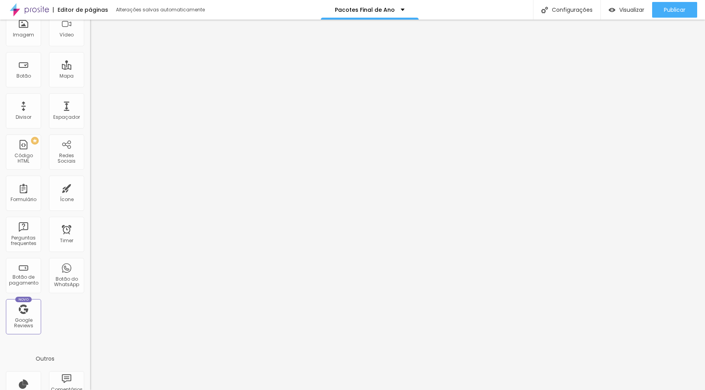
scroll to position [82, 0]
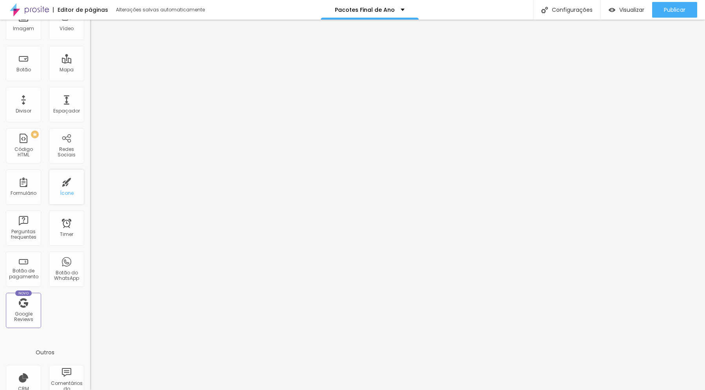
click at [68, 187] on div "Ícone" at bounding box center [66, 186] width 35 height 35
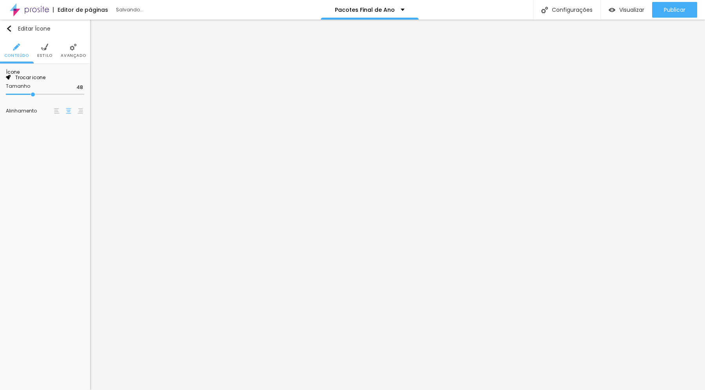
scroll to position [0, 0]
click at [45, 81] on span "Trocar icone" at bounding box center [28, 77] width 35 height 7
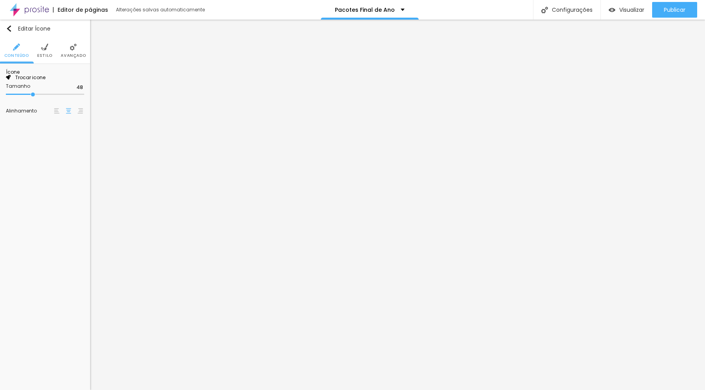
drag, startPoint x: 31, startPoint y: 146, endPoint x: 11, endPoint y: 145, distance: 20.0
click at [11, 98] on input "range" at bounding box center [31, 94] width 51 height 6
click at [44, 49] on img at bounding box center [44, 46] width 7 height 7
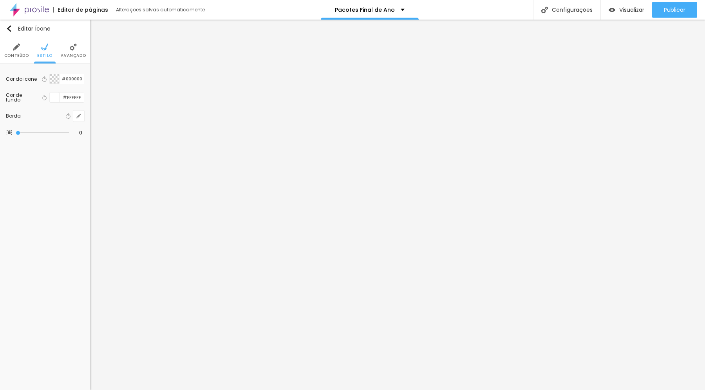
click at [72, 50] on img at bounding box center [73, 46] width 7 height 7
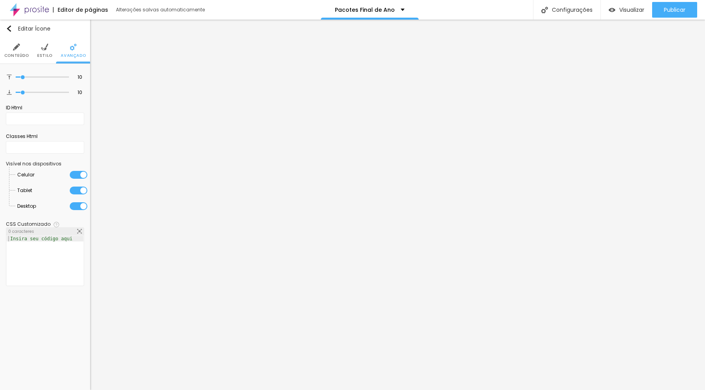
drag, startPoint x: 43, startPoint y: 51, endPoint x: 26, endPoint y: 50, distance: 16.8
click at [42, 51] on li "Estilo" at bounding box center [44, 51] width 15 height 26
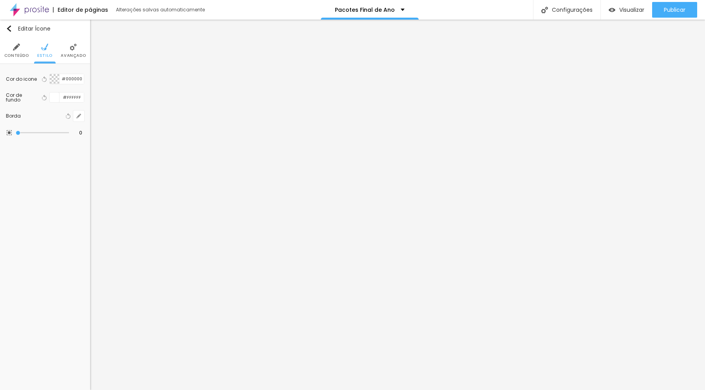
click at [16, 50] on img at bounding box center [16, 46] width 7 height 7
click at [45, 81] on span "Trocar icone" at bounding box center [28, 77] width 35 height 7
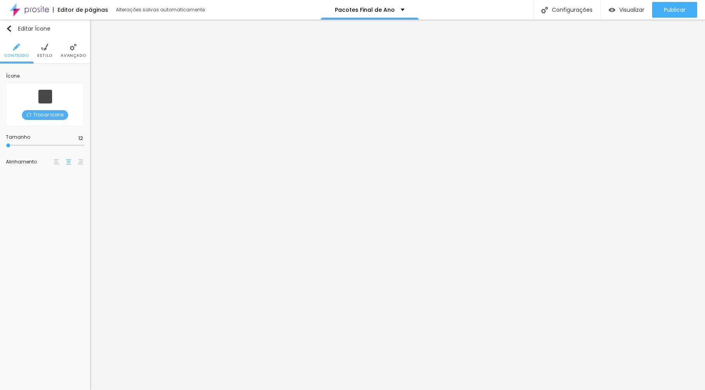
type input "12"
click at [6, 145] on input "range" at bounding box center [45, 145] width 78 height 4
click at [44, 51] on li "Estilo" at bounding box center [44, 51] width 15 height 26
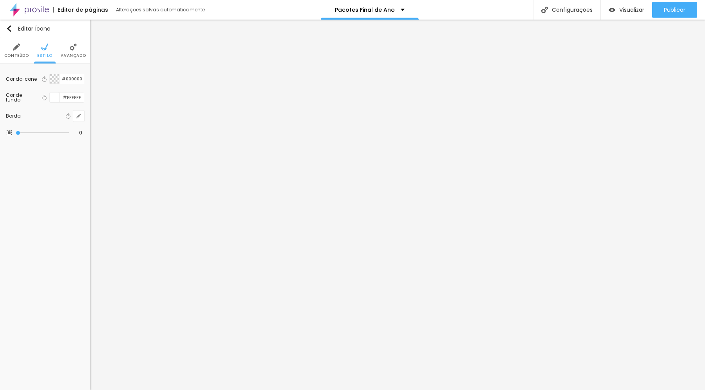
click at [52, 79] on div at bounding box center [55, 79] width 10 height 10
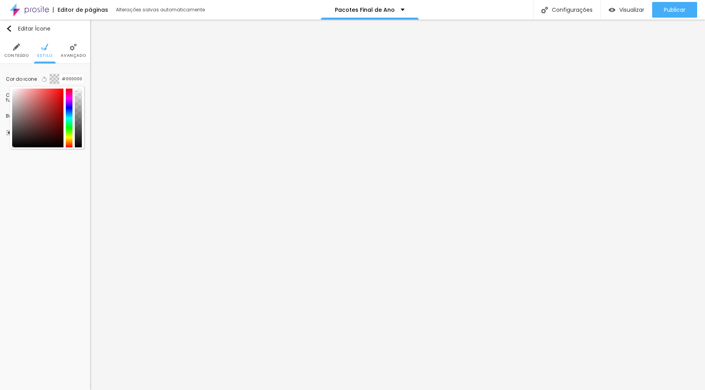
drag, startPoint x: 78, startPoint y: 128, endPoint x: 79, endPoint y: 93, distance: 35.3
click at [79, 93] on div at bounding box center [78, 117] width 7 height 59
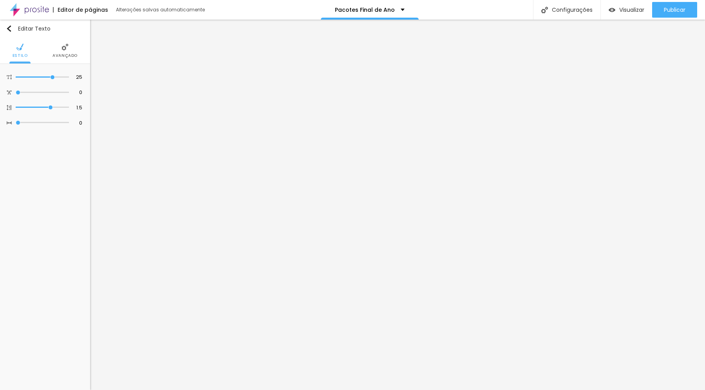
click at [61, 49] on li "Avançado" at bounding box center [64, 51] width 25 height 26
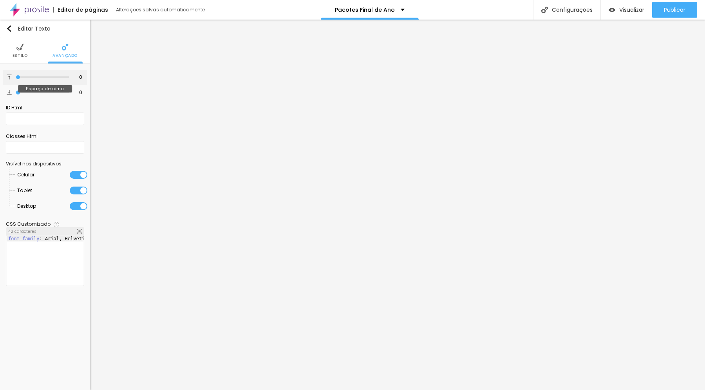
type input "1"
type input "2"
type input "9"
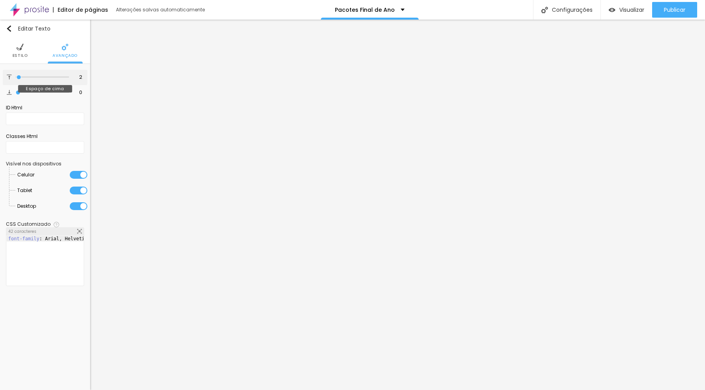
type input "9"
type input "12"
type input "15"
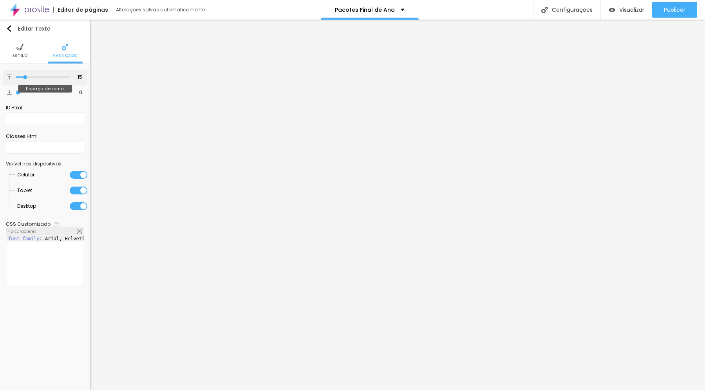
type input "16"
type input "17"
type input "18"
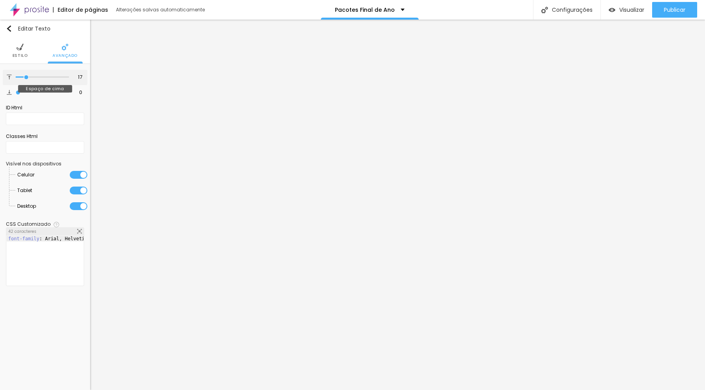
type input "18"
type input "20"
type input "21"
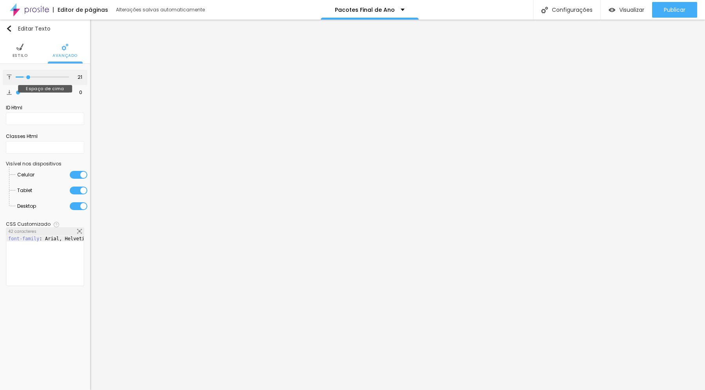
type input "22"
type input "23"
type input "24"
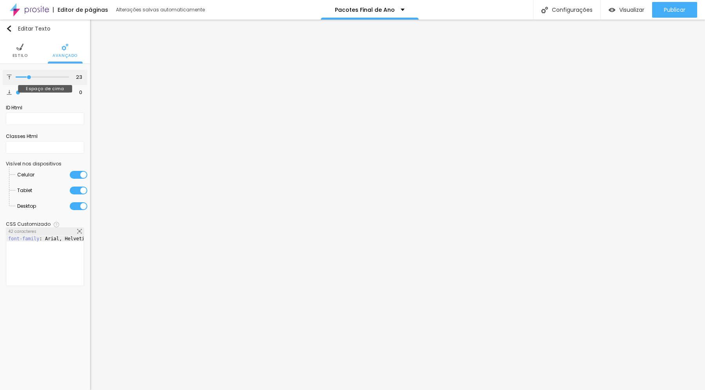
type input "24"
type input "23"
type input "22"
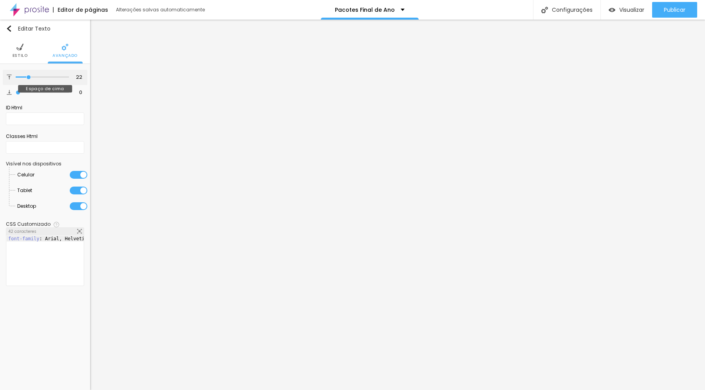
type input "21"
type input "20"
type input "19"
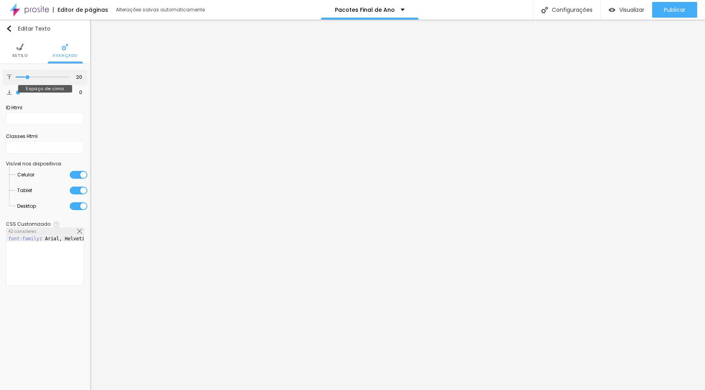
type input "19"
type input "18"
type input "19"
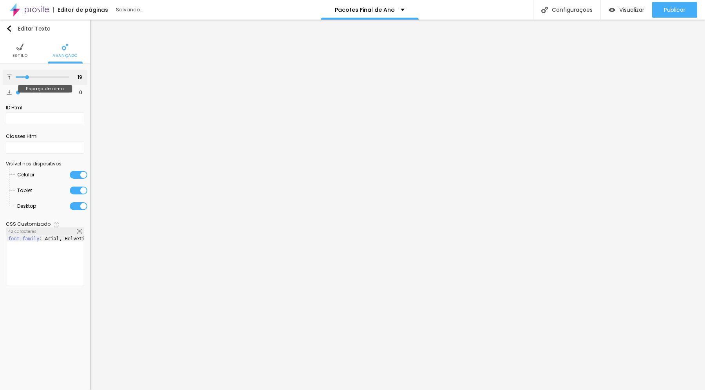
type input "20"
type input "21"
type input "22"
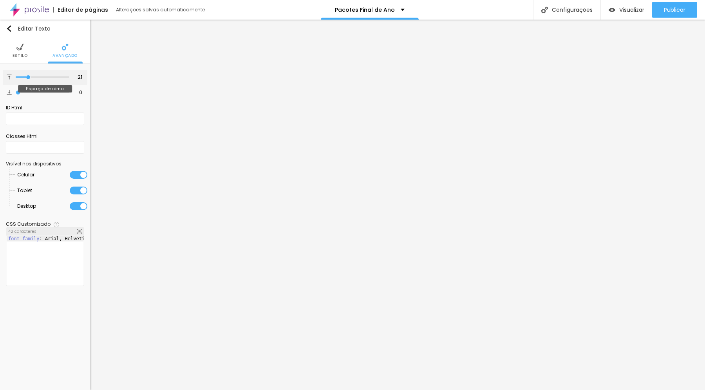
type input "22"
type input "23"
type input "24"
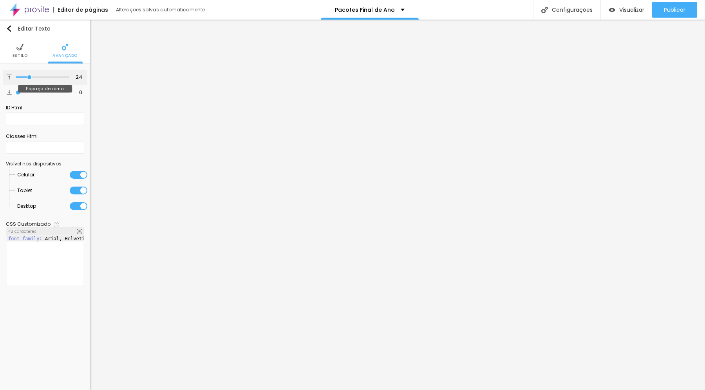
type input "25"
type input "26"
type input "27"
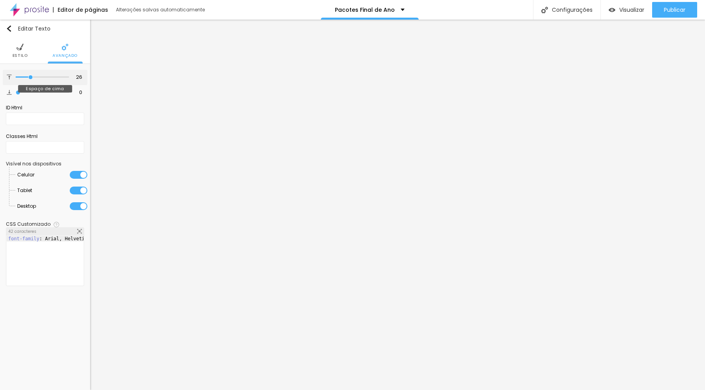
type input "27"
type input "28"
type input "29"
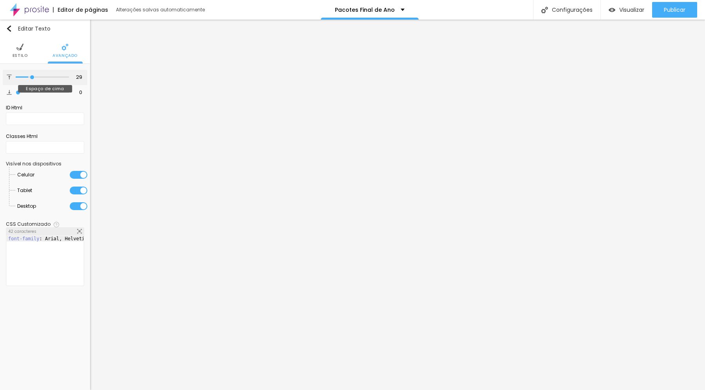
type input "30"
type input "29"
type input "28"
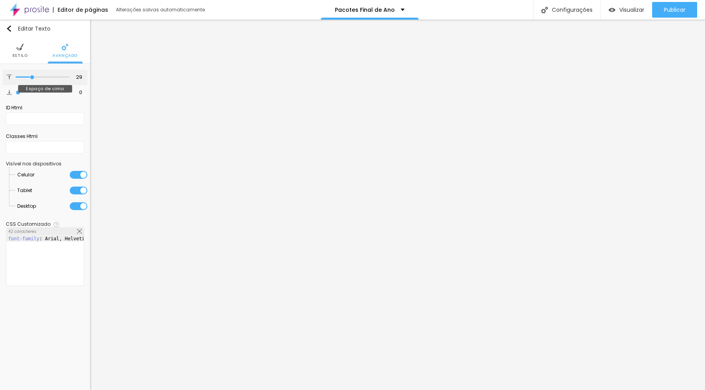
type input "28"
type input "29"
type input "30"
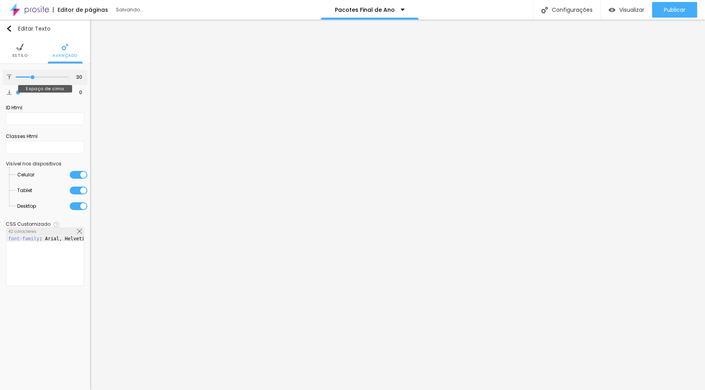
drag, startPoint x: 18, startPoint y: 78, endPoint x: 33, endPoint y: 79, distance: 15.0
type input "30"
click at [33, 79] on input "range" at bounding box center [42, 77] width 53 height 4
type input "3"
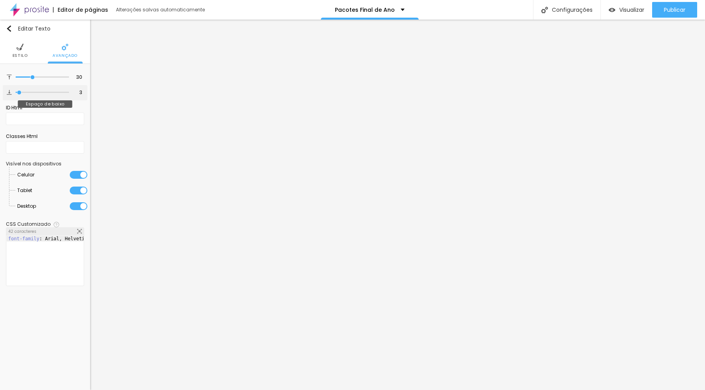
type input "4"
type input "5"
type input "6"
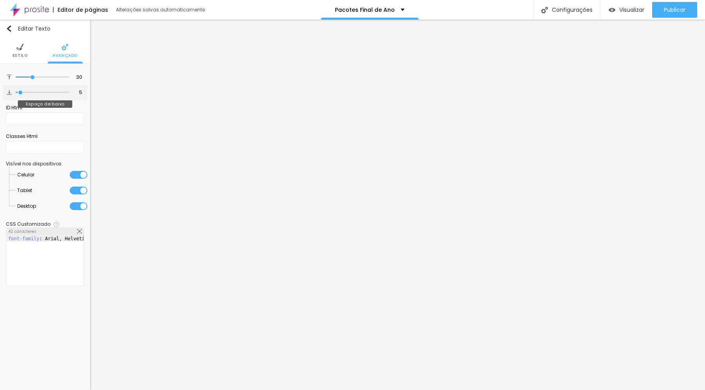
type input "6"
type input "7"
type input "8"
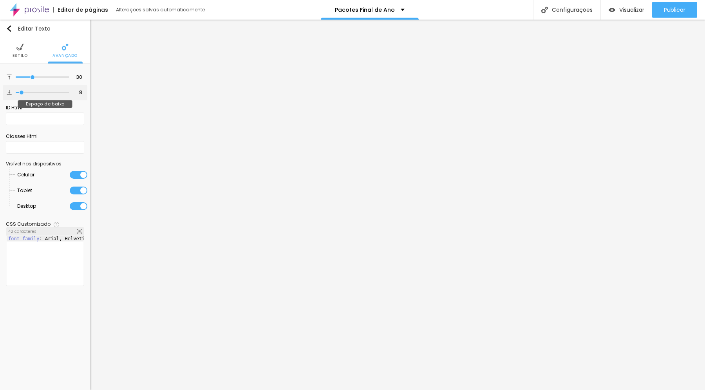
type input "9"
type input "10"
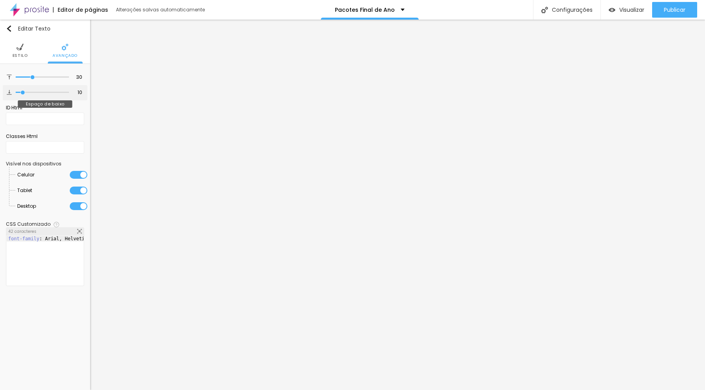
click at [23, 91] on input "range" at bounding box center [42, 92] width 53 height 4
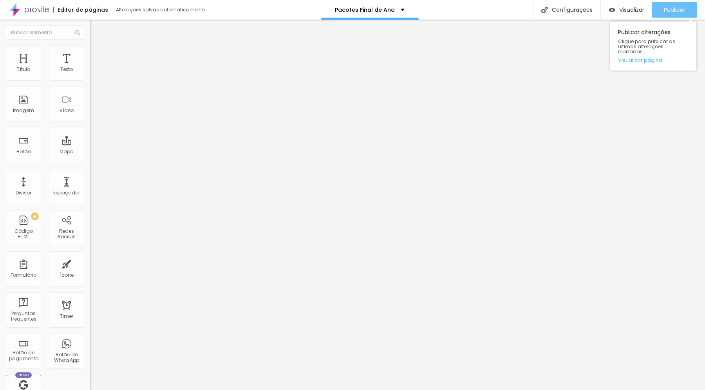
click at [671, 10] on span "Publicar" at bounding box center [675, 10] width 22 height 6
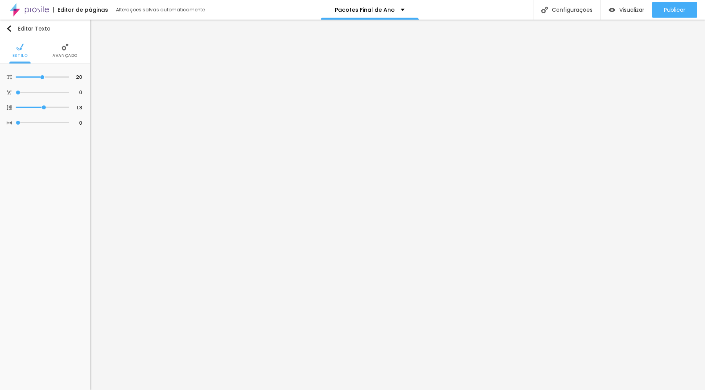
click at [61, 45] on img at bounding box center [64, 46] width 7 height 7
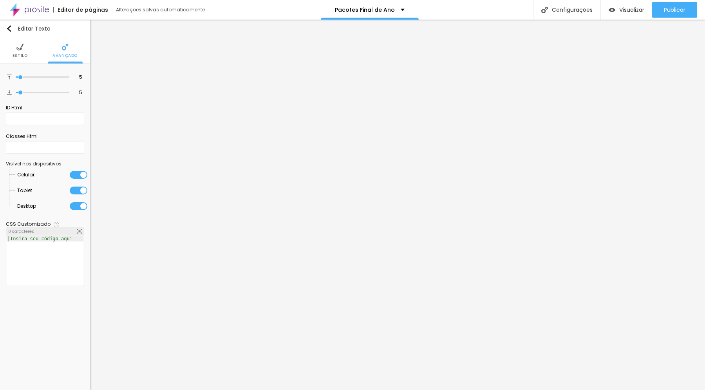
click at [79, 229] on img at bounding box center [79, 231] width 5 height 5
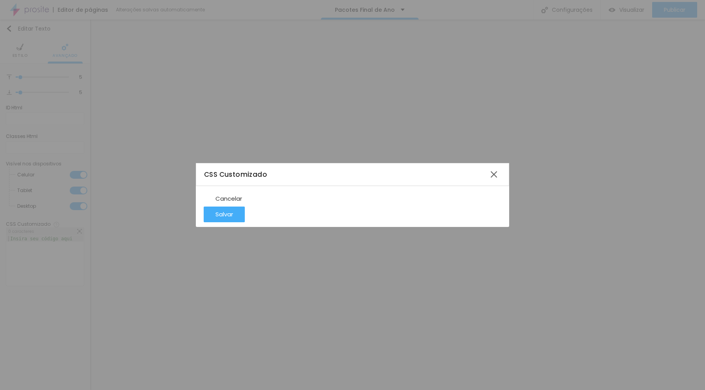
click at [300, 186] on div at bounding box center [360, 289] width 297 height 207
click at [288, 186] on div at bounding box center [360, 289] width 297 height 207
click at [494, 167] on div at bounding box center [494, 174] width 14 height 14
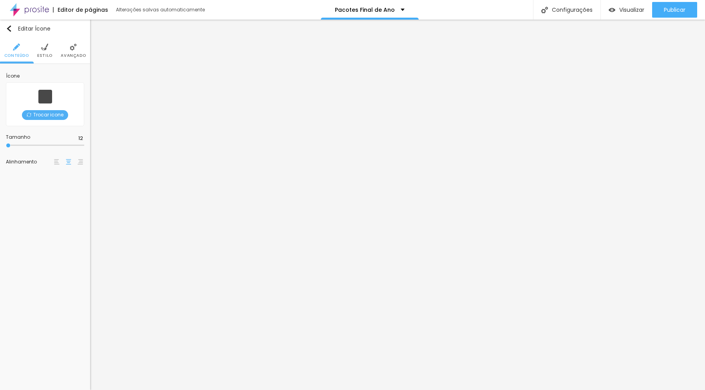
click at [54, 114] on span "Trocar icone" at bounding box center [45, 115] width 46 height 10
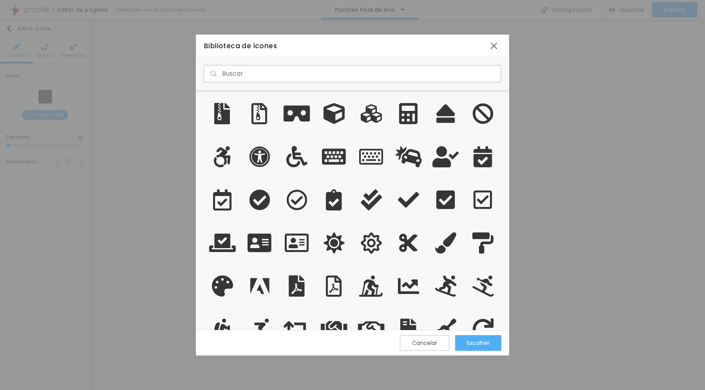
scroll to position [240, 313]
click at [494, 45] on div at bounding box center [494, 46] width 14 height 14
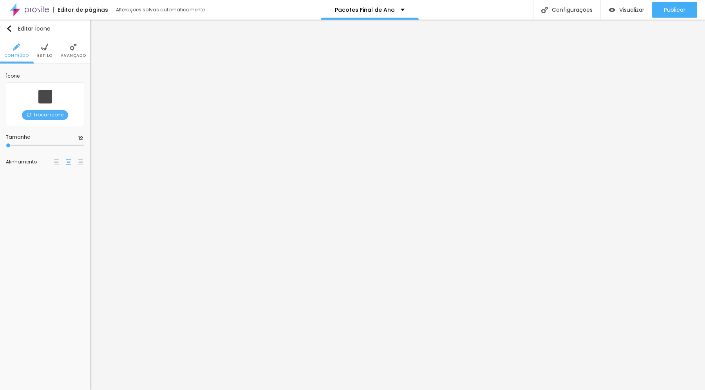
click at [44, 52] on li "Estilo" at bounding box center [44, 51] width 15 height 26
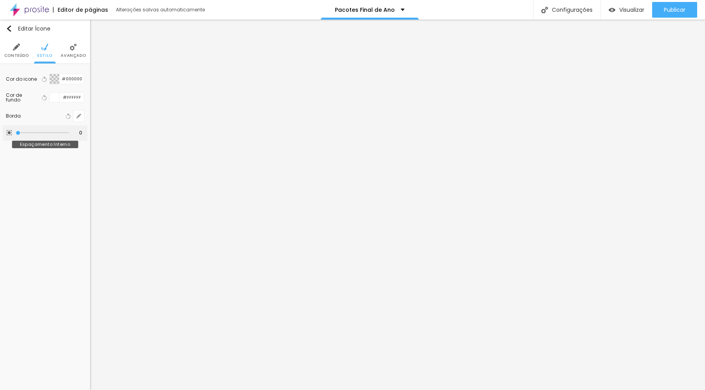
type input "5"
type input "10"
type input "15"
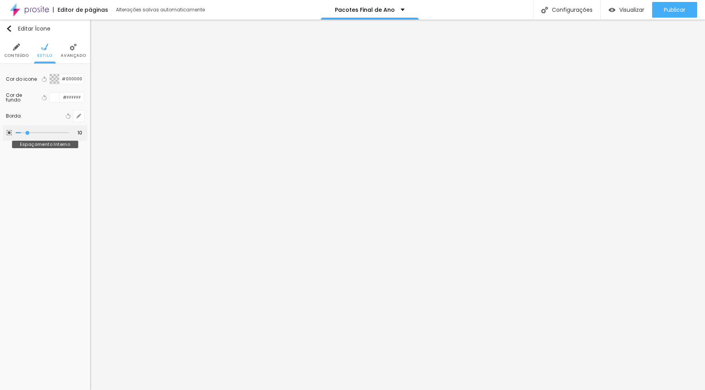
type input "15"
type input "30"
type input "25"
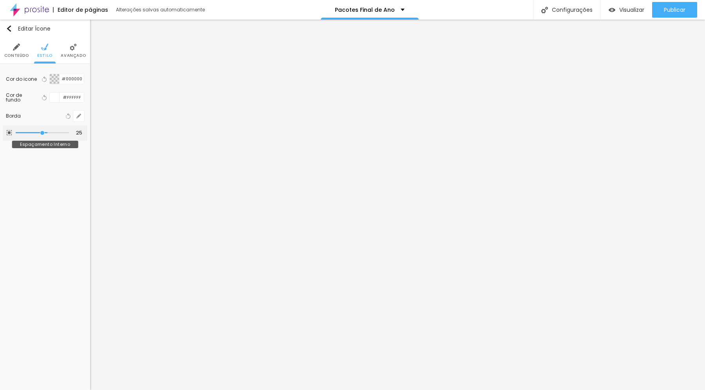
type input "20"
type input "15"
type input "5"
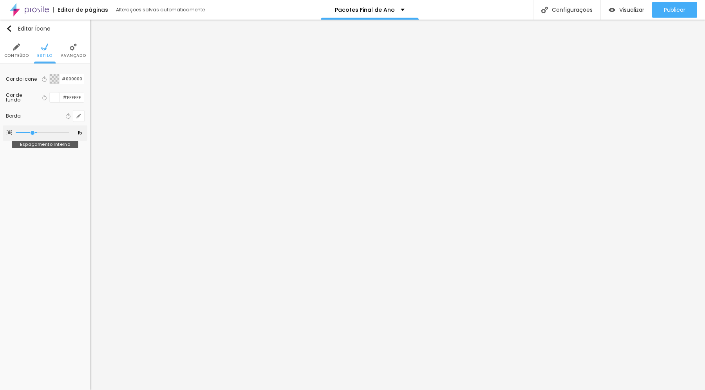
type input "5"
type input "0"
drag, startPoint x: 18, startPoint y: 132, endPoint x: 0, endPoint y: 129, distance: 18.7
click at [16, 131] on input "range" at bounding box center [42, 133] width 53 height 4
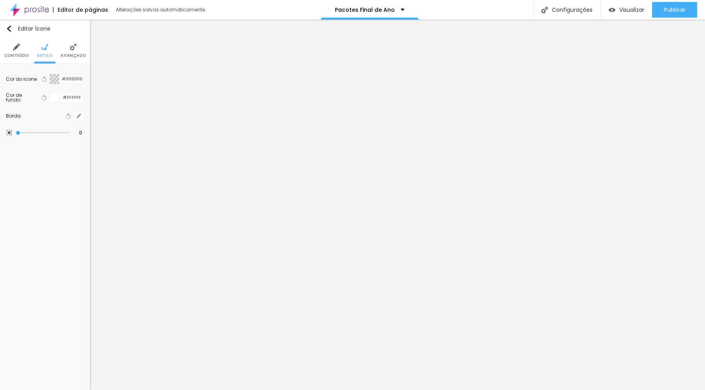
click at [73, 45] on img at bounding box center [73, 46] width 7 height 7
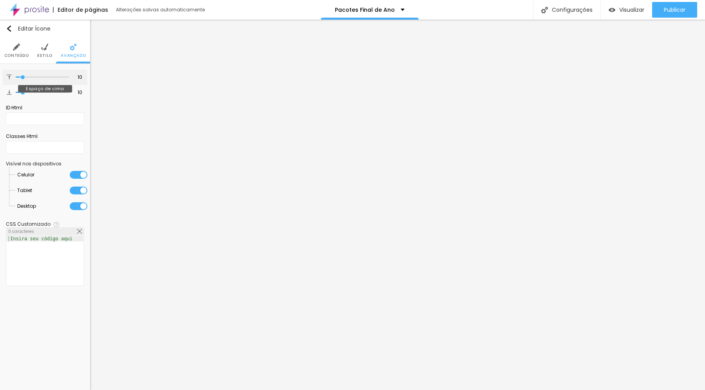
type input "0"
type input "1"
type input "15"
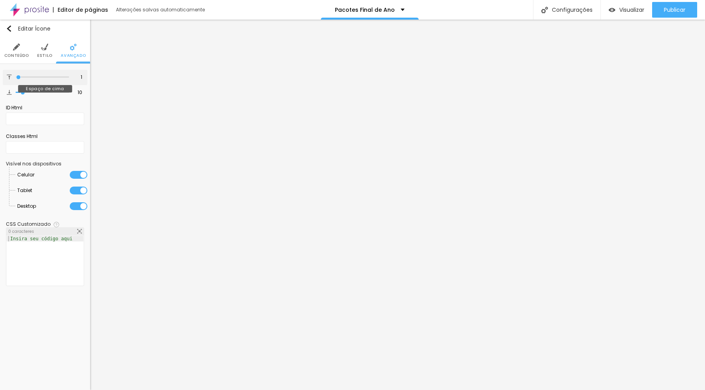
type input "15"
type input "17"
type input "18"
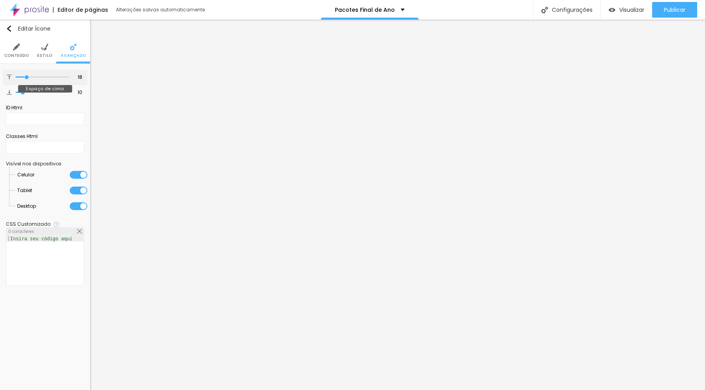
type input "20"
type input "21"
type input "22"
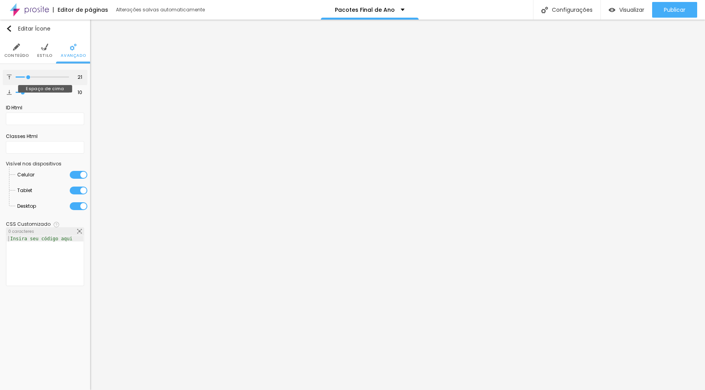
type input "22"
type input "23"
type input "21"
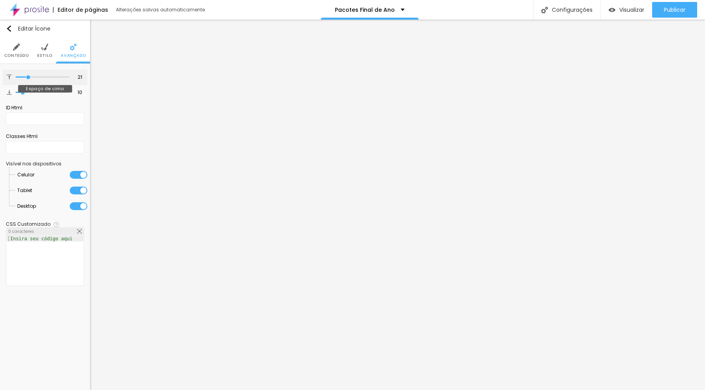
type input "19"
type input "18"
type input "17"
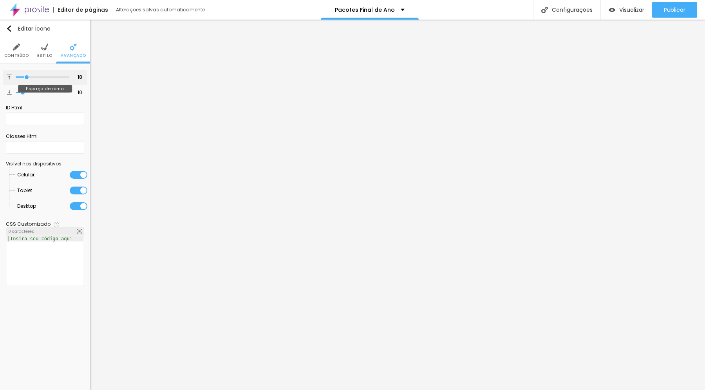
type input "17"
type input "15"
type input "14"
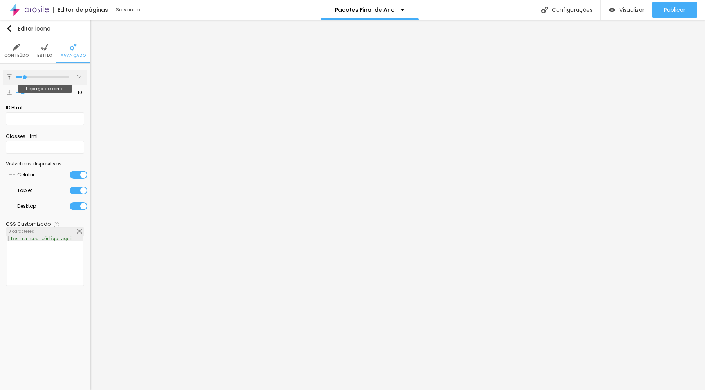
type input "13"
type input "12"
type input "11"
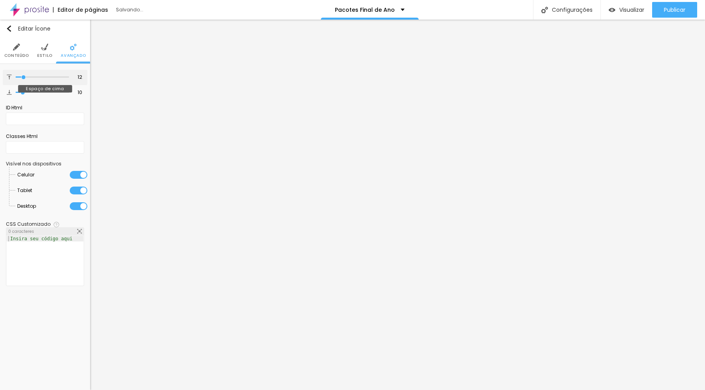
type input "11"
type input "10"
click at [23, 79] on input "range" at bounding box center [42, 77] width 53 height 4
click at [14, 51] on li "Conteúdo" at bounding box center [16, 51] width 25 height 26
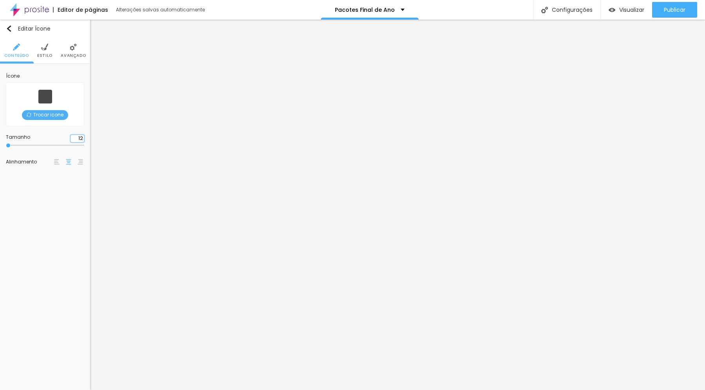
click at [82, 138] on input "12" at bounding box center [77, 138] width 14 height 7
type input "5"
type input "12"
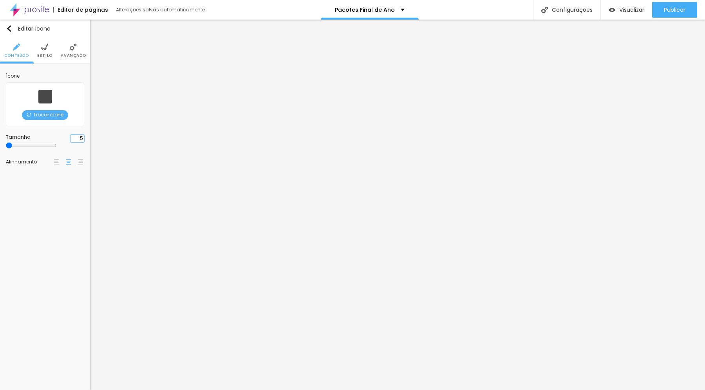
click at [79, 139] on input "5" at bounding box center [77, 138] width 14 height 7
type input "7"
type input "12"
type input "7"
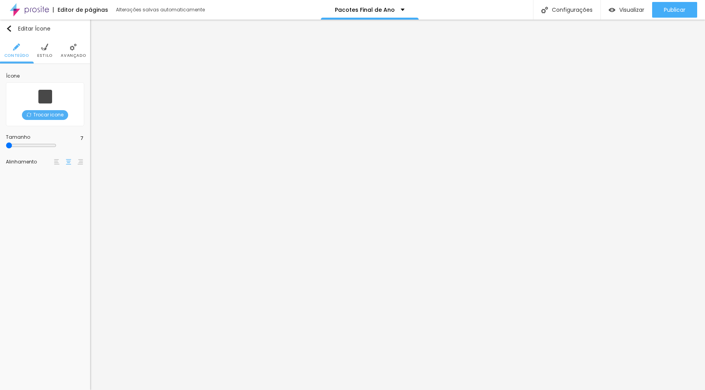
type input "12"
click at [81, 138] on input "12" at bounding box center [77, 138] width 14 height 7
type input "7"
type input "12"
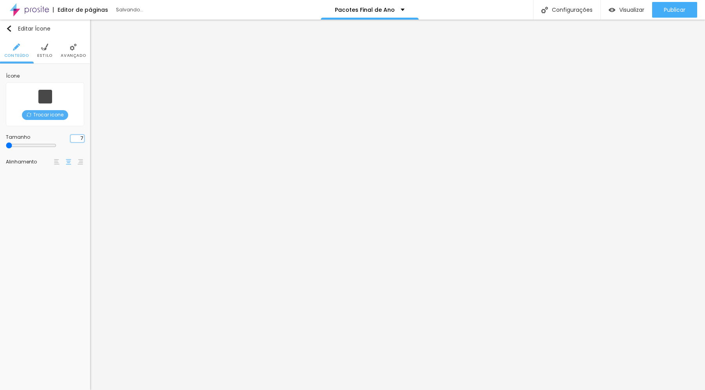
type input "7"
type input "12"
click at [80, 137] on input "12" at bounding box center [77, 138] width 14 height 7
type input "7"
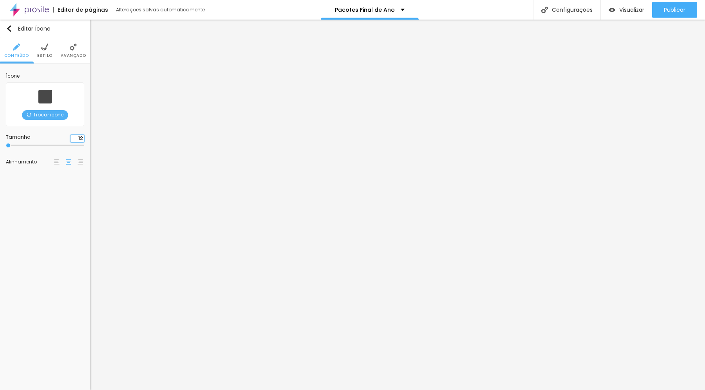
type input "12"
type input "7"
type input "12"
click at [82, 138] on input "12" at bounding box center [77, 138] width 14 height 7
drag, startPoint x: 82, startPoint y: 138, endPoint x: 88, endPoint y: 141, distance: 6.5
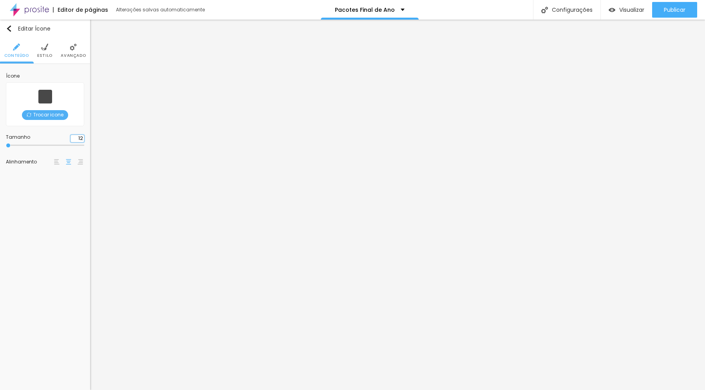
click at [82, 138] on input "12" at bounding box center [77, 138] width 14 height 7
type input "120"
click at [79, 139] on input "120" at bounding box center [77, 138] width 14 height 7
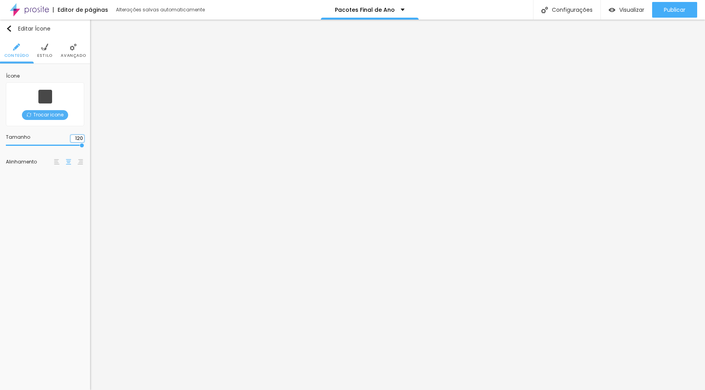
click at [79, 139] on input "120" at bounding box center [77, 138] width 14 height 7
type input "7"
type input "12"
type input "7"
type input "12"
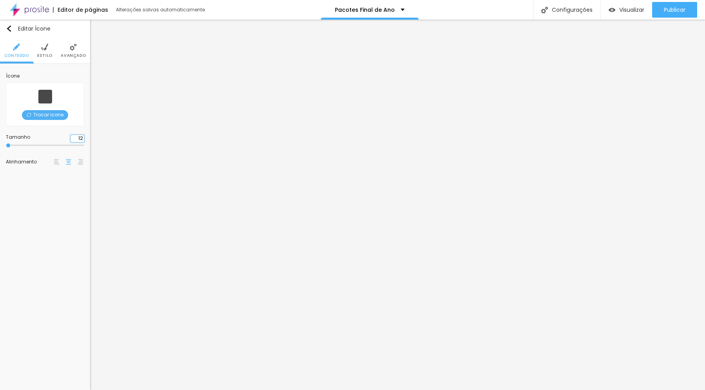
click at [79, 138] on input "12" at bounding box center [77, 138] width 14 height 7
type input "7"
type input "12"
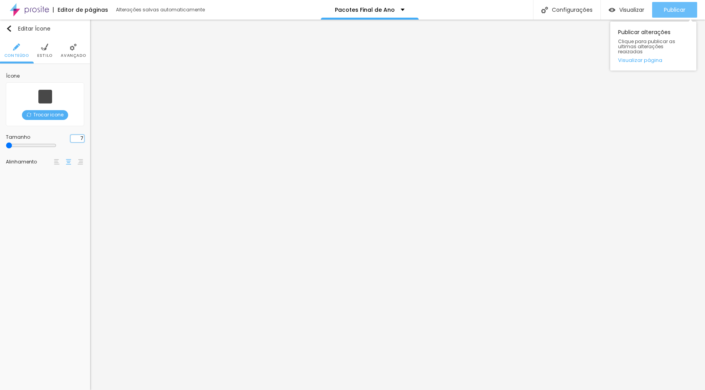
type input "7"
type input "12"
click at [672, 10] on span "Publicar" at bounding box center [675, 10] width 22 height 6
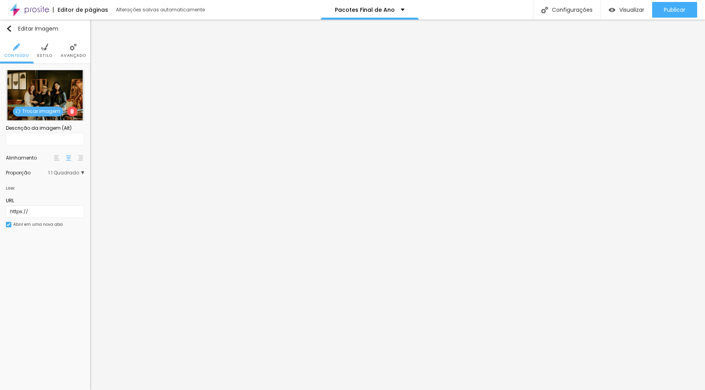
click at [73, 47] on img at bounding box center [73, 46] width 7 height 7
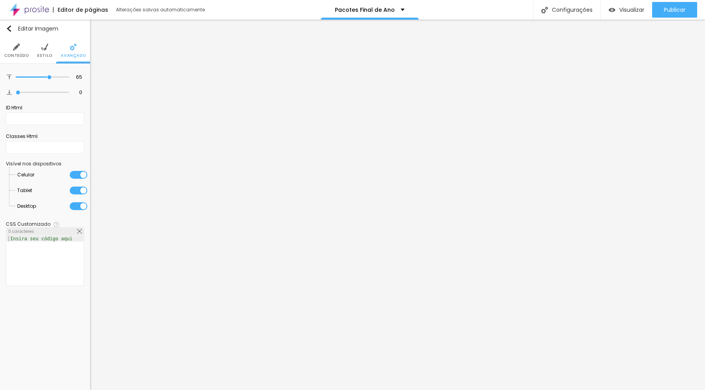
click at [45, 48] on img at bounding box center [44, 46] width 7 height 7
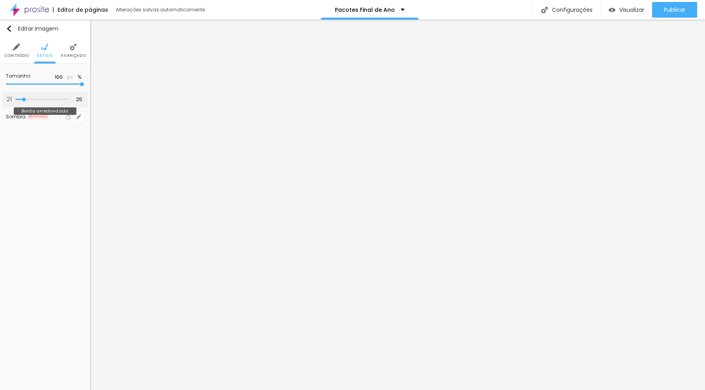
type input "25"
type input "31"
type input "47"
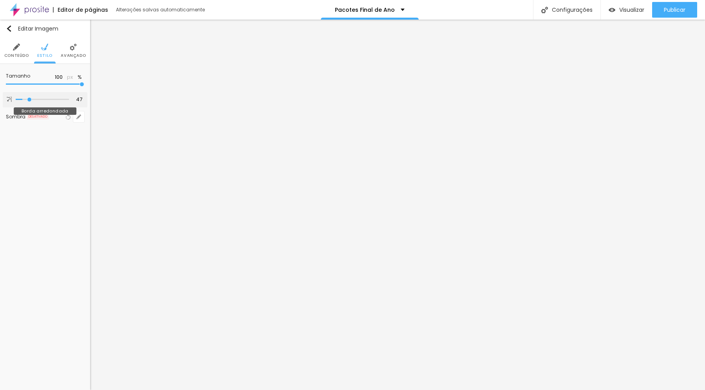
type input "49"
type input "51"
type input "52"
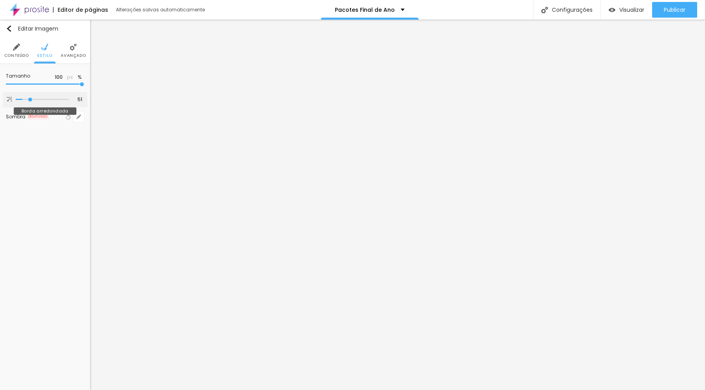
type input "52"
type input "53"
type input "54"
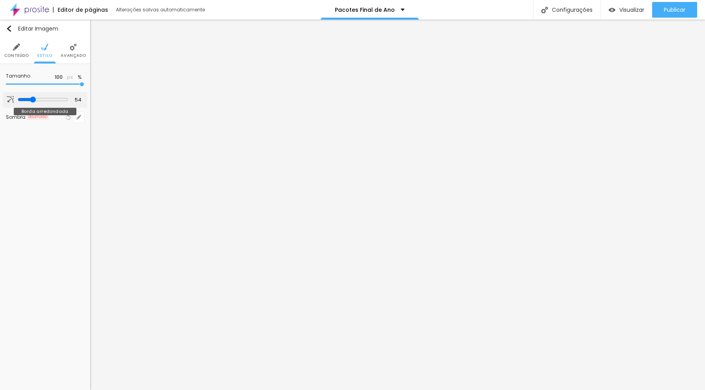
type input "55"
type input "56"
type input "57"
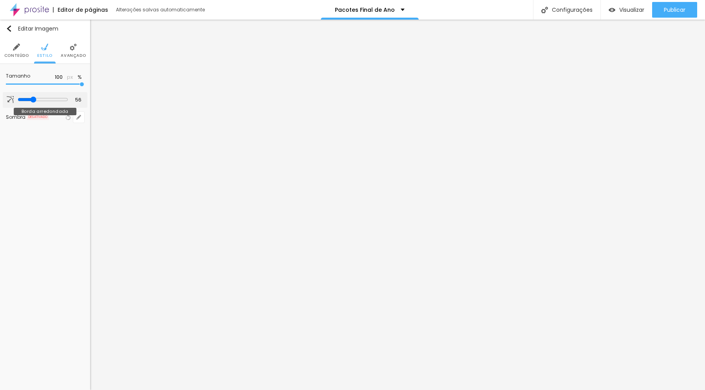
type input "57"
type input "59"
type input "60"
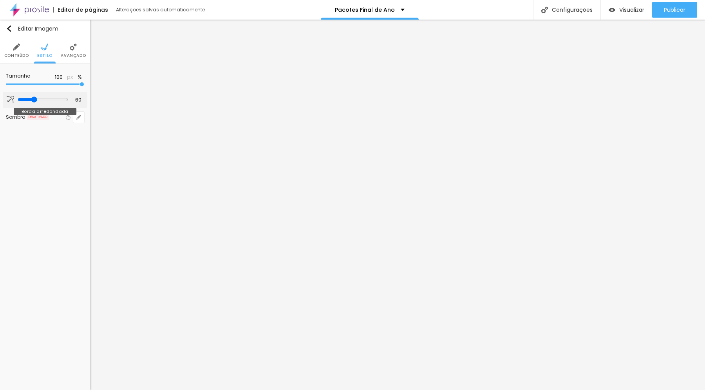
type input "66"
type input "72"
type input "78"
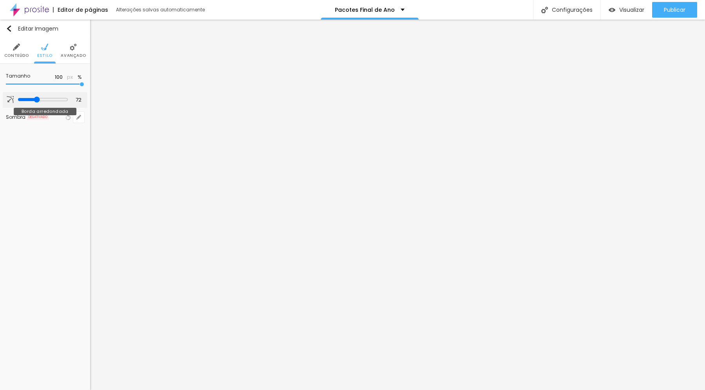
type input "78"
drag, startPoint x: 23, startPoint y: 99, endPoint x: 5, endPoint y: 106, distance: 20.2
click at [16, 101] on input "range" at bounding box center [42, 100] width 53 height 4
click at [70, 54] on span "Avançado" at bounding box center [73, 56] width 25 height 4
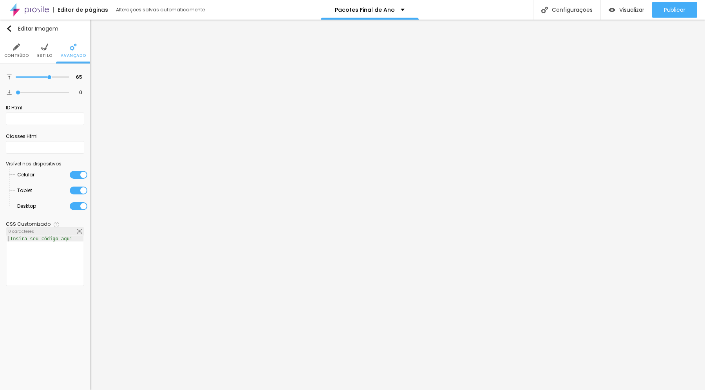
click at [11, 52] on li "Conteúdo" at bounding box center [16, 51] width 25 height 26
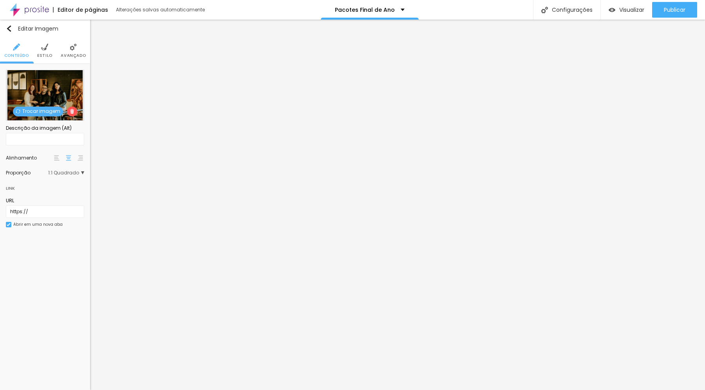
click at [65, 128] on div "Descrição da imagem (Alt)" at bounding box center [45, 128] width 78 height 7
click at [60, 138] on input "text" at bounding box center [45, 139] width 78 height 13
click at [65, 174] on span "1:1 Quadrado" at bounding box center [66, 172] width 36 height 5
click at [60, 182] on span "Cinema" at bounding box center [52, 184] width 44 height 5
click at [62, 174] on span "16:9 Cinema" at bounding box center [66, 172] width 35 height 5
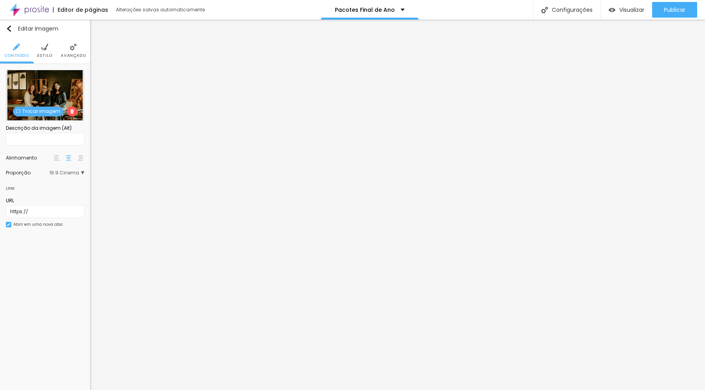
click at [62, 174] on span "16:9 Cinema" at bounding box center [66, 172] width 35 height 5
click at [56, 191] on div "Padrão 4:3" at bounding box center [51, 195] width 66 height 10
click at [69, 172] on span "4:3 Padrão" at bounding box center [68, 172] width 31 height 5
click at [66, 174] on span "4:3 Padrão" at bounding box center [68, 172] width 31 height 5
click at [55, 213] on div "Original" at bounding box center [51, 216] width 66 height 10
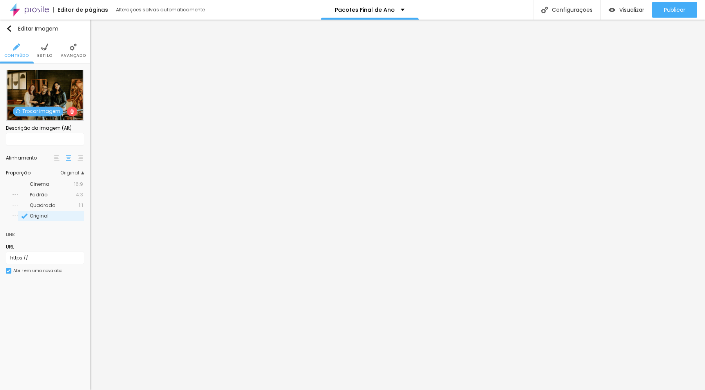
click at [72, 172] on span "Original" at bounding box center [72, 172] width 24 height 5
click at [65, 195] on span "Padrão" at bounding box center [53, 194] width 46 height 5
click at [9, 271] on img at bounding box center [9, 271] width 4 height 4
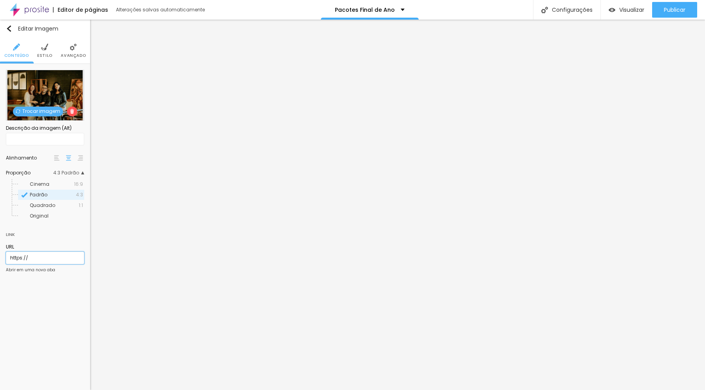
drag, startPoint x: 37, startPoint y: 258, endPoint x: 7, endPoint y: 257, distance: 30.2
click at [7, 257] on input "https://" at bounding box center [45, 257] width 78 height 13
click at [33, 241] on div "URL https://" at bounding box center [45, 253] width 78 height 29
click at [43, 51] on li "Estilo" at bounding box center [44, 51] width 15 height 26
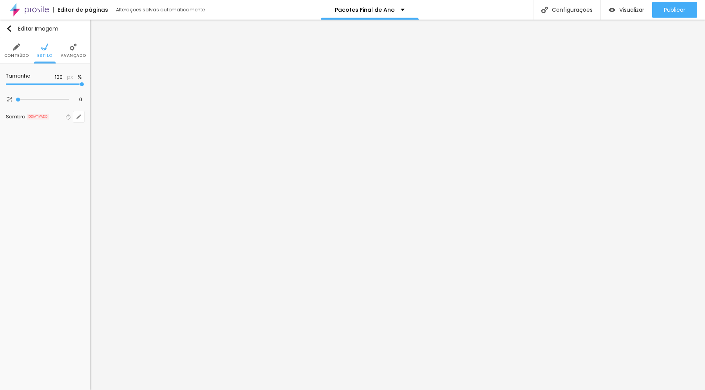
drag, startPoint x: 81, startPoint y: 86, endPoint x: 86, endPoint y: 88, distance: 5.5
click at [84, 85] on input "range" at bounding box center [45, 84] width 78 height 4
click at [70, 47] on img at bounding box center [73, 46] width 7 height 7
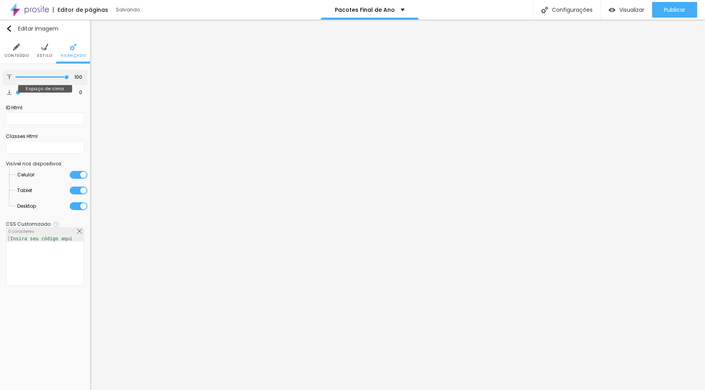
drag, startPoint x: 49, startPoint y: 79, endPoint x: 80, endPoint y: 79, distance: 31.7
click at [69, 79] on input "range" at bounding box center [42, 77] width 53 height 4
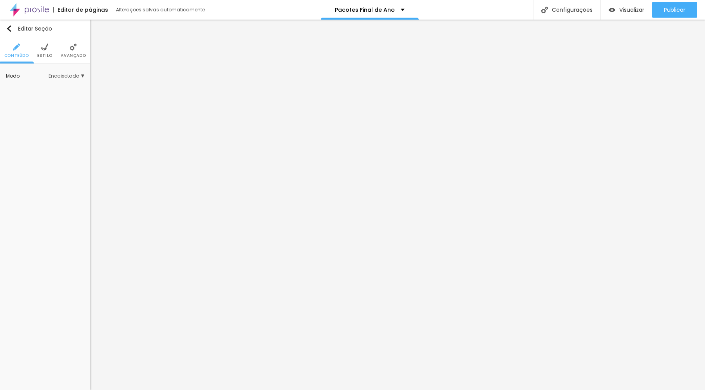
click at [47, 54] on span "Estilo" at bounding box center [44, 56] width 15 height 4
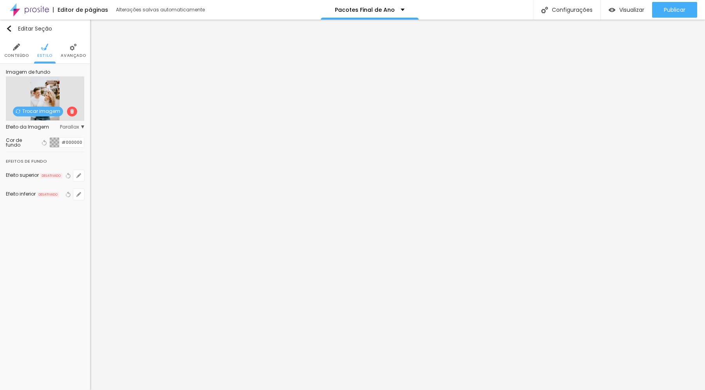
click at [42, 113] on span "Trocar imagem" at bounding box center [38, 112] width 50 height 10
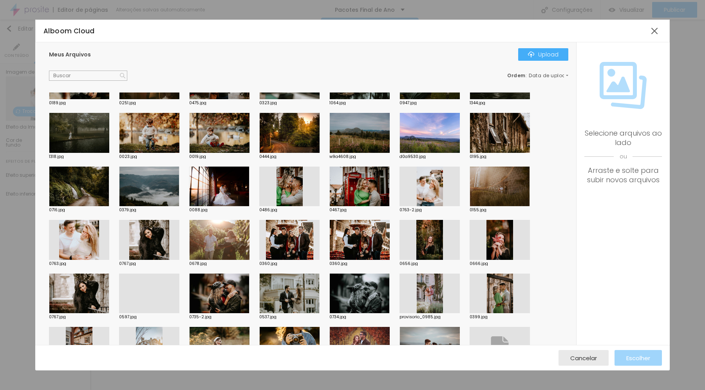
scroll to position [89, 0]
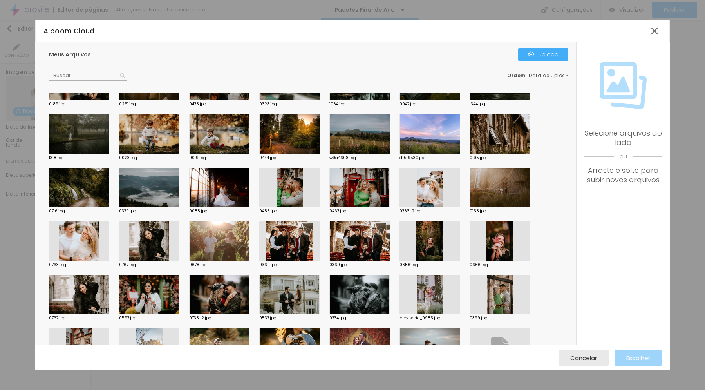
click at [76, 188] on div at bounding box center [79, 188] width 60 height 40
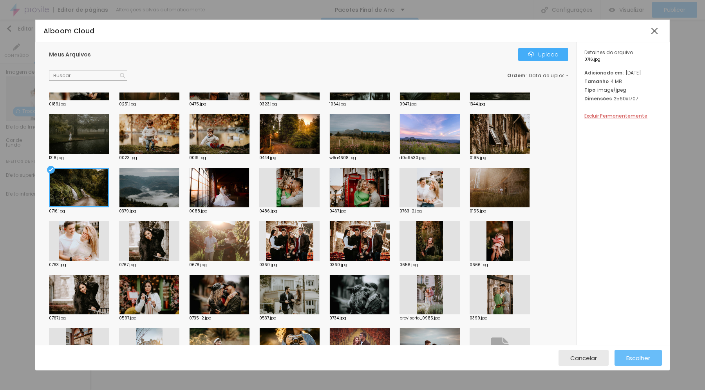
click at [645, 356] on span "Escolher" at bounding box center [638, 357] width 24 height 7
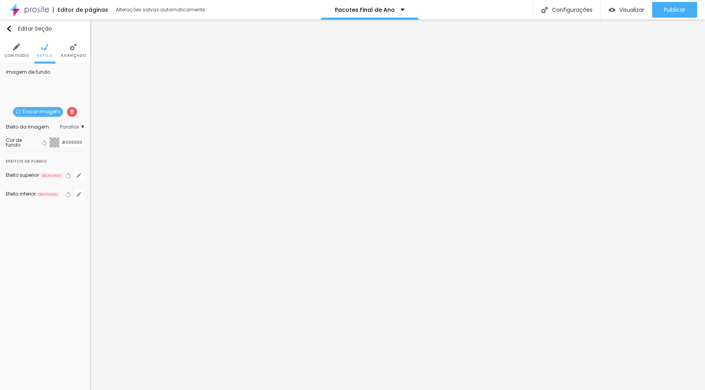
click at [30, 111] on span "Trocar imagem" at bounding box center [38, 112] width 50 height 10
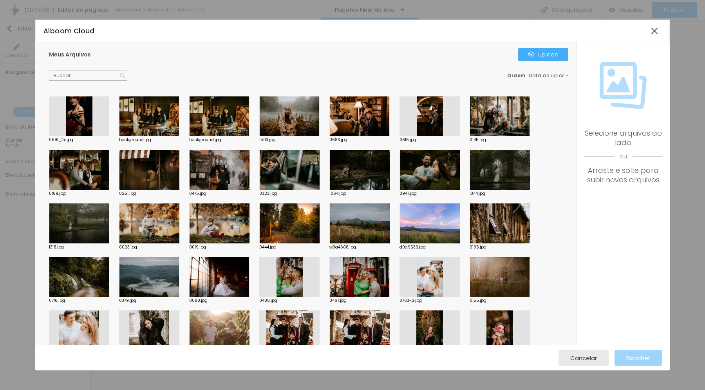
click at [288, 224] on div at bounding box center [289, 223] width 60 height 40
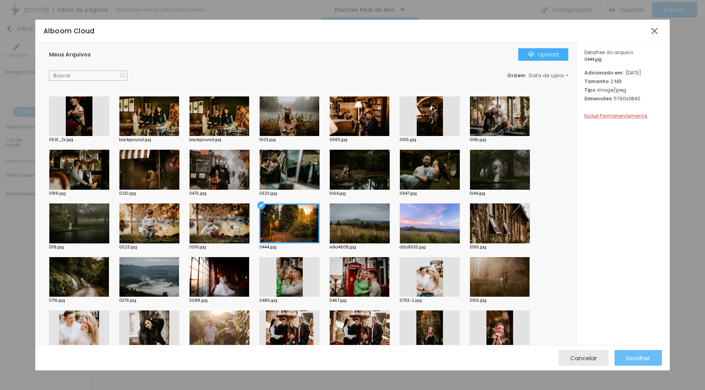
click at [632, 355] on span "Escolher" at bounding box center [638, 357] width 24 height 7
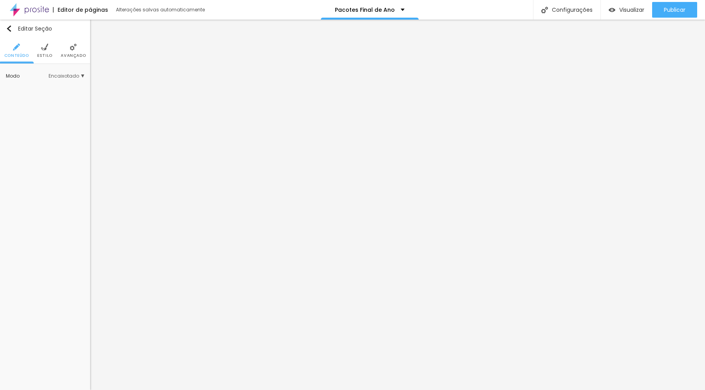
drag, startPoint x: 46, startPoint y: 51, endPoint x: 46, endPoint y: 56, distance: 5.1
click at [46, 51] on li "Estilo" at bounding box center [44, 51] width 15 height 26
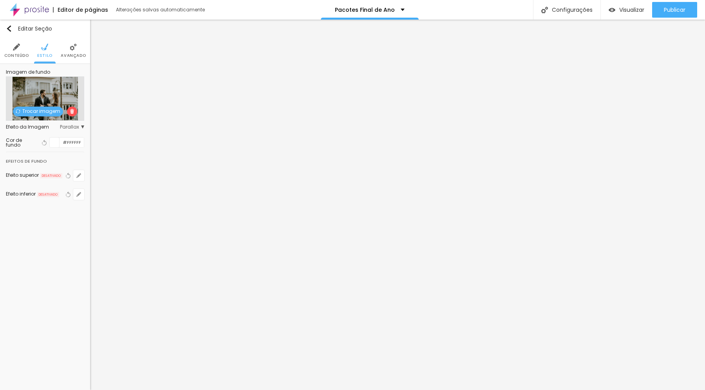
click at [41, 110] on span "Trocar imagem" at bounding box center [38, 112] width 50 height 10
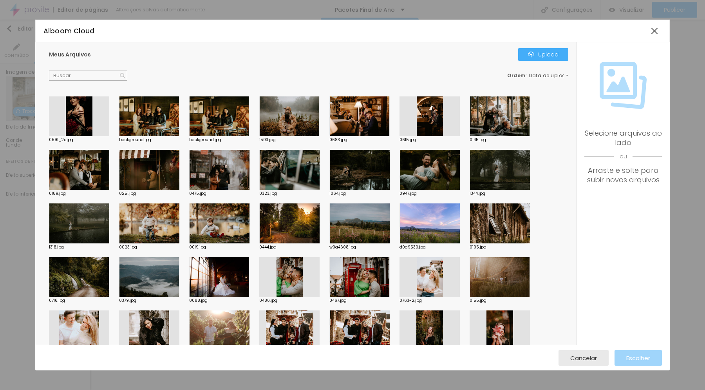
click at [148, 166] on div at bounding box center [149, 170] width 60 height 40
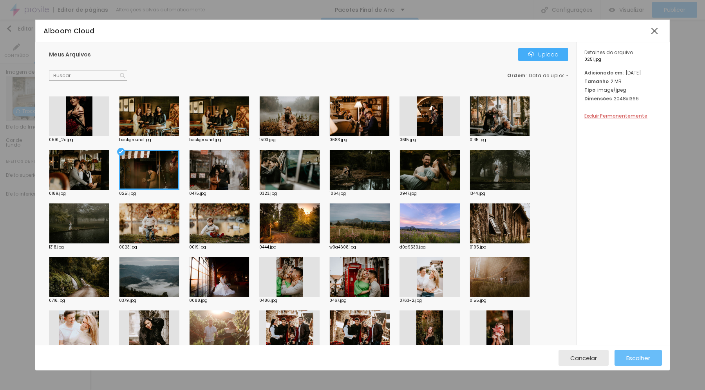
click at [641, 358] on span "Escolher" at bounding box center [638, 357] width 24 height 7
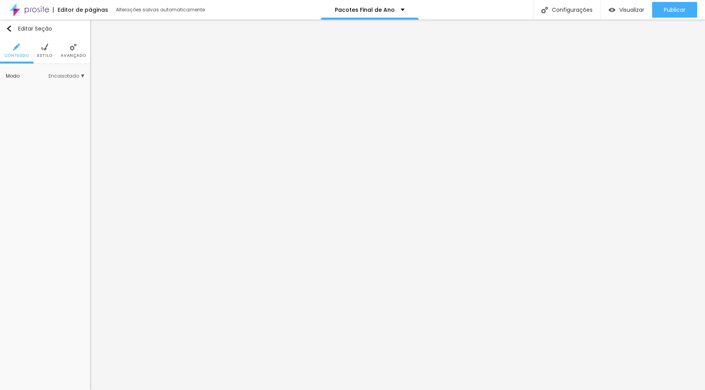
click at [45, 49] on img at bounding box center [44, 46] width 7 height 7
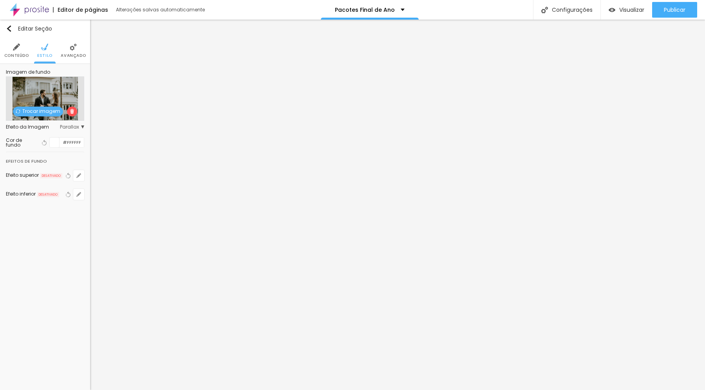
click at [41, 110] on span "Trocar imagem" at bounding box center [38, 112] width 50 height 10
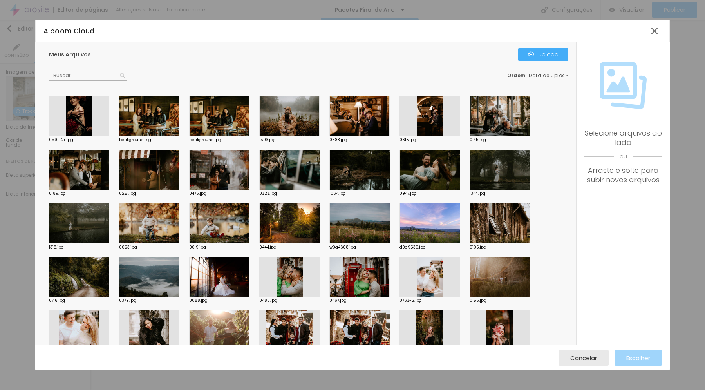
click at [358, 172] on div at bounding box center [359, 170] width 60 height 40
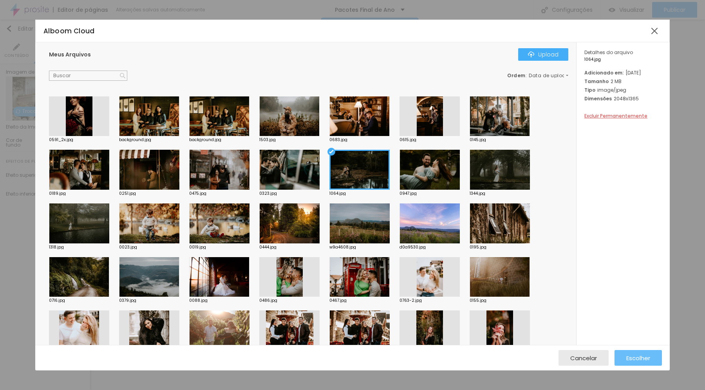
click at [632, 357] on span "Escolher" at bounding box center [638, 357] width 24 height 7
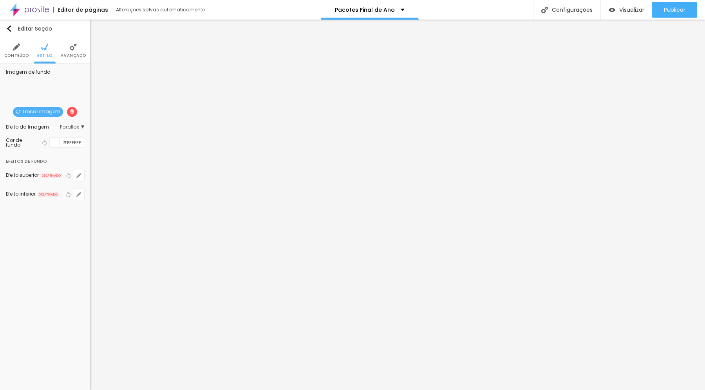
click at [83, 126] on span "Parallax" at bounding box center [72, 127] width 24 height 5
click at [42, 136] on span "Nenhum" at bounding box center [40, 138] width 20 height 7
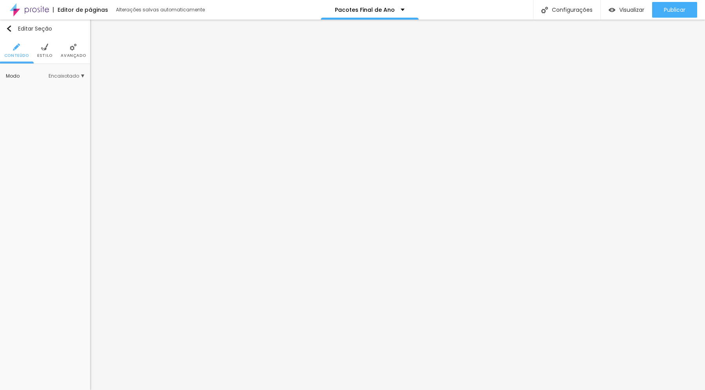
click at [76, 76] on span "Encaixotado" at bounding box center [67, 76] width 36 height 5
click at [45, 50] on img at bounding box center [44, 46] width 7 height 7
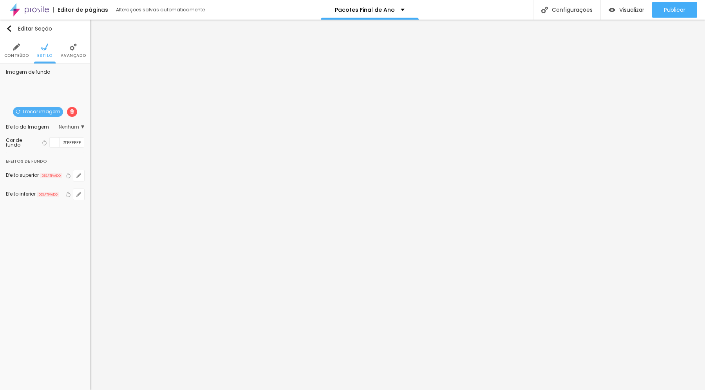
click at [43, 109] on span "Trocar imagem" at bounding box center [38, 112] width 50 height 10
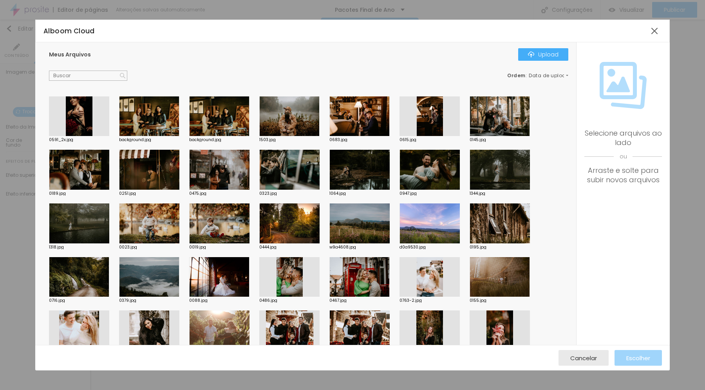
click at [278, 115] on div at bounding box center [289, 116] width 60 height 40
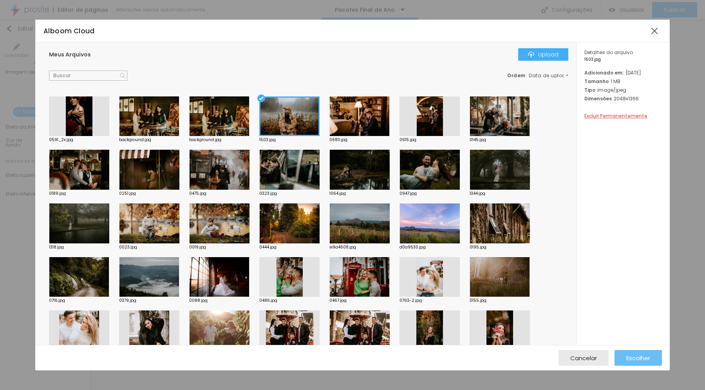
click at [644, 358] on span "Escolher" at bounding box center [638, 357] width 24 height 7
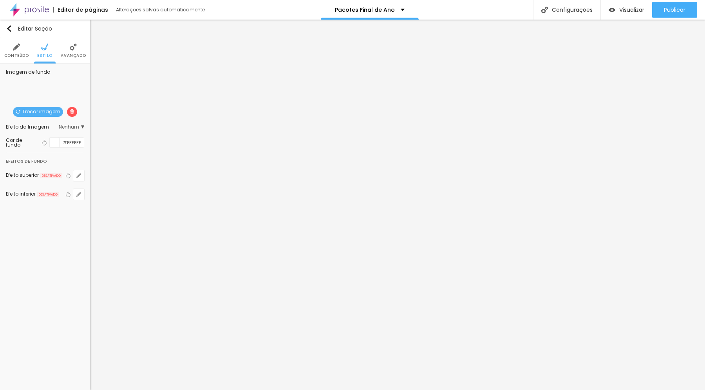
click at [43, 112] on span "Trocar imagem" at bounding box center [38, 112] width 50 height 10
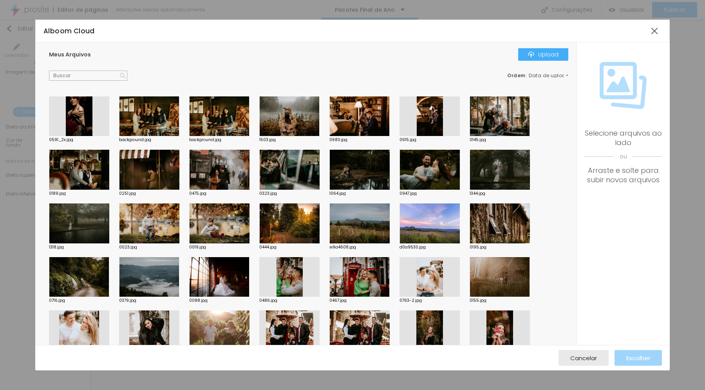
click at [492, 170] on div at bounding box center [499, 170] width 60 height 40
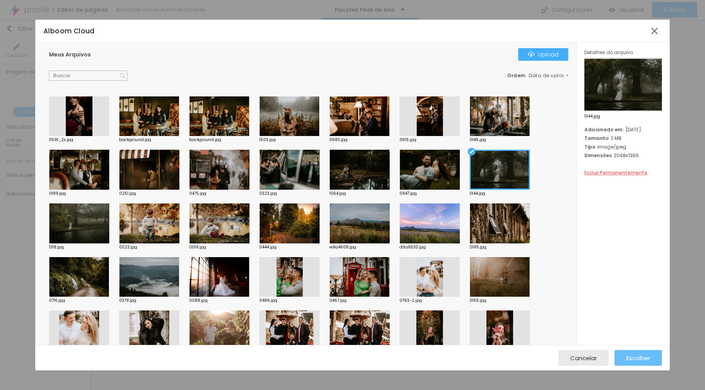
click at [636, 356] on span "Escolher" at bounding box center [638, 357] width 24 height 7
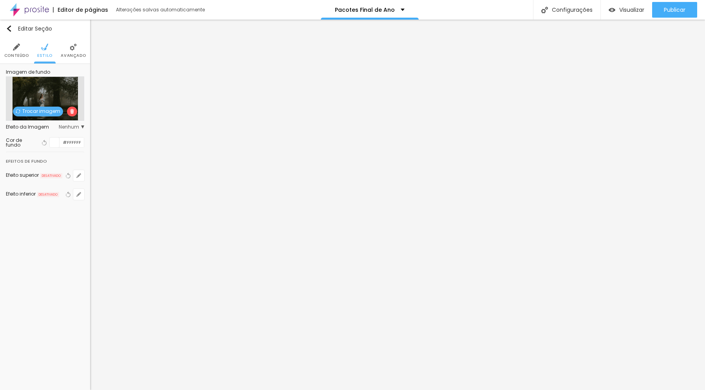
click at [42, 111] on span "Trocar imagem" at bounding box center [38, 112] width 50 height 10
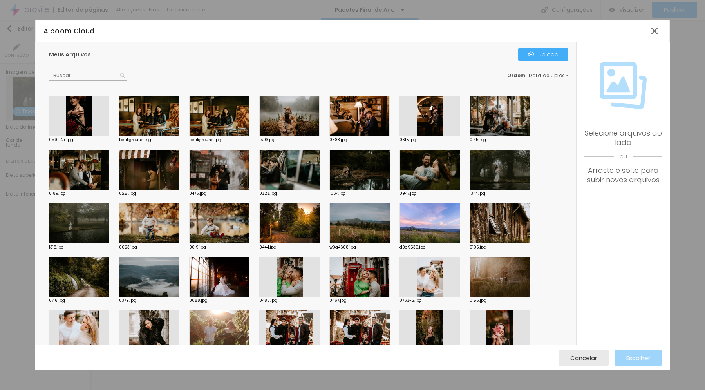
click at [226, 170] on div at bounding box center [219, 170] width 60 height 40
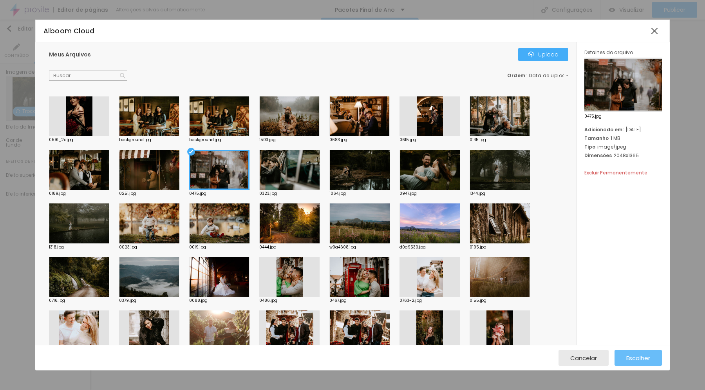
click at [632, 358] on span "Escolher" at bounding box center [638, 357] width 24 height 7
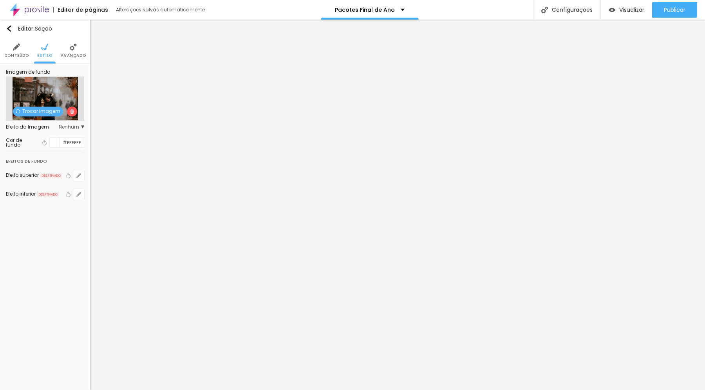
click at [80, 126] on span "Nenhum" at bounding box center [71, 127] width 25 height 5
click at [67, 146] on div "Parallax" at bounding box center [51, 149] width 66 height 10
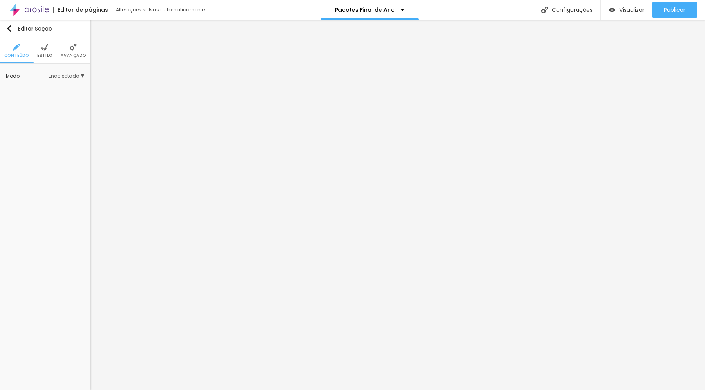
click at [41, 54] on span "Estilo" at bounding box center [44, 56] width 15 height 4
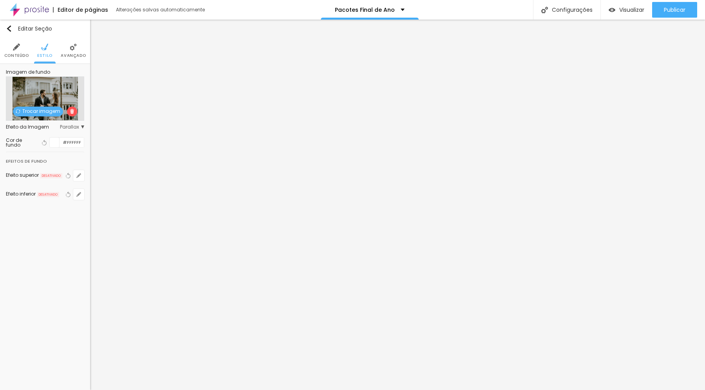
click at [49, 112] on span "Trocar imagem" at bounding box center [38, 112] width 50 height 10
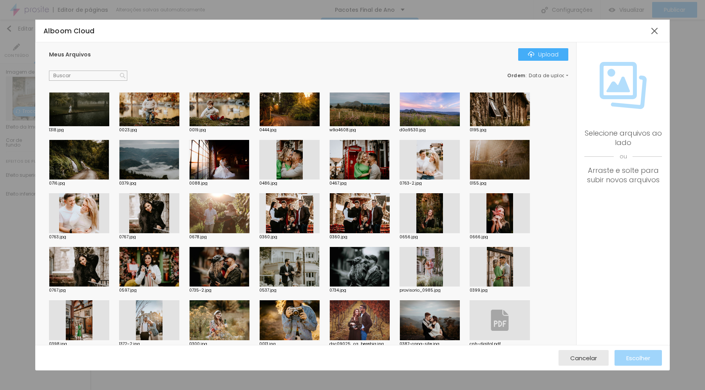
scroll to position [126, 0]
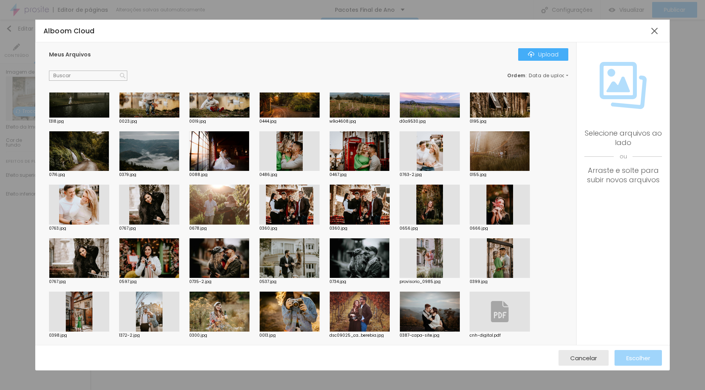
click at [210, 309] on div at bounding box center [219, 311] width 60 height 40
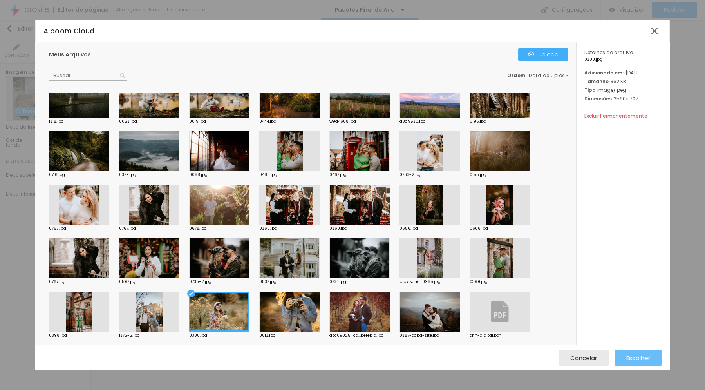
click at [632, 360] on span "Escolher" at bounding box center [638, 357] width 24 height 7
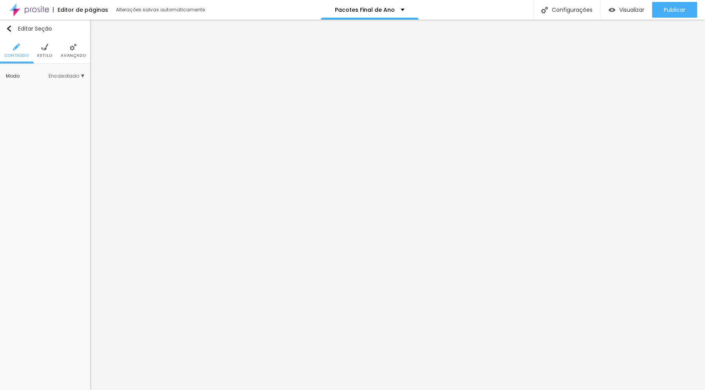
click at [44, 49] on img at bounding box center [44, 46] width 7 height 7
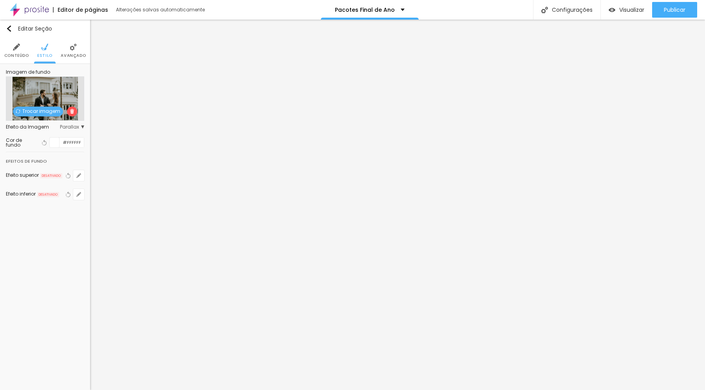
click at [51, 111] on span "Trocar imagem" at bounding box center [38, 112] width 50 height 10
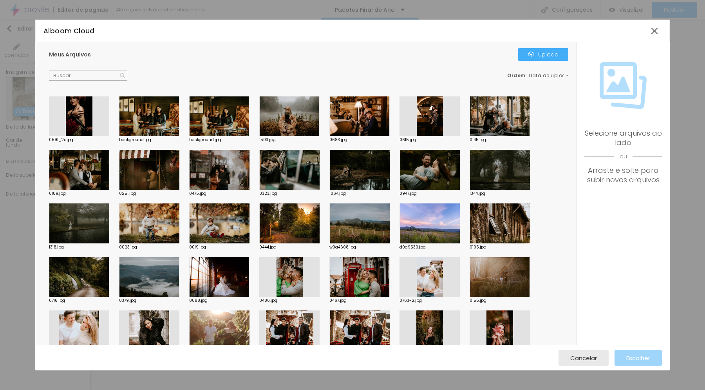
click at [78, 122] on div at bounding box center [79, 116] width 60 height 40
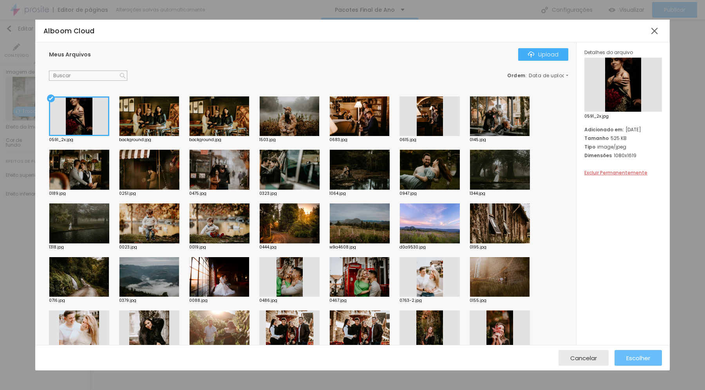
click at [647, 358] on span "Escolher" at bounding box center [638, 357] width 24 height 7
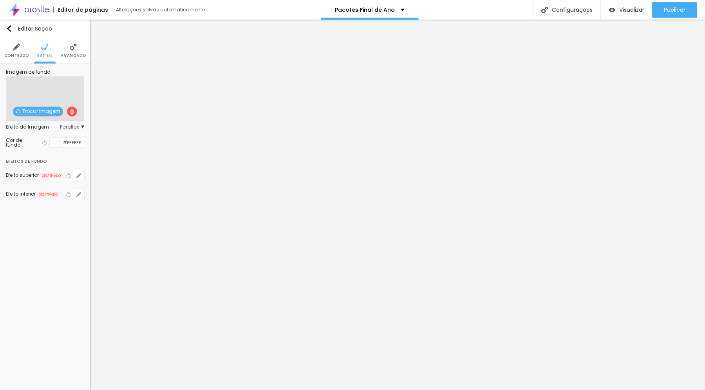
click at [51, 112] on span "Trocar imagem" at bounding box center [38, 112] width 50 height 10
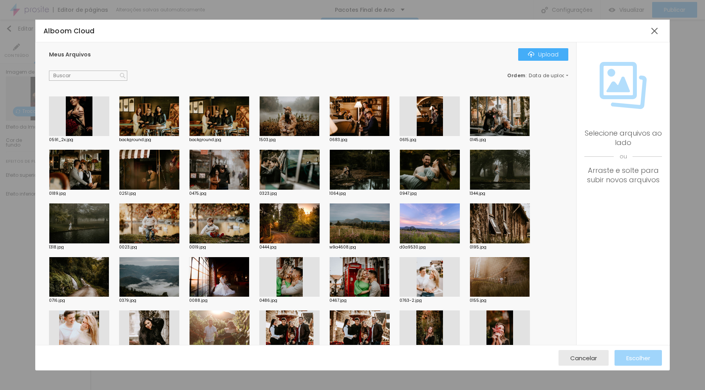
click at [504, 223] on div at bounding box center [499, 223] width 60 height 40
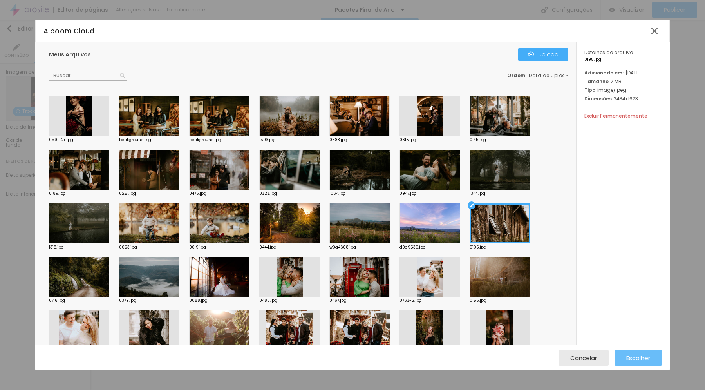
click at [625, 354] on button "Escolher" at bounding box center [637, 358] width 47 height 16
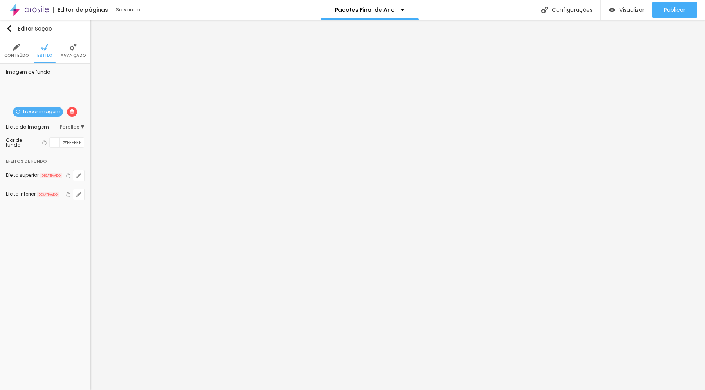
click at [48, 111] on span "Trocar imagem" at bounding box center [38, 112] width 50 height 10
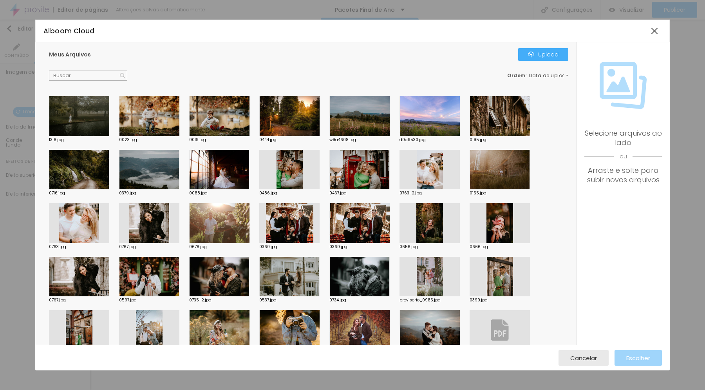
scroll to position [106, 0]
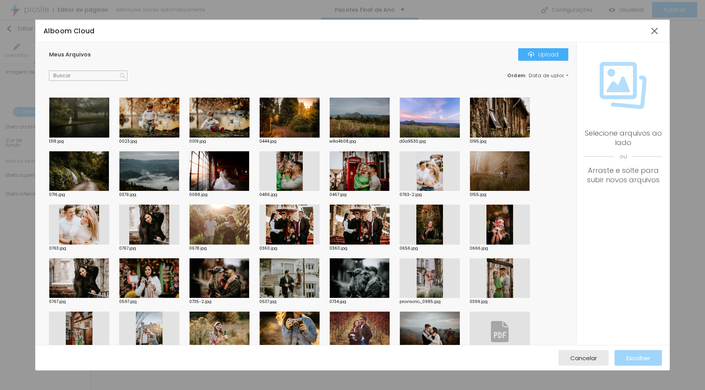
click at [208, 228] on div at bounding box center [219, 224] width 60 height 40
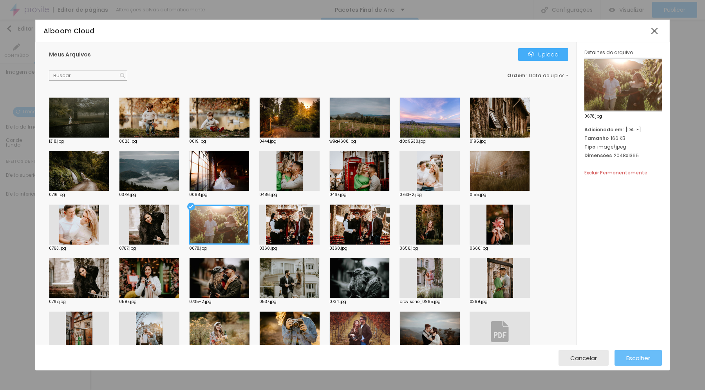
click at [623, 361] on button "Escolher" at bounding box center [637, 358] width 47 height 16
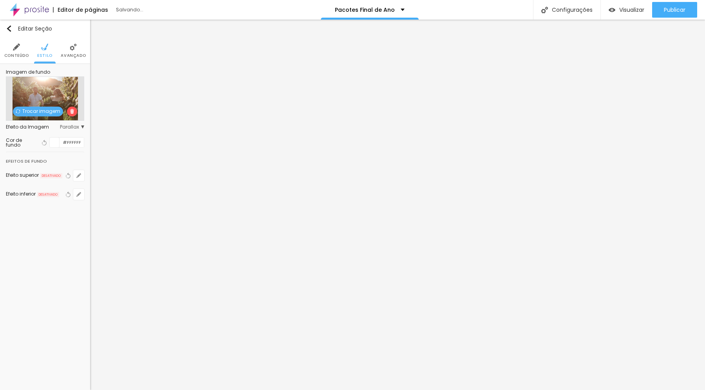
click at [39, 108] on span "Trocar imagem" at bounding box center [38, 112] width 50 height 10
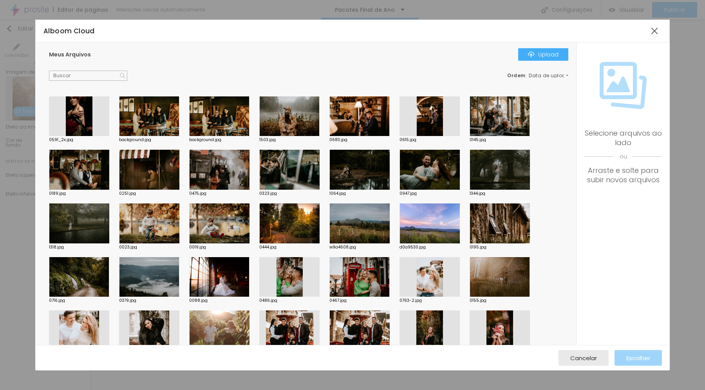
click at [94, 219] on div at bounding box center [79, 223] width 60 height 40
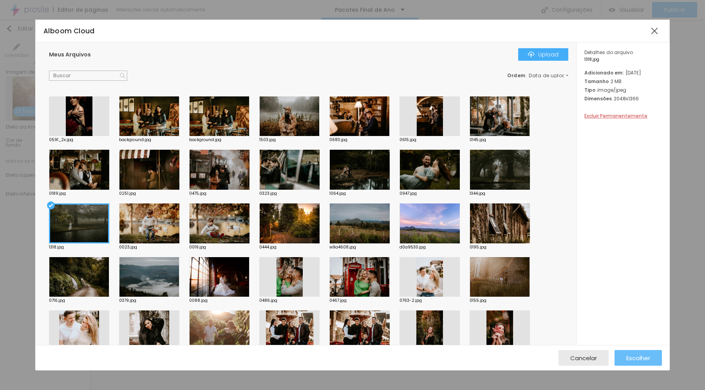
click at [631, 356] on span "Escolher" at bounding box center [638, 357] width 24 height 7
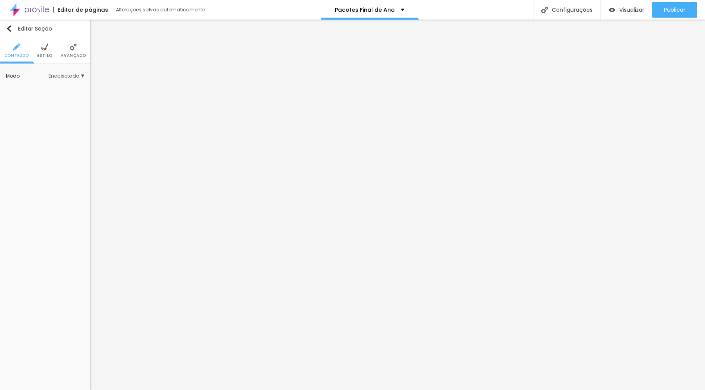
click at [42, 55] on span "Estilo" at bounding box center [44, 56] width 15 height 4
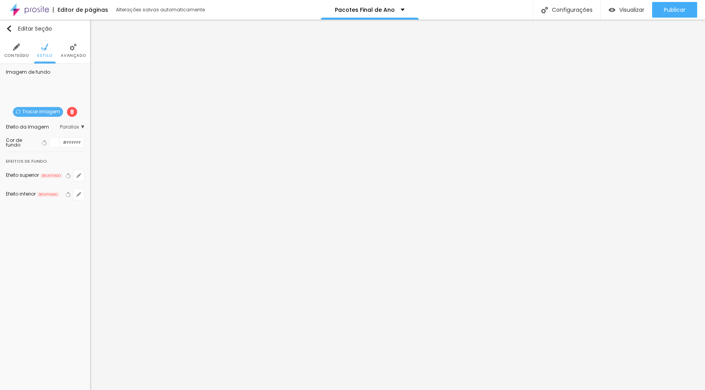
click at [34, 111] on span "Trocar imagem" at bounding box center [38, 112] width 50 height 10
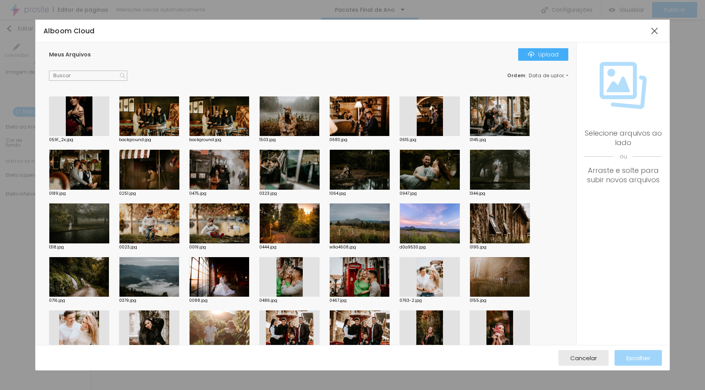
click at [77, 214] on div at bounding box center [79, 223] width 60 height 40
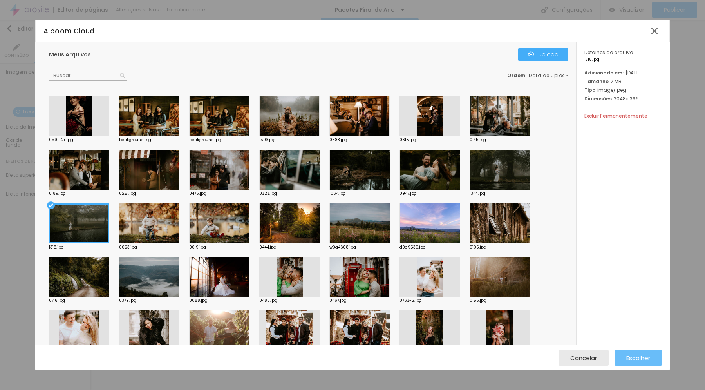
click at [637, 359] on span "Escolher" at bounding box center [638, 357] width 24 height 7
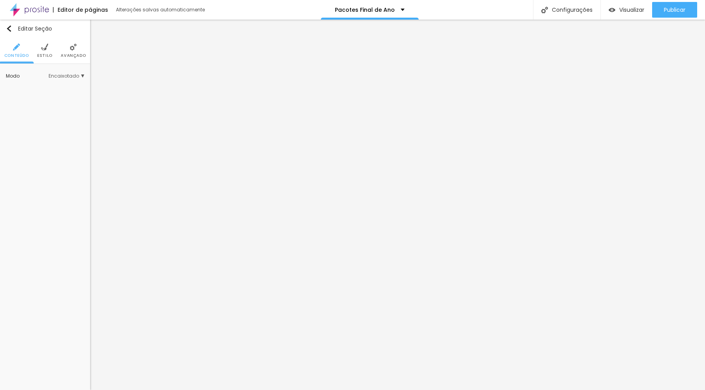
click at [42, 54] on span "Estilo" at bounding box center [44, 56] width 15 height 4
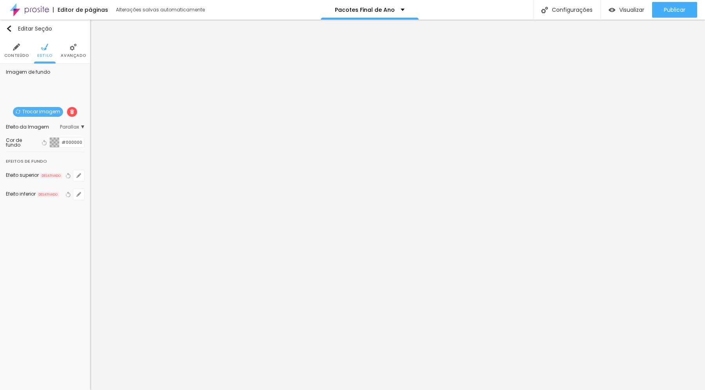
click at [35, 110] on span "Trocar imagem" at bounding box center [38, 112] width 50 height 10
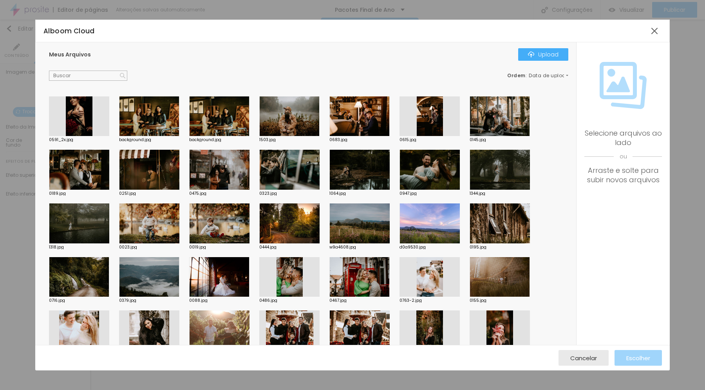
click at [78, 215] on div at bounding box center [79, 223] width 60 height 40
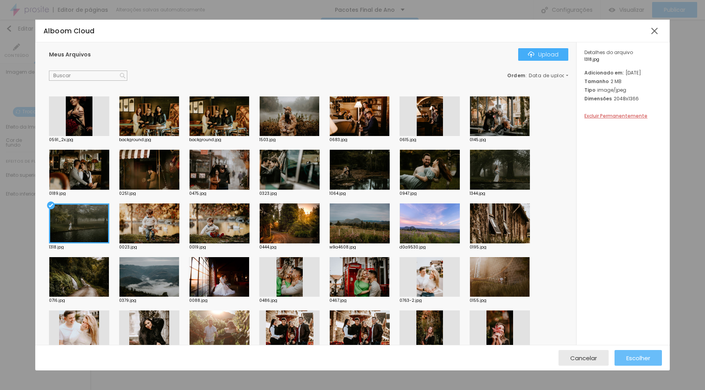
click at [626, 357] on span "Escolher" at bounding box center [638, 357] width 24 height 7
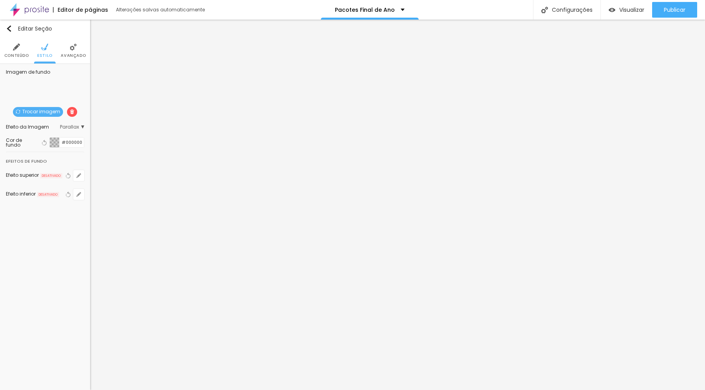
click at [49, 112] on span "Trocar imagem" at bounding box center [38, 112] width 50 height 10
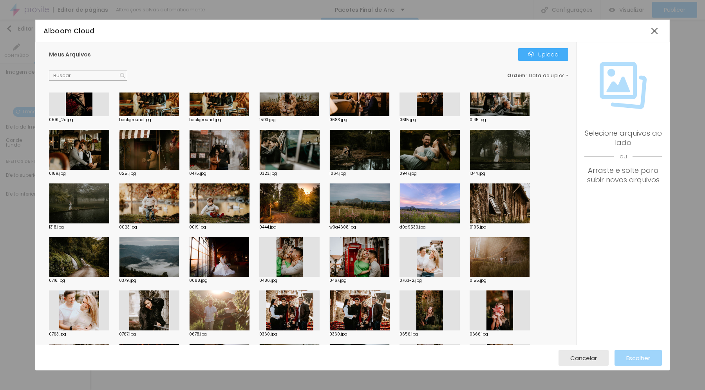
scroll to position [25, 0]
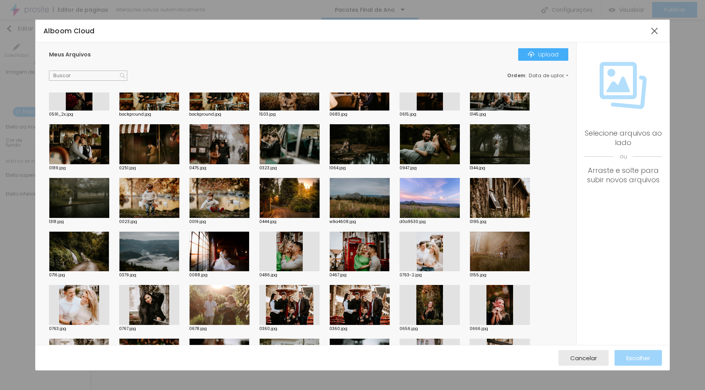
click at [499, 251] on div at bounding box center [499, 251] width 60 height 40
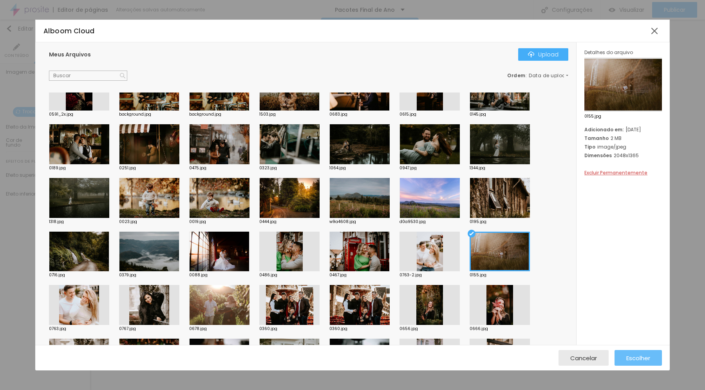
click at [631, 356] on span "Escolher" at bounding box center [638, 357] width 24 height 7
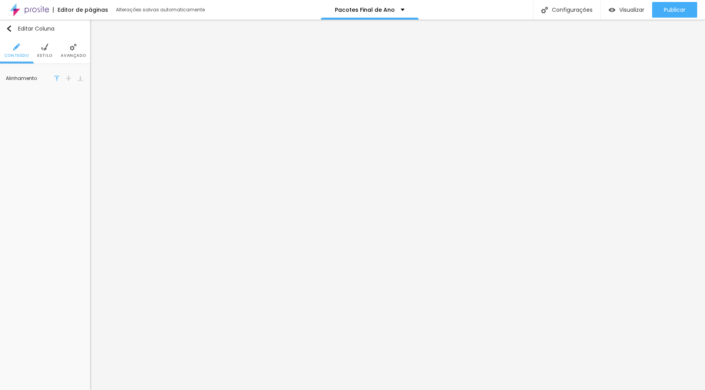
click at [43, 51] on li "Estilo" at bounding box center [44, 51] width 15 height 26
drag, startPoint x: 21, startPoint y: 96, endPoint x: 35, endPoint y: 97, distance: 13.7
click at [35, 97] on input "range" at bounding box center [42, 96] width 53 height 4
drag, startPoint x: 29, startPoint y: 95, endPoint x: 5, endPoint y: 94, distance: 23.9
click at [16, 94] on input "range" at bounding box center [42, 96] width 53 height 4
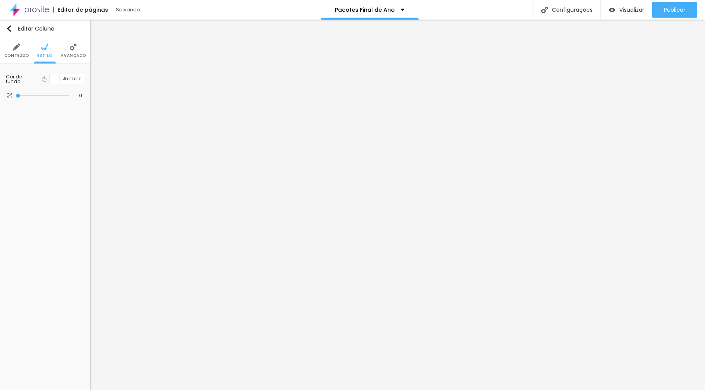
click at [55, 80] on div at bounding box center [55, 79] width 10 height 10
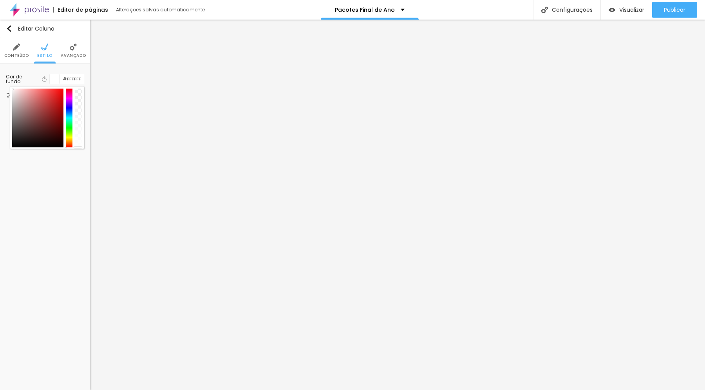
click at [34, 170] on div "Editar Coluna Conteúdo Estilo Avançado Cor de fundo Voltar ao padrão #FFFFFF 0 …" at bounding box center [45, 205] width 90 height 370
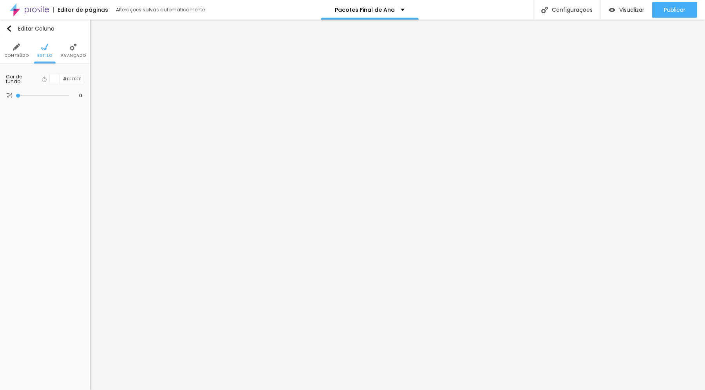
drag, startPoint x: 20, startPoint y: 96, endPoint x: 2, endPoint y: 97, distance: 18.0
click at [2, 97] on div "Cor de fundo Voltar ao padrão #FFFFFF 0 Borda arredondada" at bounding box center [45, 86] width 90 height 45
click at [53, 78] on div at bounding box center [55, 79] width 10 height 10
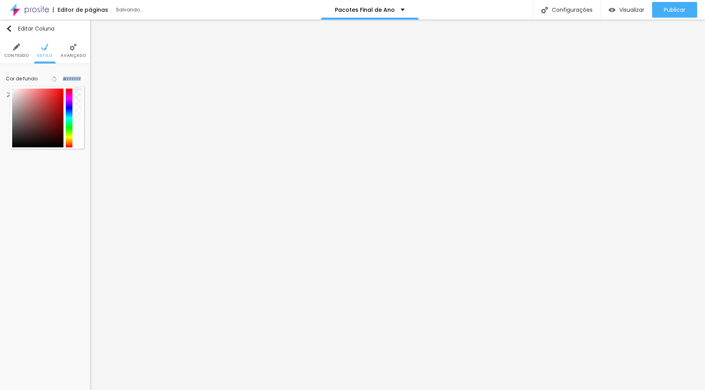
drag, startPoint x: 78, startPoint y: 144, endPoint x: 76, endPoint y: 83, distance: 61.9
click at [76, 83] on div "Cor de fundo Voltar ao padrão #FFFFFF" at bounding box center [45, 79] width 78 height 10
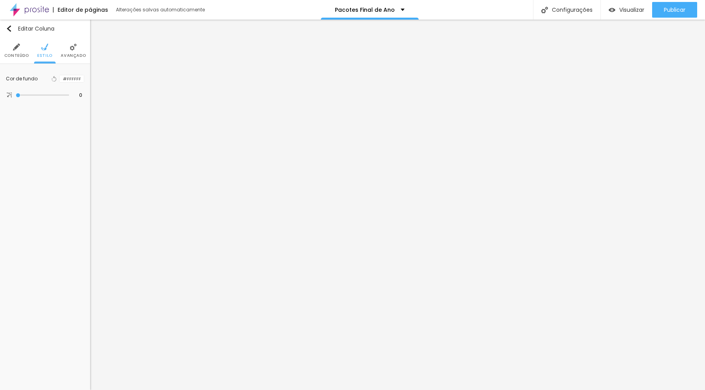
click at [60, 79] on div at bounding box center [60, 78] width 0 height 7
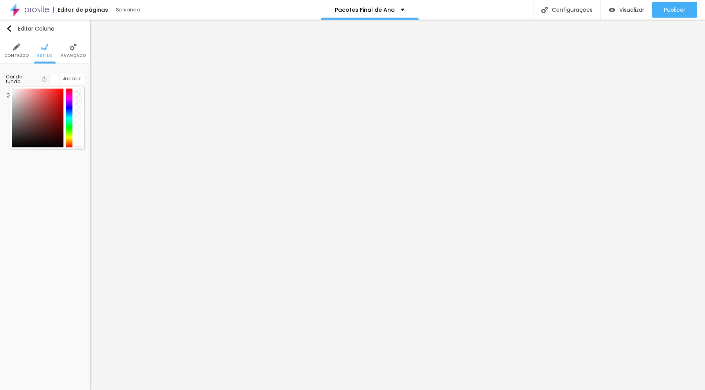
drag, startPoint x: 78, startPoint y: 90, endPoint x: 73, endPoint y: 153, distance: 62.8
click at [73, 153] on div "Editar Coluna Conteúdo Estilo Avançado Cor de fundo Voltar ao padrão #FFFFFF 0 …" at bounding box center [45, 205] width 90 height 370
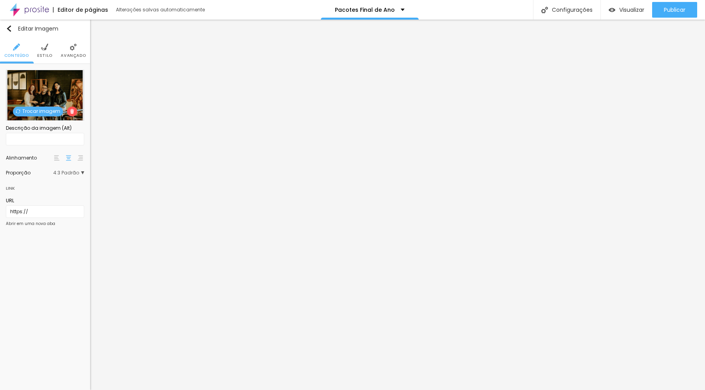
click at [44, 54] on span "Estilo" at bounding box center [44, 56] width 15 height 4
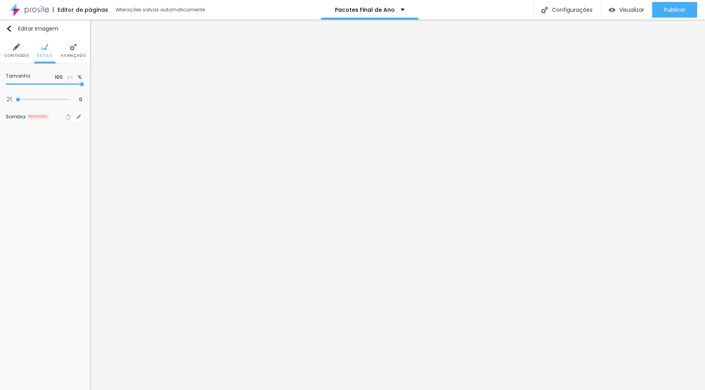
click at [74, 48] on img at bounding box center [73, 46] width 7 height 7
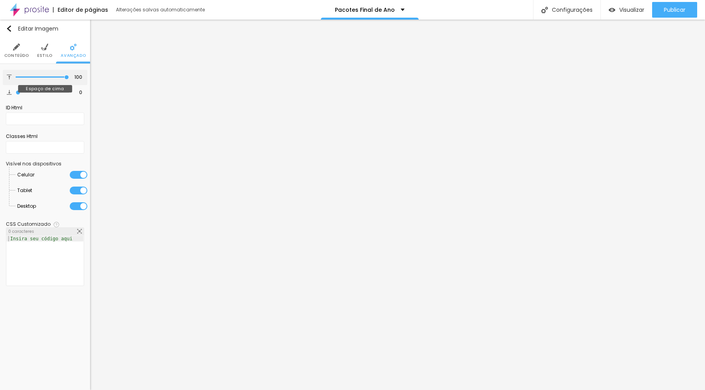
click at [68, 78] on input "range" at bounding box center [42, 77] width 53 height 4
click at [16, 49] on img at bounding box center [16, 46] width 7 height 7
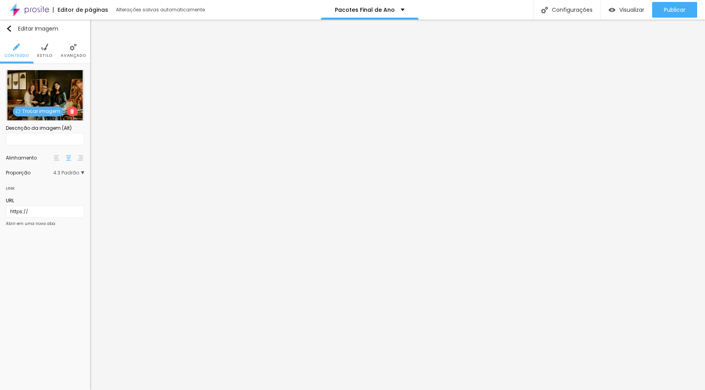
click at [68, 172] on span "4:3 Padrão" at bounding box center [68, 172] width 31 height 5
click at [64, 182] on span "Cinema" at bounding box center [52, 184] width 44 height 5
click at [58, 191] on div "Padrão 4:3" at bounding box center [51, 195] width 66 height 10
click at [54, 203] on span "Quadrado" at bounding box center [54, 205] width 49 height 5
click at [47, 47] on img at bounding box center [44, 46] width 7 height 7
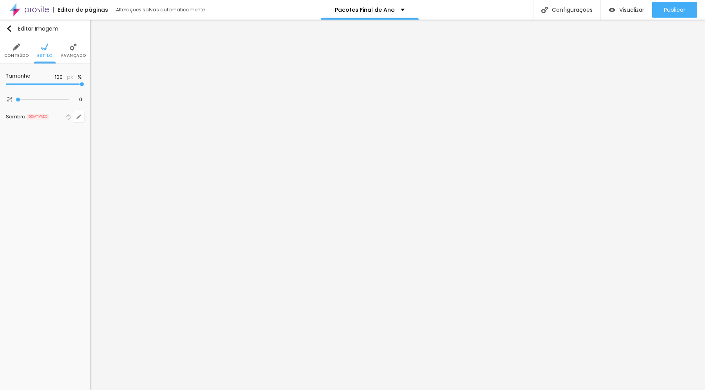
drag, startPoint x: 77, startPoint y: 83, endPoint x: 87, endPoint y: 75, distance: 12.8
click at [88, 82] on div "Tamanho 100 px % 0 Borda arredondada Sombra DESATIVADO Voltar ao padrão" at bounding box center [45, 98] width 90 height 68
click at [74, 51] on li "Avançado" at bounding box center [73, 51] width 25 height 26
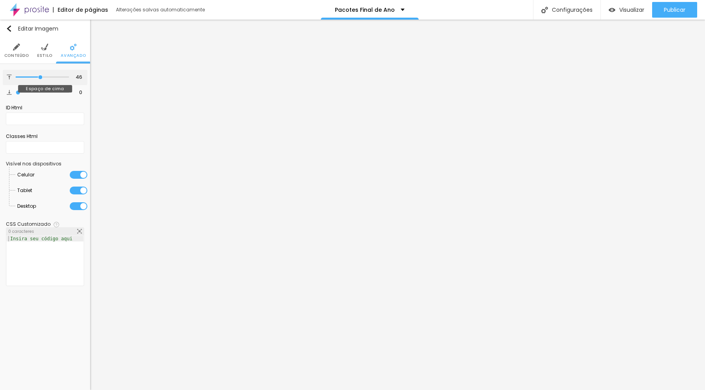
drag, startPoint x: 67, startPoint y: 77, endPoint x: 40, endPoint y: 77, distance: 27.0
click at [40, 77] on input "range" at bounding box center [42, 77] width 53 height 4
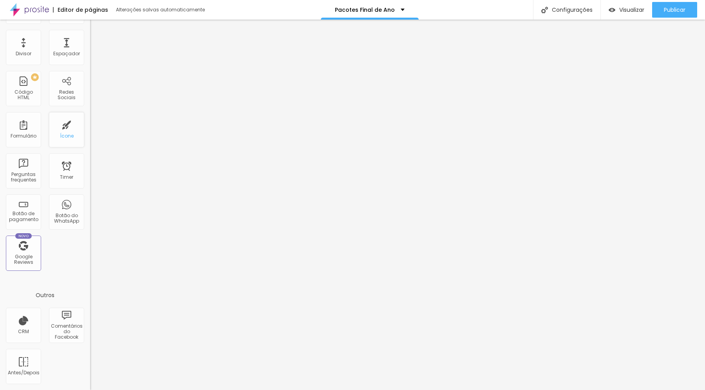
scroll to position [0, 0]
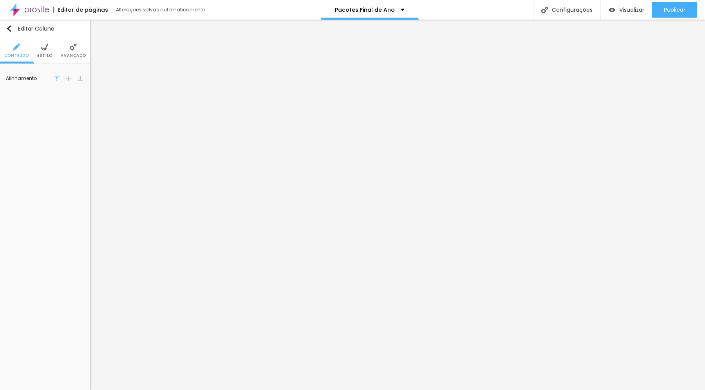
click at [43, 52] on li "Estilo" at bounding box center [44, 51] width 15 height 26
drag, startPoint x: 19, startPoint y: 95, endPoint x: 13, endPoint y: 96, distance: 6.7
click at [16, 96] on input "range" at bounding box center [42, 96] width 53 height 4
drag, startPoint x: 19, startPoint y: 95, endPoint x: 41, endPoint y: 96, distance: 22.3
click at [41, 96] on input "range" at bounding box center [42, 96] width 53 height 4
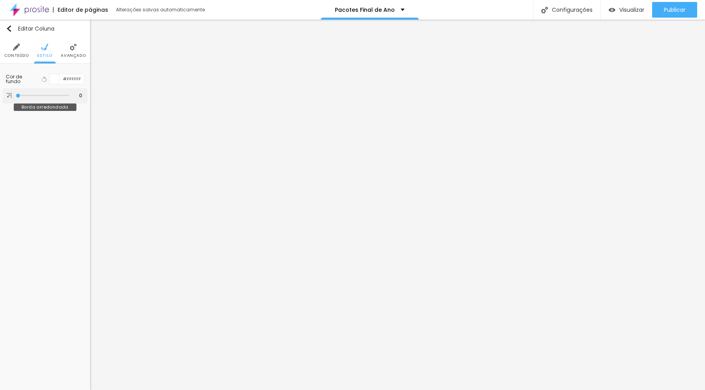
drag, startPoint x: 14, startPoint y: 94, endPoint x: 11, endPoint y: 92, distance: 4.0
click at [16, 94] on input "range" at bounding box center [42, 96] width 53 height 4
click at [70, 80] on input "#FFFFFF" at bounding box center [72, 79] width 24 height 10
click at [55, 80] on div at bounding box center [55, 79] width 10 height 10
click at [54, 80] on div at bounding box center [55, 79] width 10 height 10
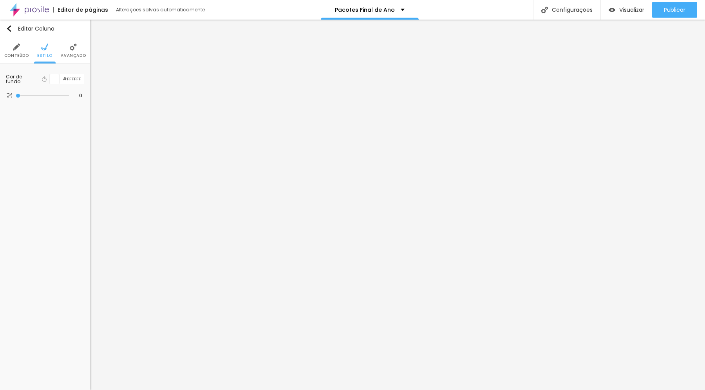
click at [54, 80] on div at bounding box center [55, 79] width 10 height 10
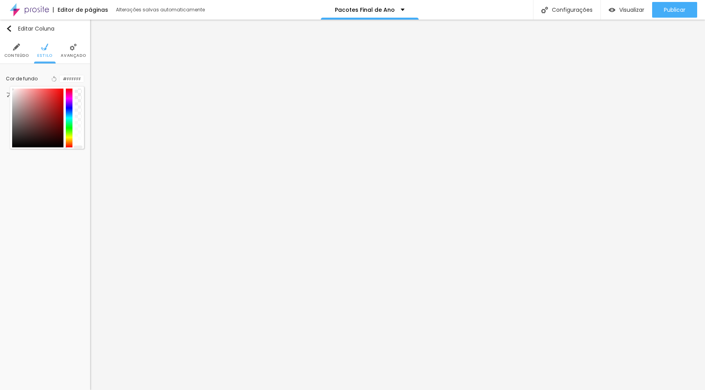
drag, startPoint x: 77, startPoint y: 142, endPoint x: 79, endPoint y: 146, distance: 5.1
click at [78, 147] on div at bounding box center [78, 117] width 7 height 59
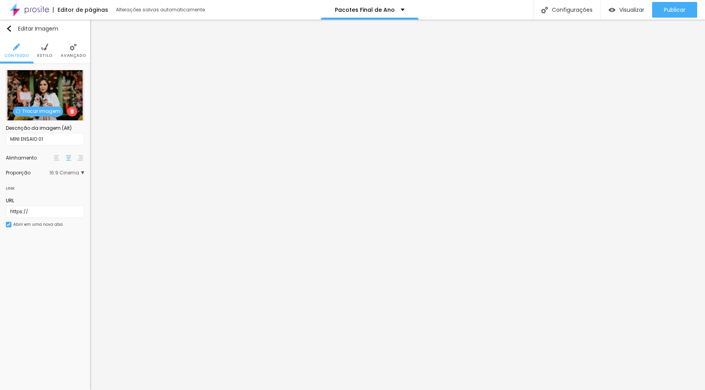
click at [70, 50] on img at bounding box center [73, 46] width 7 height 7
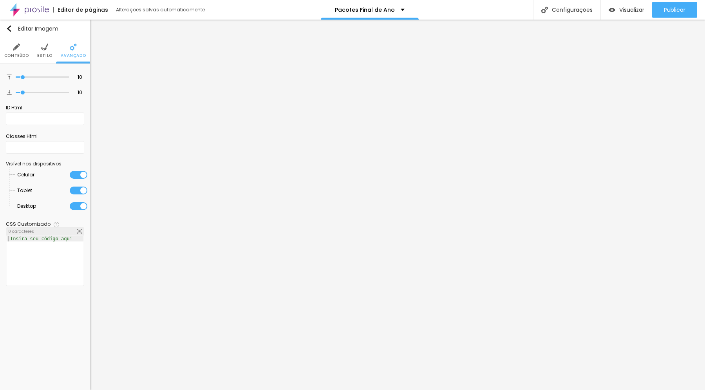
click at [46, 49] on img at bounding box center [44, 46] width 7 height 7
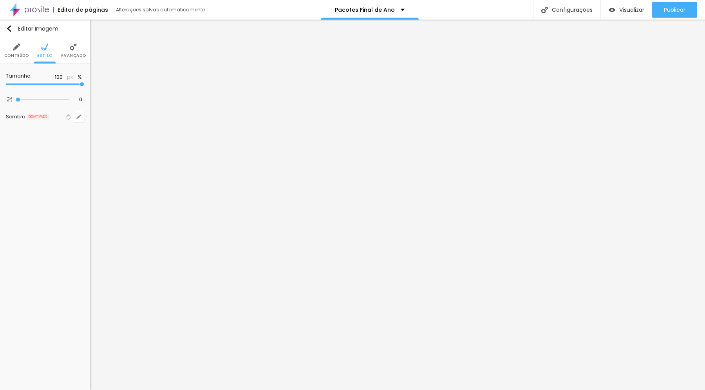
click at [17, 47] on img at bounding box center [16, 46] width 7 height 7
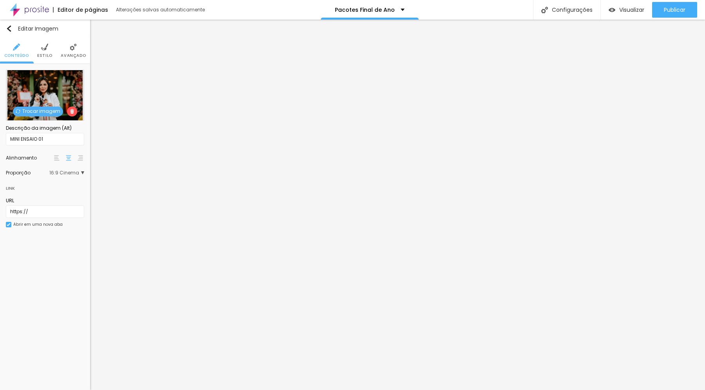
click at [73, 173] on span "16:9 Cinema" at bounding box center [66, 172] width 35 height 5
click at [54, 203] on span "Quadrado" at bounding box center [54, 205] width 49 height 5
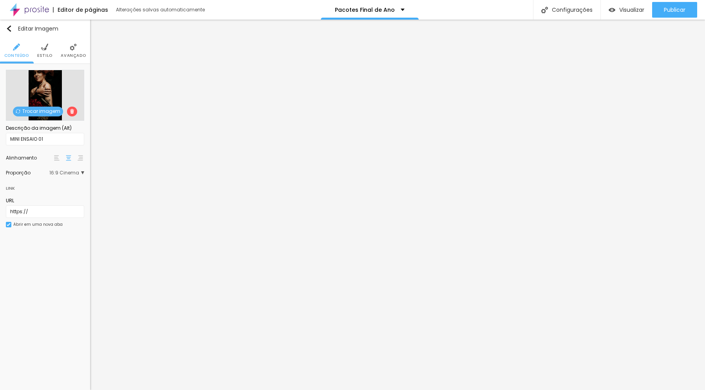
click at [70, 172] on span "16:9 Cinema" at bounding box center [66, 172] width 35 height 5
click at [56, 201] on div "Quadrado 1:1" at bounding box center [51, 205] width 66 height 10
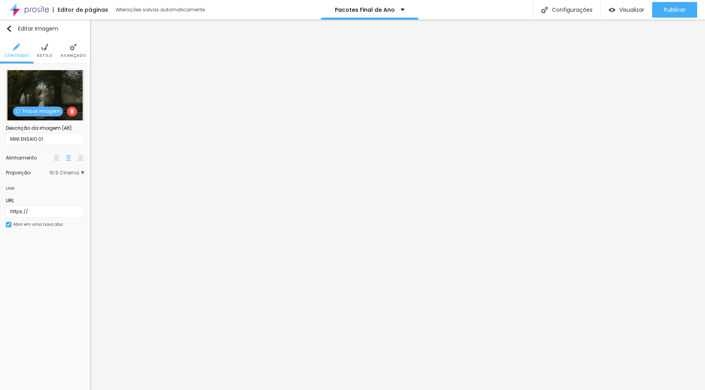
click at [71, 171] on span "16:9 Cinema" at bounding box center [66, 172] width 35 height 5
click at [63, 201] on div "Quadrado 1:1" at bounding box center [51, 205] width 66 height 10
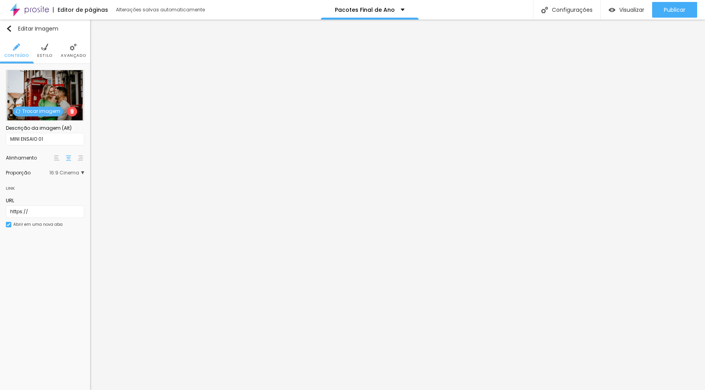
click at [64, 171] on span "16:9 Cinema" at bounding box center [66, 172] width 35 height 5
click at [57, 202] on div "Quadrado 1:1" at bounding box center [51, 205] width 66 height 10
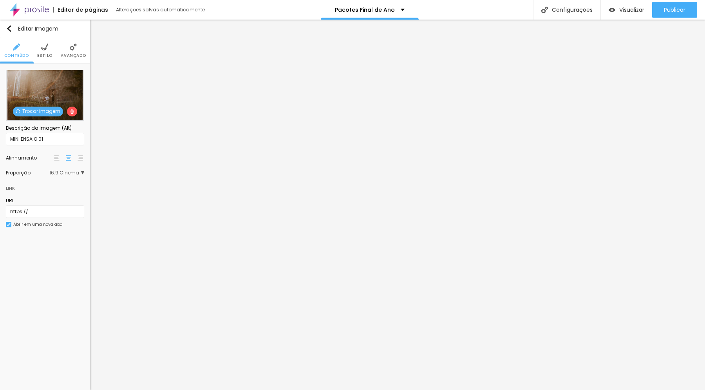
click at [62, 172] on span "16:9 Cinema" at bounding box center [66, 172] width 35 height 5
click at [58, 205] on span "Quadrado" at bounding box center [54, 205] width 49 height 5
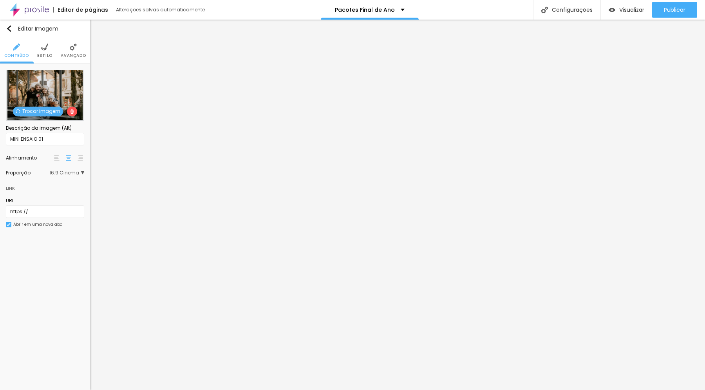
click at [66, 173] on span "16:9 Cinema" at bounding box center [66, 172] width 35 height 5
click at [62, 203] on span "Quadrado" at bounding box center [54, 205] width 49 height 5
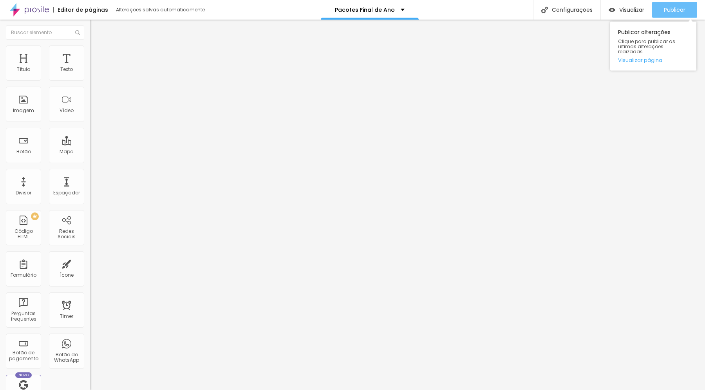
click at [670, 11] on span "Publicar" at bounding box center [675, 10] width 22 height 6
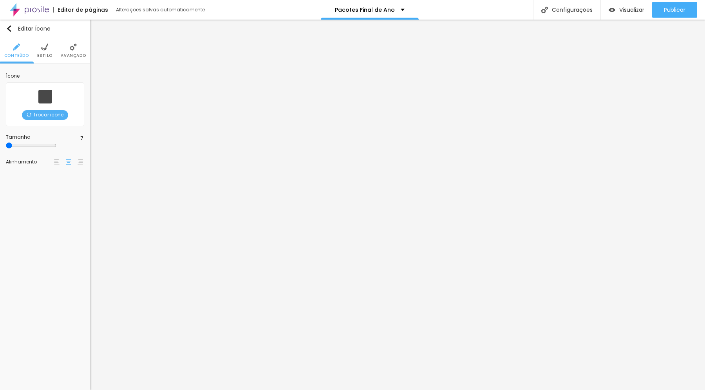
drag, startPoint x: 41, startPoint y: 50, endPoint x: 45, endPoint y: 59, distance: 9.3
click at [41, 50] on img at bounding box center [44, 46] width 7 height 7
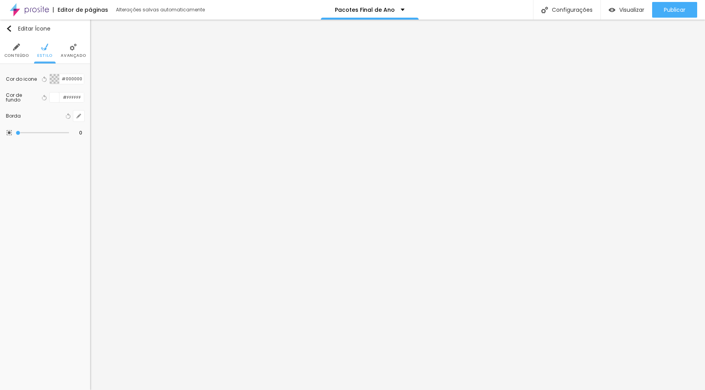
click at [72, 50] on img at bounding box center [73, 46] width 7 height 7
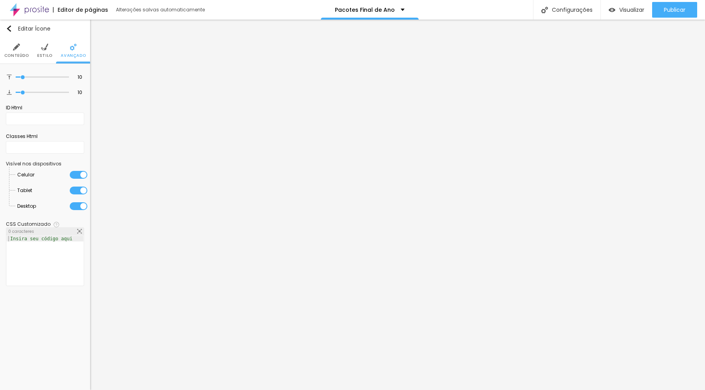
click at [21, 48] on li "Conteúdo" at bounding box center [16, 51] width 25 height 26
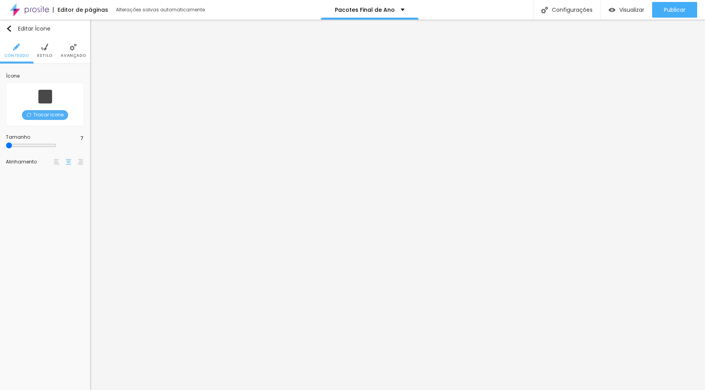
click at [46, 114] on span "Trocar icone" at bounding box center [45, 115] width 46 height 10
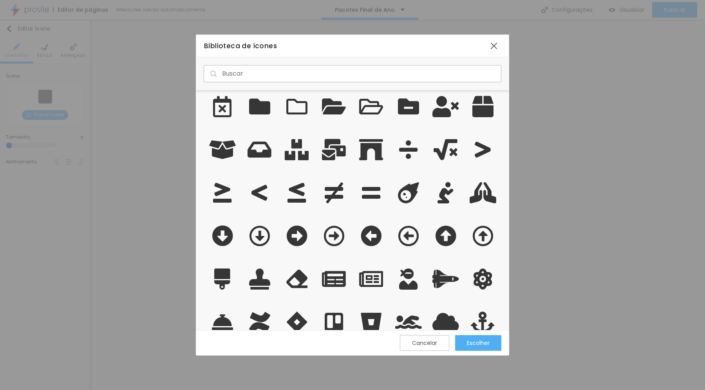
scroll to position [966, 0]
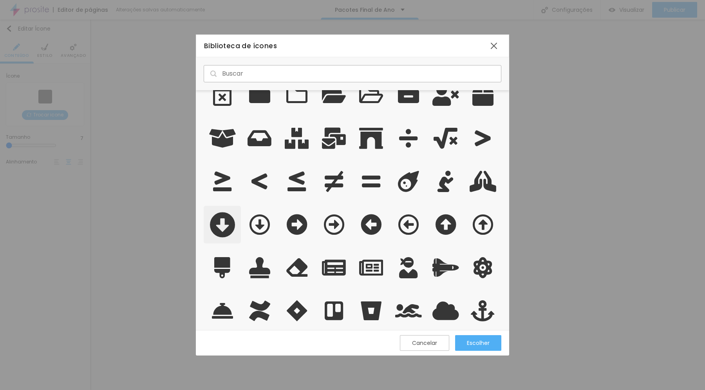
click at [225, 225] on icon "grid" at bounding box center [222, 224] width 26 height 26
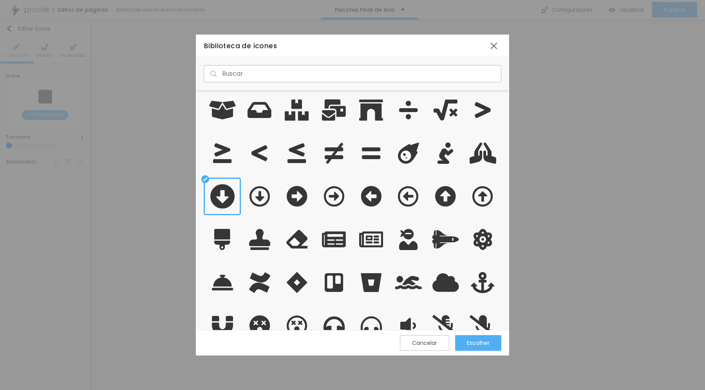
scroll to position [998, 0]
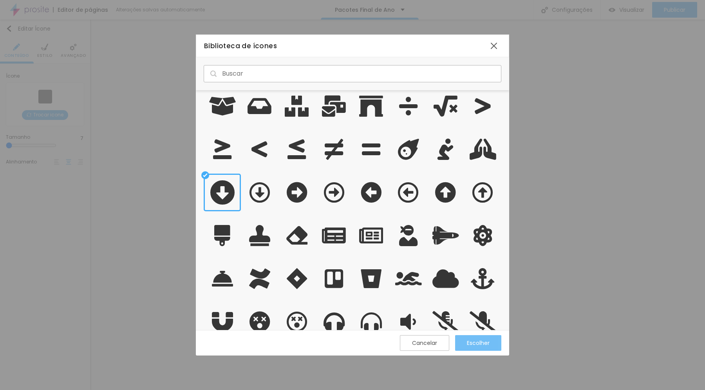
click at [477, 341] on div "Escolher" at bounding box center [478, 342] width 23 height 6
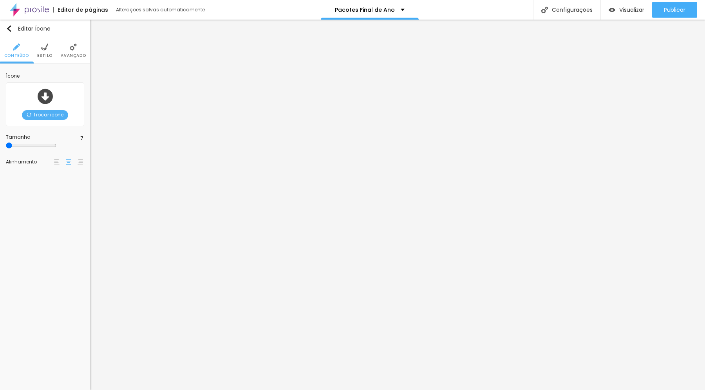
click at [60, 116] on span "Trocar icone" at bounding box center [45, 115] width 46 height 10
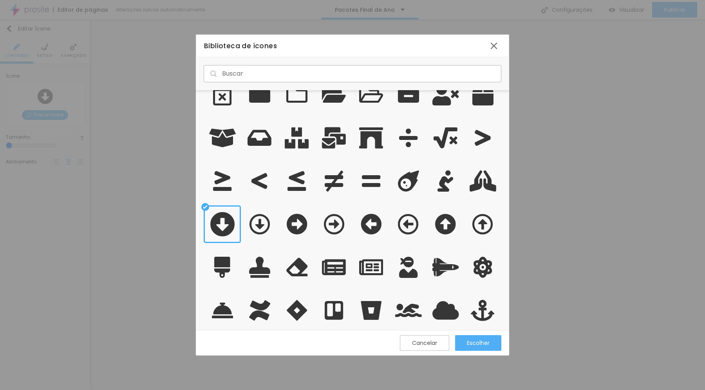
scroll to position [970, 0]
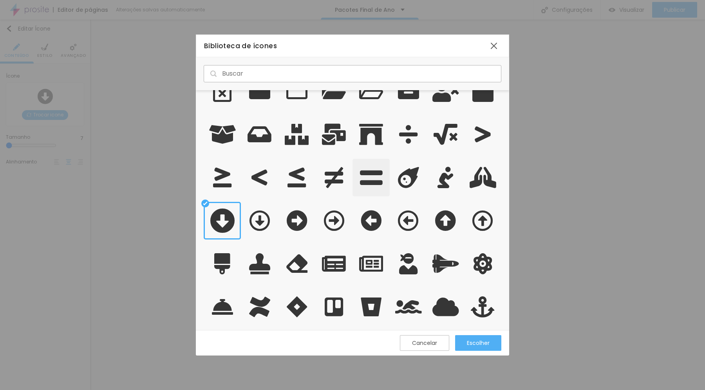
click at [365, 181] on icon "grid" at bounding box center [371, 177] width 23 height 26
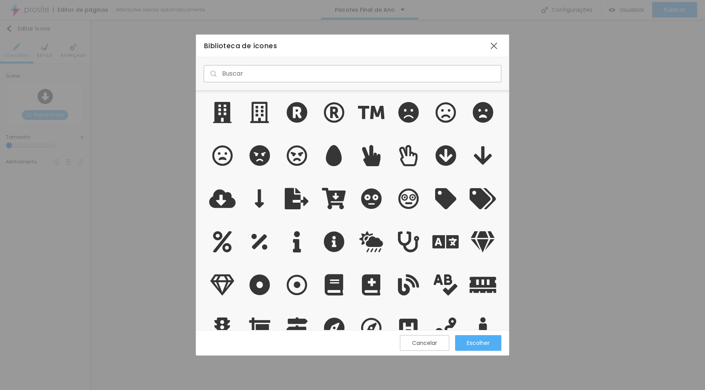
scroll to position [2850, 0]
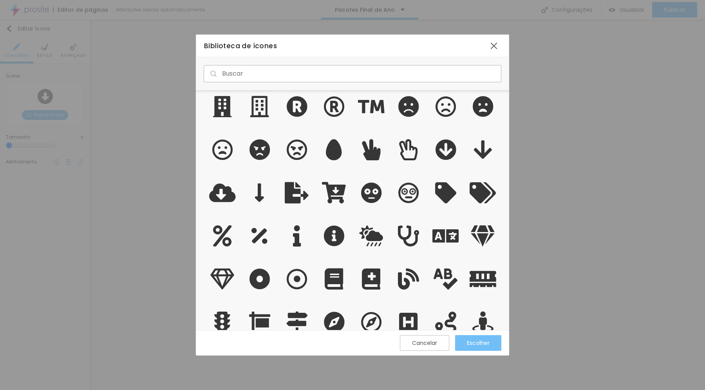
click at [475, 339] on div "Escolher" at bounding box center [478, 342] width 23 height 6
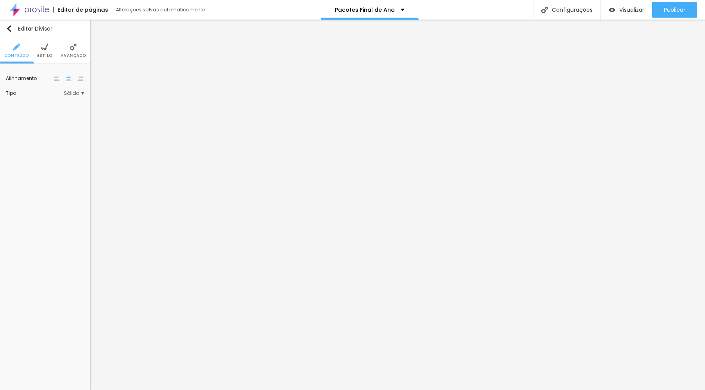
click at [72, 92] on span "Sólido" at bounding box center [74, 93] width 20 height 5
click at [50, 114] on span "Pontilhado" at bounding box center [43, 115] width 26 height 7
click at [45, 52] on li "Estilo" at bounding box center [44, 51] width 15 height 26
click at [13, 124] on input "range" at bounding box center [45, 125] width 78 height 4
drag, startPoint x: 81, startPoint y: 103, endPoint x: 14, endPoint y: 106, distance: 67.0
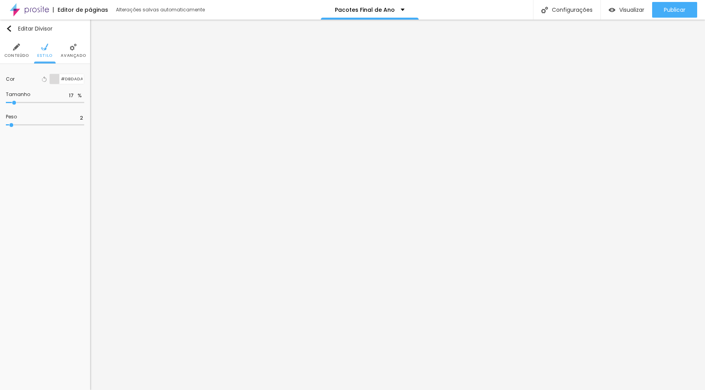
click at [14, 105] on input "range" at bounding box center [45, 103] width 78 height 4
drag, startPoint x: 14, startPoint y: 103, endPoint x: 0, endPoint y: 103, distance: 13.7
click at [6, 103] on input "range" at bounding box center [45, 103] width 78 height 4
click at [45, 54] on span "Estilo" at bounding box center [44, 56] width 15 height 4
click at [9, 126] on input "range" at bounding box center [45, 125] width 78 height 4
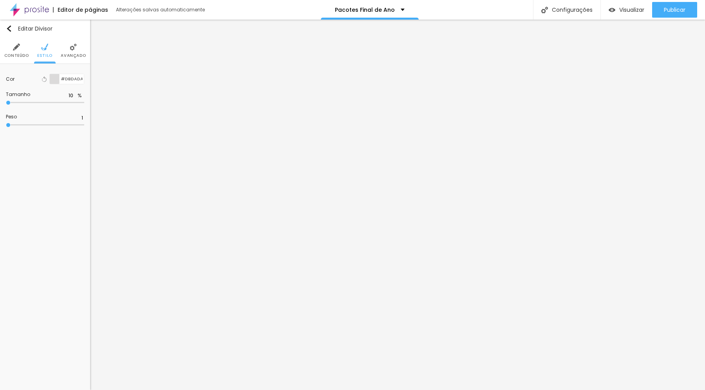
drag, startPoint x: 16, startPoint y: 104, endPoint x: 2, endPoint y: 103, distance: 14.5
click at [6, 103] on input "range" at bounding box center [45, 103] width 78 height 4
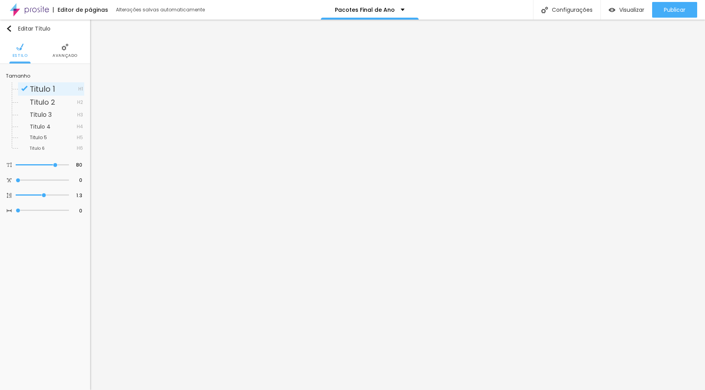
click at [61, 47] on li "Avançado" at bounding box center [64, 51] width 25 height 26
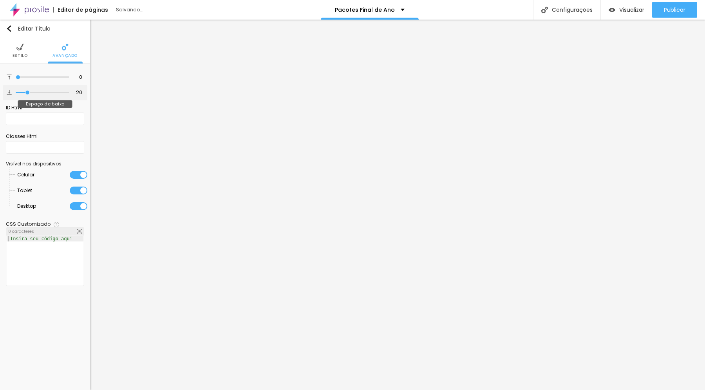
drag, startPoint x: 18, startPoint y: 91, endPoint x: 28, endPoint y: 91, distance: 9.8
click at [28, 91] on input "range" at bounding box center [42, 92] width 53 height 4
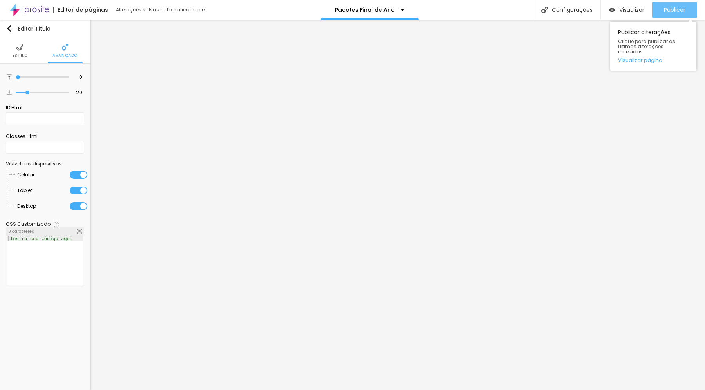
click at [676, 11] on span "Publicar" at bounding box center [675, 10] width 22 height 6
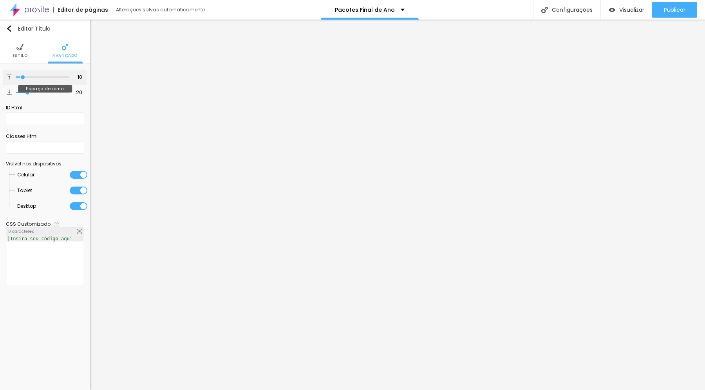
drag, startPoint x: 18, startPoint y: 78, endPoint x: 23, endPoint y: 78, distance: 4.3
click at [23, 78] on input "range" at bounding box center [42, 77] width 53 height 4
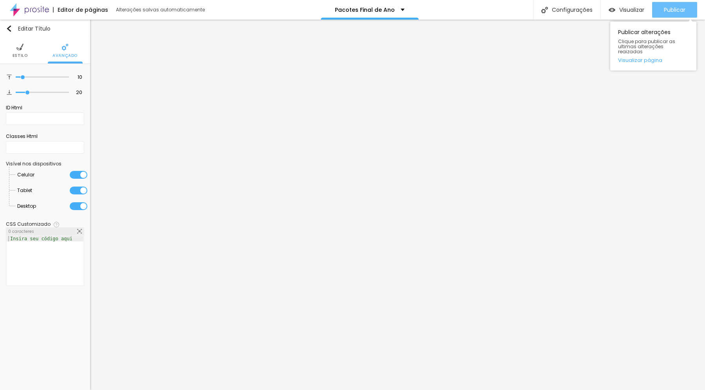
click at [659, 11] on button "Publicar" at bounding box center [674, 10] width 45 height 16
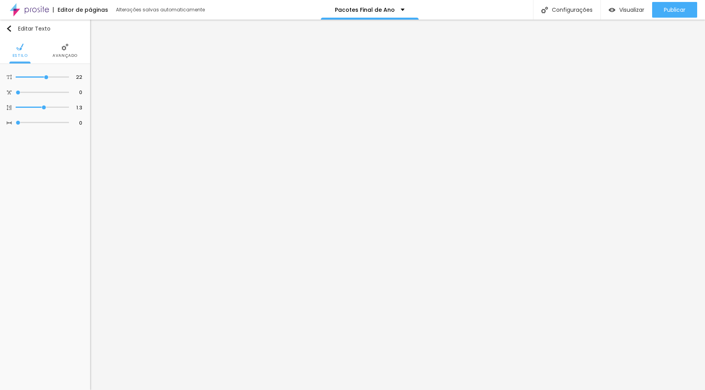
click at [62, 50] on img at bounding box center [64, 46] width 7 height 7
click at [58, 46] on li "Avançado" at bounding box center [64, 51] width 25 height 26
click at [40, 51] on li "Estilo" at bounding box center [44, 51] width 15 height 26
click at [67, 45] on li "Avançado" at bounding box center [73, 51] width 25 height 26
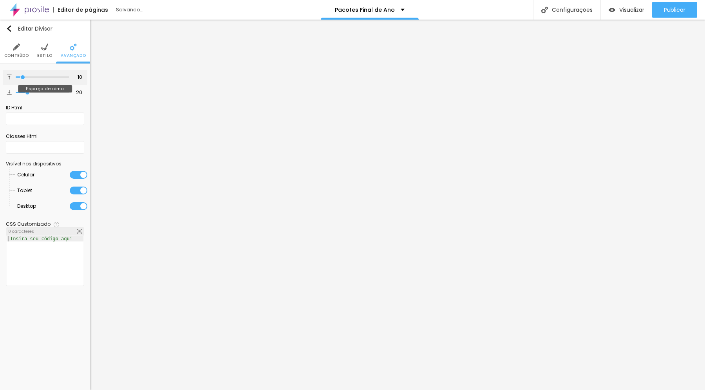
drag, startPoint x: 27, startPoint y: 78, endPoint x: 23, endPoint y: 79, distance: 4.1
click at [23, 78] on input "range" at bounding box center [42, 77] width 53 height 4
click at [23, 93] on input "range" at bounding box center [42, 92] width 53 height 4
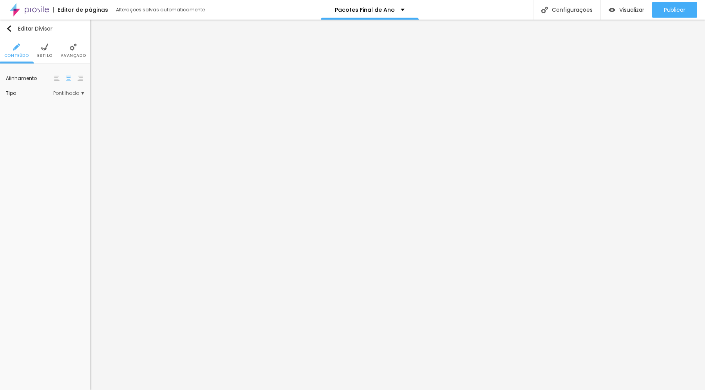
click at [67, 50] on li "Avançado" at bounding box center [73, 51] width 25 height 26
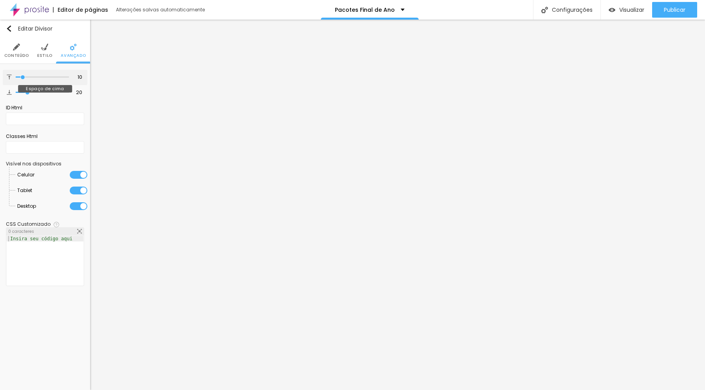
drag, startPoint x: 28, startPoint y: 77, endPoint x: 23, endPoint y: 77, distance: 5.1
click at [23, 77] on input "range" at bounding box center [42, 77] width 53 height 4
drag, startPoint x: 28, startPoint y: 93, endPoint x: 23, endPoint y: 93, distance: 5.1
click at [23, 93] on input "range" at bounding box center [42, 92] width 53 height 4
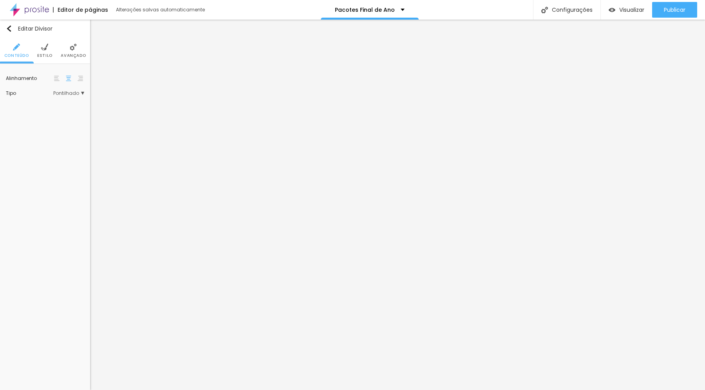
click at [67, 51] on li "Avançado" at bounding box center [73, 51] width 25 height 26
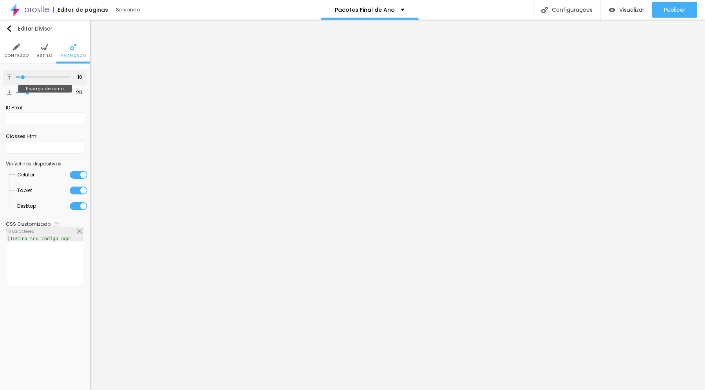
click at [23, 78] on input "range" at bounding box center [42, 77] width 53 height 4
drag, startPoint x: 27, startPoint y: 92, endPoint x: 23, endPoint y: 93, distance: 3.9
click at [23, 93] on input "range" at bounding box center [42, 92] width 53 height 4
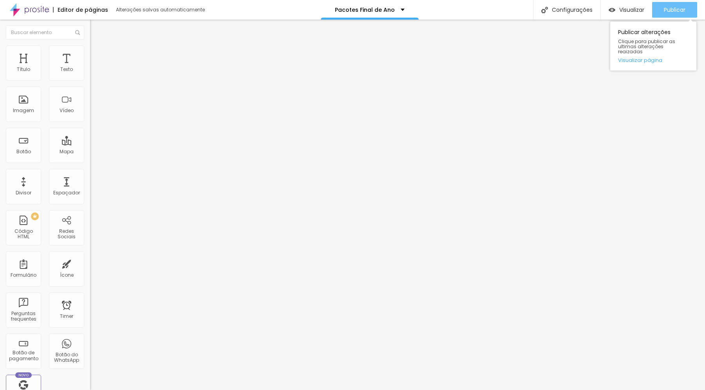
click at [674, 11] on span "Publicar" at bounding box center [675, 10] width 22 height 6
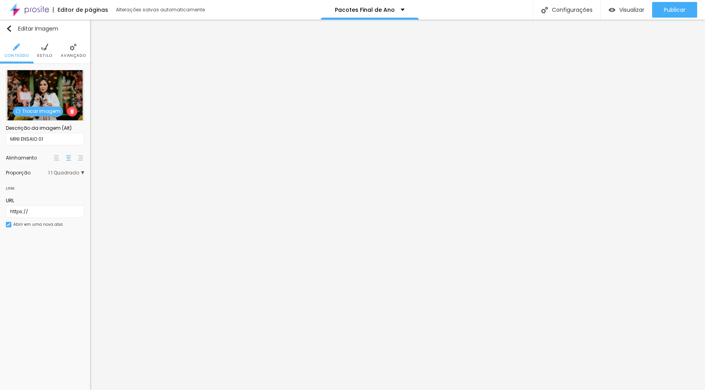
click at [66, 173] on span "1:1 Quadrado" at bounding box center [66, 172] width 36 height 5
click at [59, 182] on span "Cinema" at bounding box center [52, 184] width 44 height 5
click at [43, 194] on span "Padrão" at bounding box center [39, 194] width 18 height 7
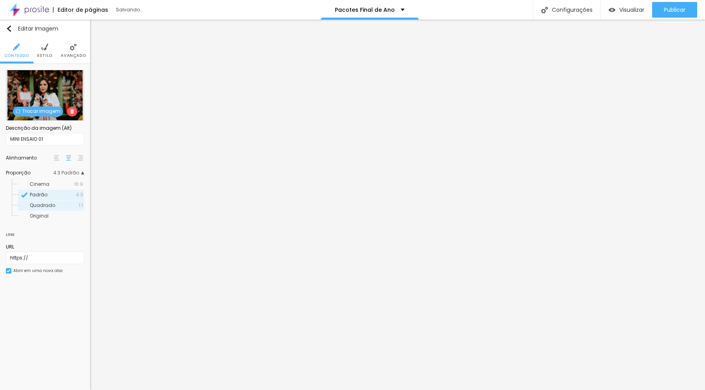
click at [43, 205] on span "Quadrado" at bounding box center [42, 205] width 25 height 7
click at [43, 213] on span "Original" at bounding box center [39, 215] width 19 height 7
click at [45, 182] on span "Cinema" at bounding box center [40, 184] width 20 height 7
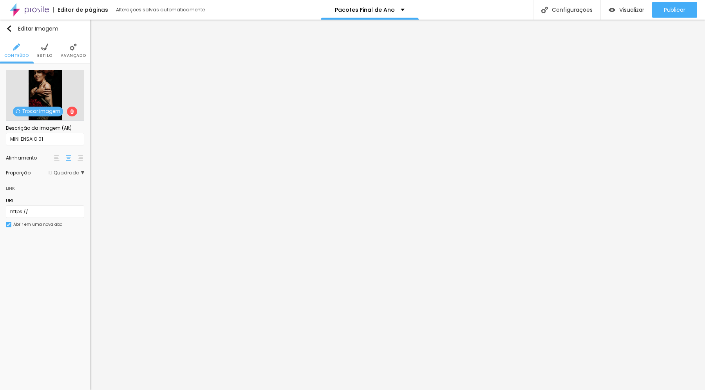
click at [69, 171] on span "1:1 Quadrado" at bounding box center [66, 172] width 36 height 5
click at [60, 180] on div "Cinema 16:9" at bounding box center [51, 184] width 66 height 10
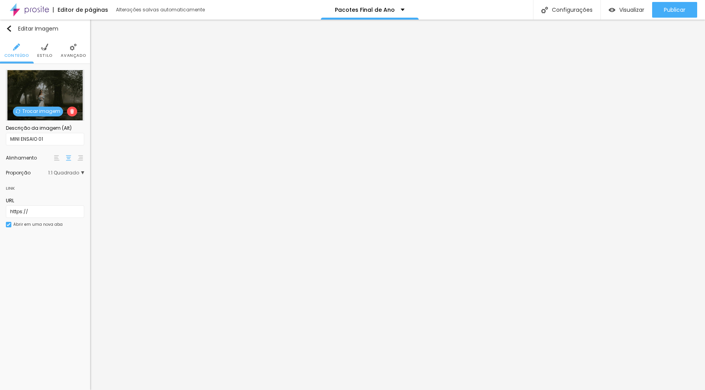
click at [69, 173] on span "1:1 Quadrado" at bounding box center [66, 172] width 36 height 5
click at [61, 181] on div "Cinema 16:9" at bounding box center [51, 184] width 66 height 10
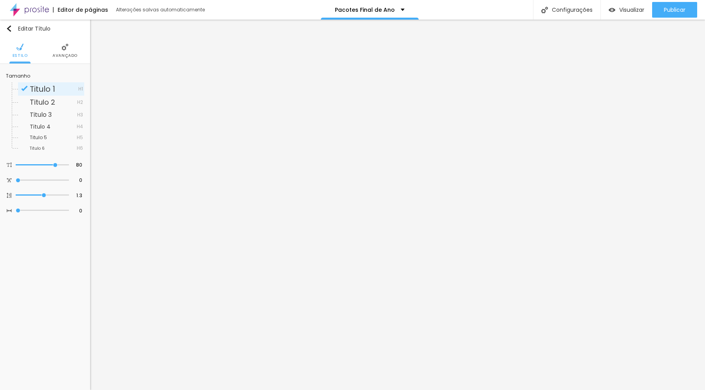
click at [65, 44] on img at bounding box center [64, 46] width 7 height 7
click at [63, 52] on li "Avançado" at bounding box center [64, 51] width 25 height 26
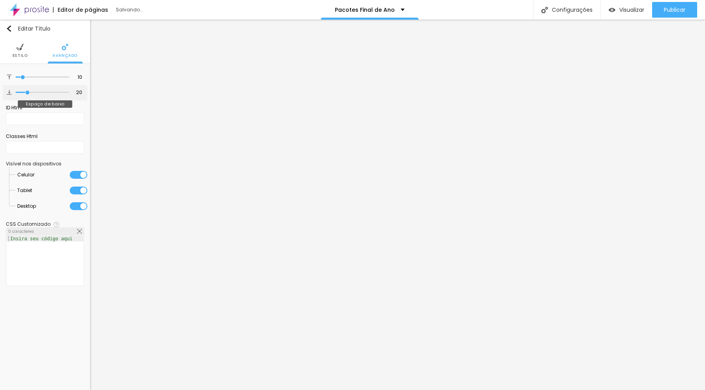
drag, startPoint x: 22, startPoint y: 92, endPoint x: 27, endPoint y: 92, distance: 5.5
click at [27, 92] on input "range" at bounding box center [42, 92] width 53 height 4
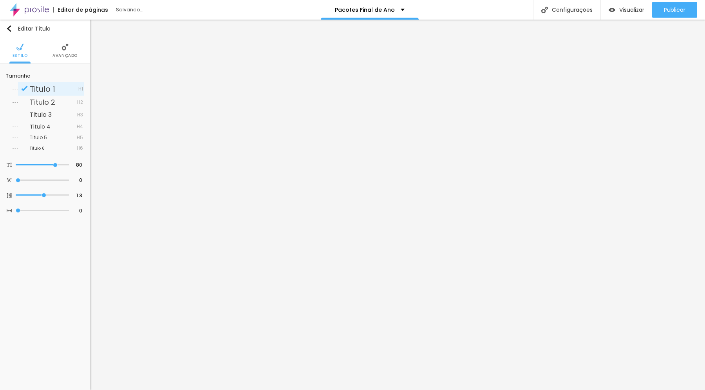
click at [63, 49] on img at bounding box center [64, 46] width 7 height 7
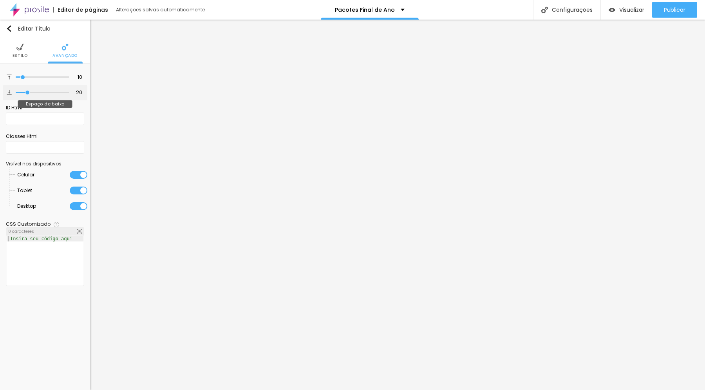
drag, startPoint x: 22, startPoint y: 91, endPoint x: 28, endPoint y: 91, distance: 5.9
click at [28, 91] on input "range" at bounding box center [42, 92] width 53 height 4
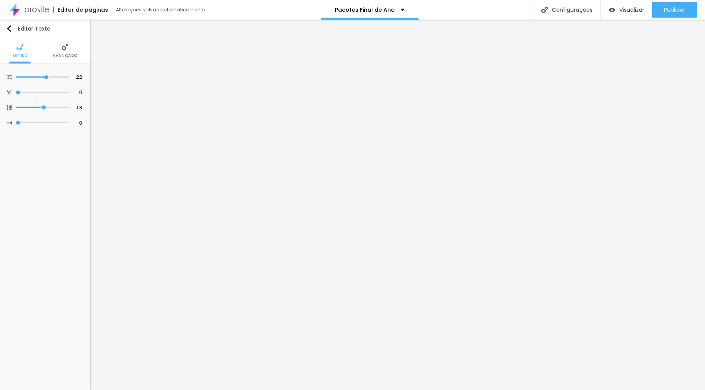
click at [60, 52] on li "Avançado" at bounding box center [64, 51] width 25 height 26
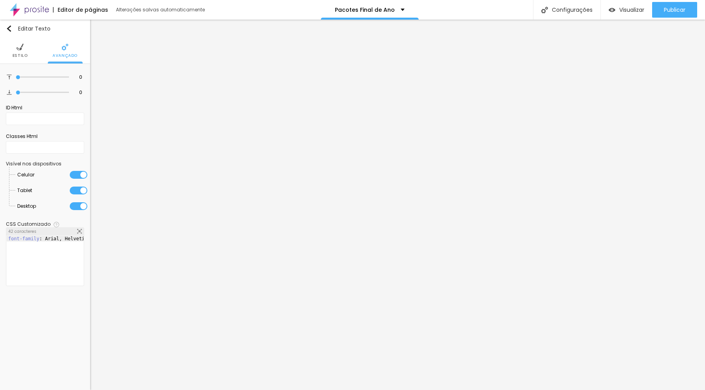
click at [23, 51] on li "Estilo" at bounding box center [20, 51] width 15 height 26
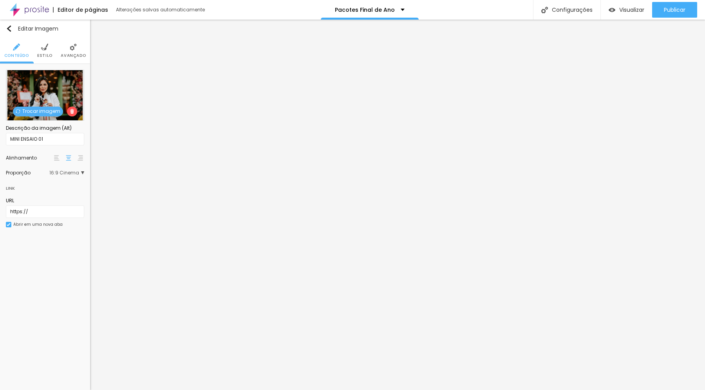
click at [48, 112] on span "Trocar imagem" at bounding box center [38, 112] width 50 height 10
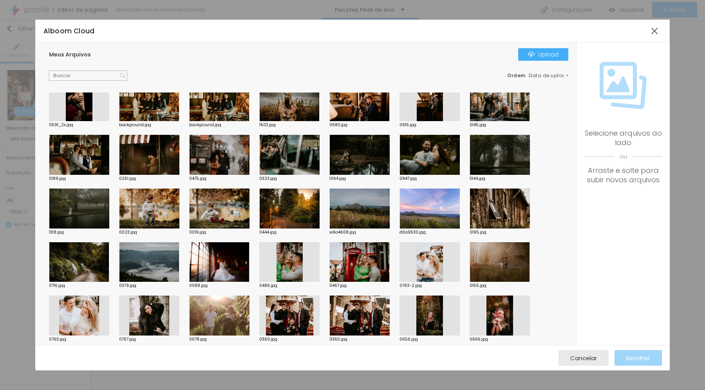
scroll to position [13, 0]
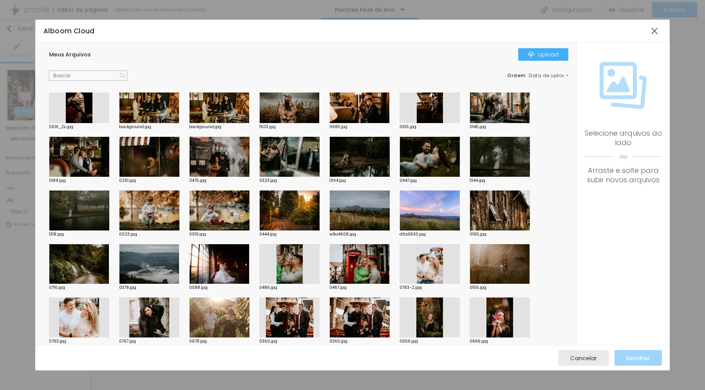
click at [281, 158] on div at bounding box center [289, 157] width 60 height 40
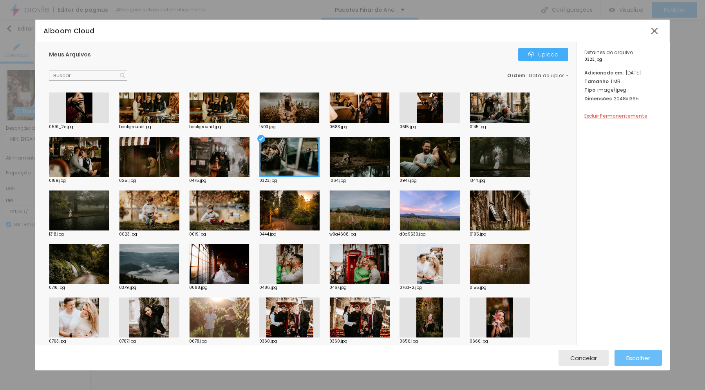
click at [630, 358] on span "Escolher" at bounding box center [638, 357] width 24 height 7
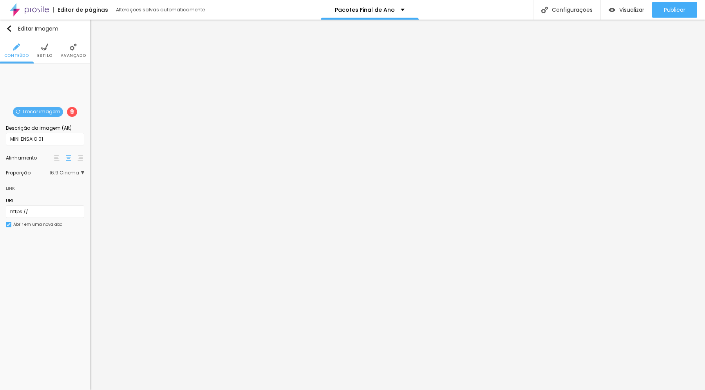
click at [47, 111] on span "Trocar imagem" at bounding box center [38, 112] width 50 height 10
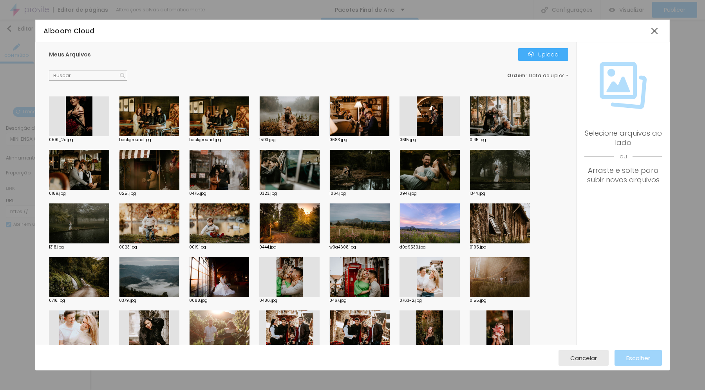
click at [76, 118] on div at bounding box center [79, 116] width 60 height 40
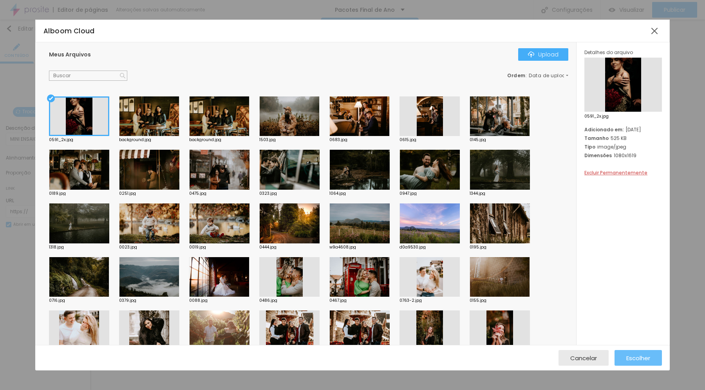
click at [633, 357] on span "Escolher" at bounding box center [638, 357] width 24 height 7
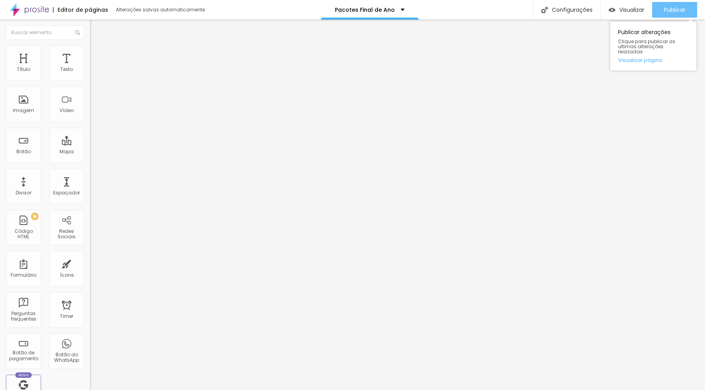
click at [679, 9] on span "Publicar" at bounding box center [675, 10] width 22 height 6
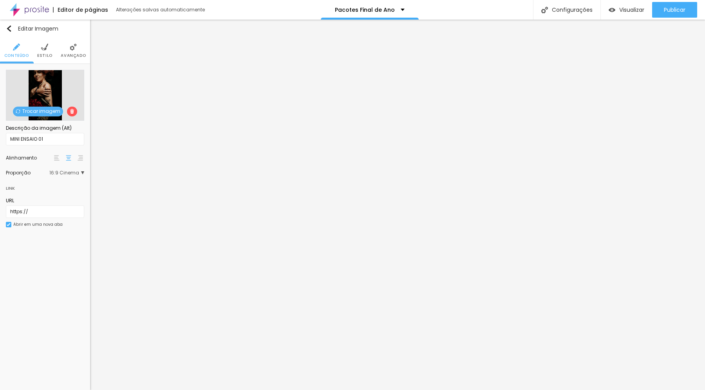
click at [44, 111] on span "Trocar imagem" at bounding box center [38, 112] width 50 height 10
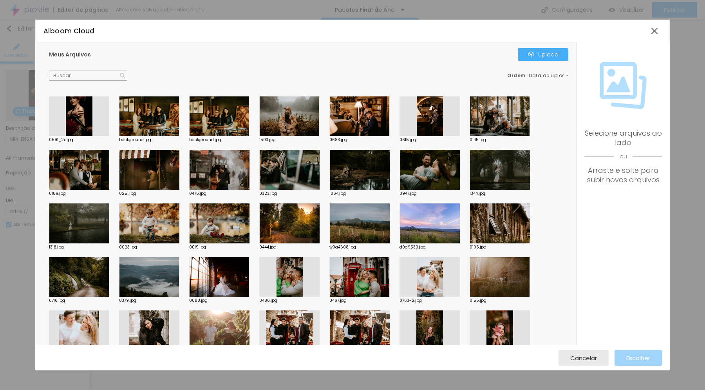
click at [499, 168] on div at bounding box center [499, 170] width 60 height 40
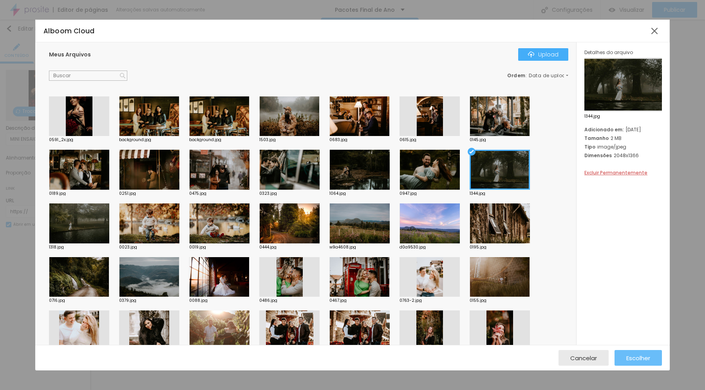
click at [629, 356] on span "Escolher" at bounding box center [638, 357] width 24 height 7
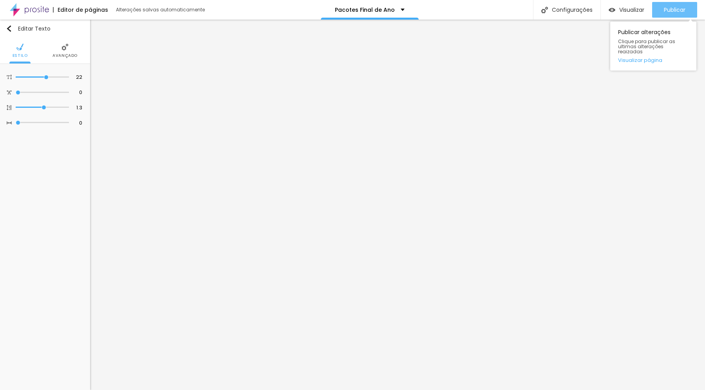
click at [668, 10] on span "Publicar" at bounding box center [675, 10] width 22 height 6
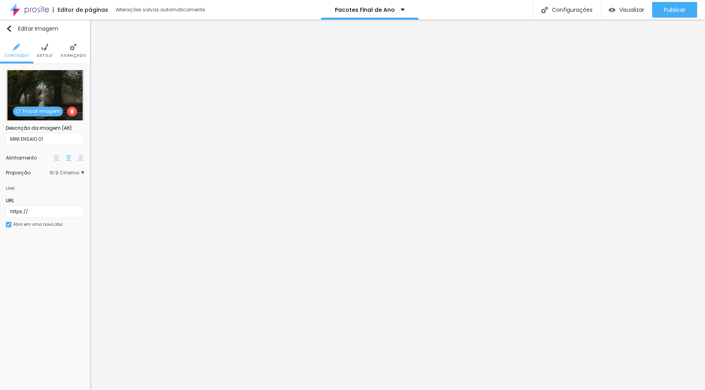
click at [50, 110] on span "Trocar imagem" at bounding box center [38, 112] width 50 height 10
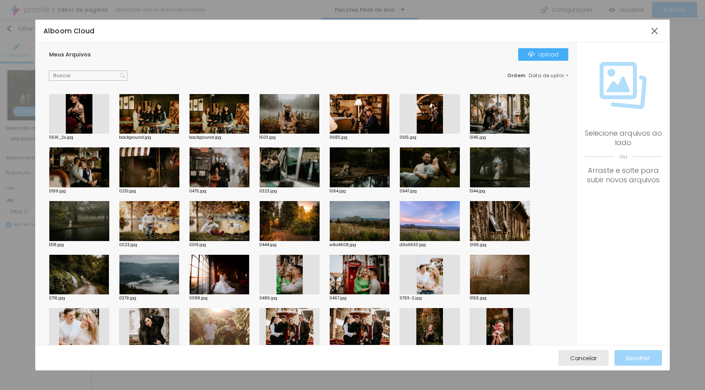
scroll to position [0, 0]
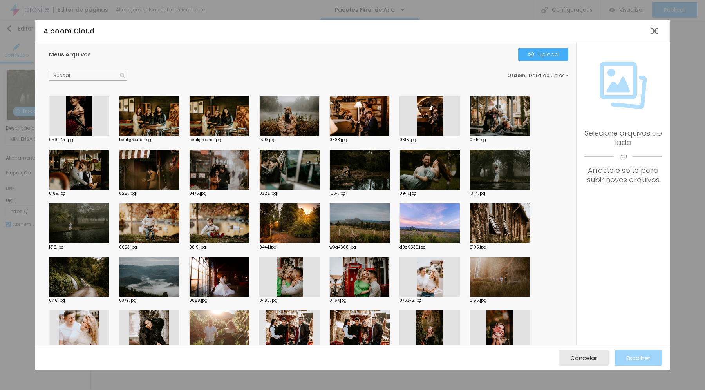
click at [503, 118] on div at bounding box center [499, 116] width 60 height 40
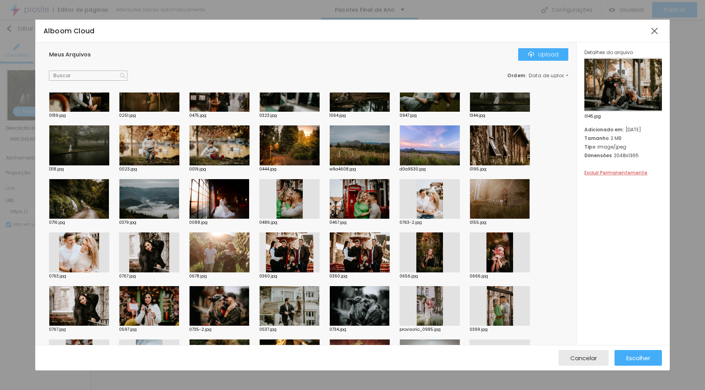
scroll to position [126, 0]
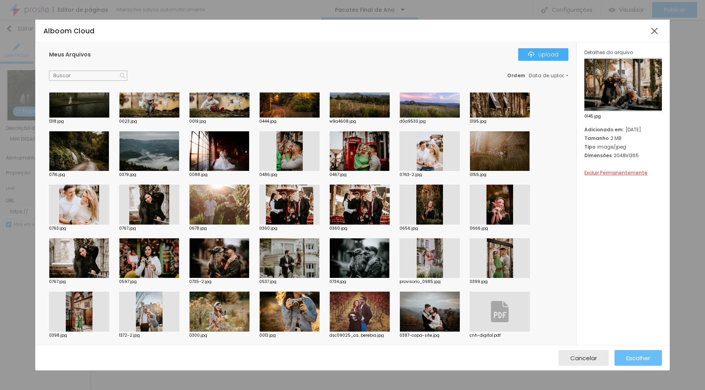
click at [643, 357] on span "Escolher" at bounding box center [638, 357] width 24 height 7
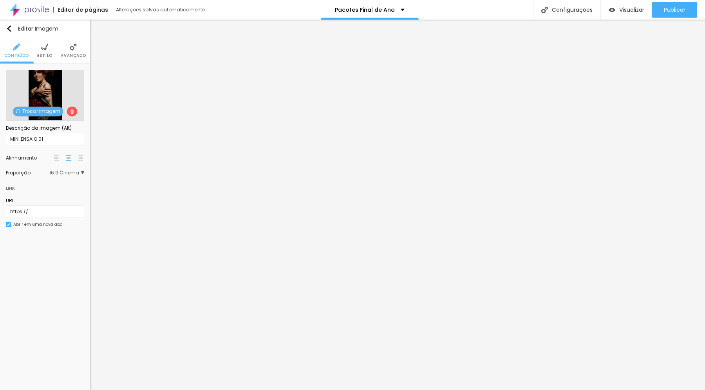
click at [46, 110] on span "Trocar imagem" at bounding box center [38, 112] width 50 height 10
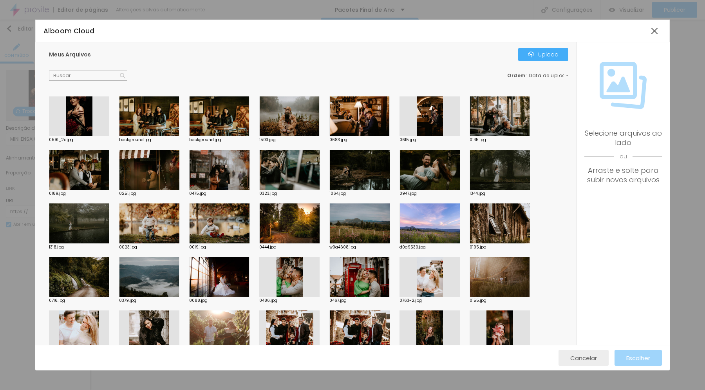
click at [581, 358] on span "Cancelar" at bounding box center [583, 357] width 27 height 7
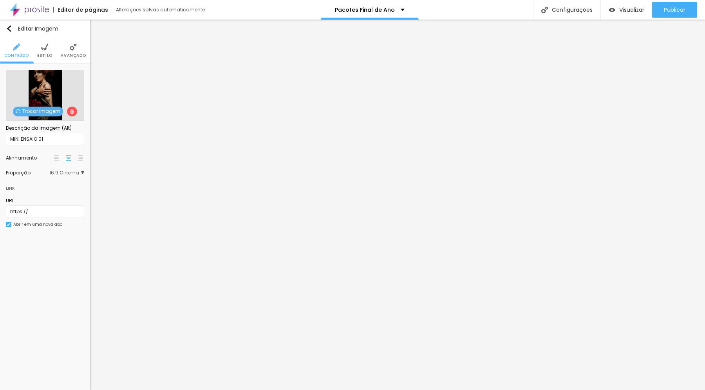
click at [47, 113] on span "Trocar imagem" at bounding box center [38, 112] width 50 height 10
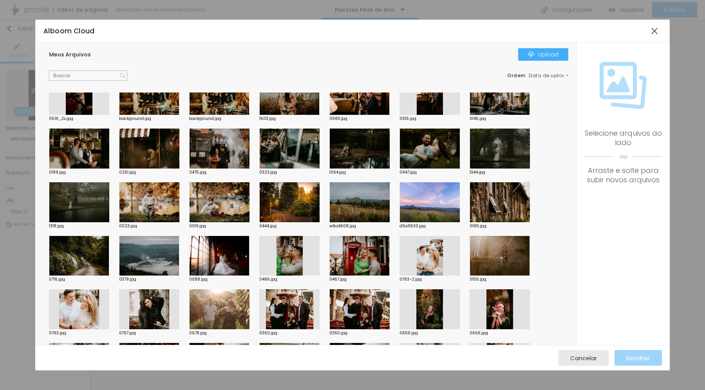
scroll to position [22, 0]
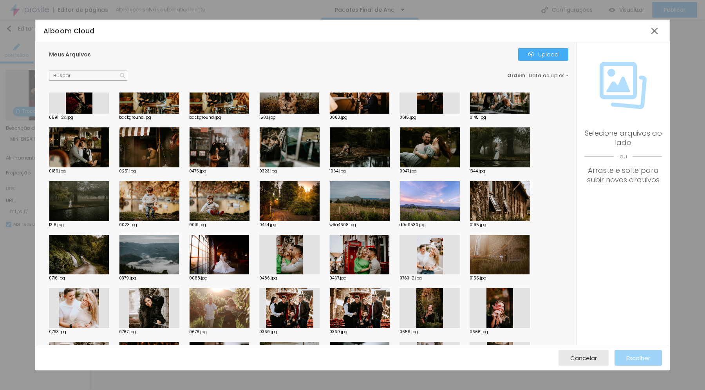
click at [497, 251] on div at bounding box center [499, 255] width 60 height 40
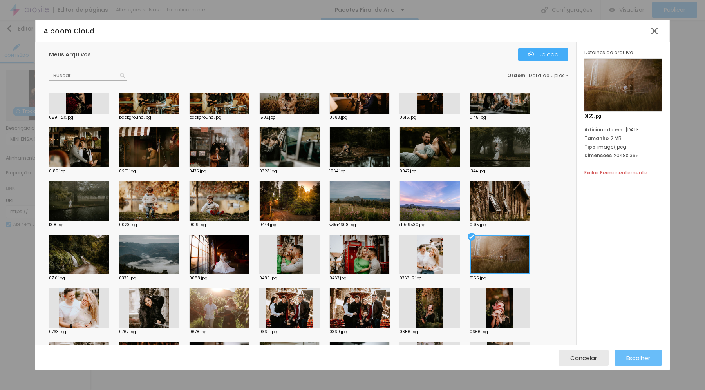
click at [643, 355] on span "Escolher" at bounding box center [638, 357] width 24 height 7
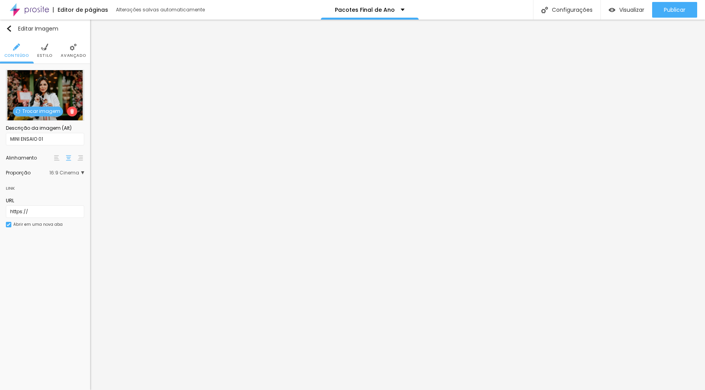
click at [52, 110] on span "Trocar imagem" at bounding box center [38, 112] width 50 height 10
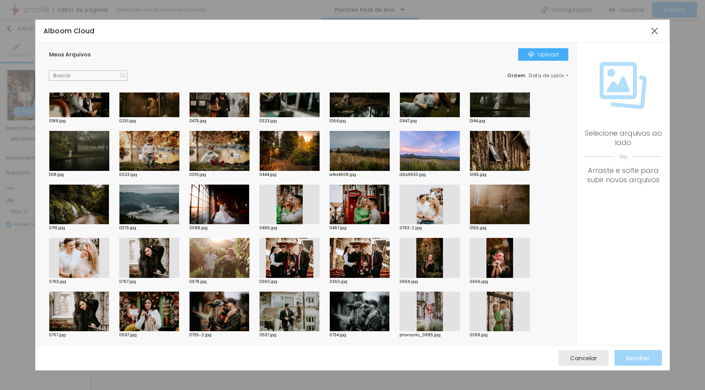
scroll to position [70, 0]
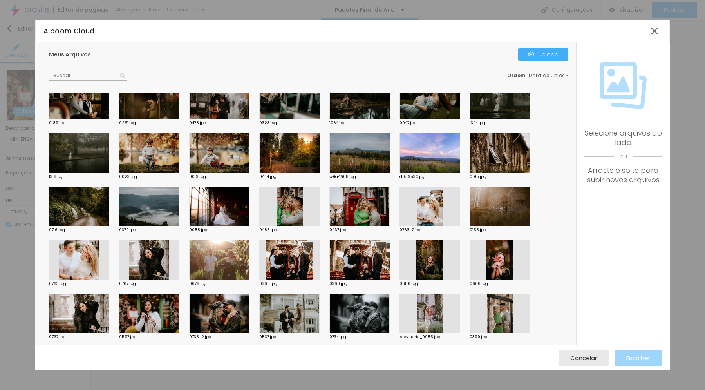
click at [82, 262] on div at bounding box center [79, 260] width 60 height 40
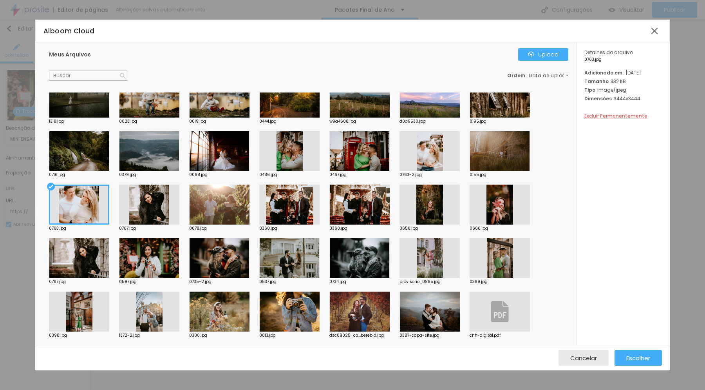
scroll to position [121, 0]
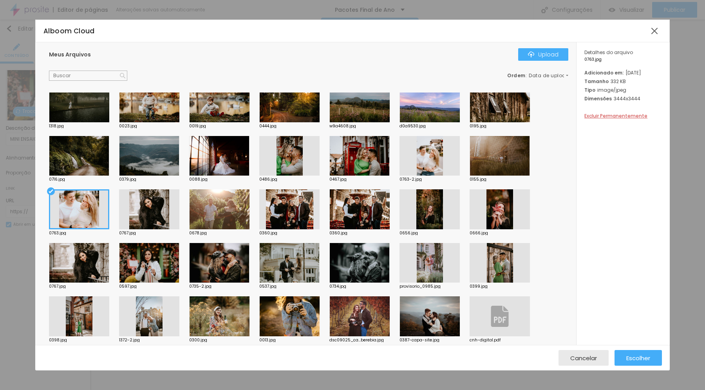
click at [293, 159] on div at bounding box center [289, 156] width 60 height 40
click at [293, 158] on div at bounding box center [289, 156] width 60 height 40
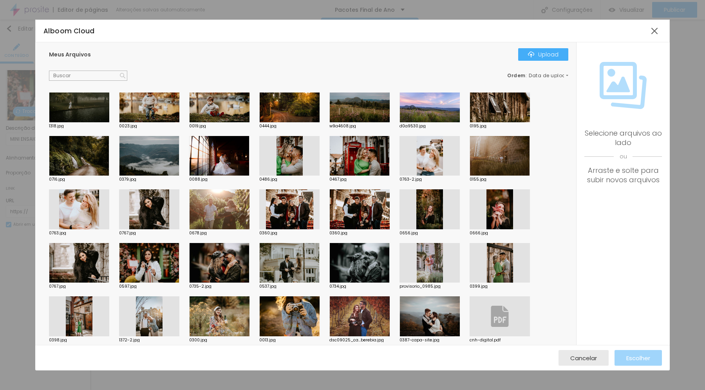
click at [364, 163] on div at bounding box center [359, 156] width 60 height 40
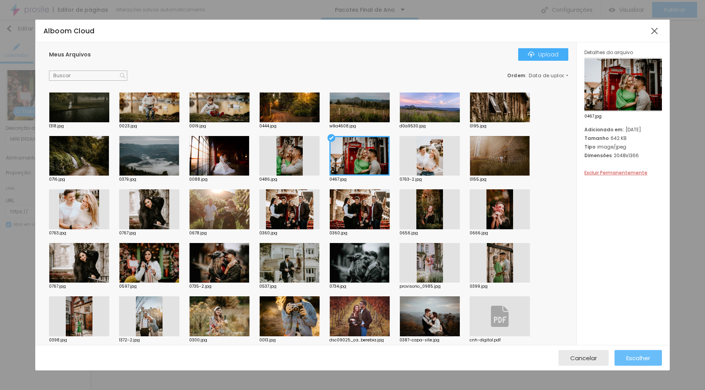
click at [633, 355] on span "Escolher" at bounding box center [638, 357] width 24 height 7
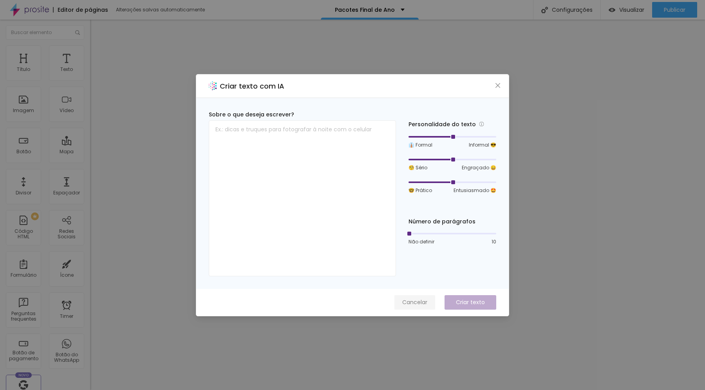
click at [403, 302] on span "Cancelar" at bounding box center [414, 302] width 25 height 8
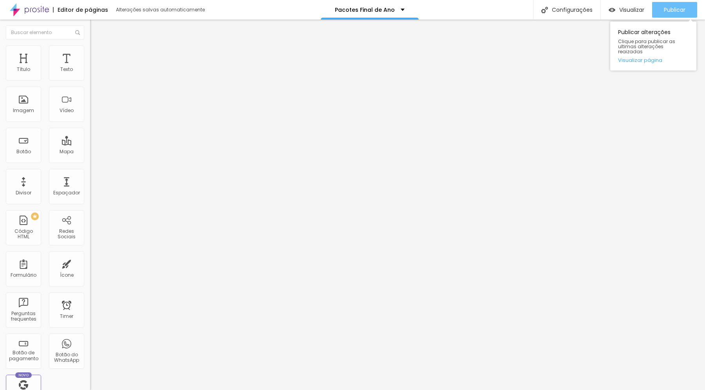
click at [670, 12] on span "Publicar" at bounding box center [675, 10] width 22 height 6
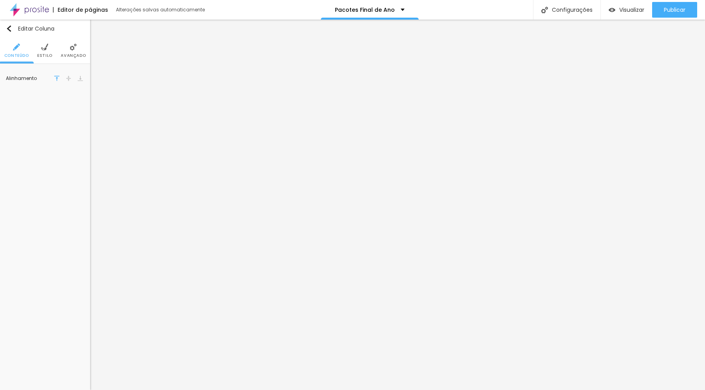
click at [47, 51] on img at bounding box center [44, 46] width 7 height 7
click at [54, 79] on div at bounding box center [55, 79] width 10 height 10
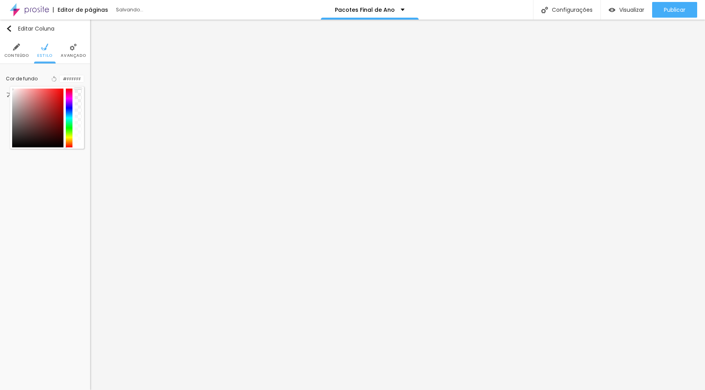
drag, startPoint x: 79, startPoint y: 137, endPoint x: 80, endPoint y: 86, distance: 50.9
click at [80, 86] on div at bounding box center [47, 117] width 74 height 63
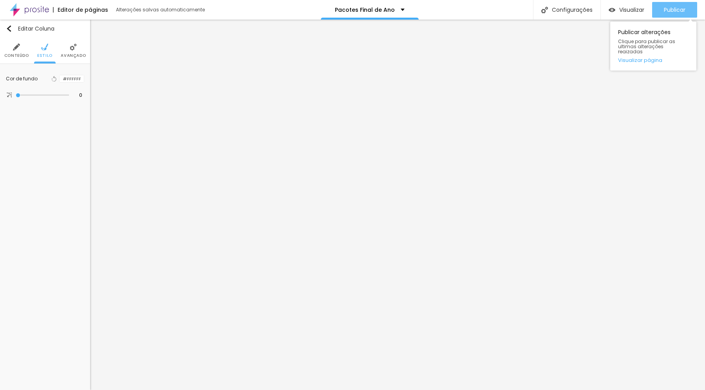
click at [679, 8] on span "Publicar" at bounding box center [675, 10] width 22 height 6
click at [684, 10] on span "Publicar" at bounding box center [675, 10] width 22 height 6
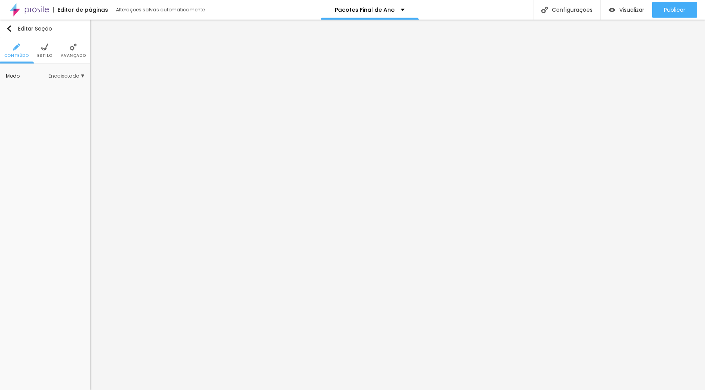
click at [47, 54] on span "Estilo" at bounding box center [44, 56] width 15 height 4
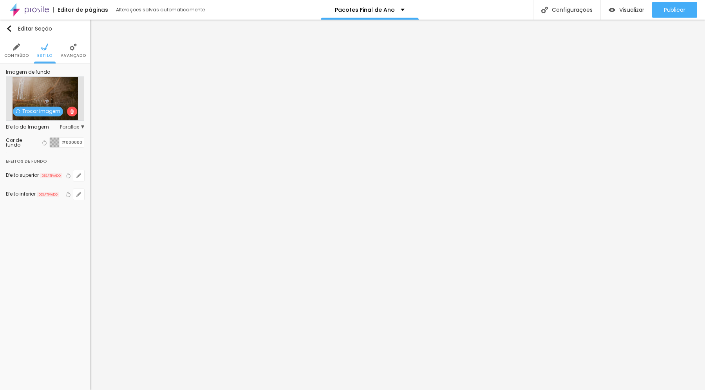
click at [41, 110] on span "Trocar imagem" at bounding box center [38, 112] width 50 height 10
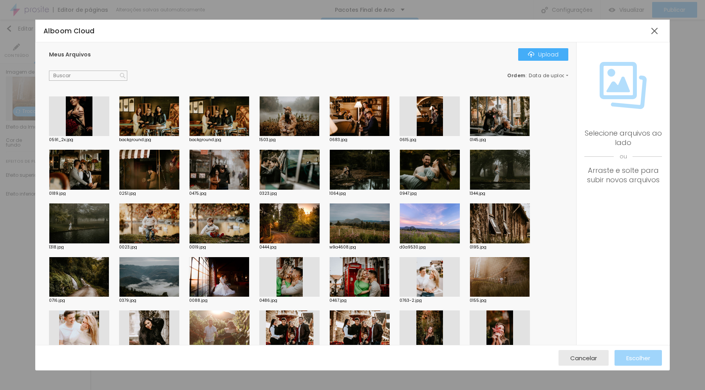
click at [350, 226] on div at bounding box center [359, 223] width 60 height 40
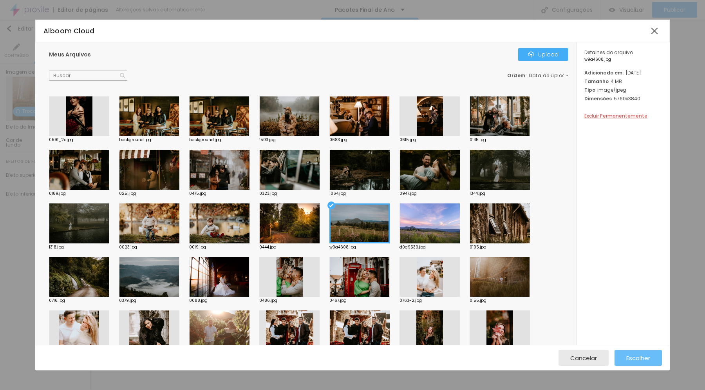
click at [632, 355] on span "Escolher" at bounding box center [638, 357] width 24 height 7
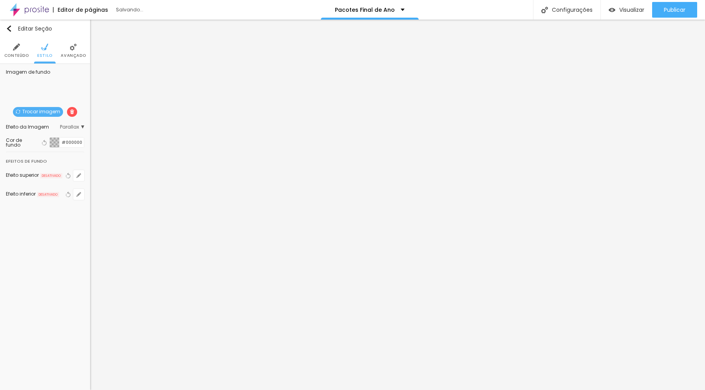
click at [30, 112] on span "Trocar imagem" at bounding box center [38, 112] width 50 height 10
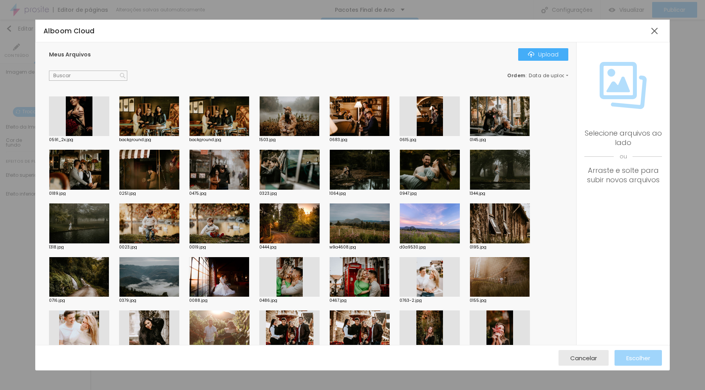
click at [277, 222] on div at bounding box center [289, 223] width 60 height 40
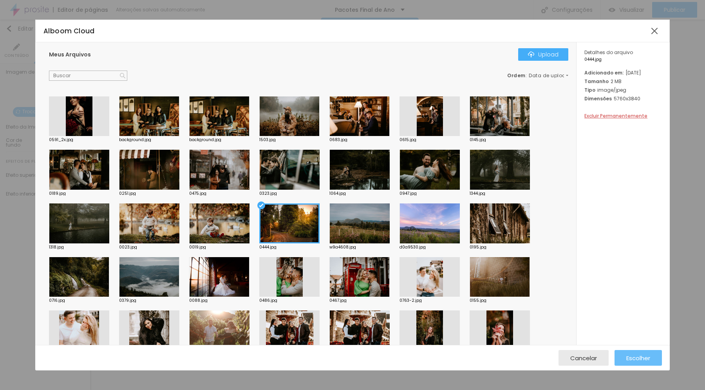
click at [637, 358] on span "Escolher" at bounding box center [638, 357] width 24 height 7
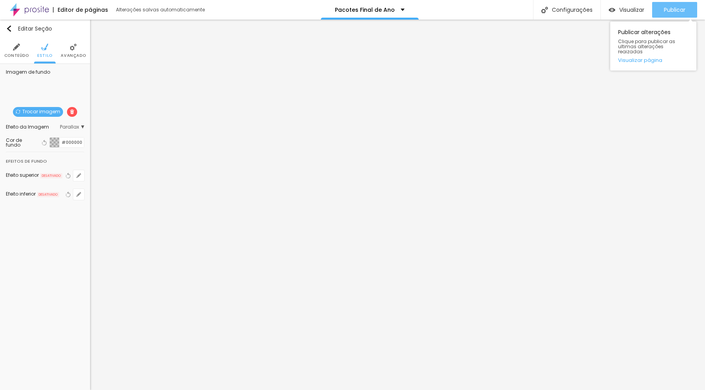
click at [677, 8] on span "Publicar" at bounding box center [675, 10] width 22 height 6
click at [75, 52] on li "Avançado" at bounding box center [73, 51] width 25 height 26
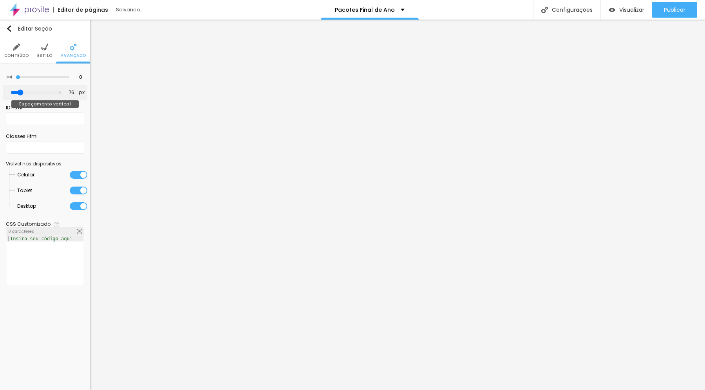
drag, startPoint x: 26, startPoint y: 78, endPoint x: 9, endPoint y: 97, distance: 25.5
click at [3, 81] on div "0 Espaçamento entre colunas" at bounding box center [45, 77] width 85 height 15
drag, startPoint x: 22, startPoint y: 92, endPoint x: 9, endPoint y: 93, distance: 13.7
click at [9, 93] on div "0 px Espaçamento vertical" at bounding box center [45, 92] width 85 height 15
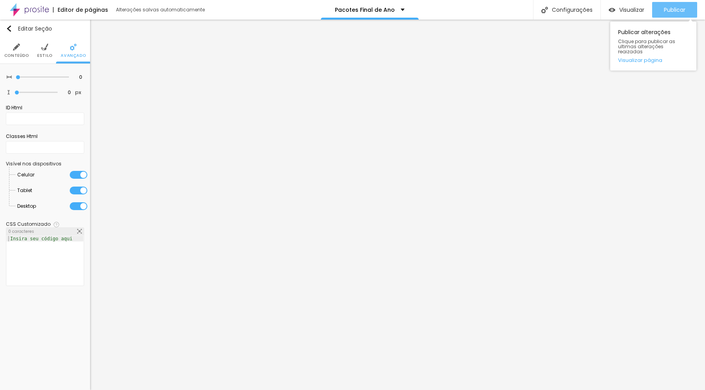
click at [669, 9] on span "Publicar" at bounding box center [675, 10] width 22 height 6
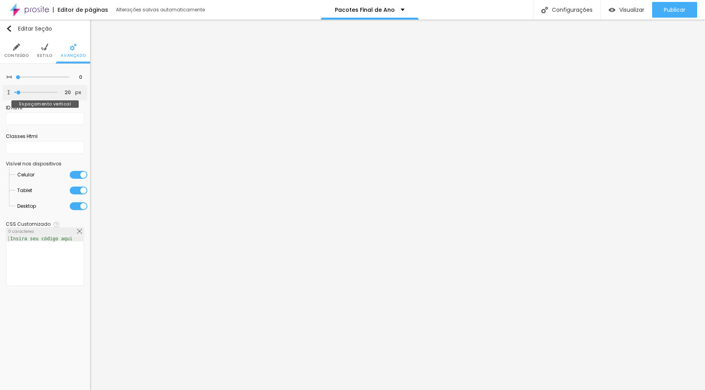
click at [19, 92] on input "range" at bounding box center [35, 92] width 43 height 4
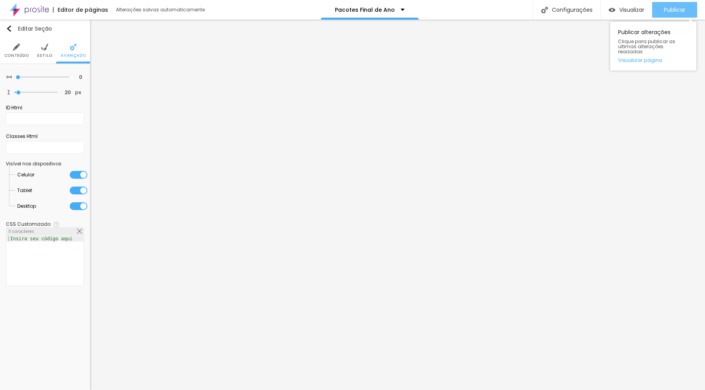
click at [677, 13] on span "Publicar" at bounding box center [675, 10] width 22 height 6
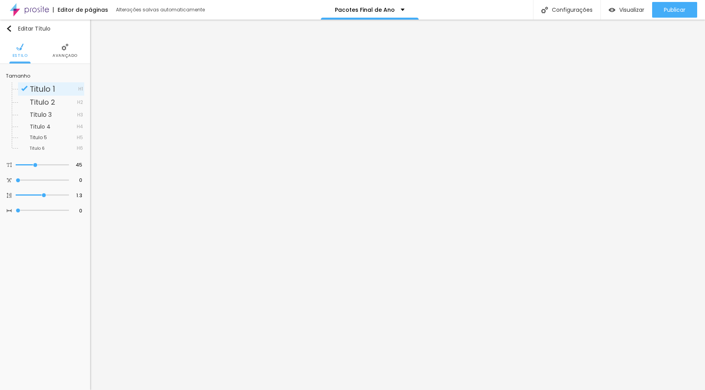
click at [64, 47] on img at bounding box center [64, 46] width 7 height 7
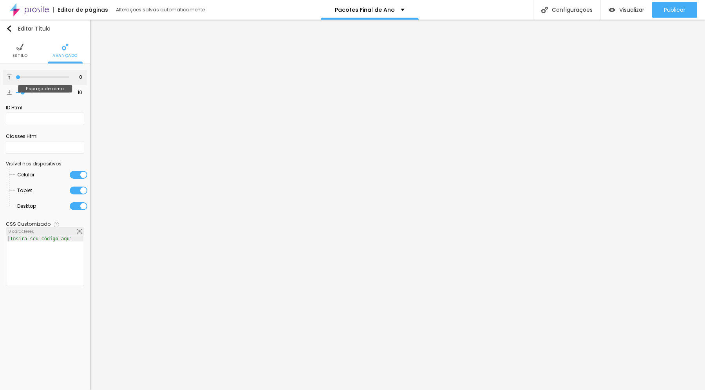
drag, startPoint x: 22, startPoint y: 77, endPoint x: 11, endPoint y: 77, distance: 10.6
click at [16, 77] on input "range" at bounding box center [42, 77] width 53 height 4
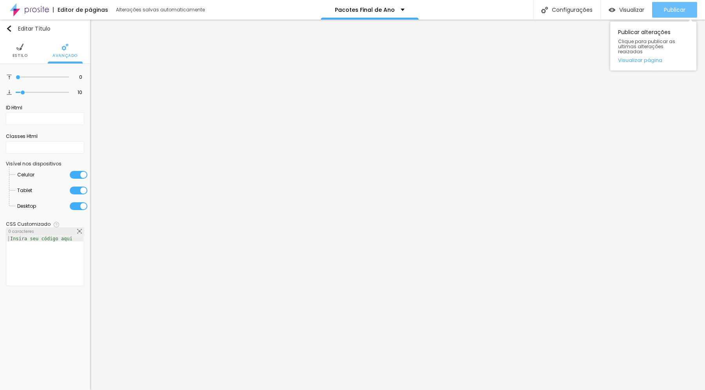
click at [668, 13] on span "Publicar" at bounding box center [675, 10] width 22 height 6
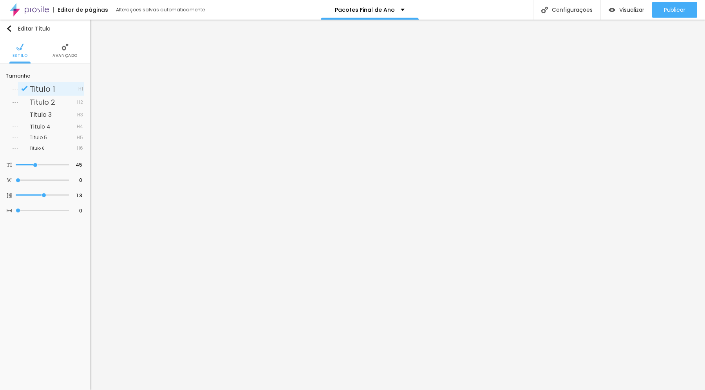
click at [57, 49] on li "Avançado" at bounding box center [64, 51] width 25 height 26
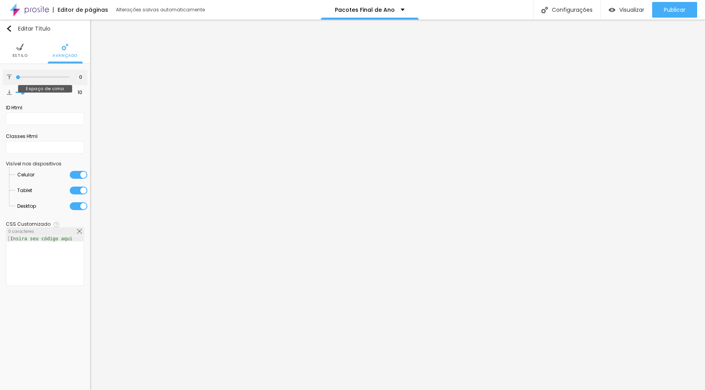
drag, startPoint x: 20, startPoint y: 78, endPoint x: 11, endPoint y: 78, distance: 9.0
click at [16, 78] on input "range" at bounding box center [42, 77] width 53 height 4
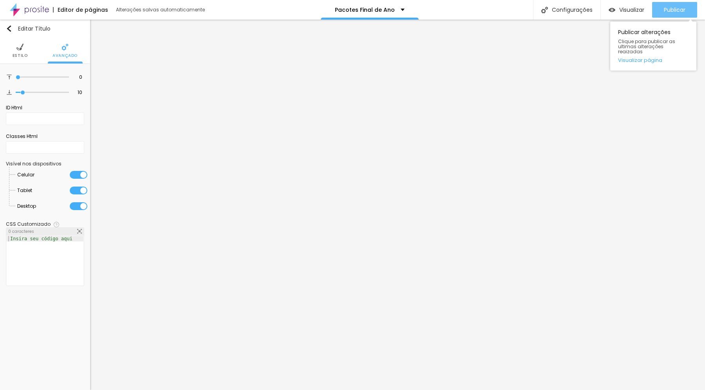
click at [663, 11] on button "Publicar" at bounding box center [674, 10] width 45 height 16
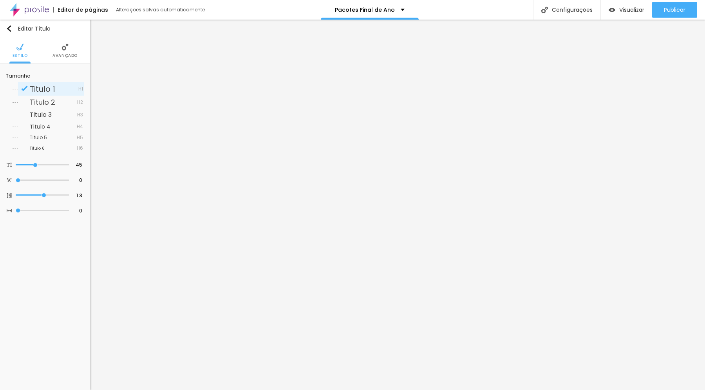
click at [61, 54] on span "Avançado" at bounding box center [64, 56] width 25 height 4
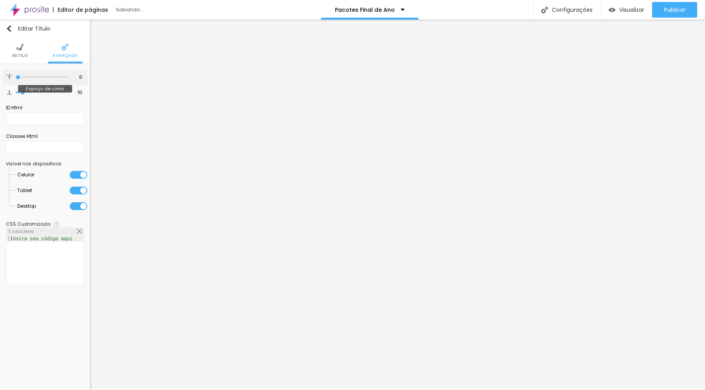
drag, startPoint x: 18, startPoint y: 76, endPoint x: 11, endPoint y: 76, distance: 7.8
click at [16, 76] on input "range" at bounding box center [42, 77] width 53 height 4
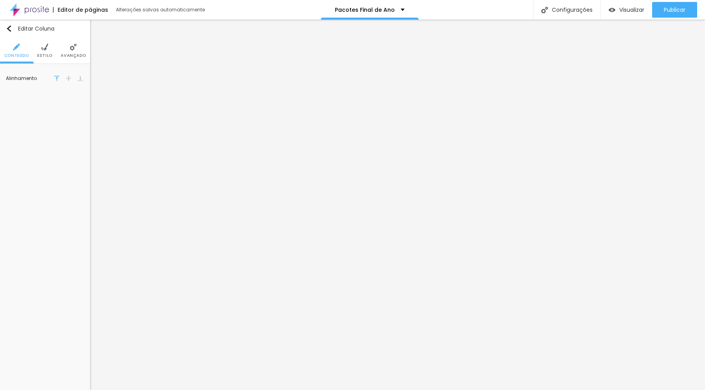
click at [45, 51] on li "Estilo" at bounding box center [44, 51] width 15 height 26
click at [69, 51] on li "Avançado" at bounding box center [73, 51] width 25 height 26
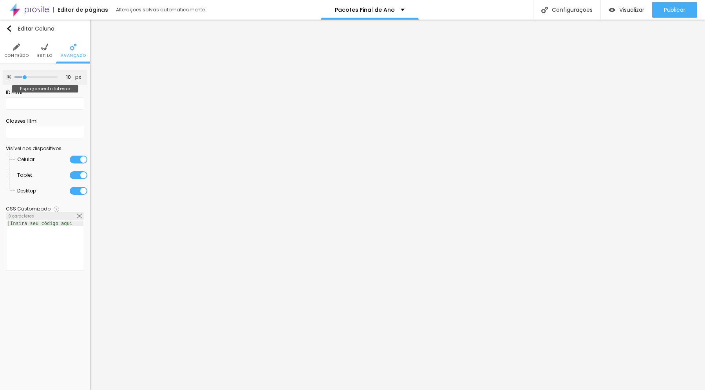
drag, startPoint x: 33, startPoint y: 78, endPoint x: 25, endPoint y: 78, distance: 7.0
click at [25, 78] on input "range" at bounding box center [35, 77] width 43 height 4
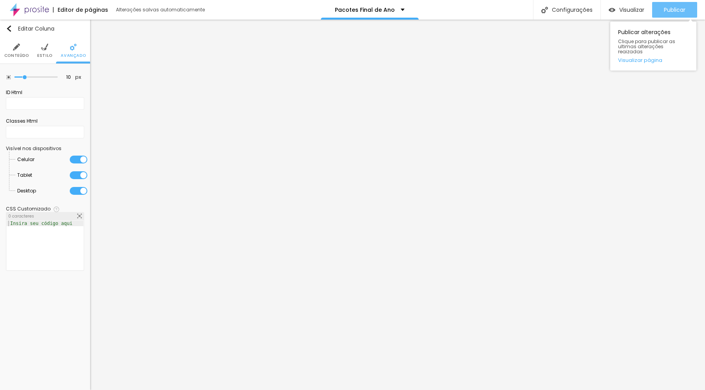
click at [659, 8] on button "Publicar" at bounding box center [674, 10] width 45 height 16
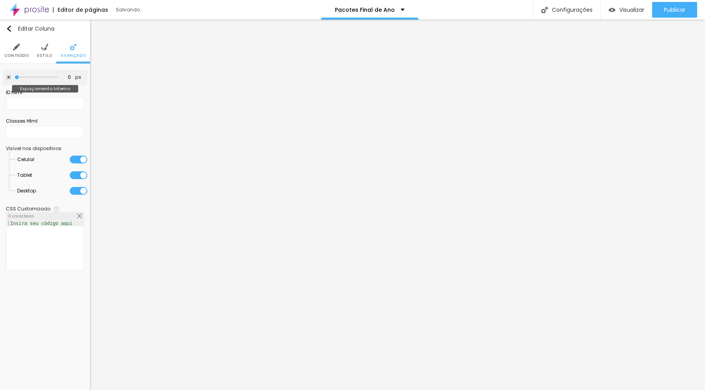
drag, startPoint x: 25, startPoint y: 76, endPoint x: 5, endPoint y: 76, distance: 19.6
click at [14, 76] on input "range" at bounding box center [35, 77] width 43 height 4
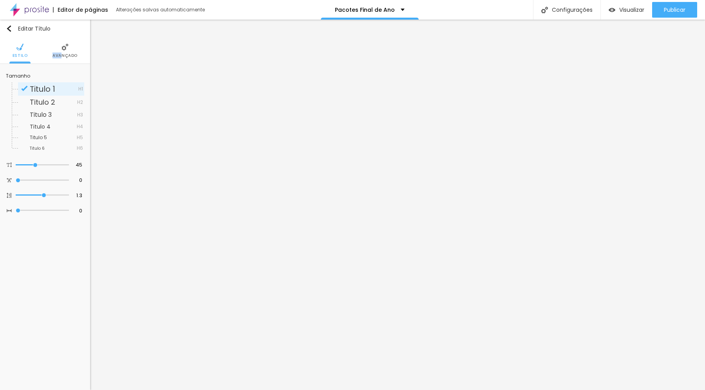
click at [61, 54] on span "Avançado" at bounding box center [64, 56] width 25 height 4
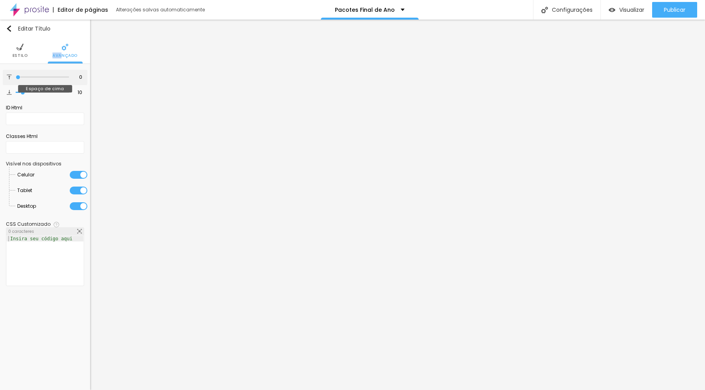
drag, startPoint x: 18, startPoint y: 78, endPoint x: 3, endPoint y: 78, distance: 15.3
click at [16, 78] on input "range" at bounding box center [42, 77] width 53 height 4
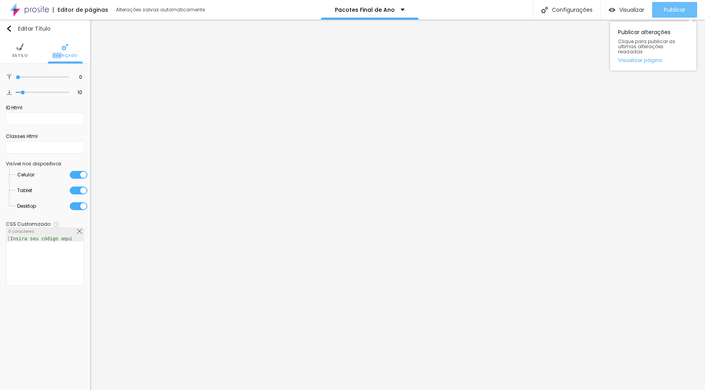
click at [660, 11] on button "Publicar" at bounding box center [674, 10] width 45 height 16
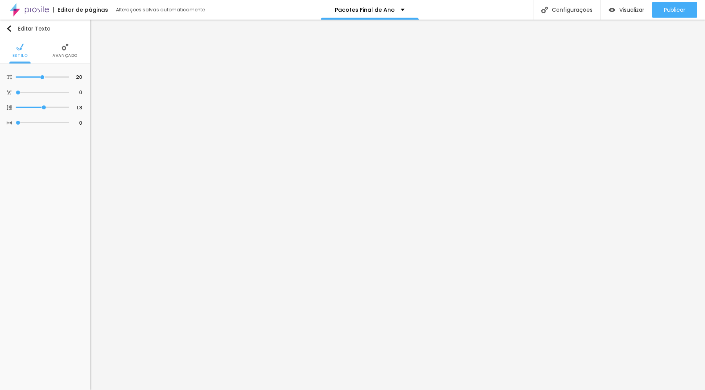
click at [63, 52] on li "Avançado" at bounding box center [64, 51] width 25 height 26
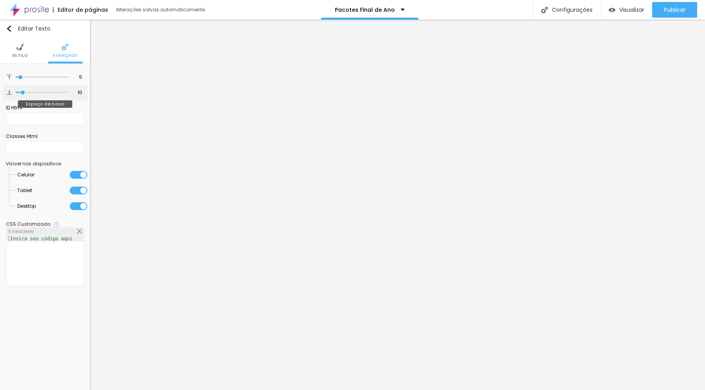
click at [23, 94] on input "range" at bounding box center [42, 92] width 53 height 4
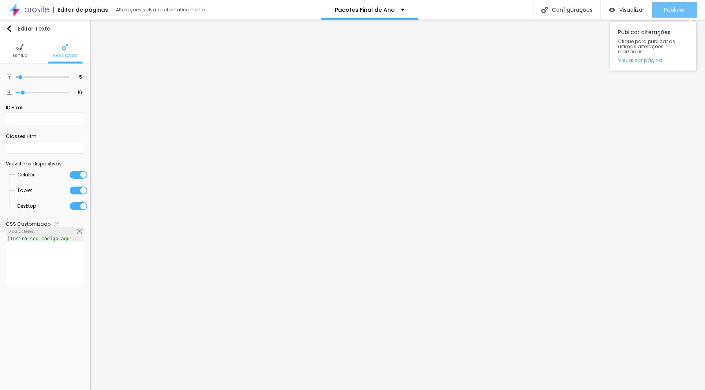
click at [682, 12] on span "Publicar" at bounding box center [675, 10] width 22 height 6
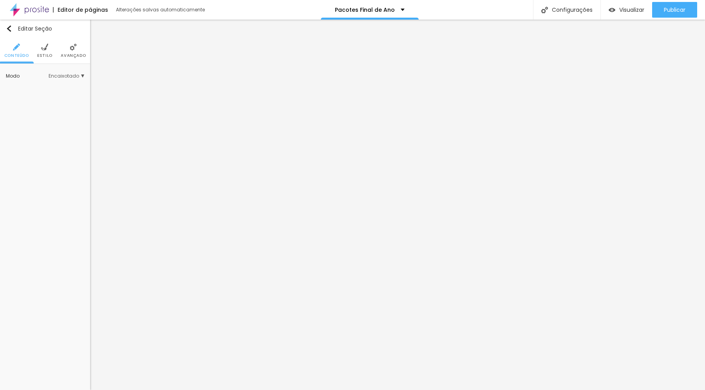
click at [49, 50] on li "Estilo" at bounding box center [44, 51] width 15 height 26
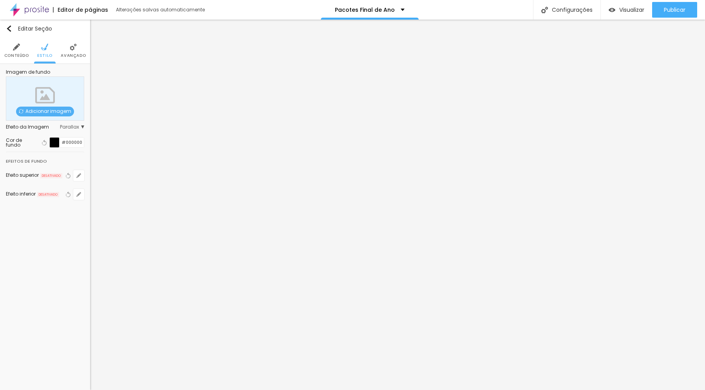
click at [68, 49] on li "Avançado" at bounding box center [73, 51] width 25 height 26
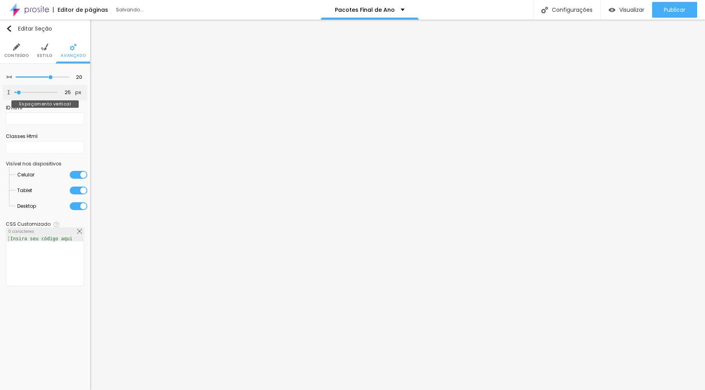
click at [19, 94] on input "range" at bounding box center [35, 92] width 43 height 4
click at [40, 51] on li "Estilo" at bounding box center [44, 51] width 15 height 26
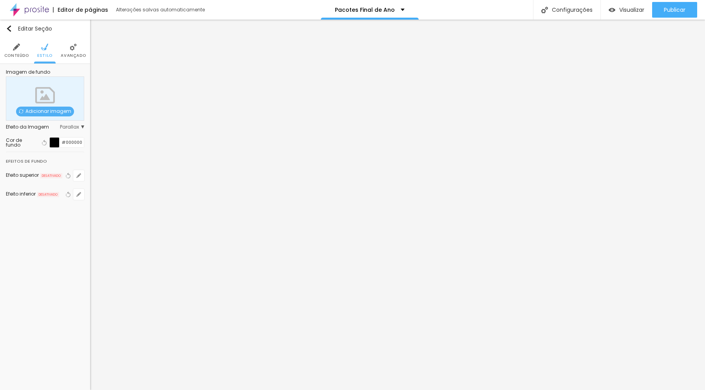
click at [12, 50] on li "Conteúdo" at bounding box center [16, 51] width 25 height 26
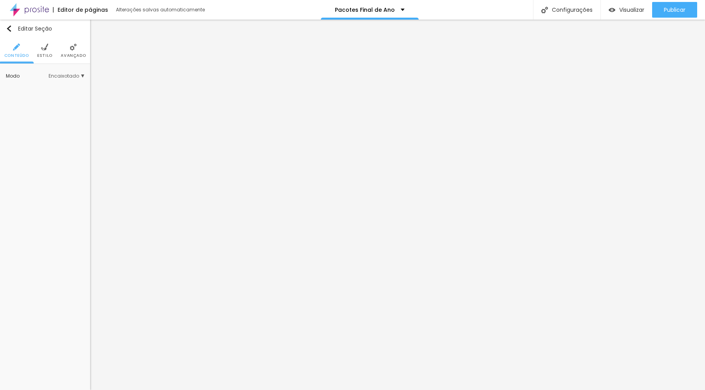
click at [67, 78] on span "Encaixotado" at bounding box center [67, 76] width 36 height 5
click at [674, 12] on span "Publicar" at bounding box center [675, 10] width 22 height 6
drag, startPoint x: 38, startPoint y: 78, endPoint x: 45, endPoint y: 78, distance: 7.4
click at [45, 78] on input "range" at bounding box center [42, 77] width 53 height 4
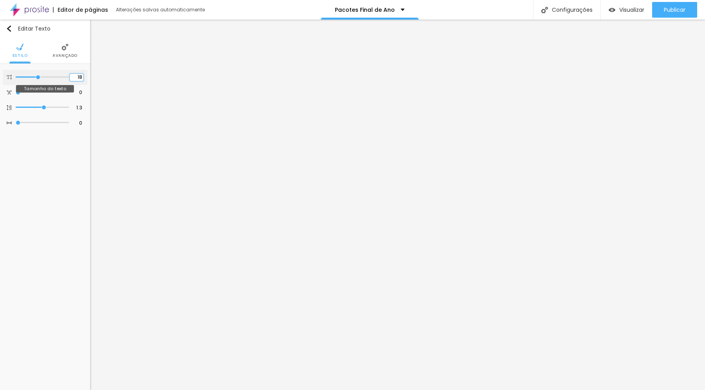
click at [80, 78] on input "18" at bounding box center [77, 77] width 14 height 7
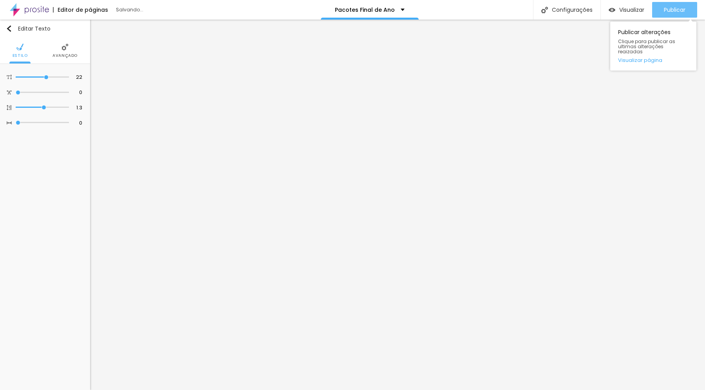
click at [665, 8] on span "Publicar" at bounding box center [675, 10] width 22 height 6
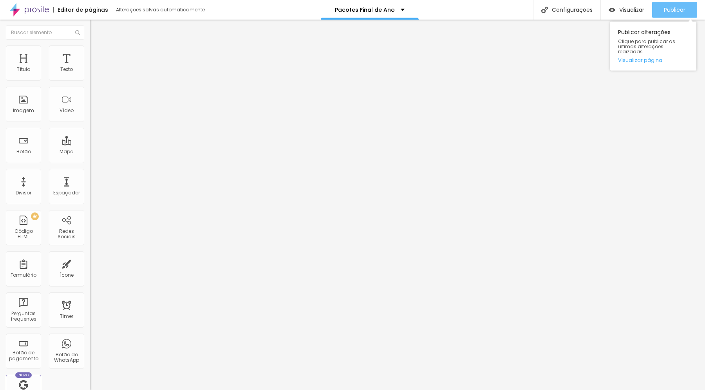
click at [668, 8] on span "Publicar" at bounding box center [675, 10] width 22 height 6
click at [687, 11] on button "Publicar" at bounding box center [674, 10] width 45 height 16
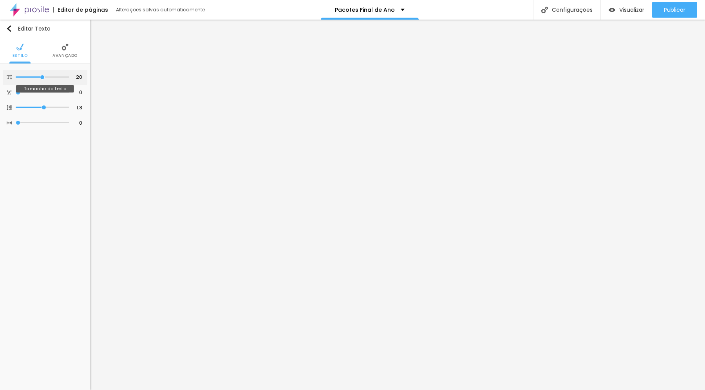
click at [43, 78] on input "range" at bounding box center [42, 77] width 53 height 4
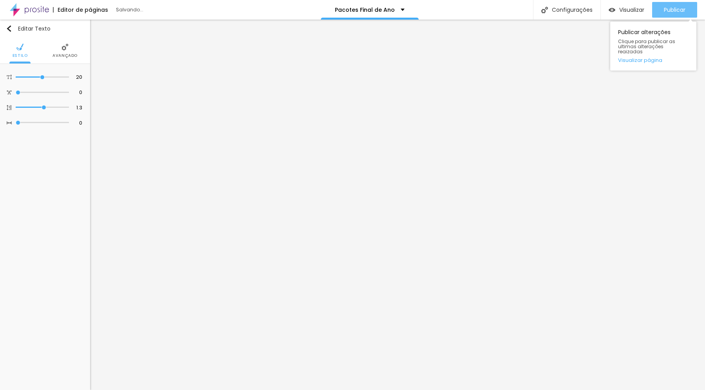
click at [659, 9] on button "Publicar" at bounding box center [674, 10] width 45 height 16
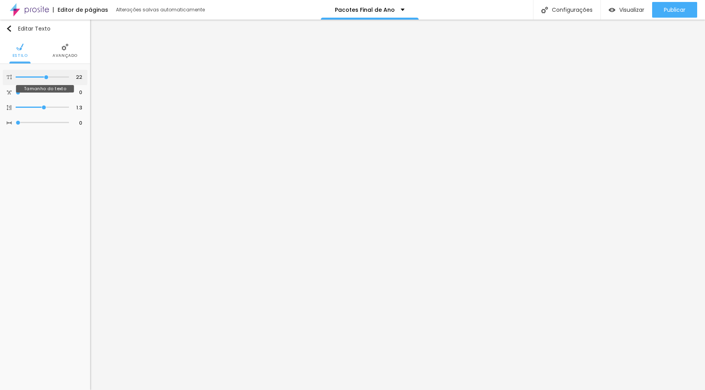
click at [45, 76] on input "range" at bounding box center [42, 77] width 53 height 4
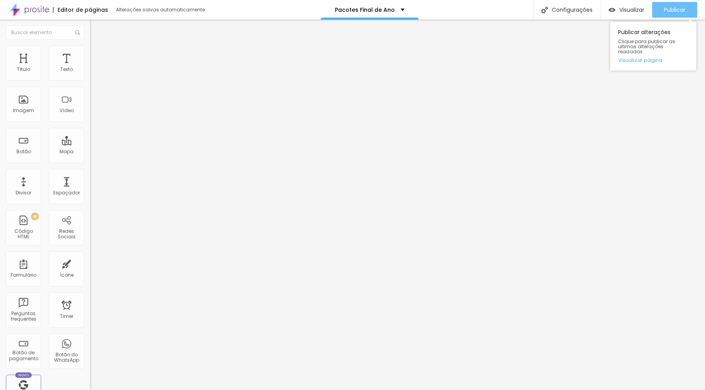
click at [671, 12] on span "Publicar" at bounding box center [675, 10] width 22 height 6
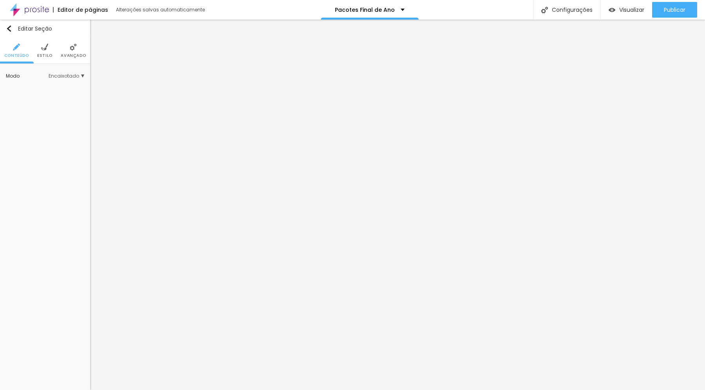
click at [44, 50] on img at bounding box center [44, 46] width 7 height 7
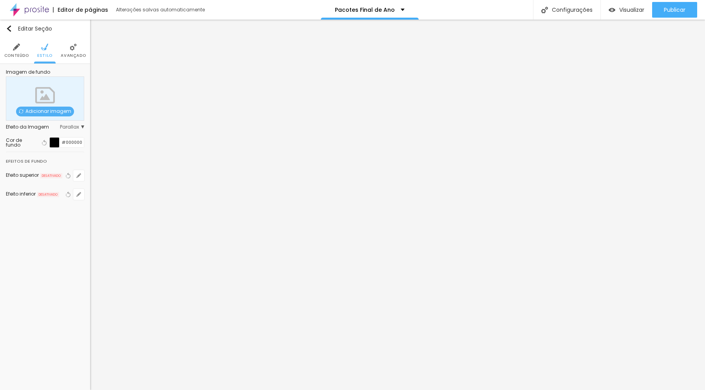
click at [43, 108] on span "Adicionar imagem" at bounding box center [45, 112] width 58 height 10
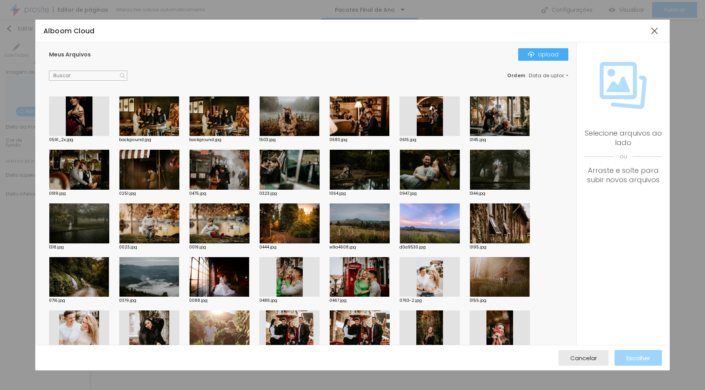
scroll to position [2, 0]
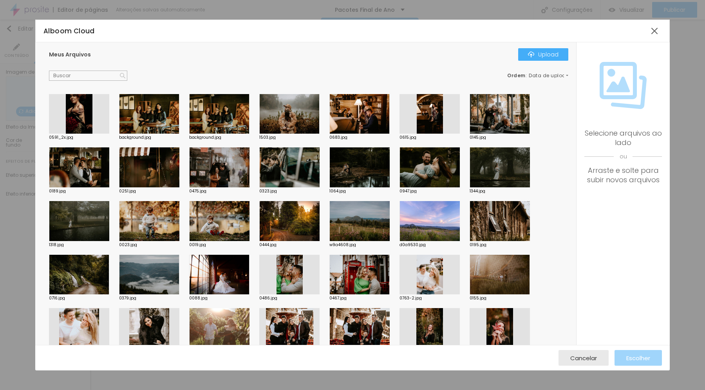
click at [156, 168] on div at bounding box center [149, 167] width 60 height 40
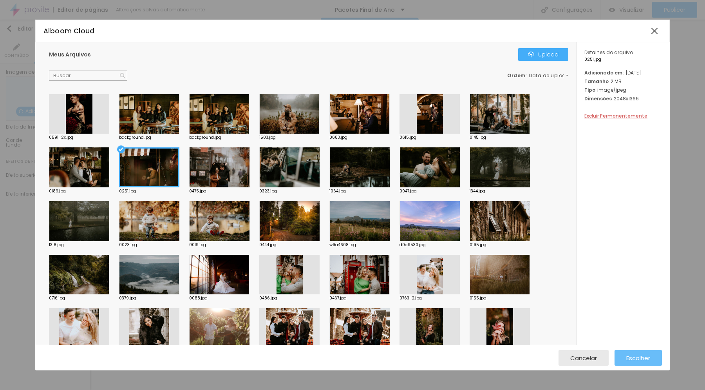
click at [642, 357] on span "Escolher" at bounding box center [638, 357] width 24 height 7
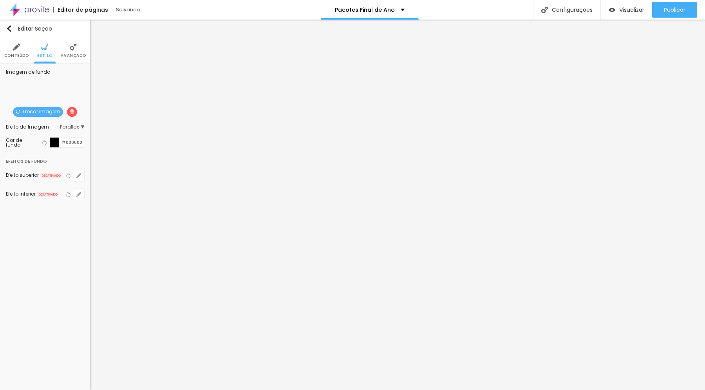
click at [53, 144] on div at bounding box center [55, 142] width 10 height 10
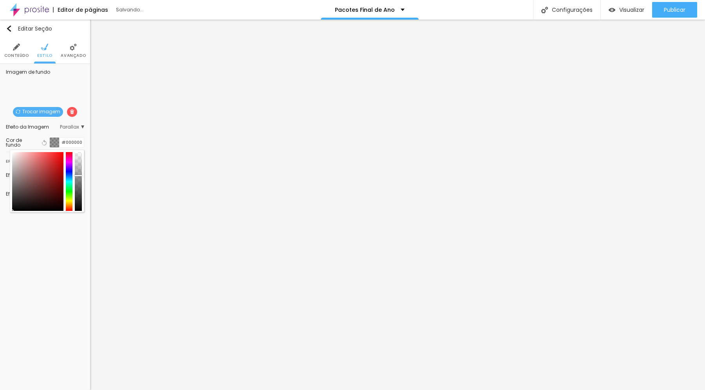
drag, startPoint x: 79, startPoint y: 207, endPoint x: 79, endPoint y: 175, distance: 31.3
click at [79, 175] on div at bounding box center [78, 181] width 7 height 59
click at [70, 54] on span "Avançado" at bounding box center [73, 56] width 25 height 4
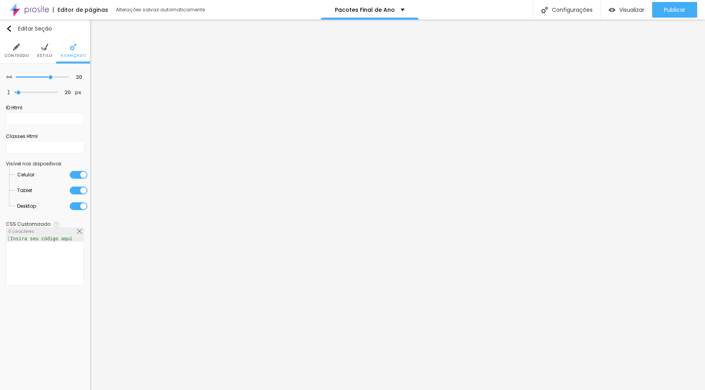
click at [11, 51] on li "Conteúdo" at bounding box center [16, 51] width 25 height 26
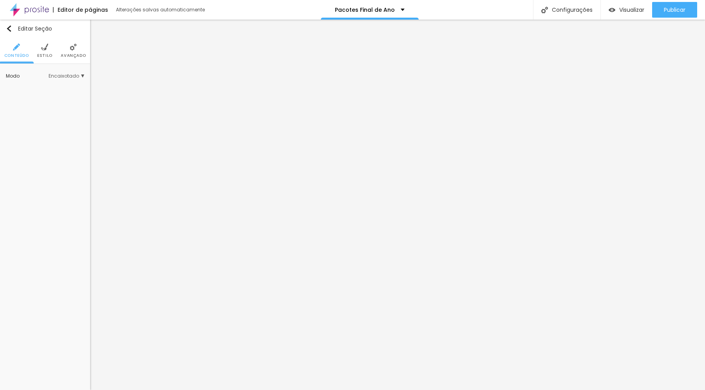
click at [67, 76] on span "Encaixotado" at bounding box center [67, 76] width 36 height 5
click at [58, 96] on span "Completo" at bounding box center [56, 98] width 53 height 5
click at [57, 87] on span "Encaixotado" at bounding box center [45, 87] width 31 height 7
click at [43, 52] on li "Estilo" at bounding box center [44, 51] width 15 height 26
drag, startPoint x: 38, startPoint y: 45, endPoint x: 43, endPoint y: 48, distance: 6.5
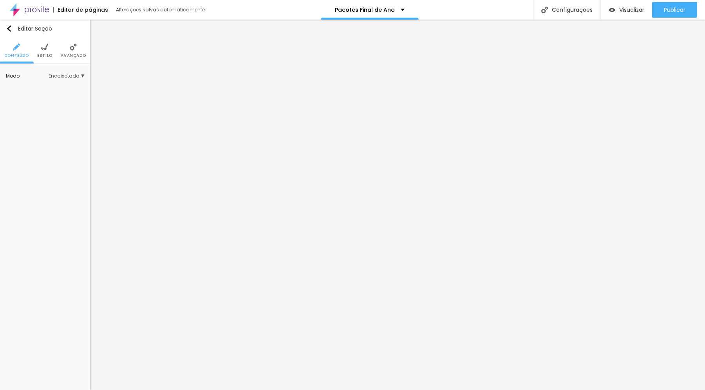
click at [38, 45] on li "Estilo" at bounding box center [44, 51] width 15 height 26
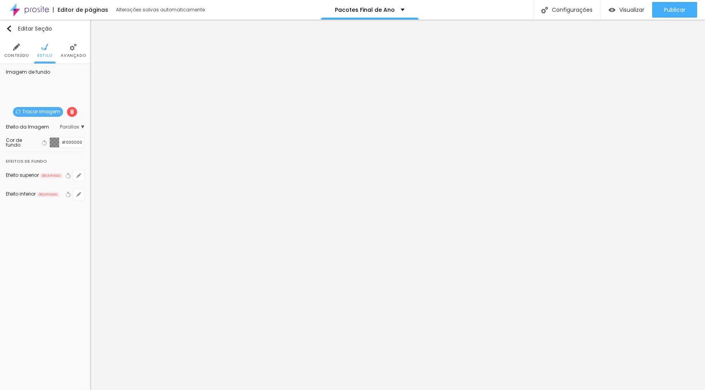
click at [70, 49] on img at bounding box center [73, 46] width 7 height 7
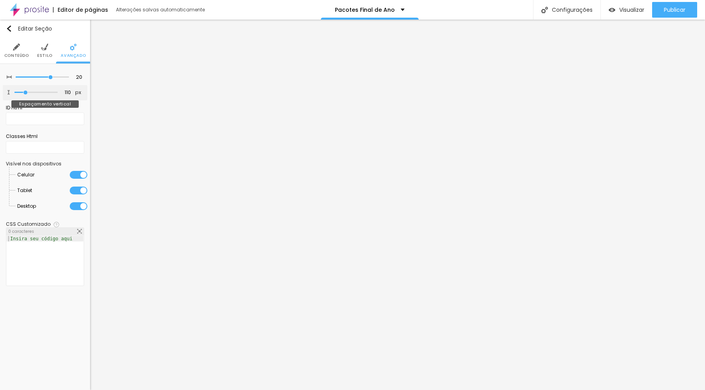
drag, startPoint x: 19, startPoint y: 94, endPoint x: 25, endPoint y: 94, distance: 6.7
click at [25, 94] on input "range" at bounding box center [35, 92] width 43 height 4
click at [45, 52] on li "Estilo" at bounding box center [44, 51] width 15 height 26
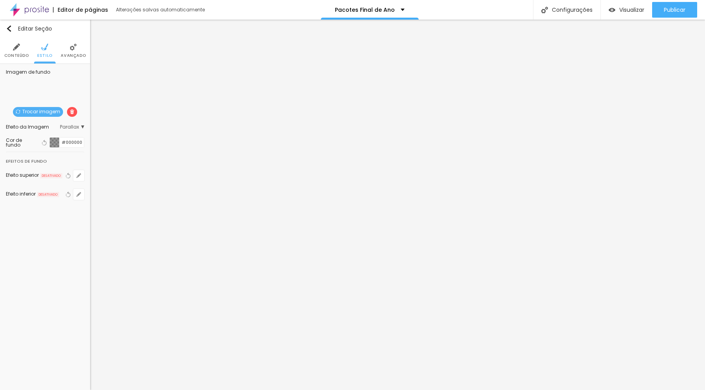
click at [54, 141] on div at bounding box center [55, 142] width 10 height 10
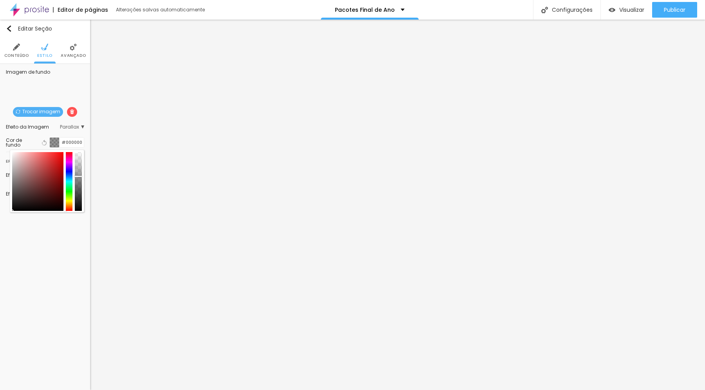
click at [79, 176] on div at bounding box center [79, 176] width 8 height 1
click at [671, 12] on span "Publicar" at bounding box center [675, 10] width 22 height 6
